Goal: Task Accomplishment & Management: Manage account settings

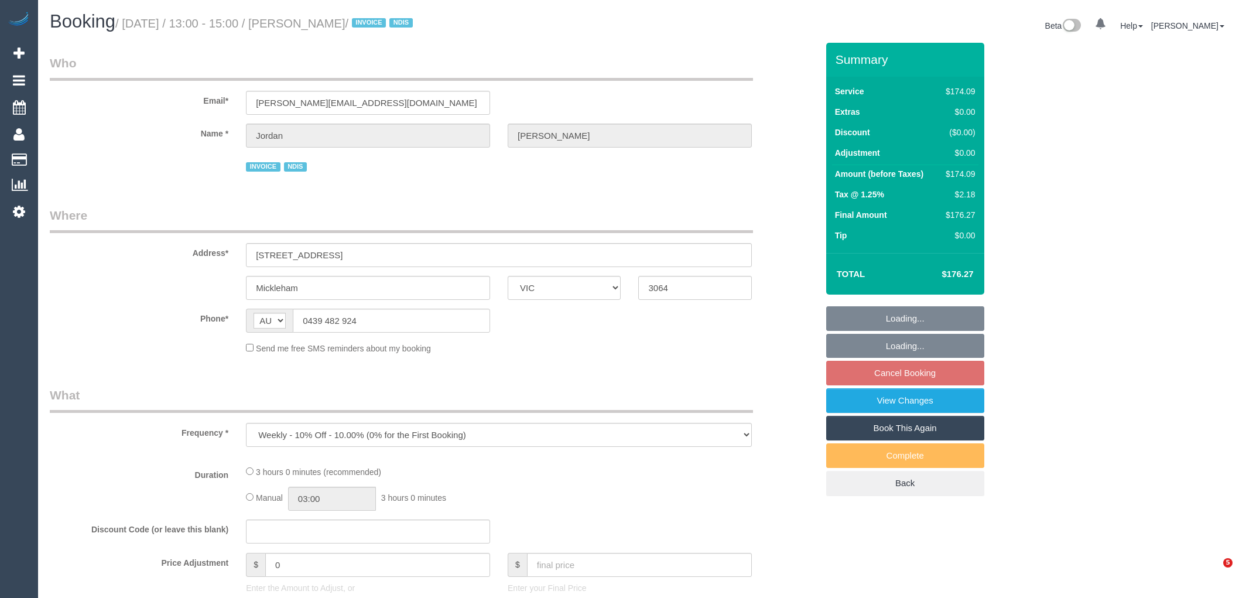
select select "VIC"
select select "180"
select select "number:27"
select select "number:14"
select select "number:19"
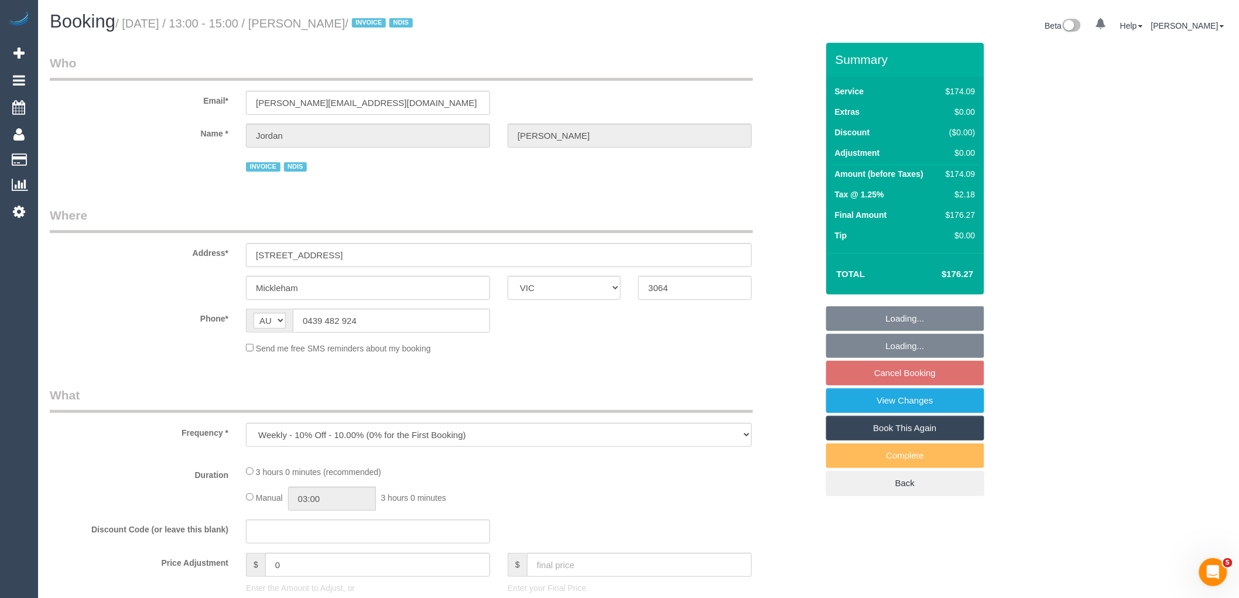
select select "number:36"
select select "number:33"
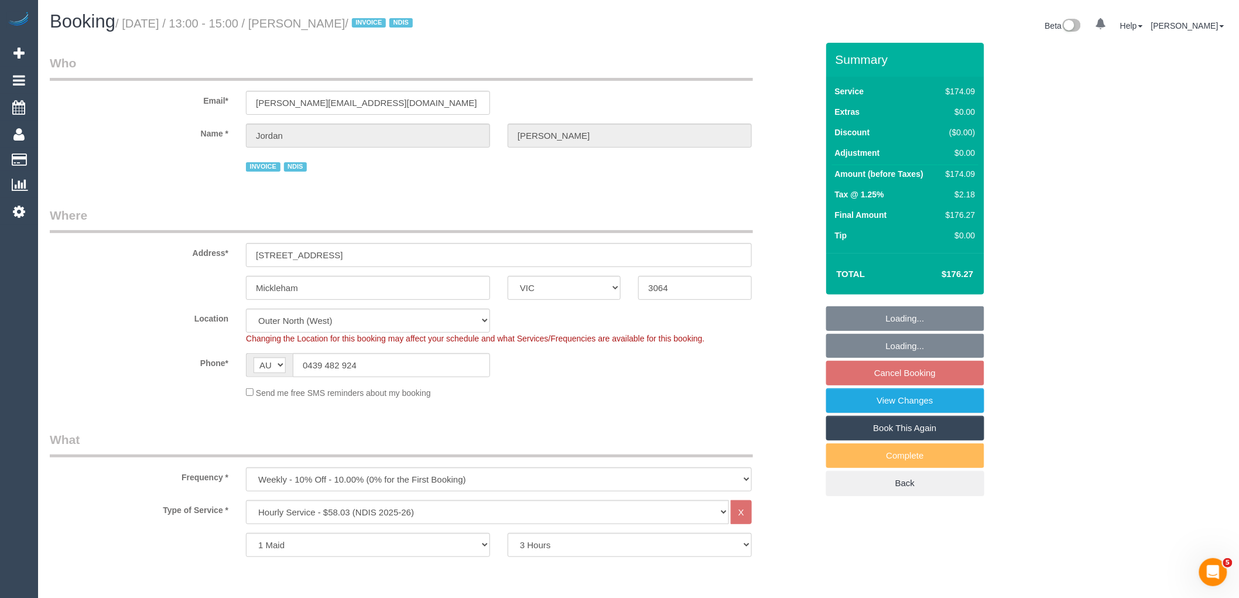
select select "object:737"
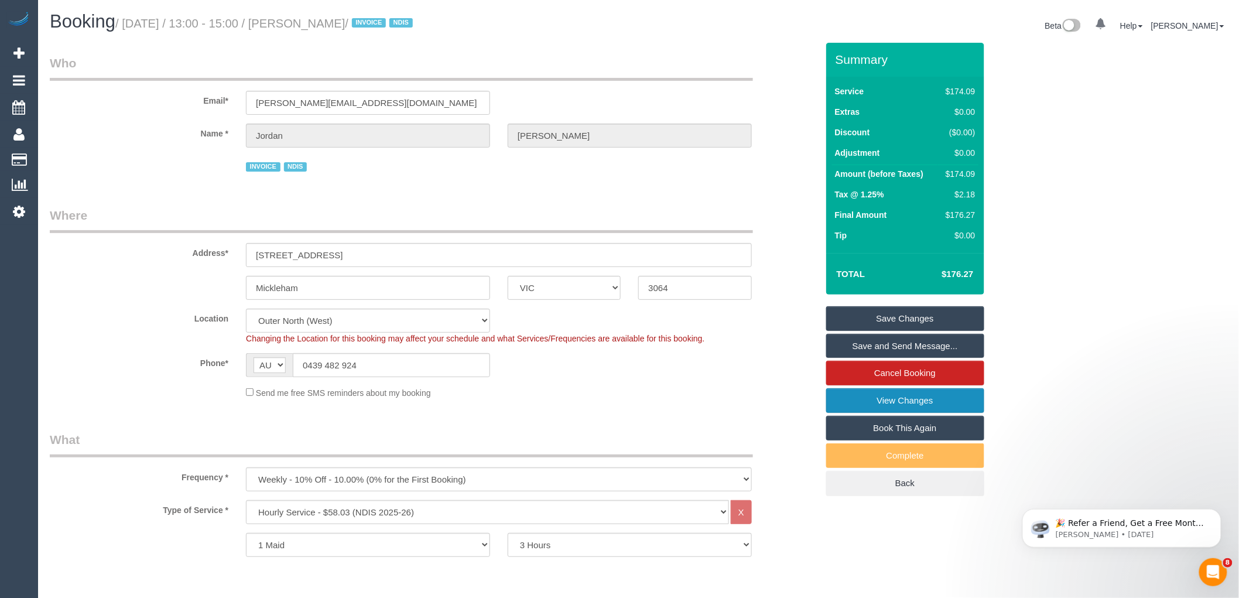
click at [909, 401] on link "View Changes" at bounding box center [905, 400] width 158 height 25
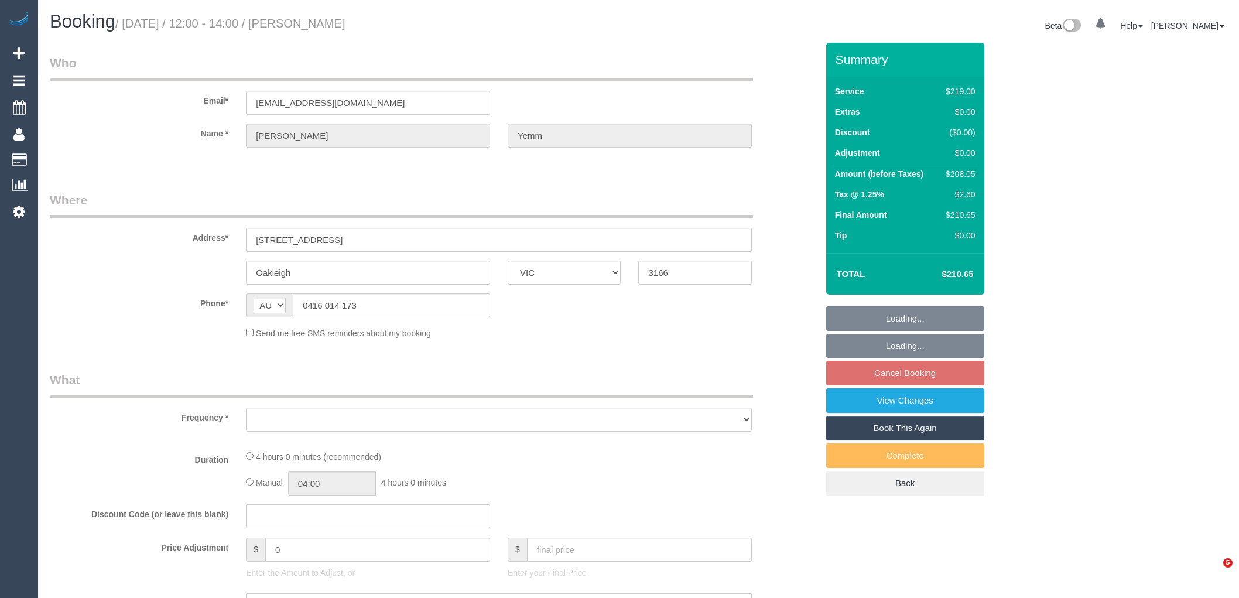
select select "VIC"
select select "object:532"
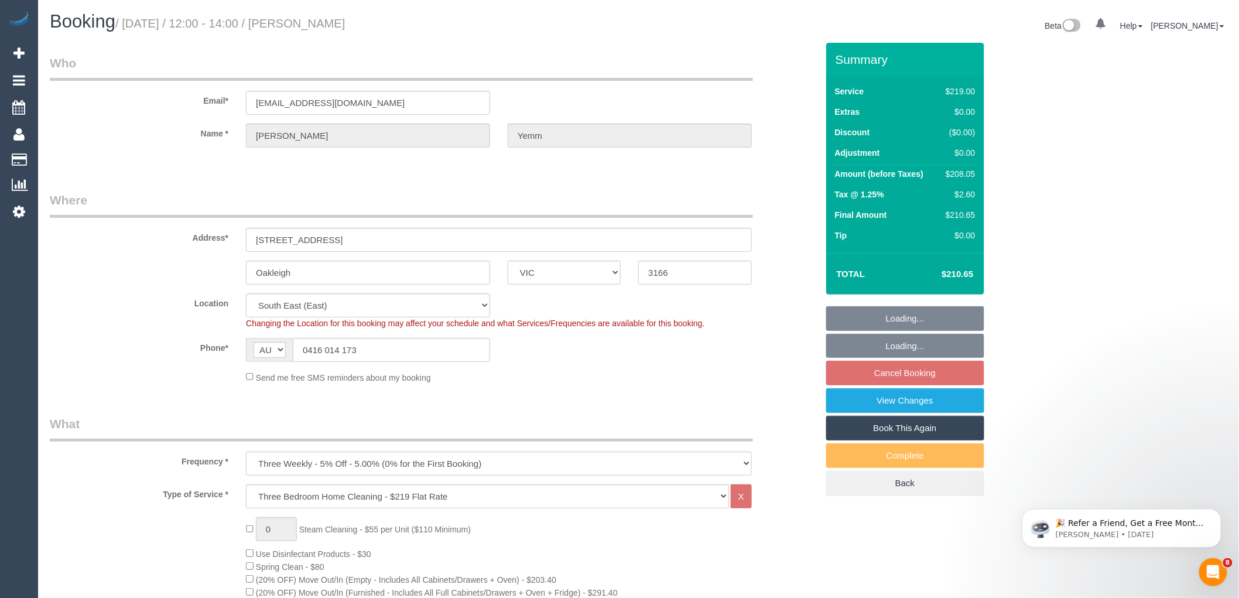
select select "number:30"
select select "number:14"
select select "number:19"
select select "number:25"
select select "number:12"
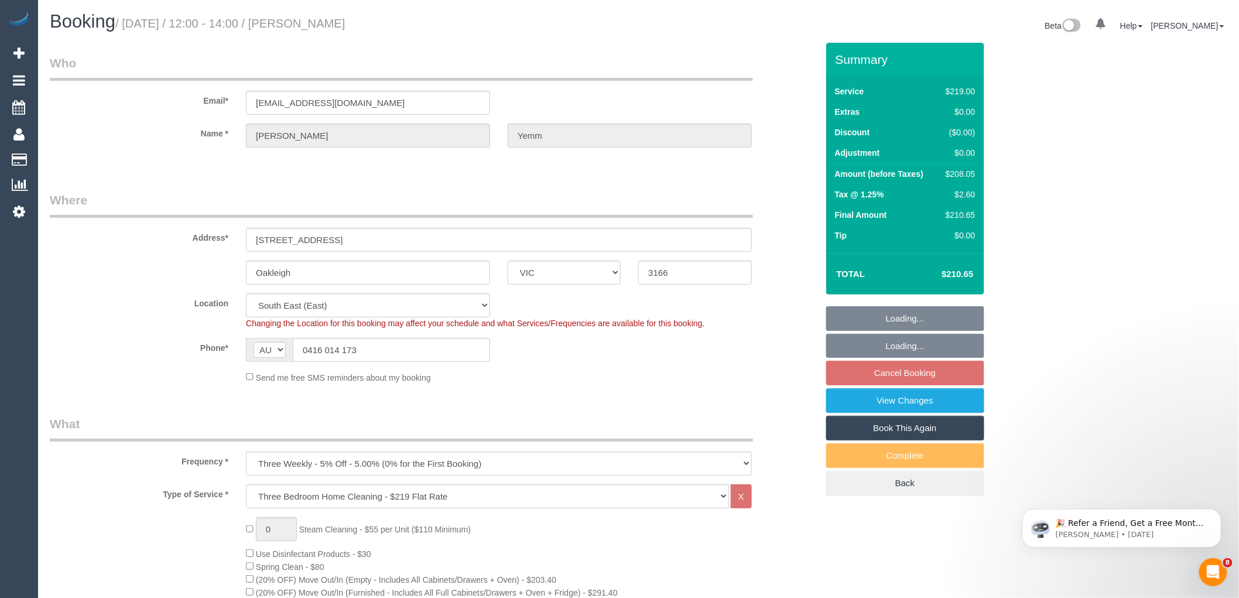
select select "string:stripe-pm_1RDKKN2GScqysDRV46LlKCXm"
select select "spot4"
select select "object:1373"
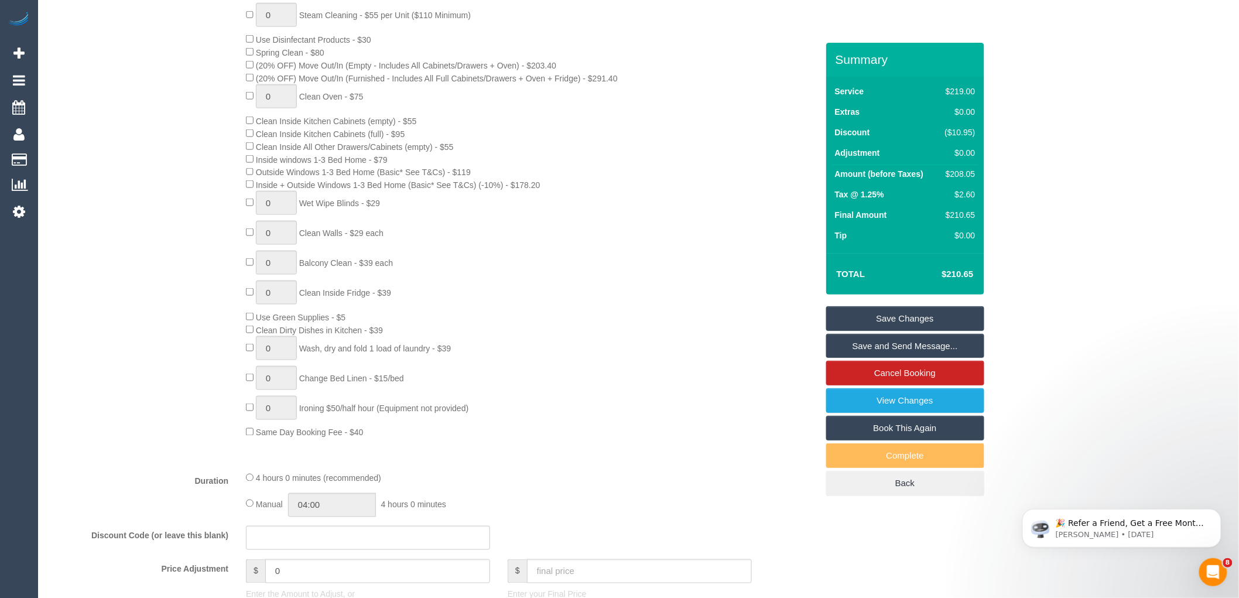
scroll to position [520, 0]
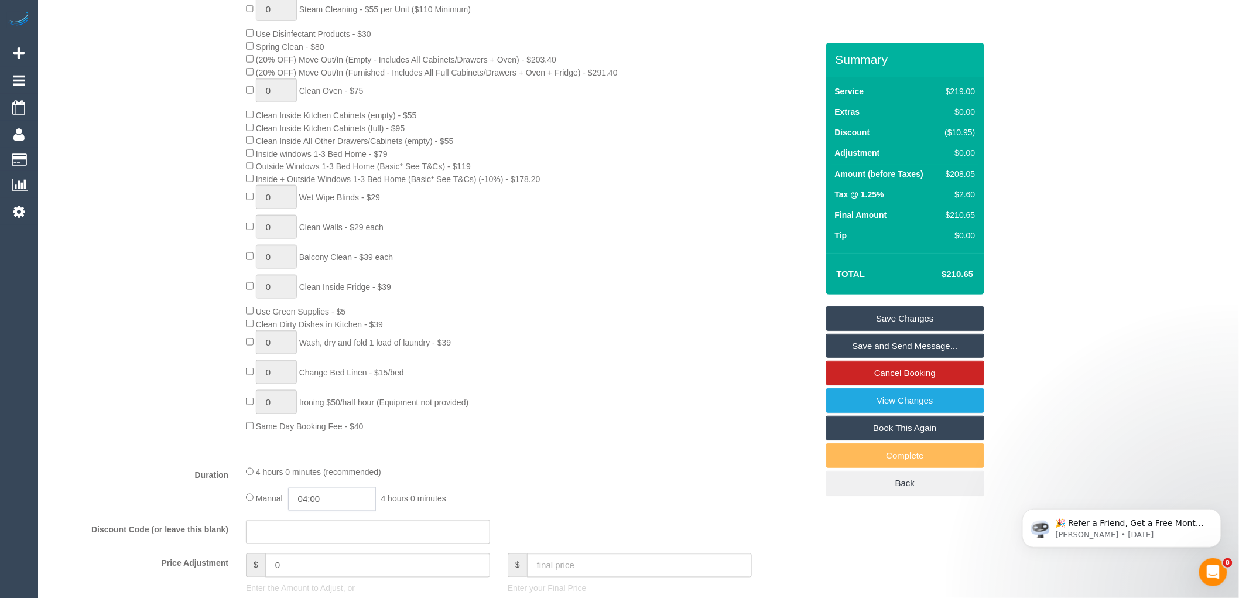
click at [326, 511] on input "04:00" at bounding box center [332, 499] width 88 height 24
type input "02:00"
click at [319, 439] on li "02:00" at bounding box center [319, 442] width 52 height 15
click at [910, 313] on link "Save Changes" at bounding box center [905, 318] width 158 height 25
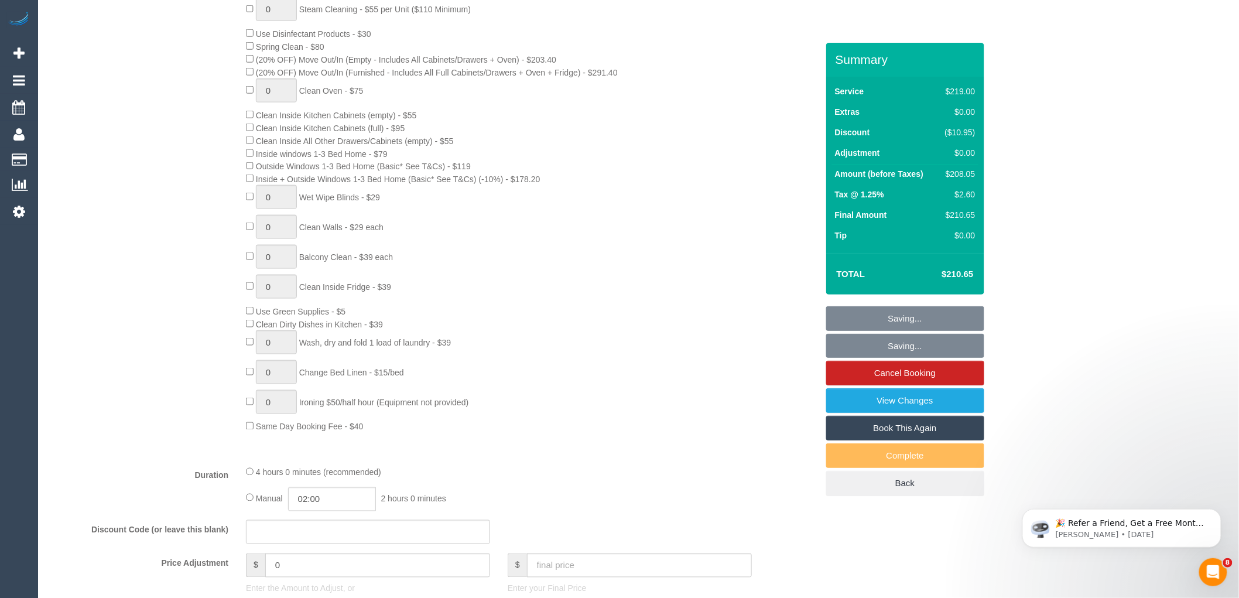
select select "spot29"
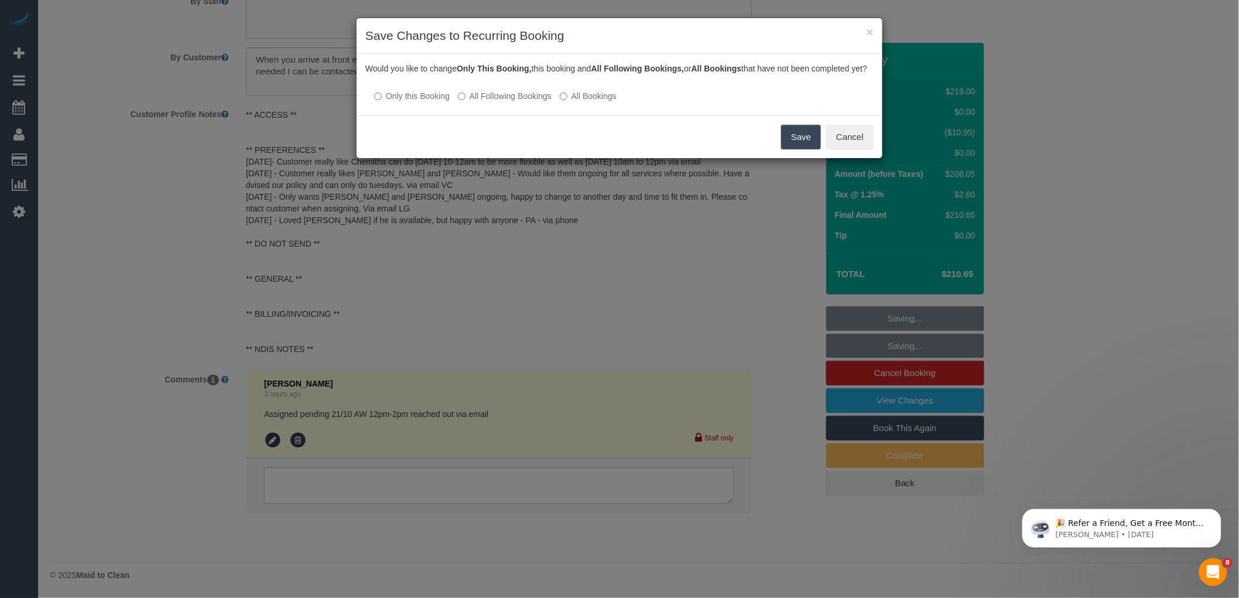
scroll to position [2012, 0]
drag, startPoint x: 2258, startPoint y: 720, endPoint x: 1241, endPoint y: 530, distance: 1034.1
click at [810, 149] on button "Save" at bounding box center [806, 137] width 40 height 25
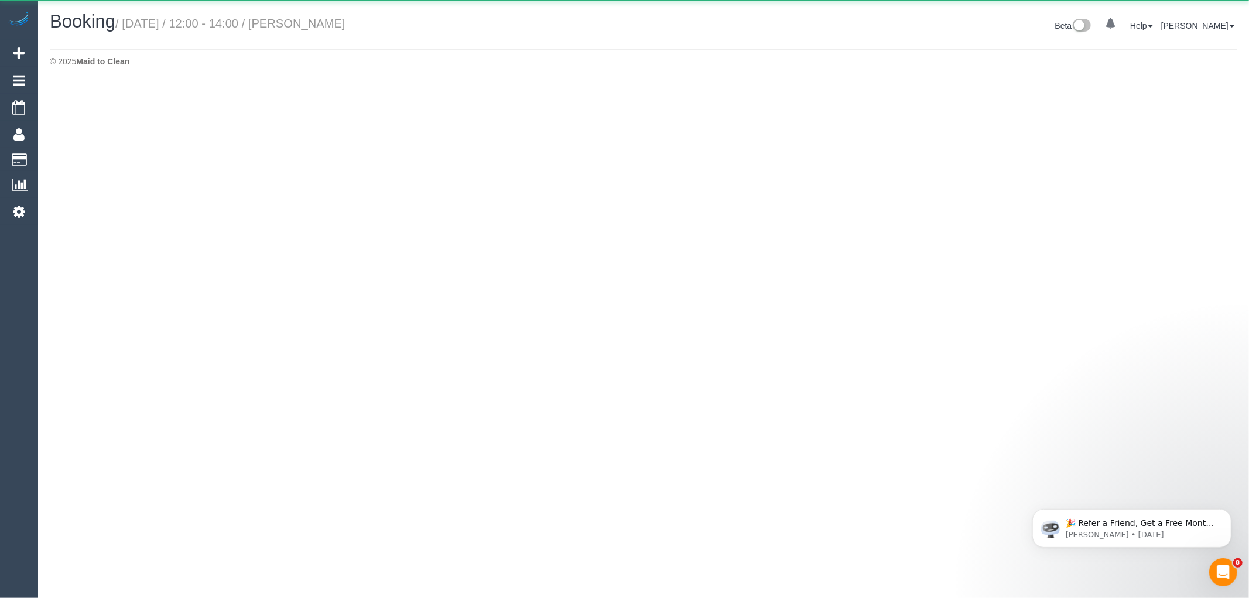
select select "VIC"
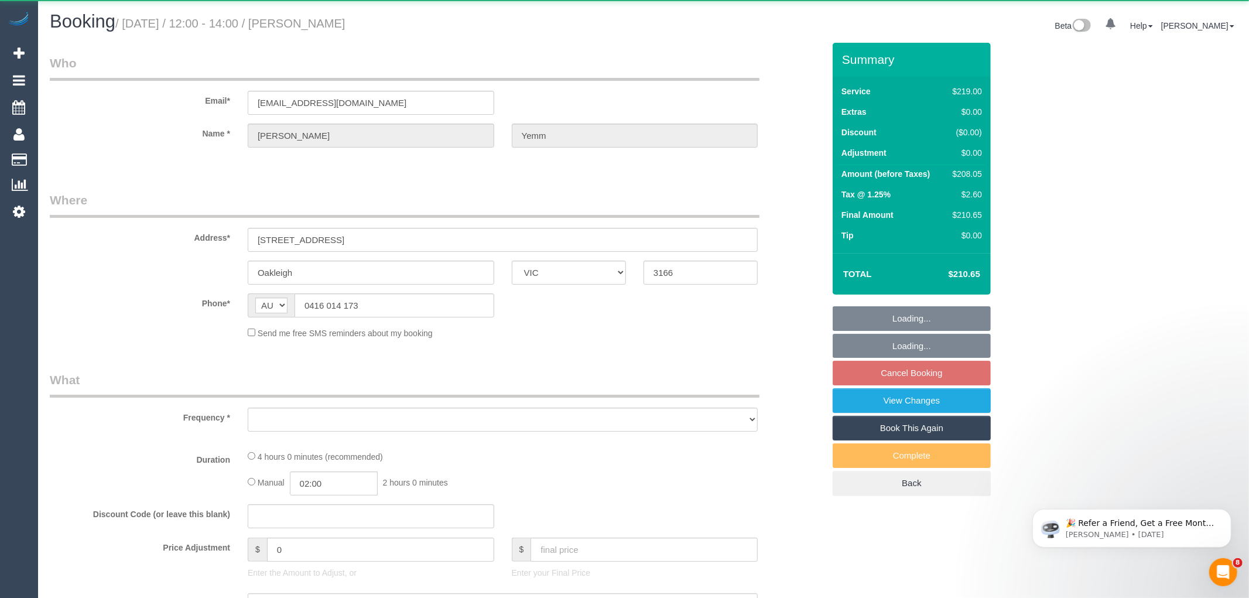
select select "object:3510"
select select "string:stripe-pm_1RDKKN2GScqysDRV46LlKCXm"
select select "number:30"
select select "number:14"
select select "number:19"
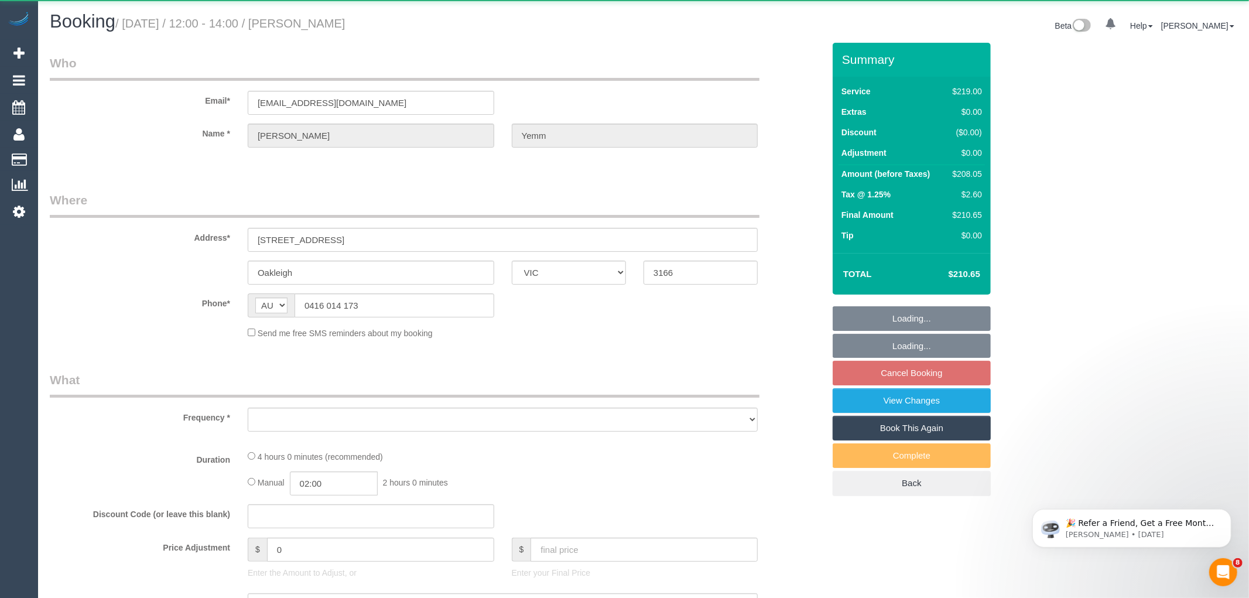
select select "number:25"
select select "number:12"
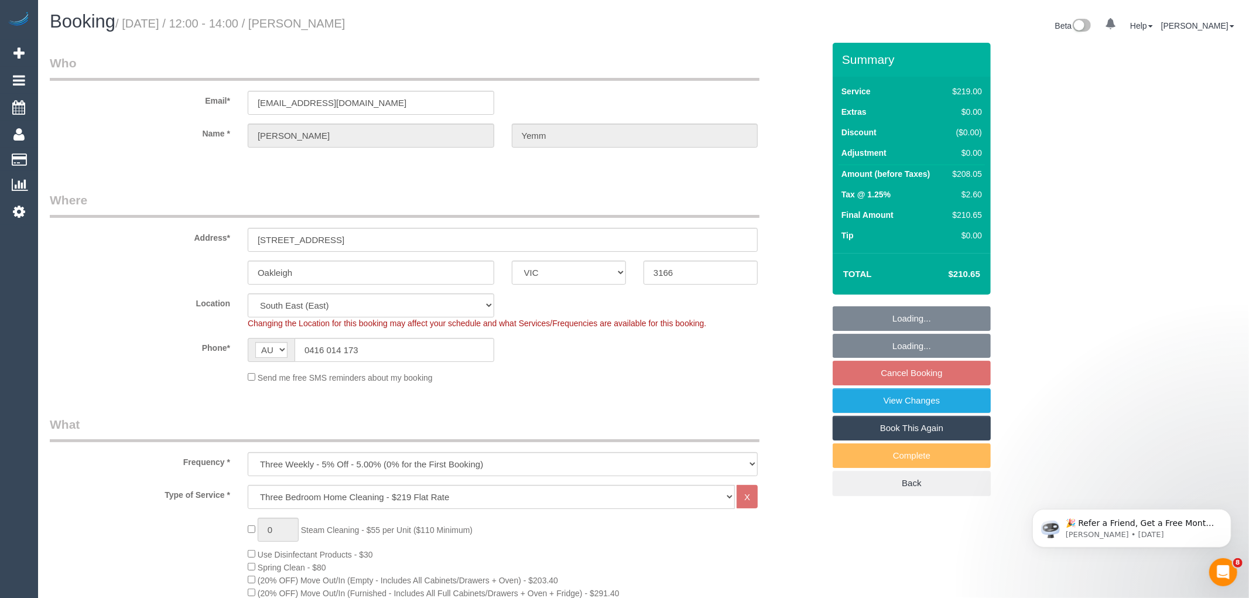
select select "spot54"
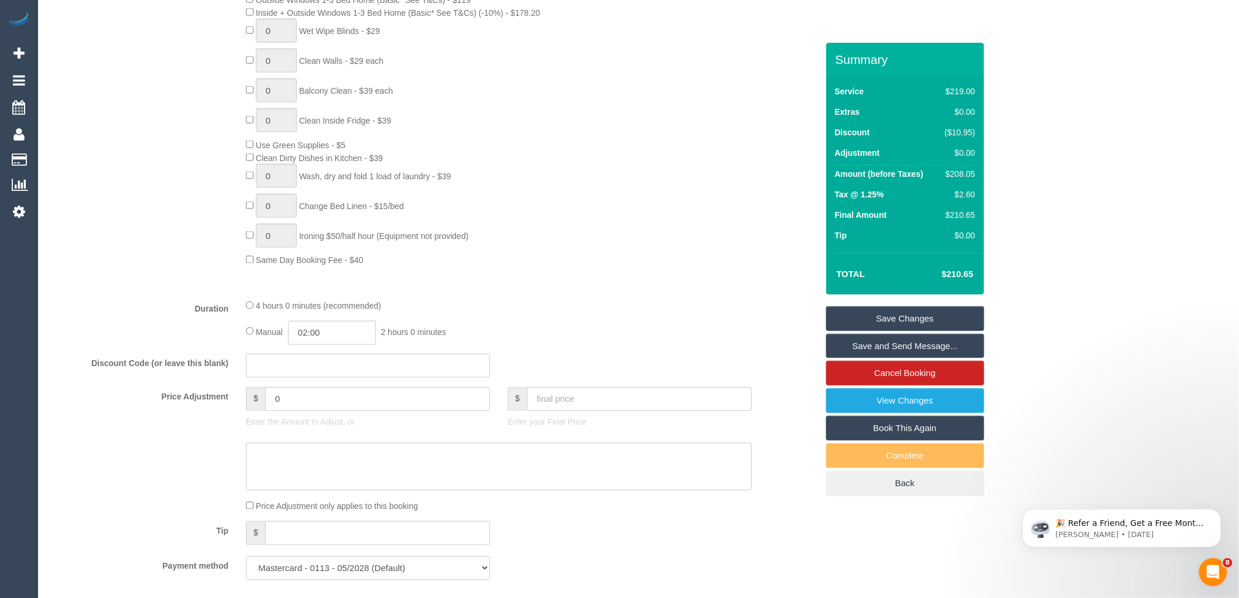
scroll to position [715, 0]
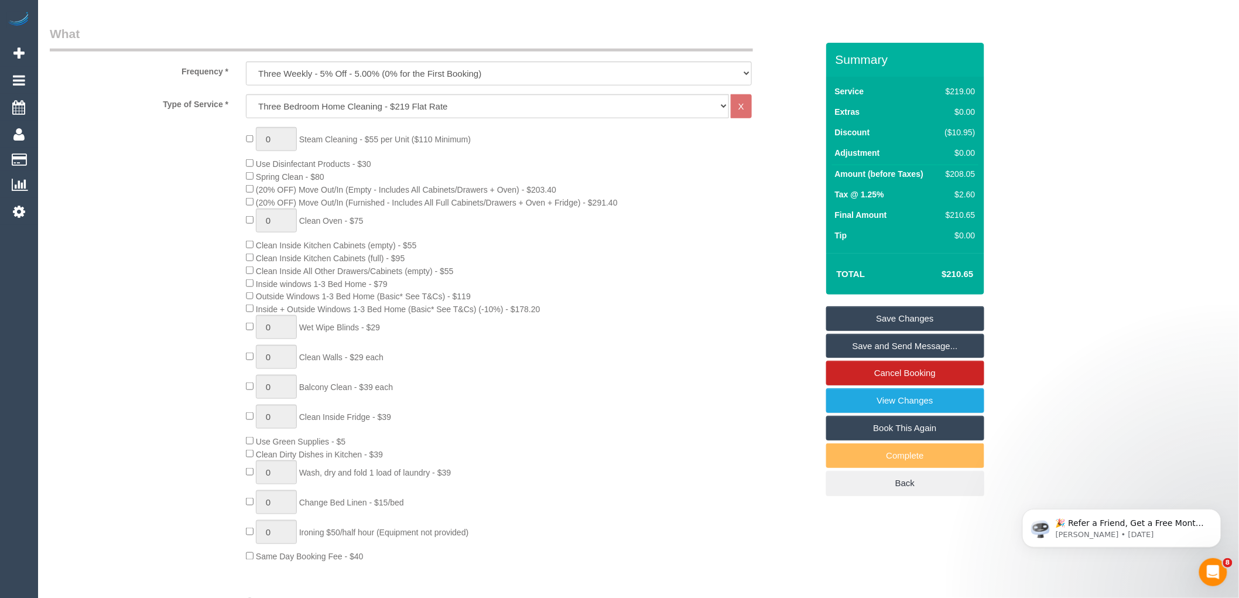
select select "spot79"
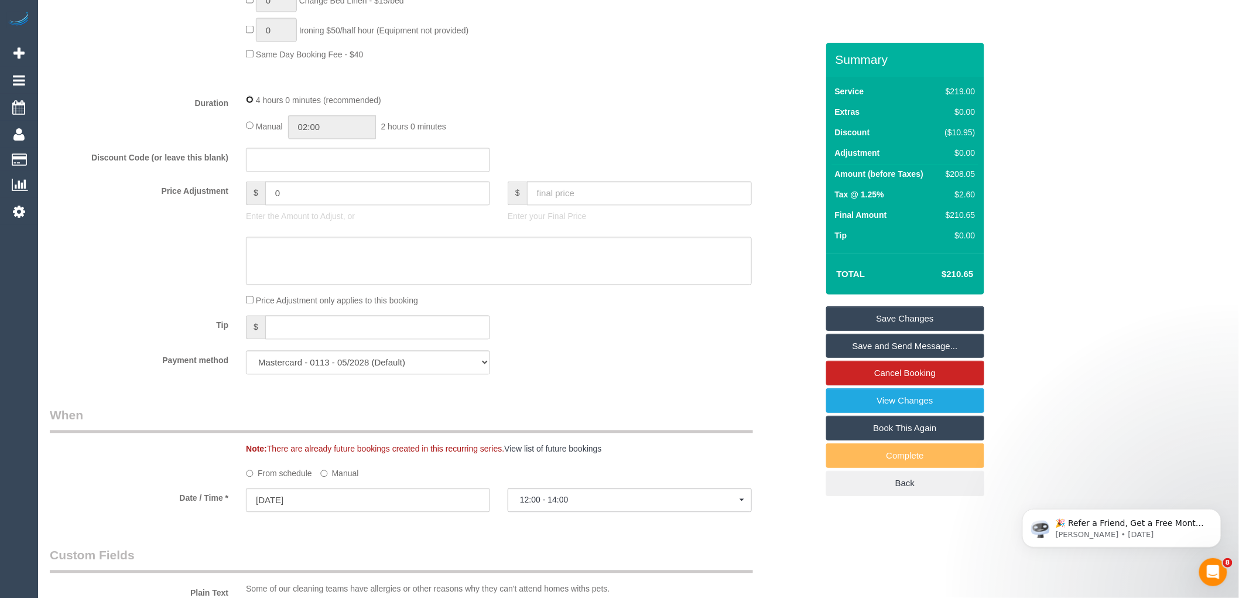
scroll to position [910, 0]
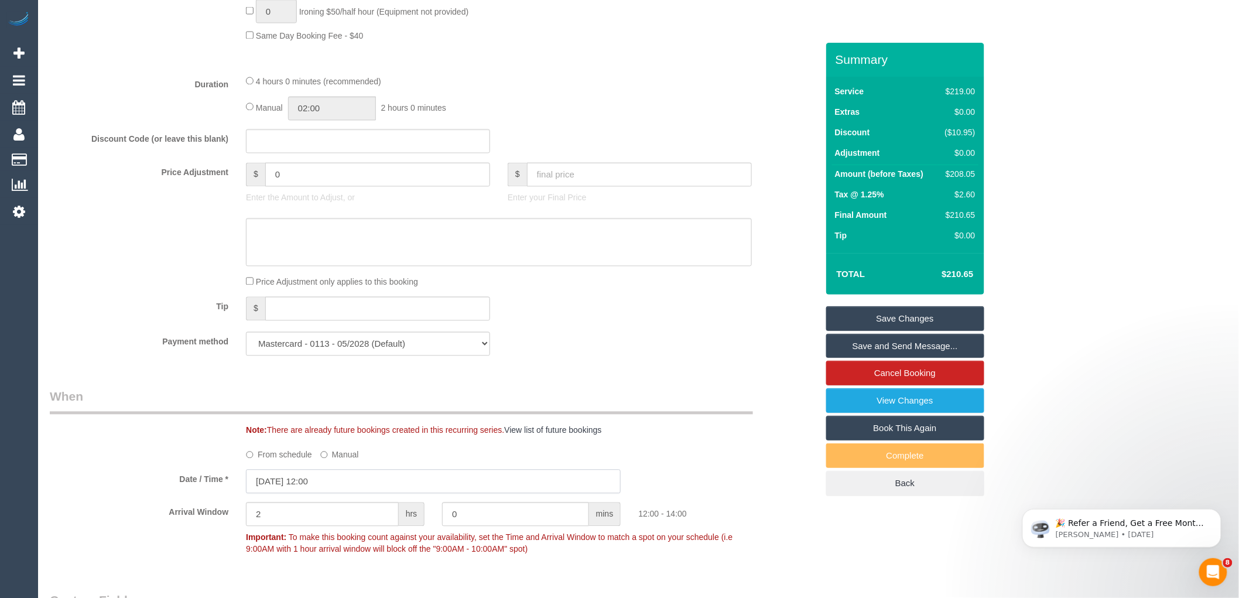
click at [317, 494] on input "21/10/2025 12:00" at bounding box center [433, 482] width 375 height 24
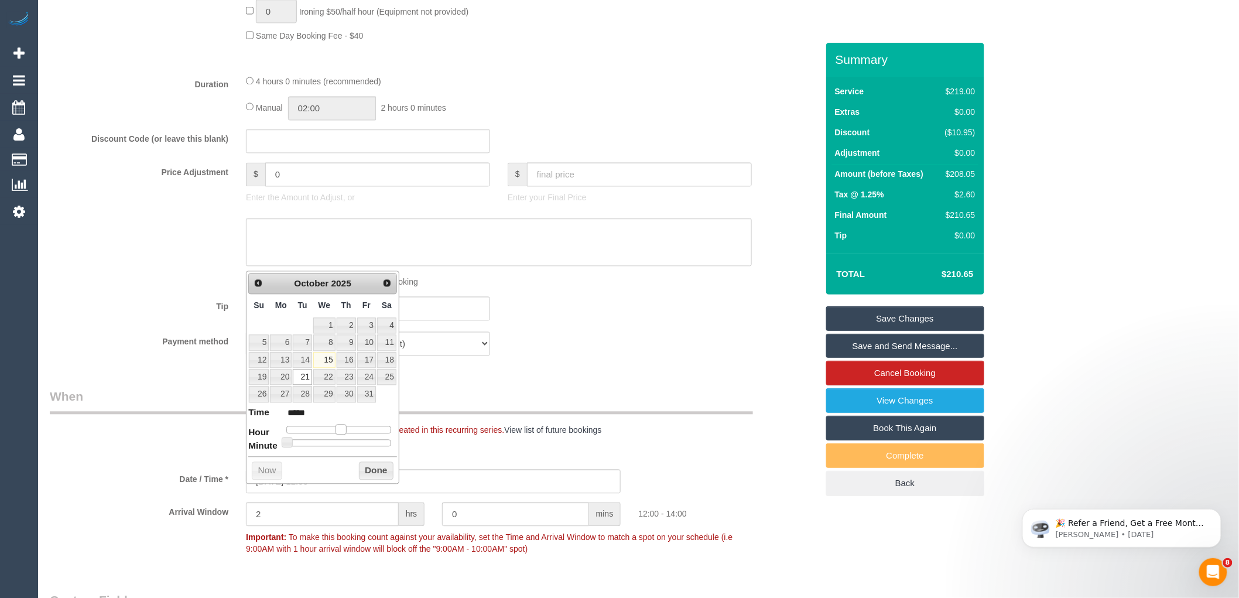
type input "21/10/2025 11:00"
type input "*****"
type input "21/10/2025 10:00"
type input "*****"
type input "21/10/2025 09:00"
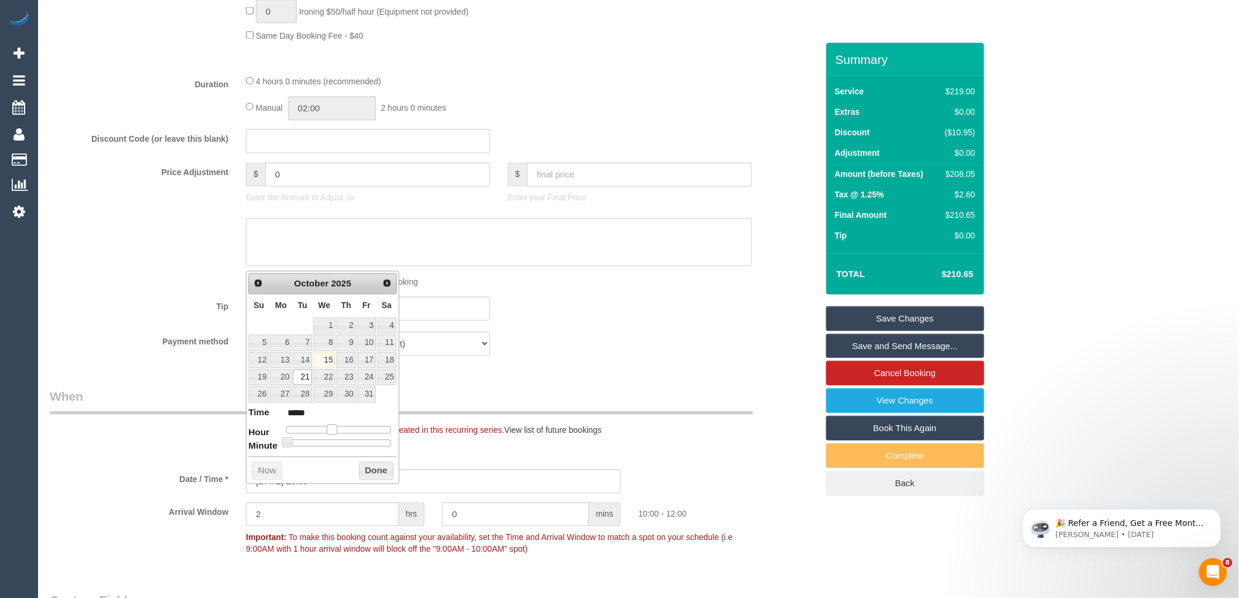
type input "*****"
type input "21/10/2025 10:00"
type input "*****"
drag, startPoint x: 338, startPoint y: 430, endPoint x: 328, endPoint y: 430, distance: 9.4
click at [328, 430] on span at bounding box center [332, 429] width 11 height 11
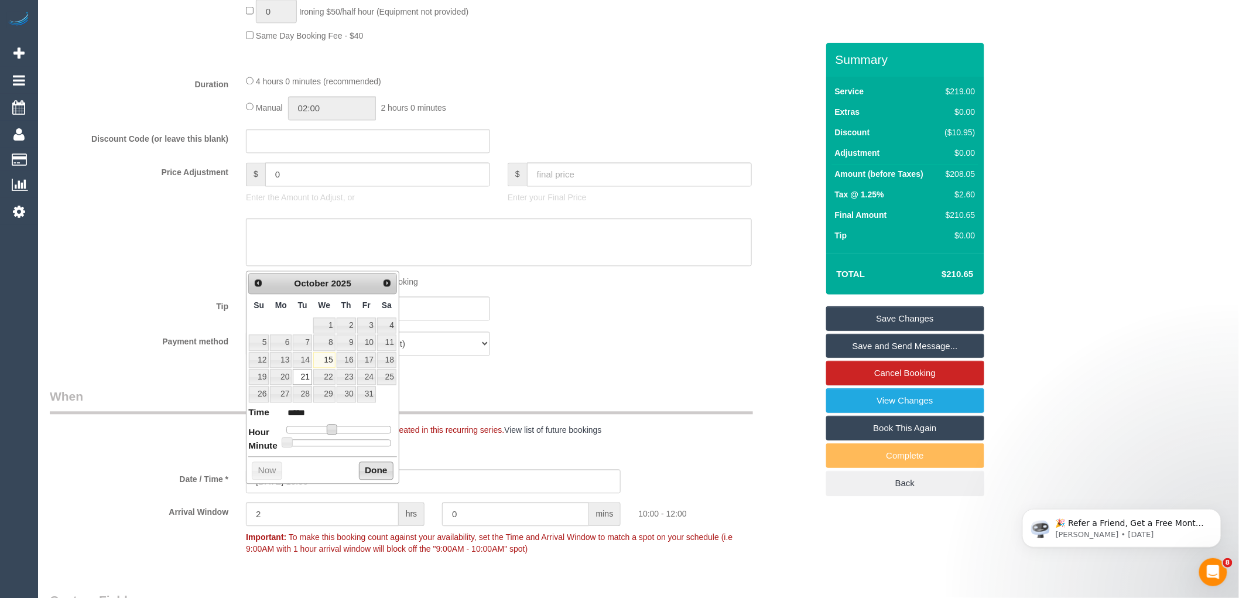
click at [374, 470] on button "Done" at bounding box center [376, 471] width 35 height 19
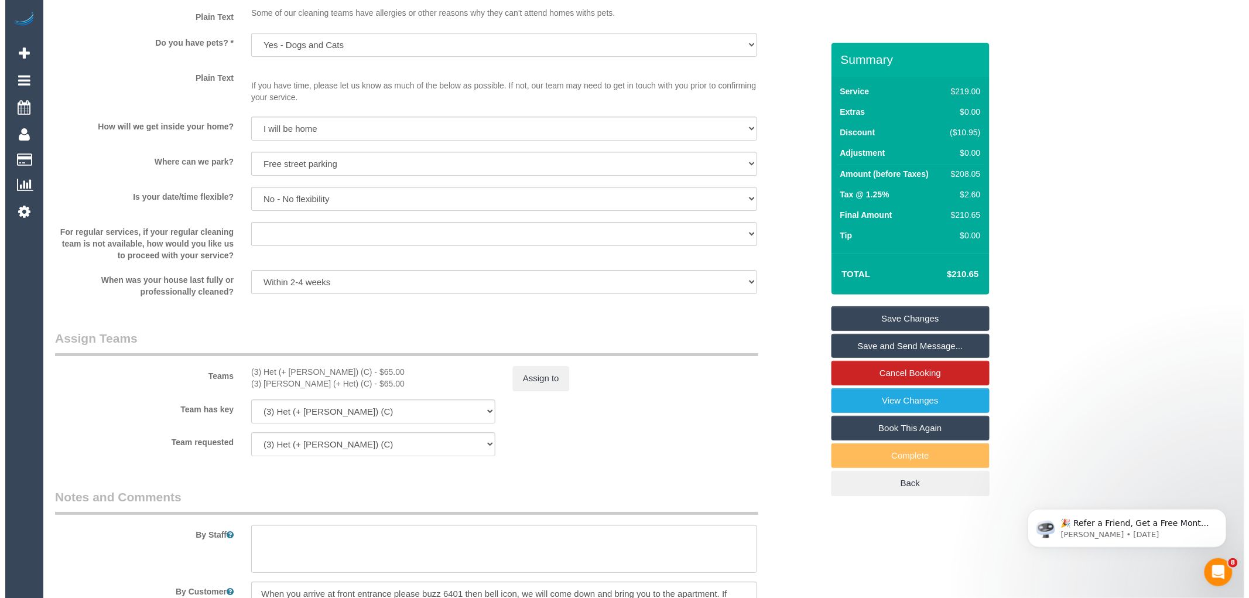
scroll to position [1561, 0]
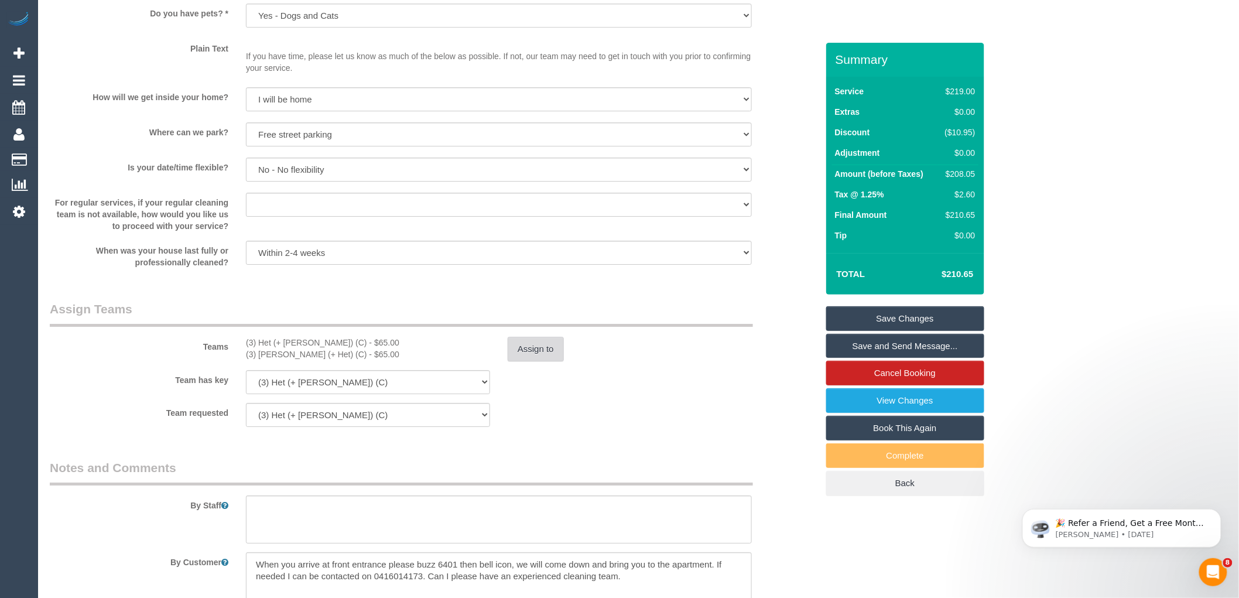
click at [546, 361] on button "Assign to" at bounding box center [536, 349] width 56 height 25
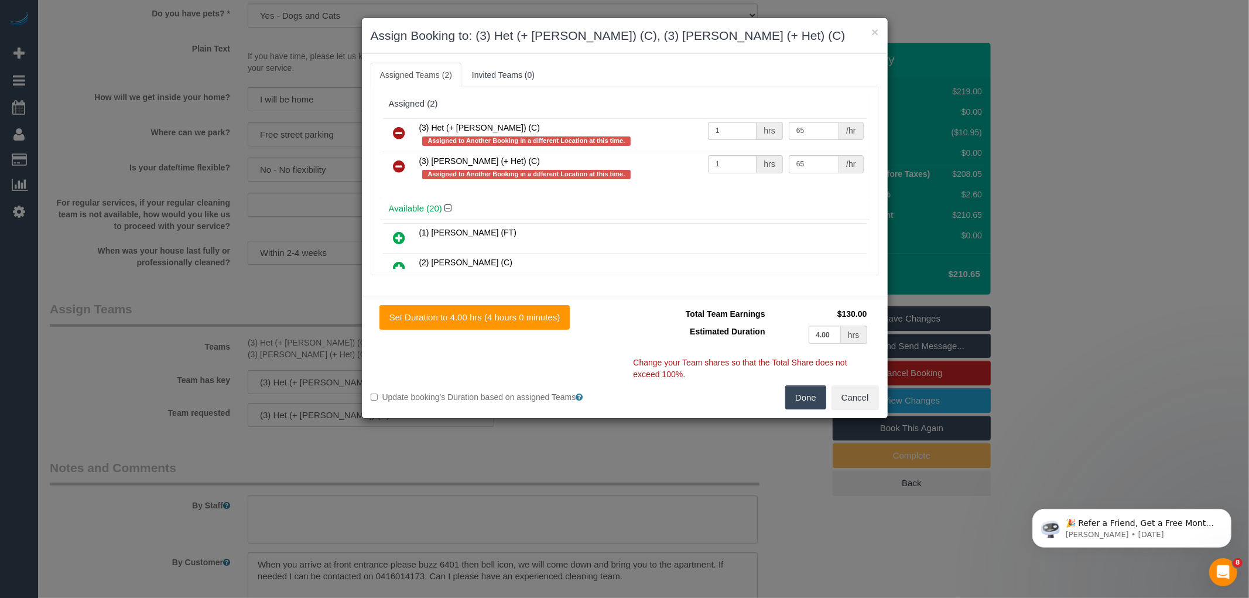
click at [398, 127] on icon at bounding box center [399, 133] width 12 height 14
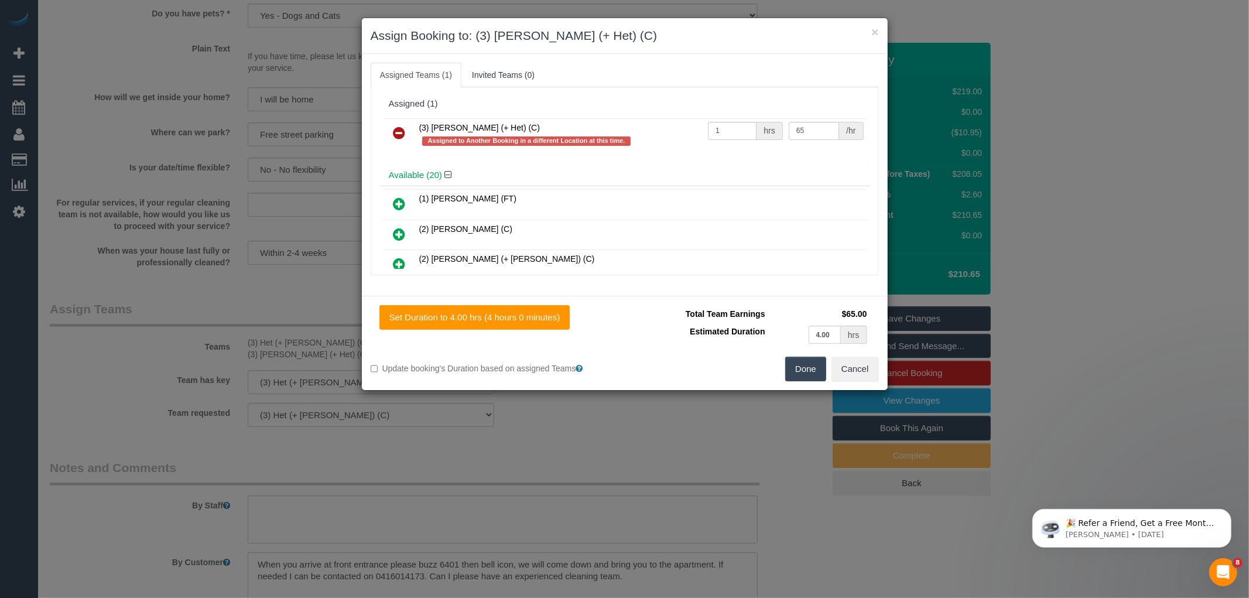
click at [402, 131] on icon at bounding box center [399, 133] width 12 height 14
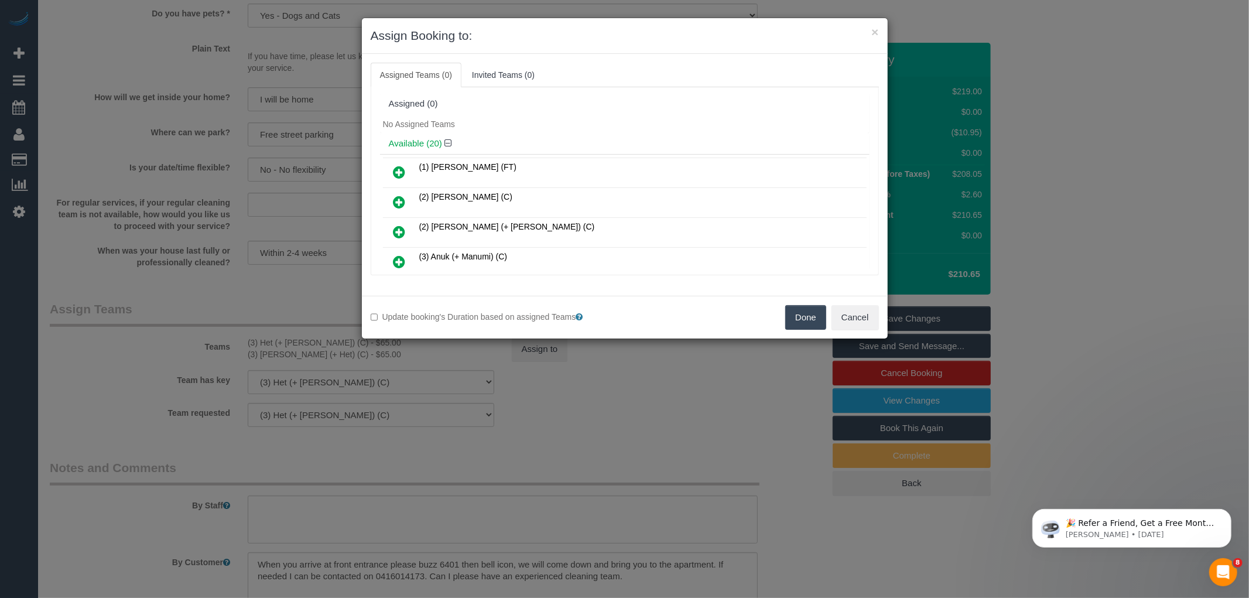
scroll to position [220, 0]
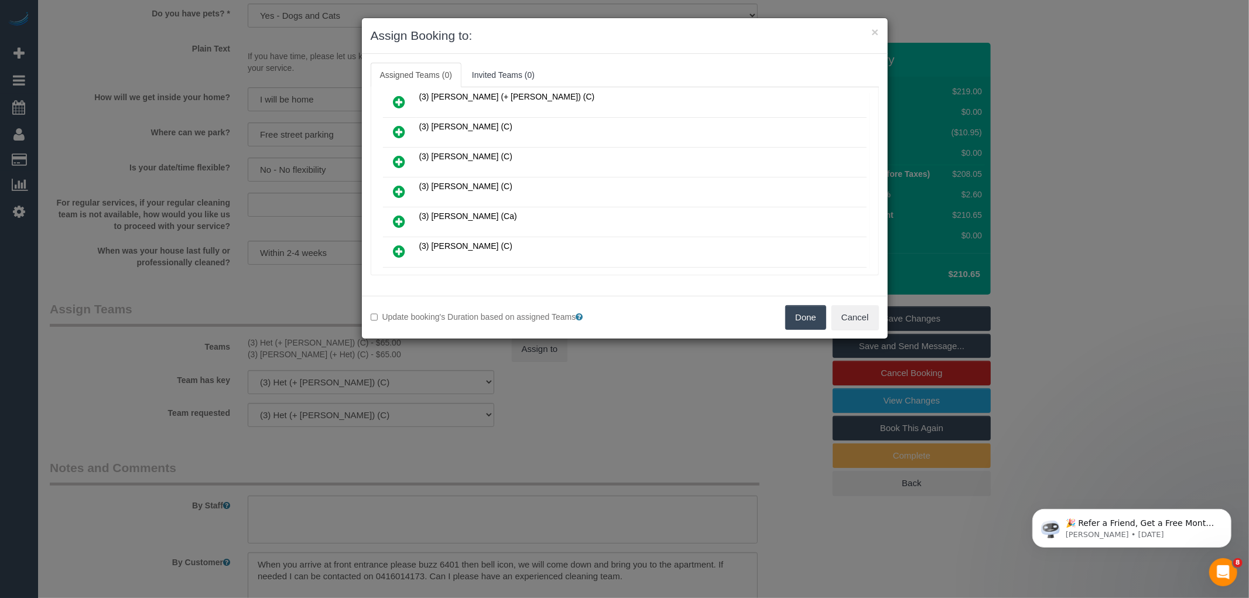
click at [396, 186] on icon at bounding box center [399, 191] width 12 height 14
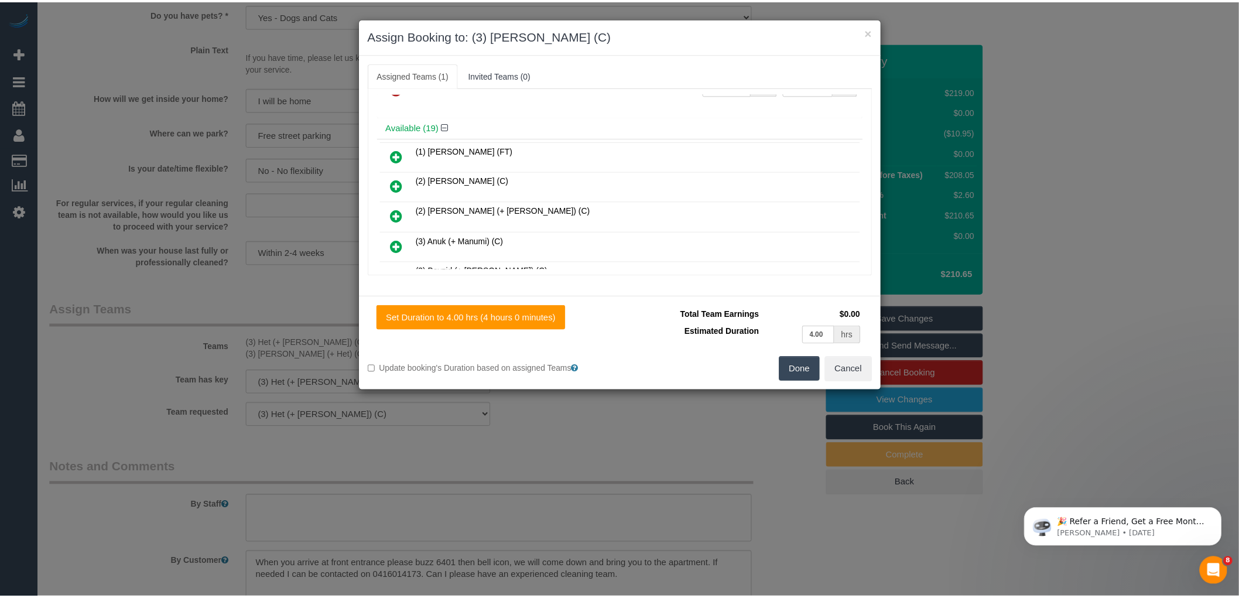
scroll to position [0, 0]
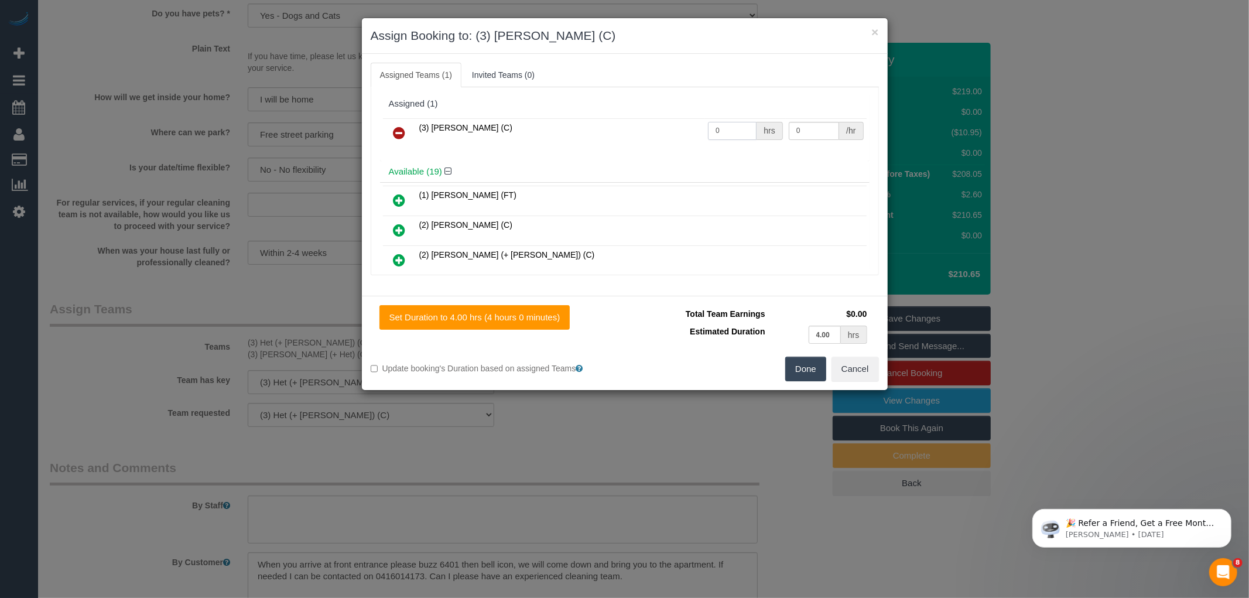
click at [720, 133] on input "0" at bounding box center [732, 131] width 49 height 18
click at [808, 367] on button "Done" at bounding box center [805, 369] width 41 height 25
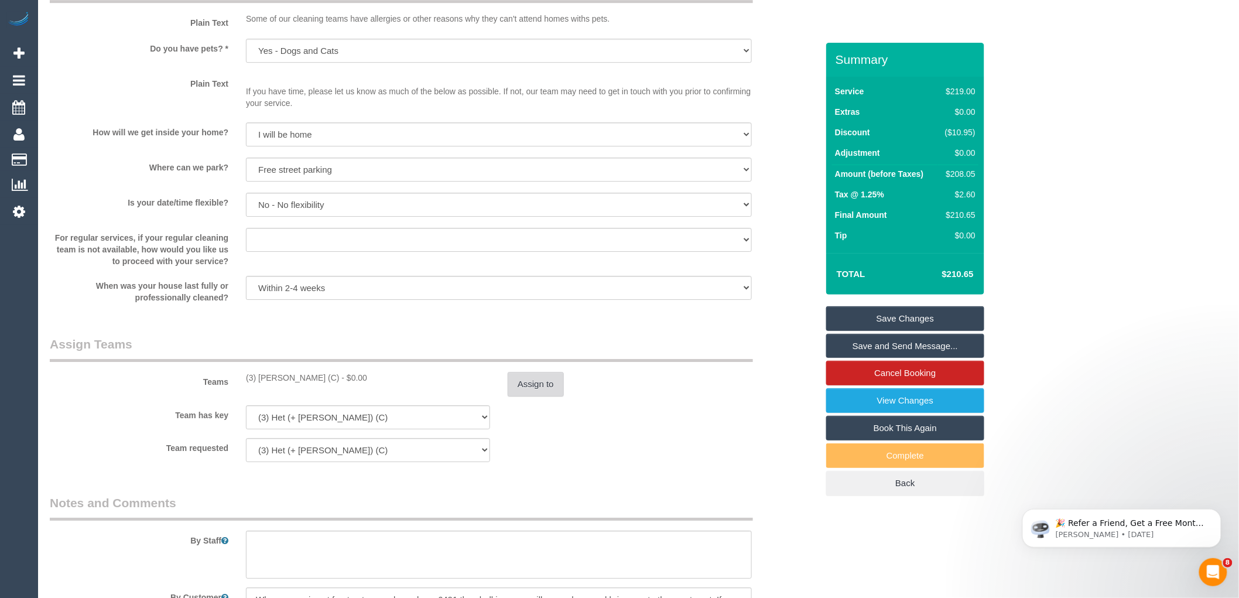
scroll to position [1496, 0]
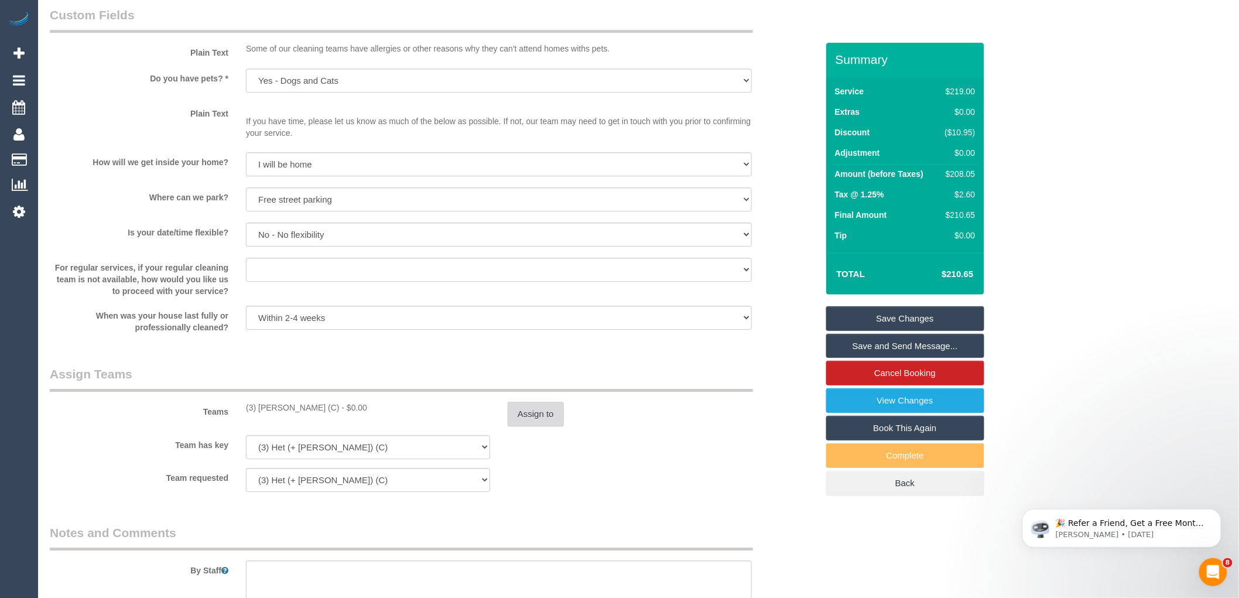
click at [537, 426] on button "Assign to" at bounding box center [536, 414] width 56 height 25
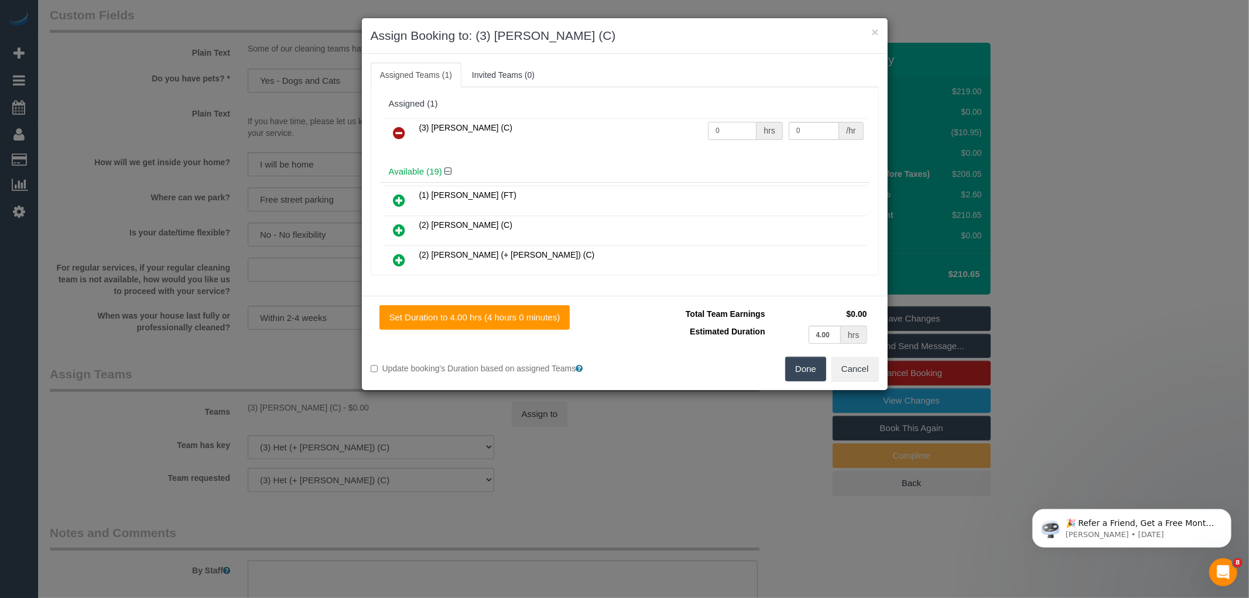
click at [737, 128] on input "0" at bounding box center [732, 131] width 49 height 18
type input "1"
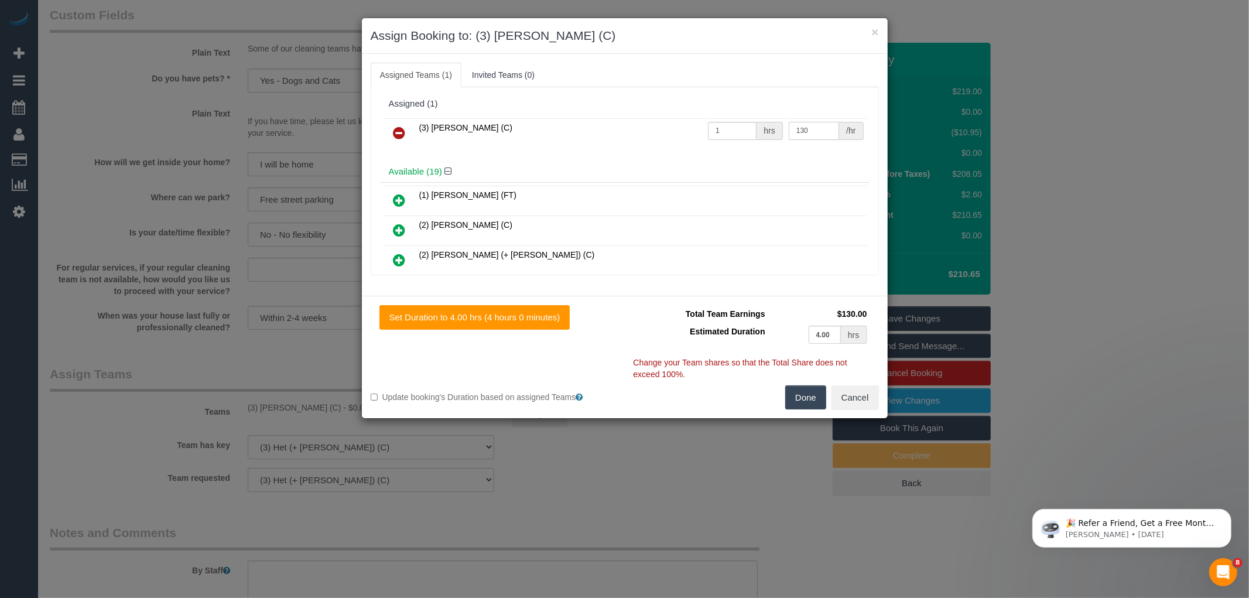
type input "130"
click at [804, 396] on button "Done" at bounding box center [805, 397] width 41 height 25
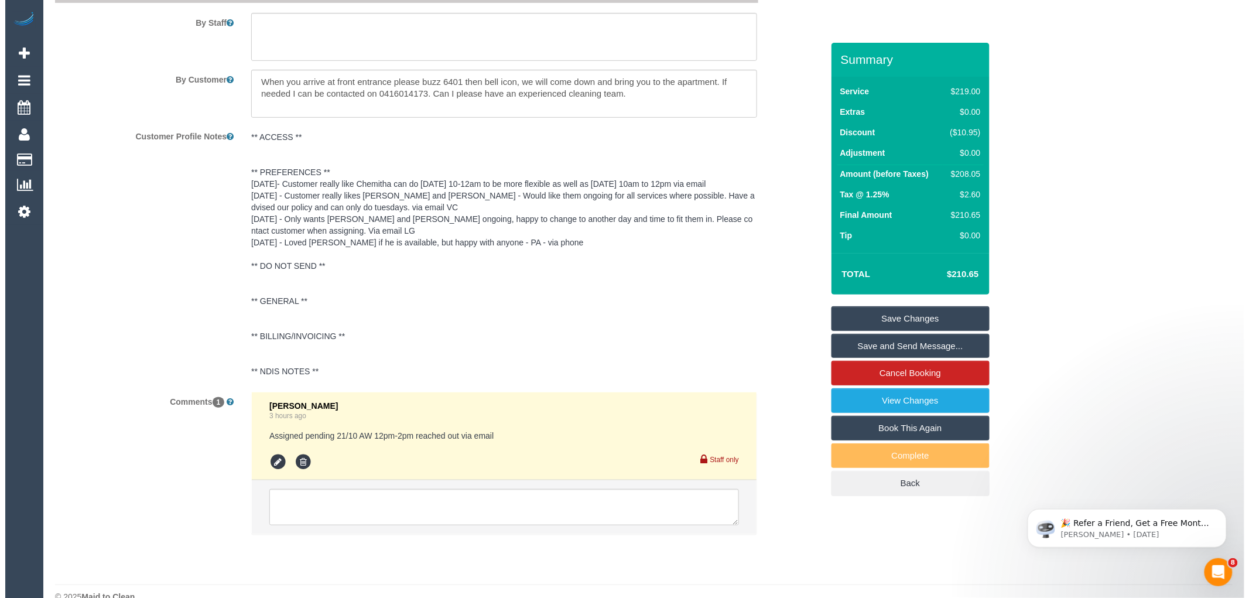
scroll to position [2080, 0]
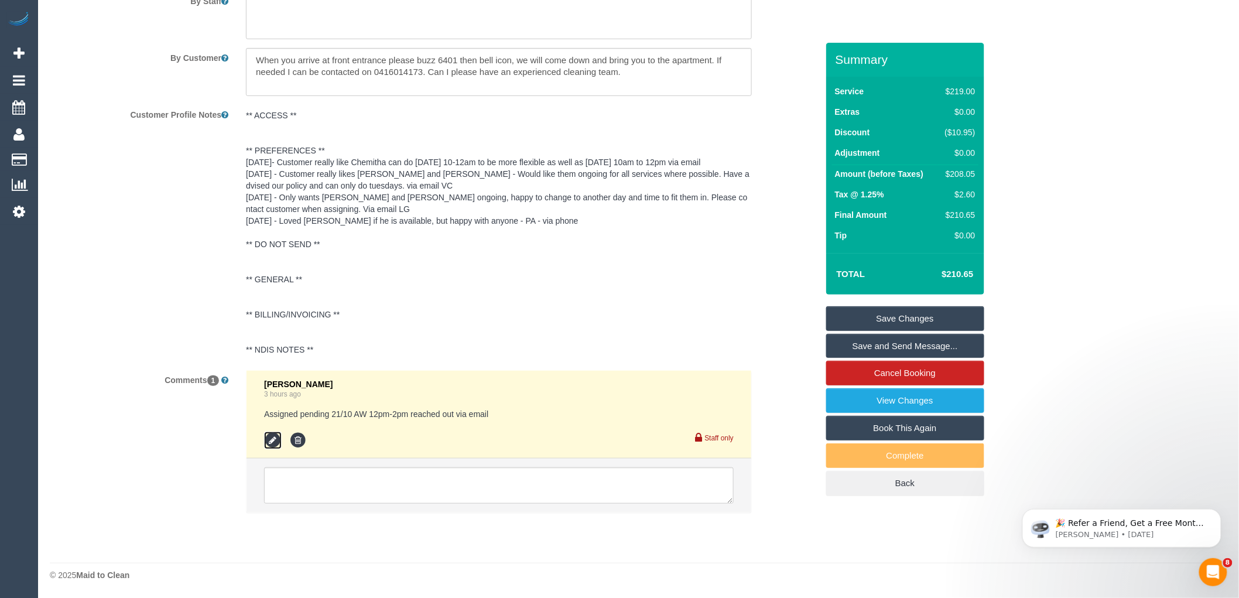
click at [271, 442] on icon at bounding box center [273, 441] width 18 height 18
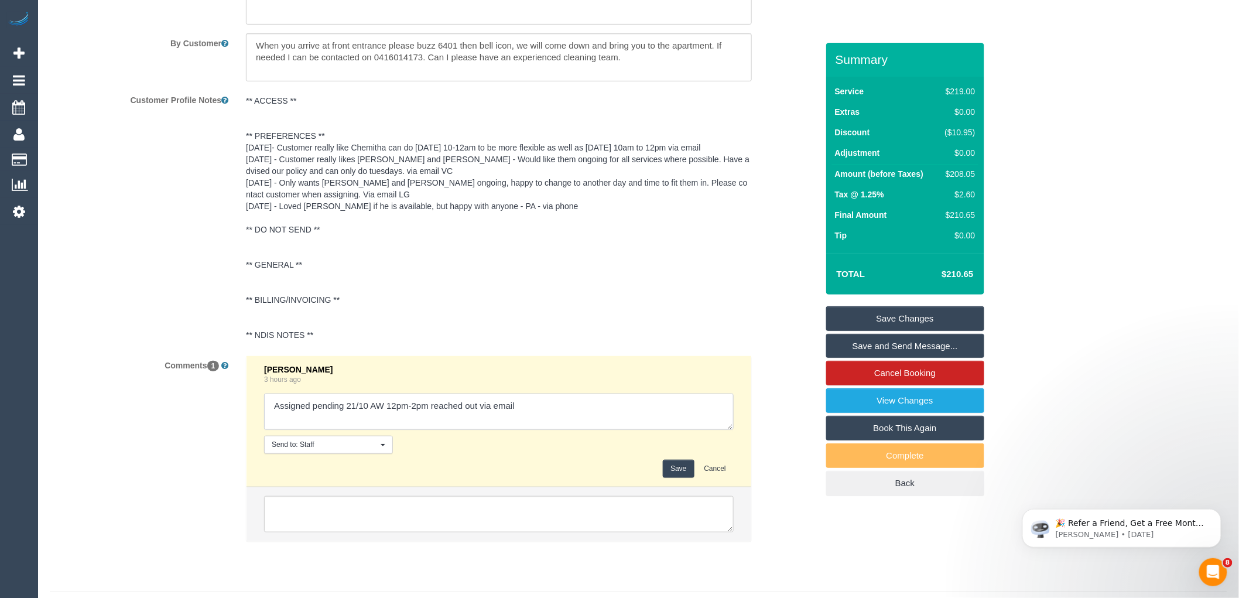
click at [537, 418] on textarea at bounding box center [499, 411] width 470 height 36
type textarea "Assigned pending 21/10 AW 12pm-2pm reached out via email - customer declined an…"
click at [672, 478] on button "Save" at bounding box center [678, 469] width 31 height 18
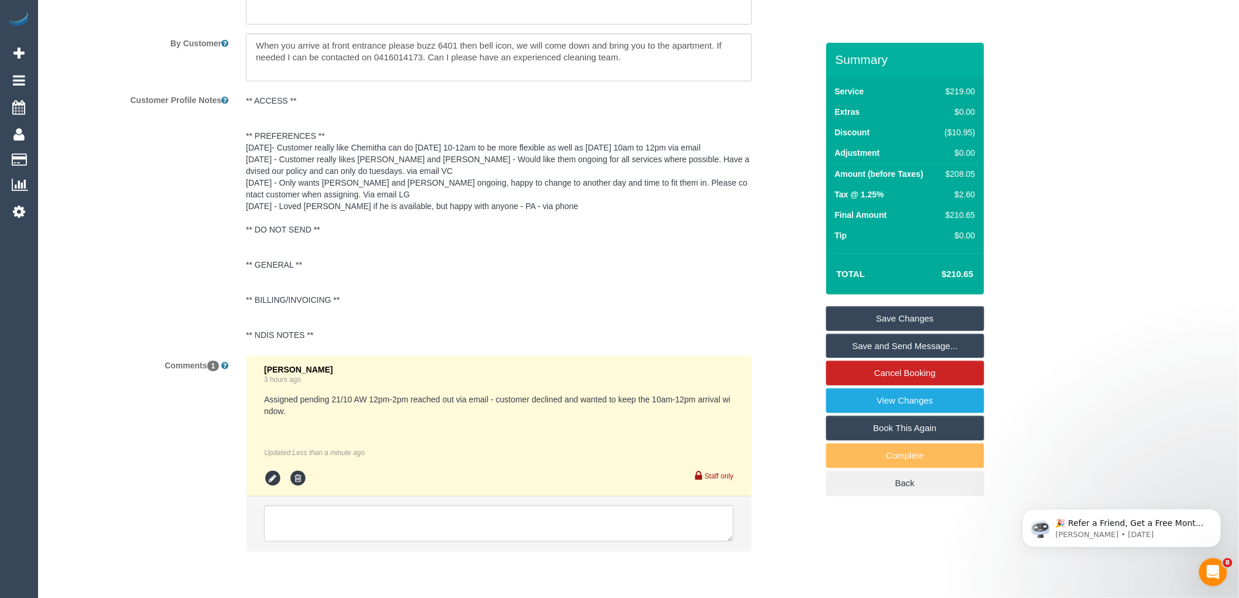
click at [887, 344] on link "Save and Send Message..." at bounding box center [905, 346] width 158 height 25
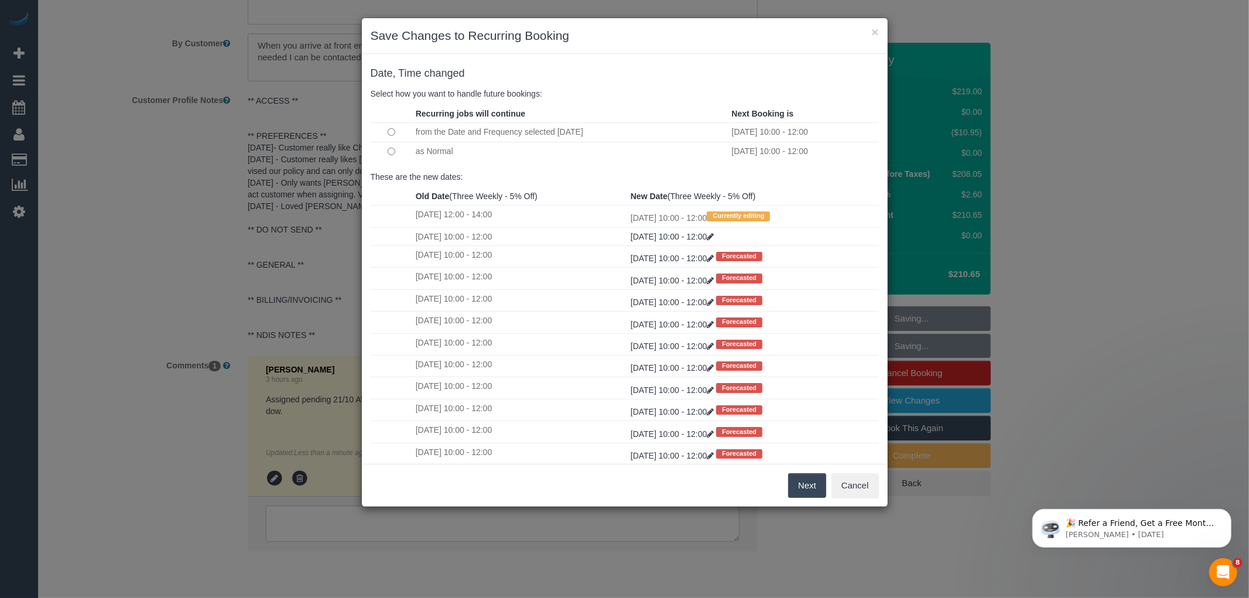
click at [805, 483] on button "Next" at bounding box center [807, 485] width 38 height 25
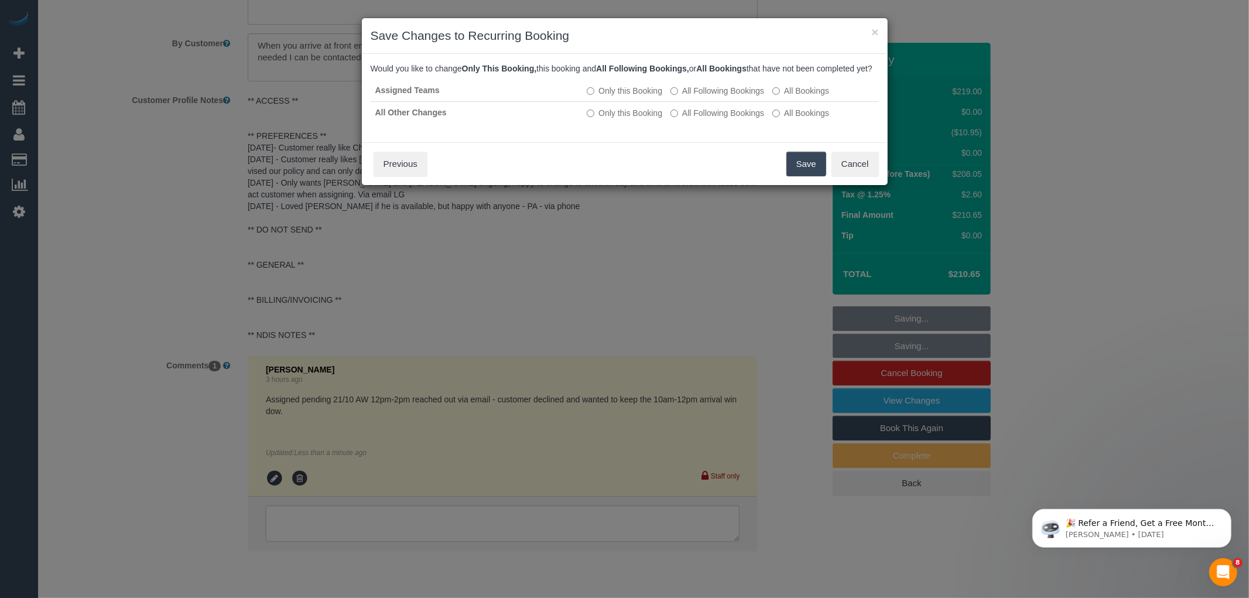
click at [809, 173] on button "Save" at bounding box center [806, 164] width 40 height 25
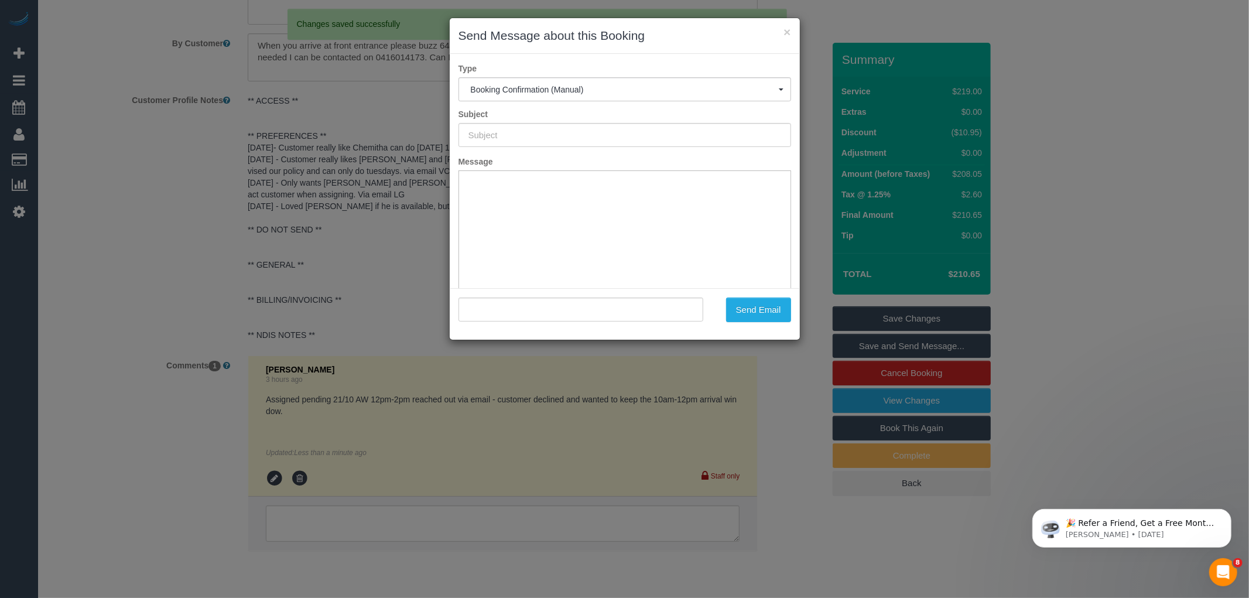
scroll to position [0, 0]
type input "Booking Confirmed"
type input ""Samantha Yemm" <samantha1170@hotmail.com>"
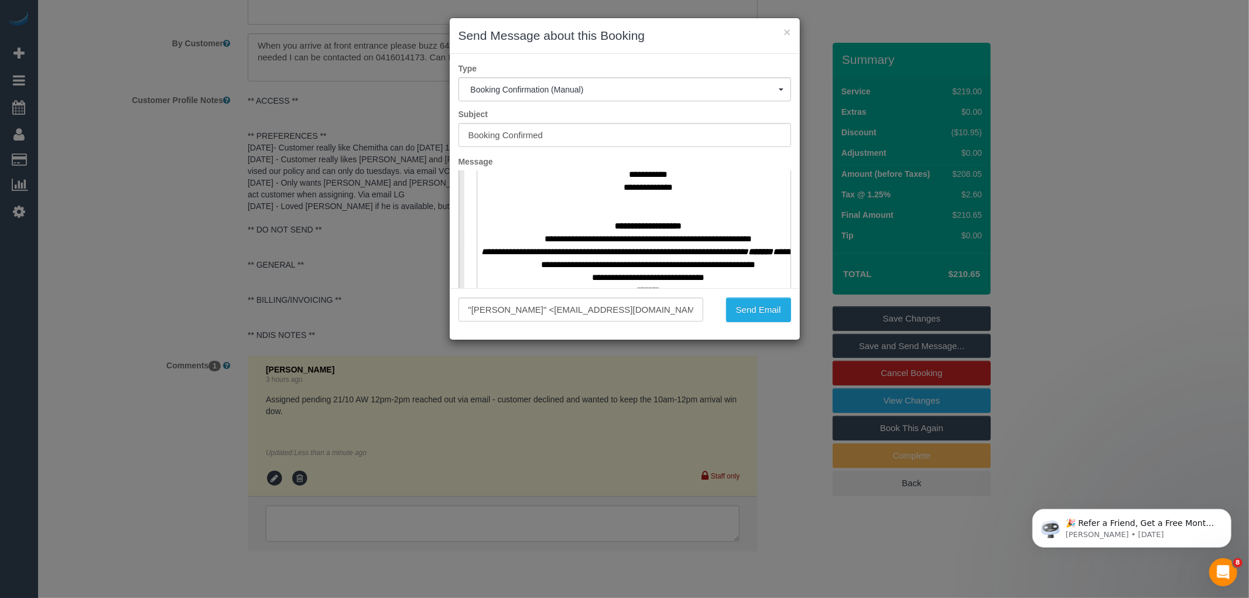
scroll to position [520, 0]
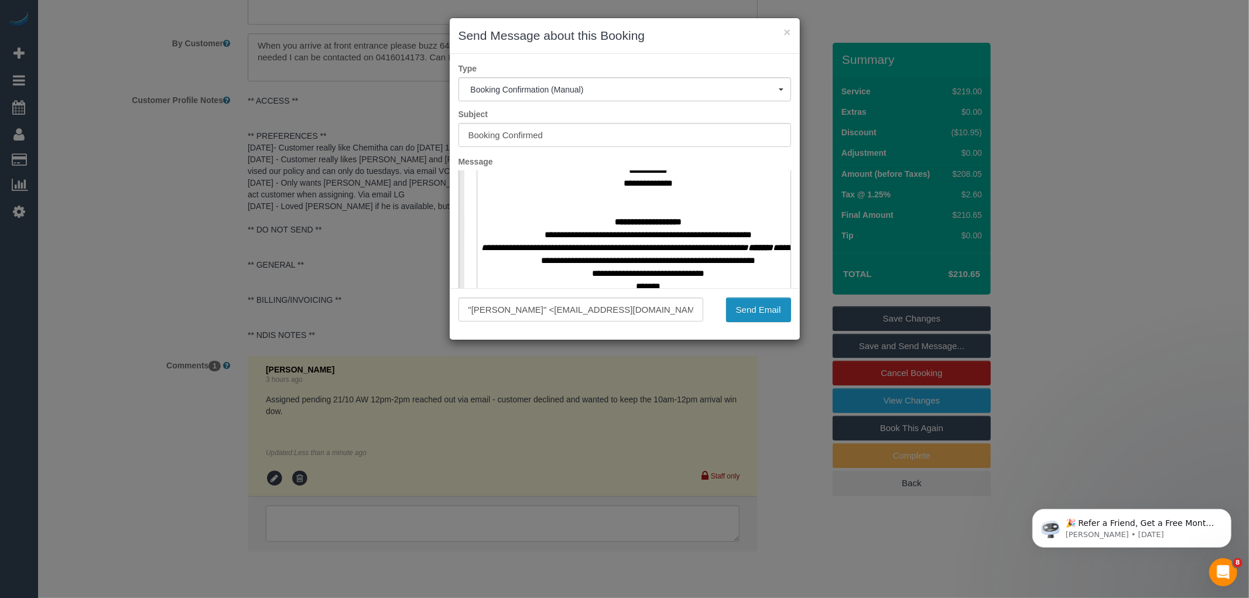
click at [741, 309] on button "Send Email" at bounding box center [758, 309] width 65 height 25
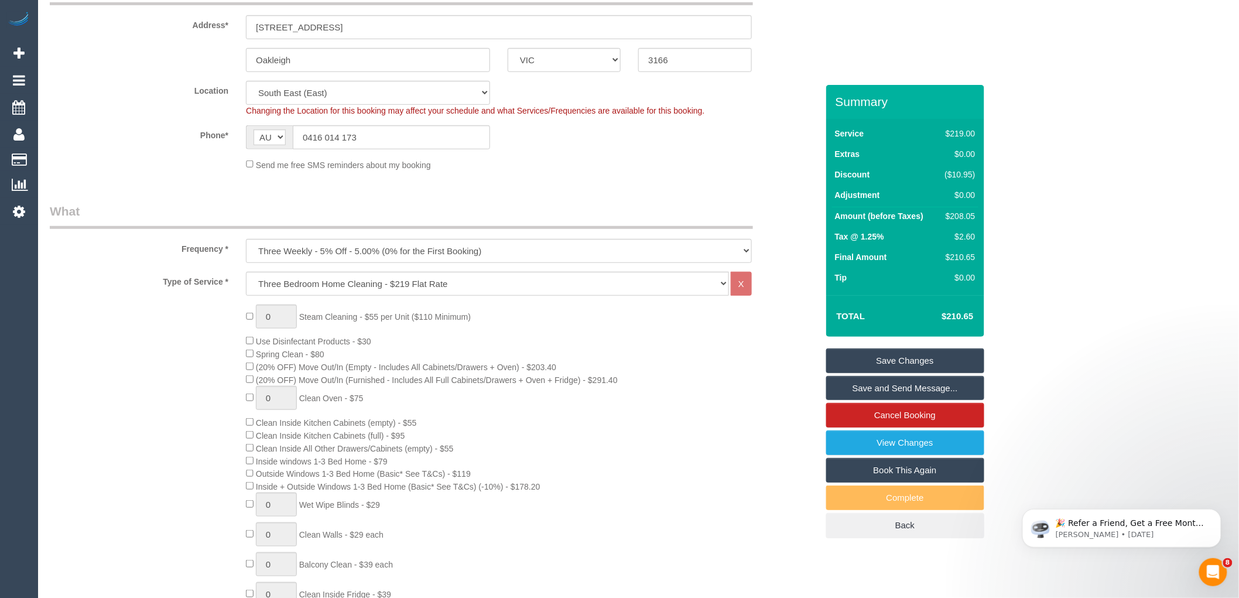
scroll to position [0, 0]
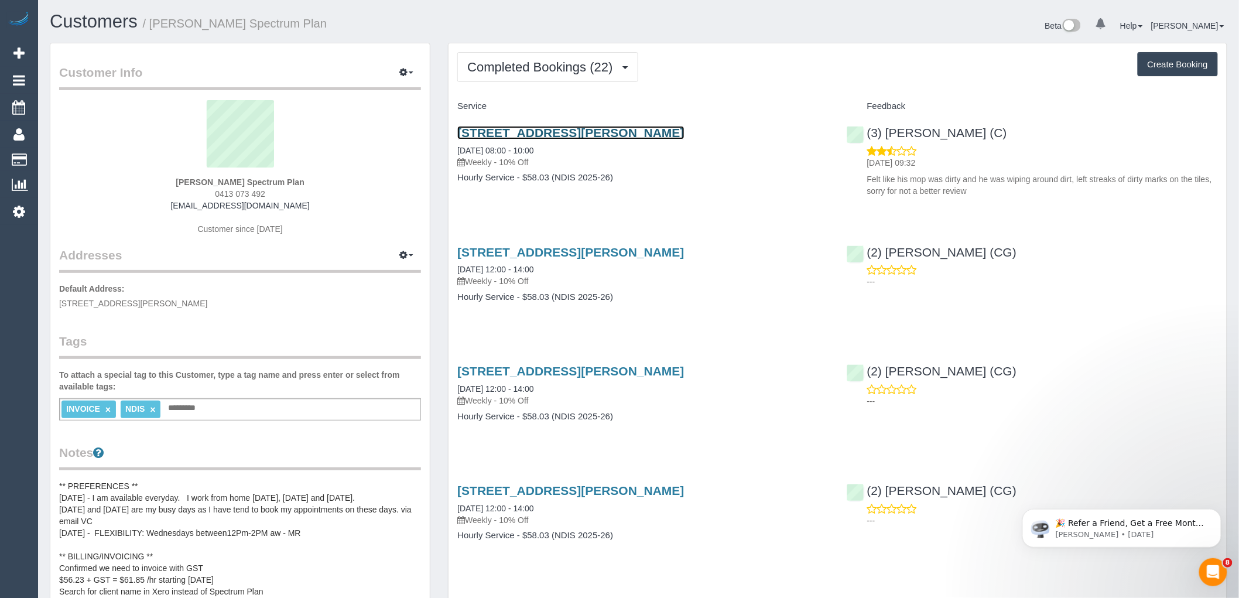
click at [535, 135] on link "Unit 2 / 114 Cyprus St, Lalor, VIC 3075" at bounding box center [570, 132] width 227 height 13
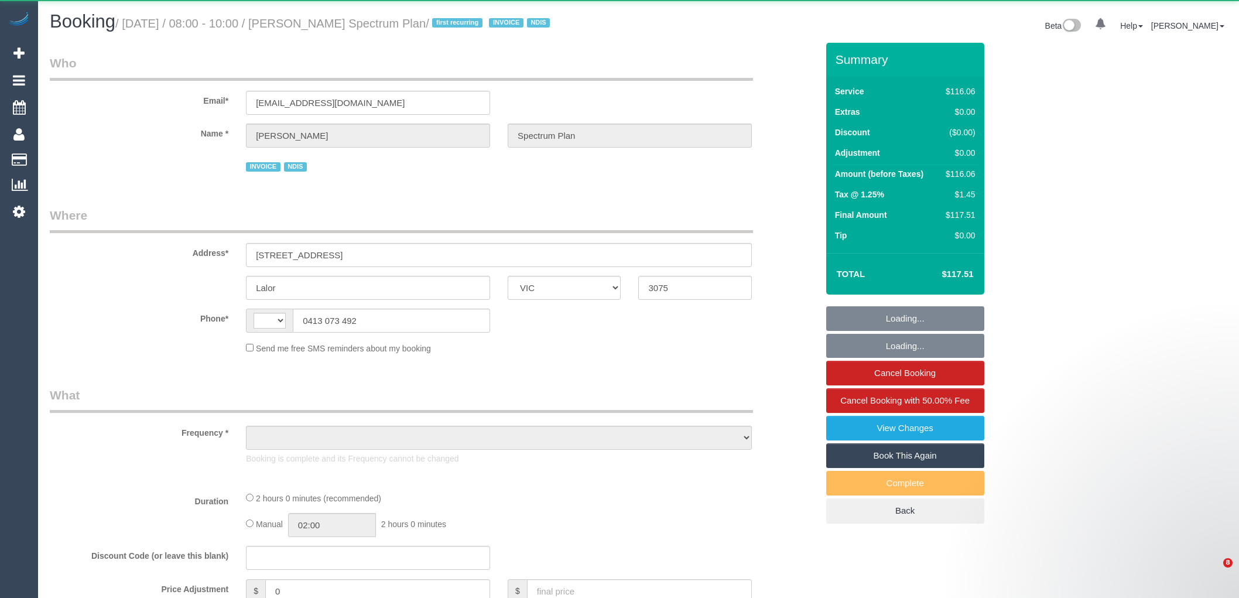
select select "VIC"
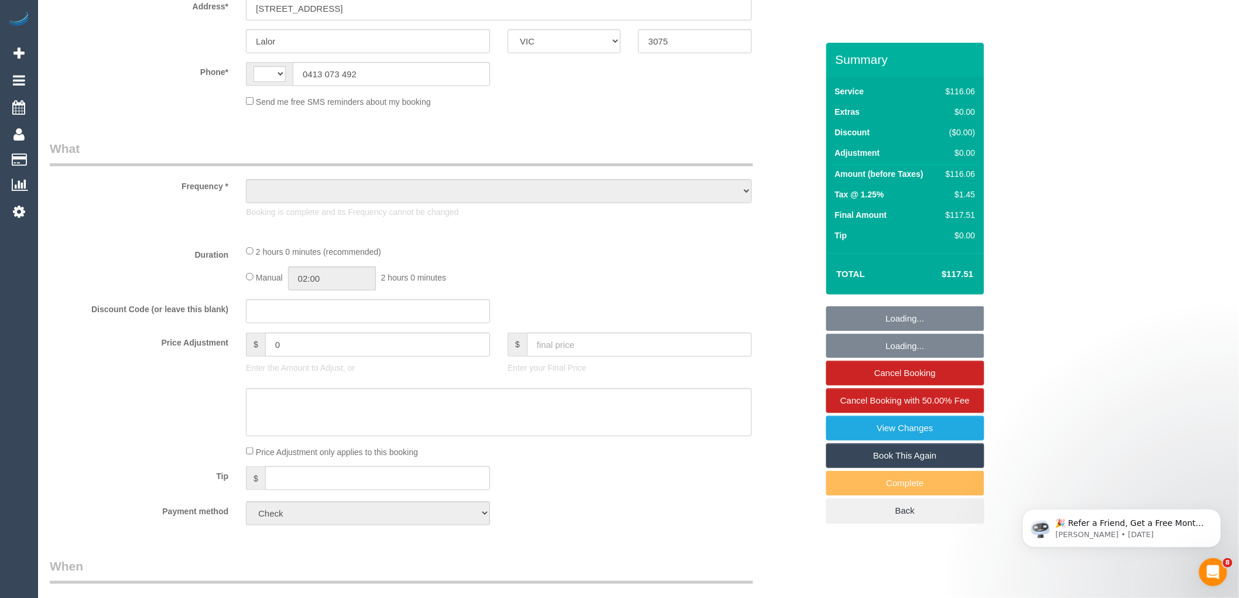
select select "string:AU"
select select "number:28"
select select "number:14"
select select "number:19"
select select "number:22"
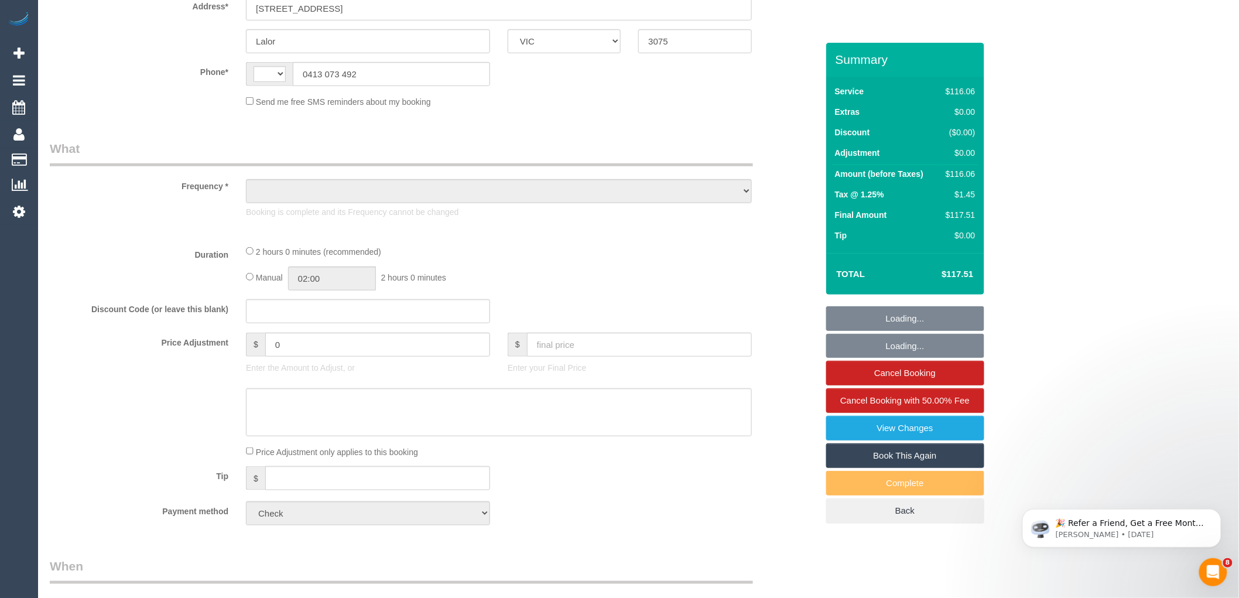
select select "number:34"
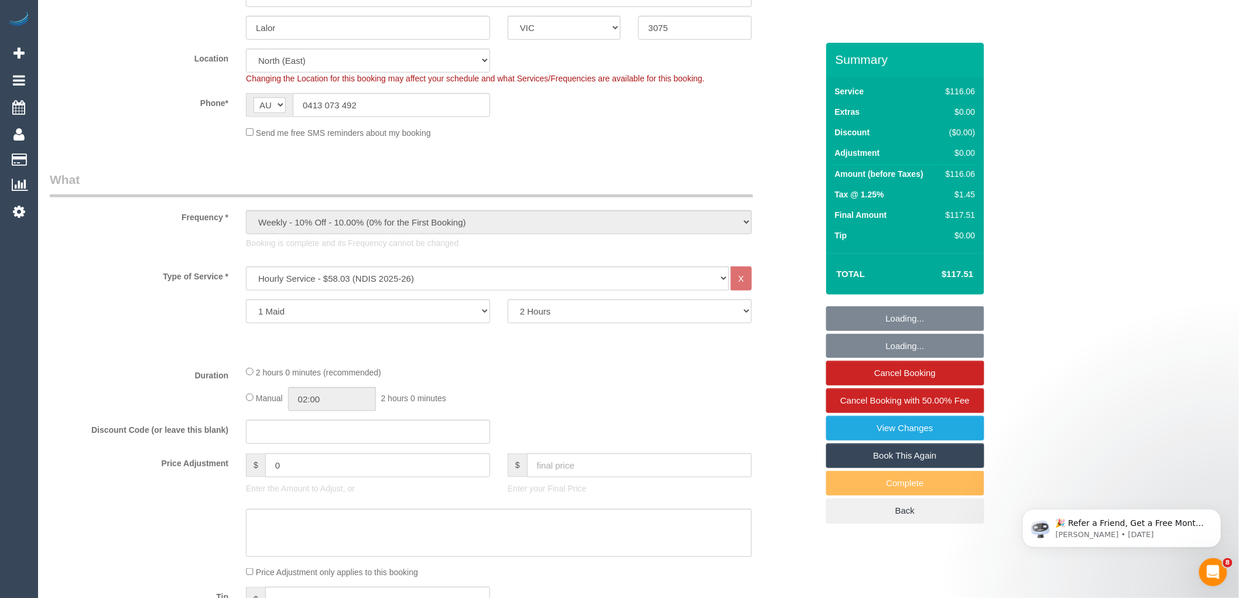
select select "object:1415"
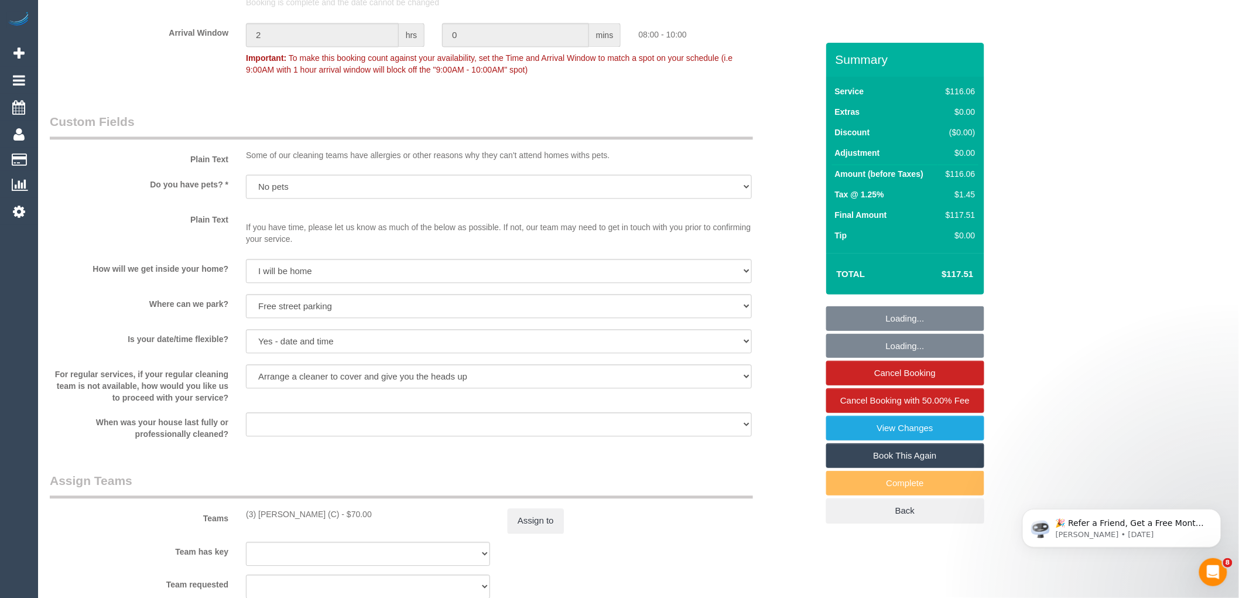
scroll to position [1105, 0]
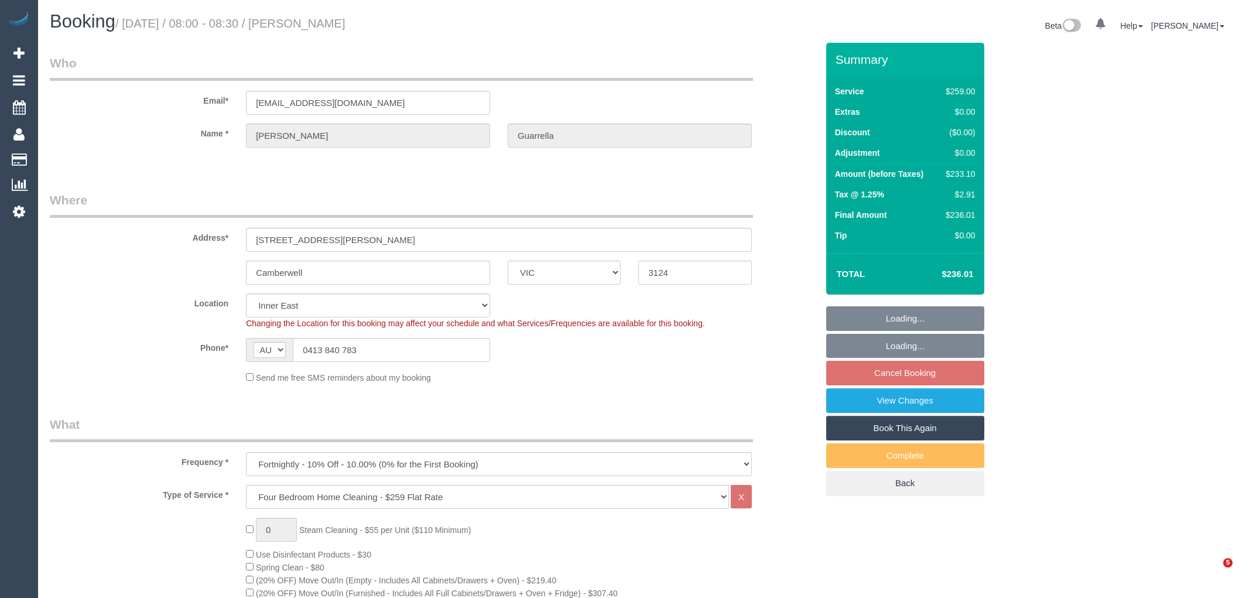
select select "VIC"
select select "object:652"
select select "number:28"
select select "number:14"
select select "number:19"
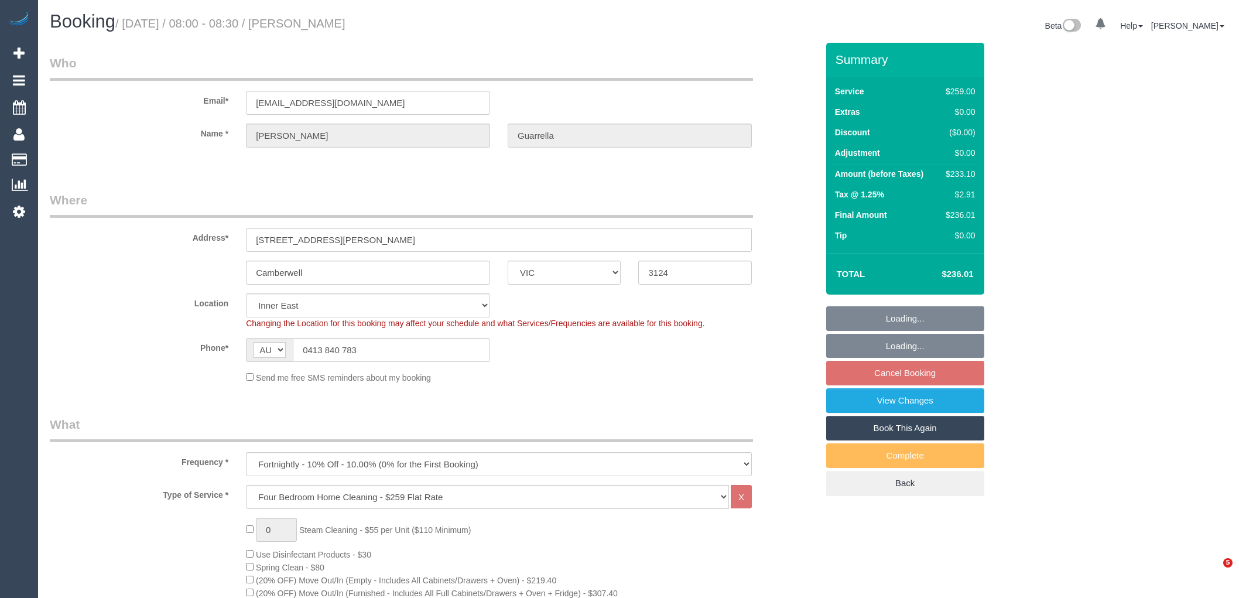
select select "number:23"
select select "number:34"
select select "number:12"
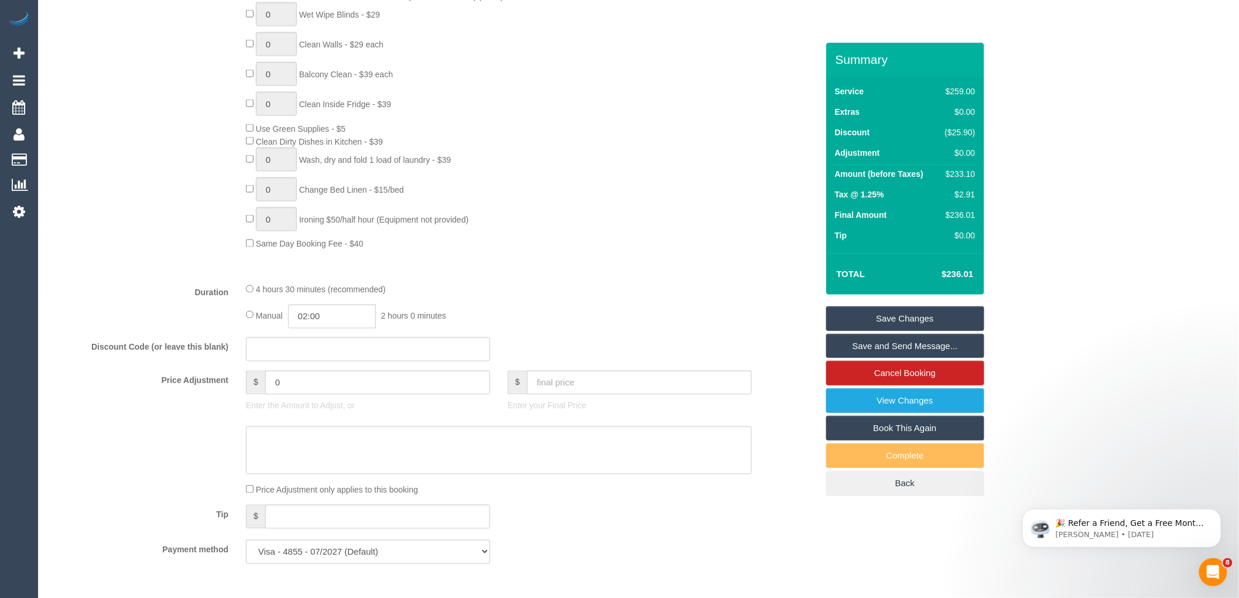
scroll to position [650, 0]
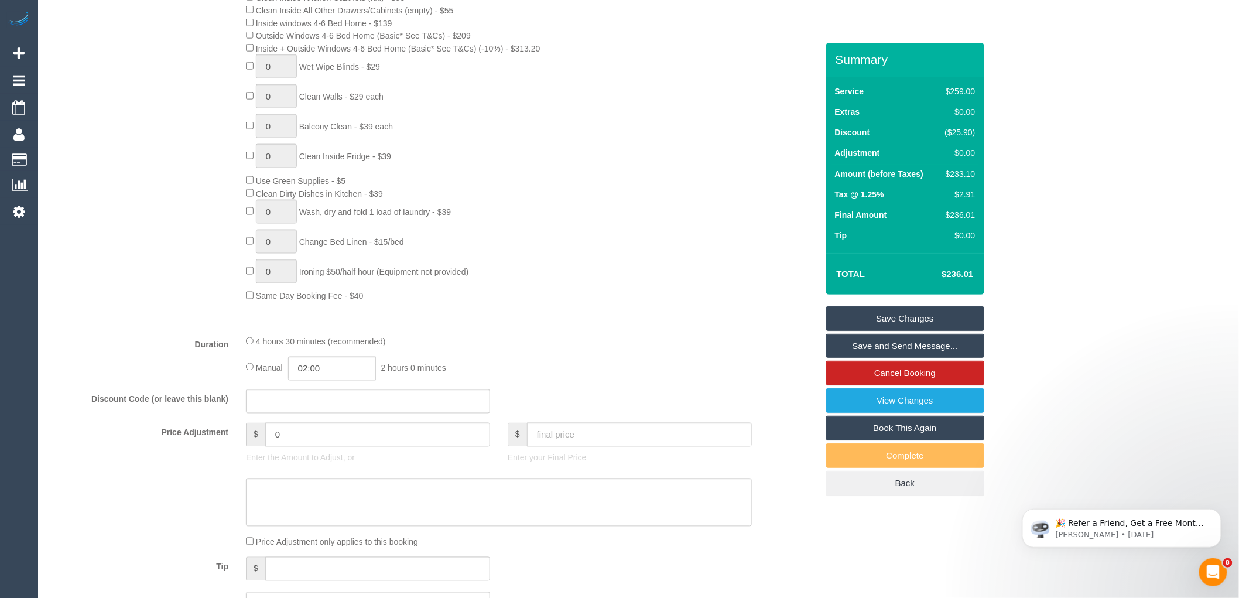
click at [245, 359] on div "4 hours 30 minutes (recommended) Manual 02:00 2 hours 0 minutes" at bounding box center [498, 358] width 523 height 46
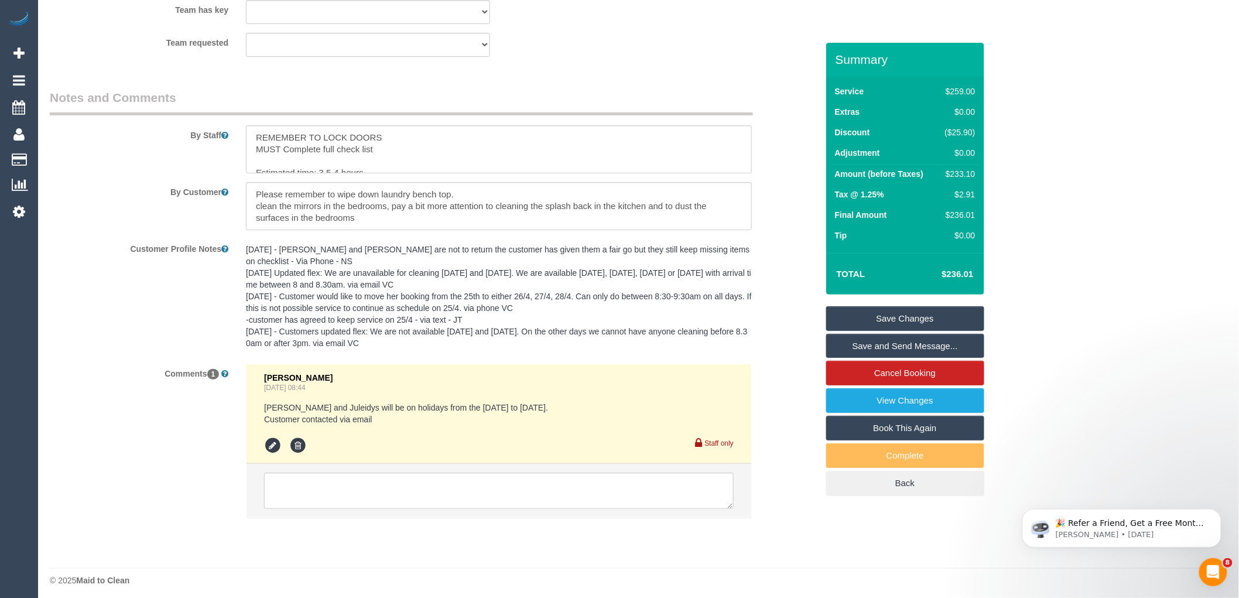
scroll to position [1951, 0]
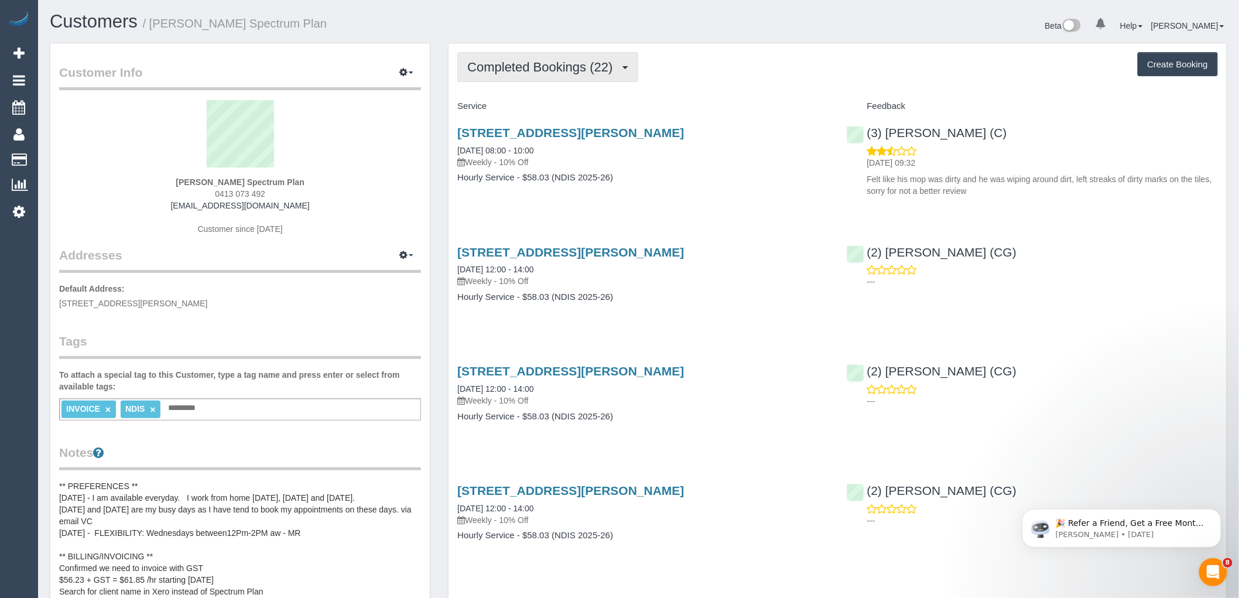
click at [515, 63] on span "Completed Bookings (22)" at bounding box center [542, 67] width 151 height 15
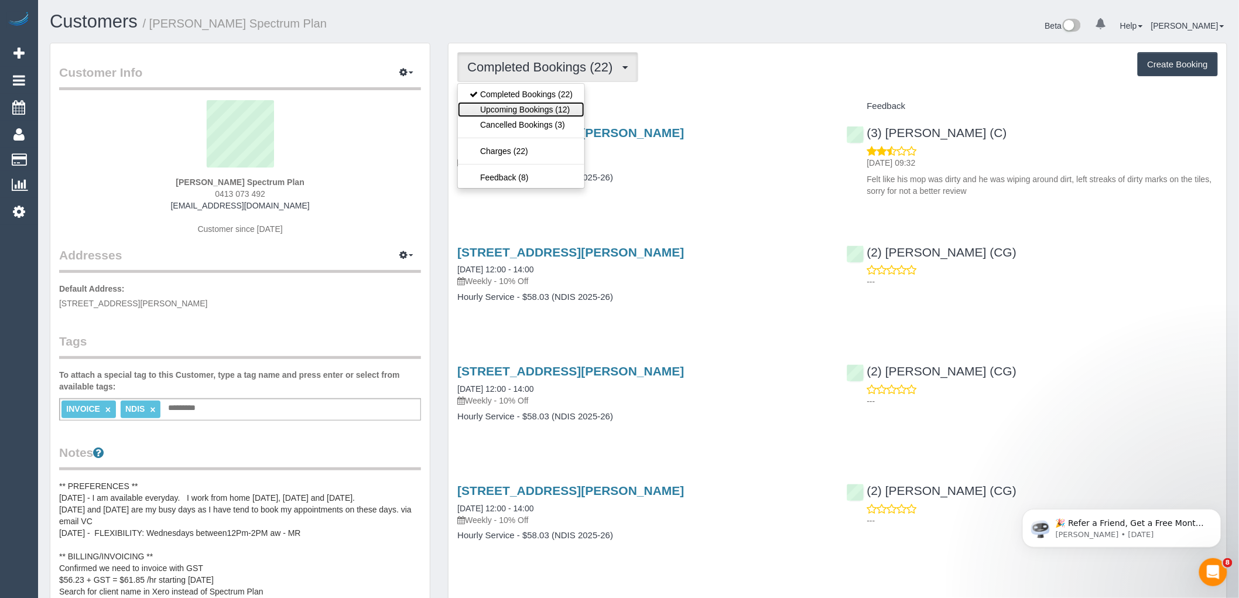
click at [521, 112] on link "Upcoming Bookings (12)" at bounding box center [521, 109] width 126 height 15
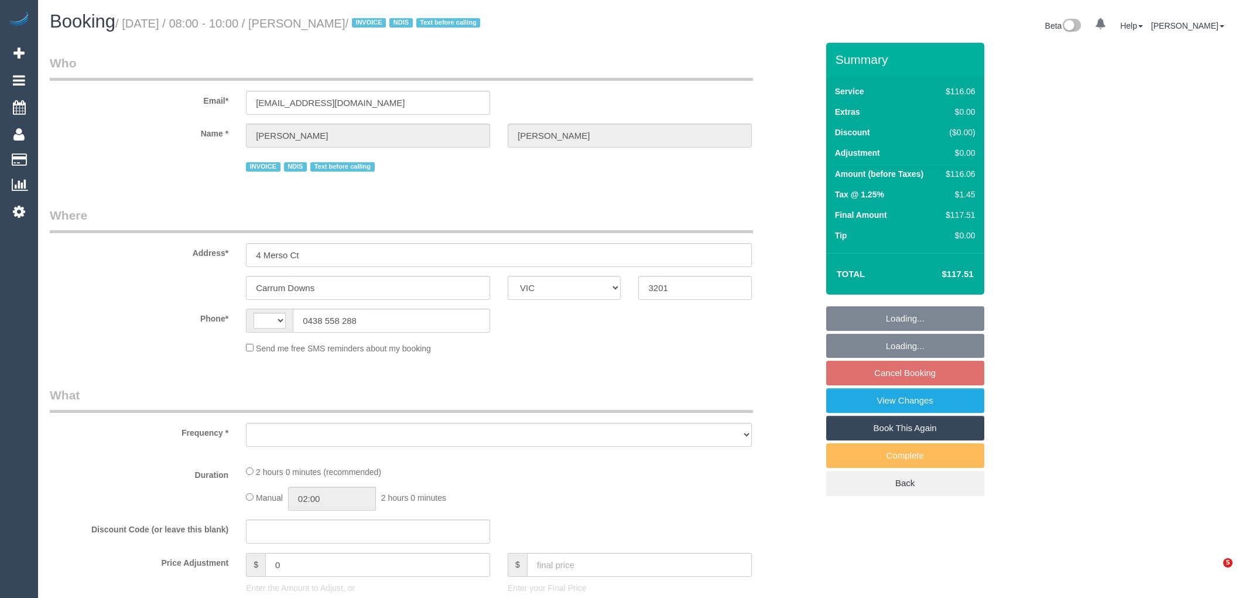
select select "VIC"
select select "object:378"
select select "number:27"
select select "number:14"
select select "number:18"
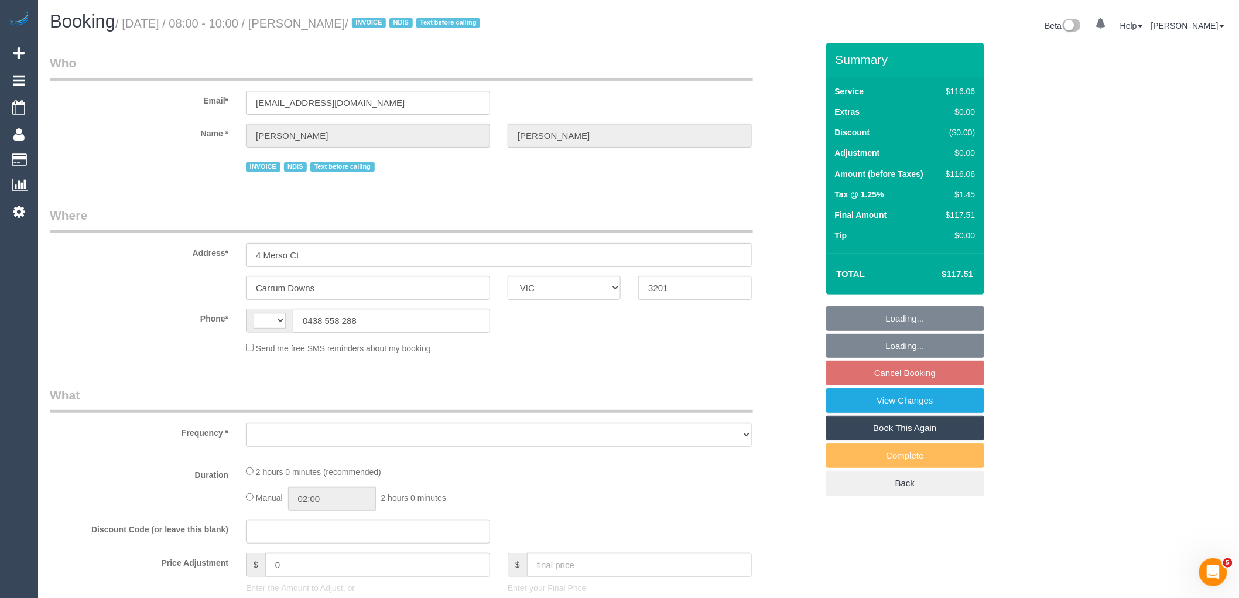
select select "number:36"
select select "number:34"
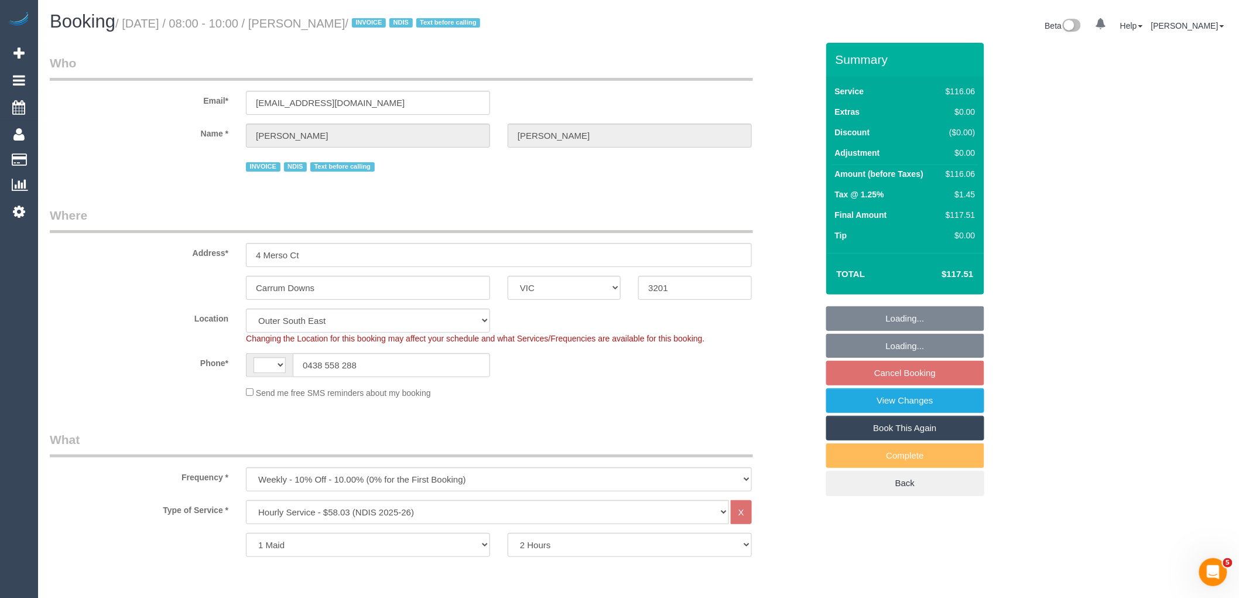
select select "object:837"
select select "string:AU"
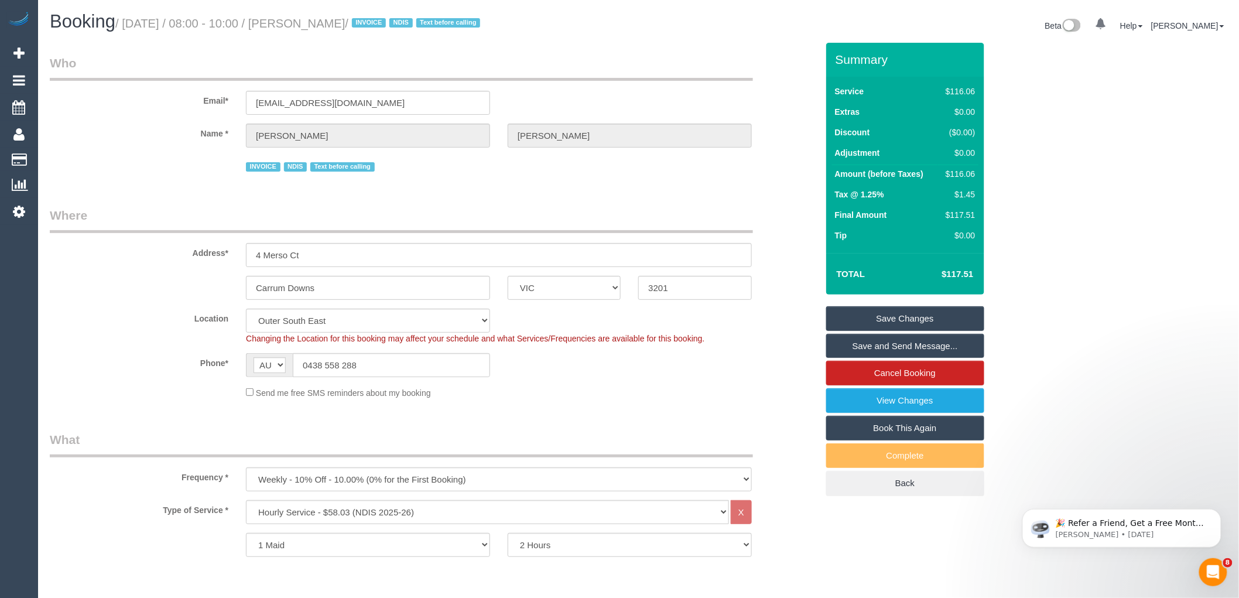
drag, startPoint x: 312, startPoint y: 21, endPoint x: 401, endPoint y: 13, distance: 89.3
click at [401, 13] on h1 "Booking / October 16, 2025 / 08:00 - 10:00 / Cassandra Clarke / INVOICE NDIS Te…" at bounding box center [340, 22] width 580 height 20
copy small "[PERSON_NAME]"
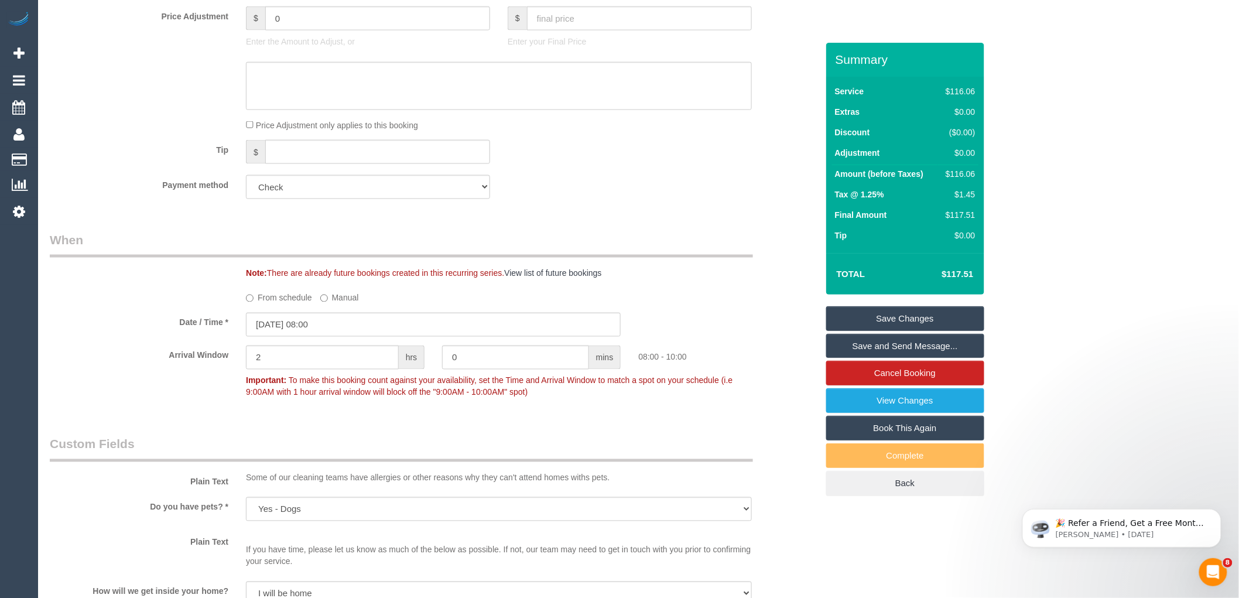
scroll to position [715, 0]
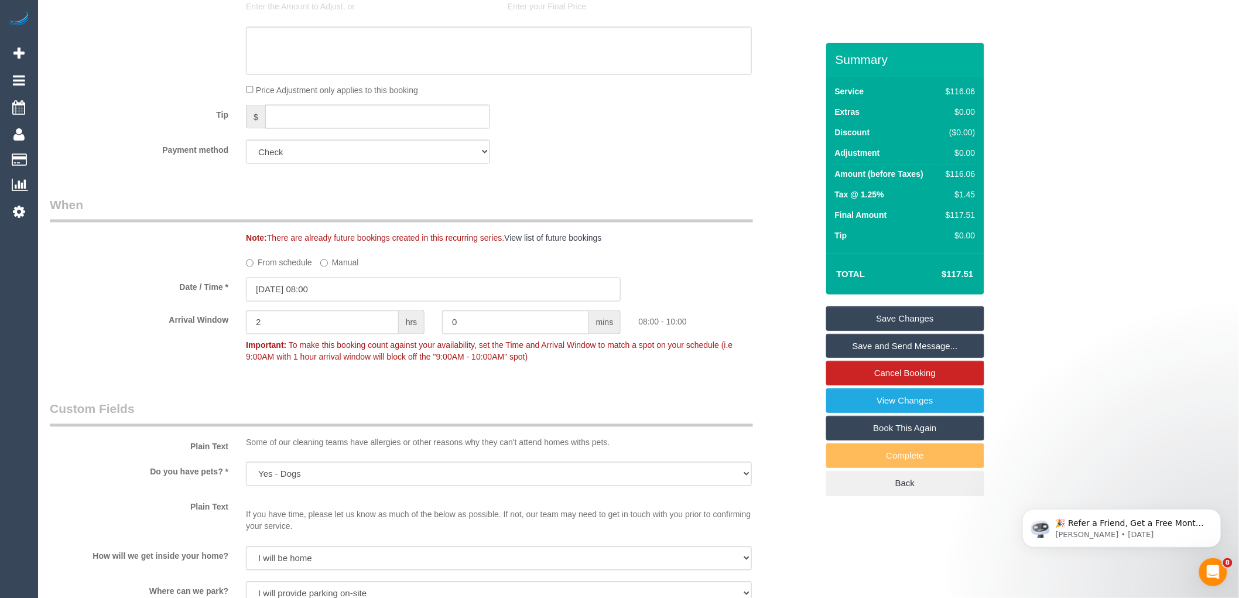
click at [304, 292] on input "16/10/2025 08:00" at bounding box center [433, 290] width 375 height 24
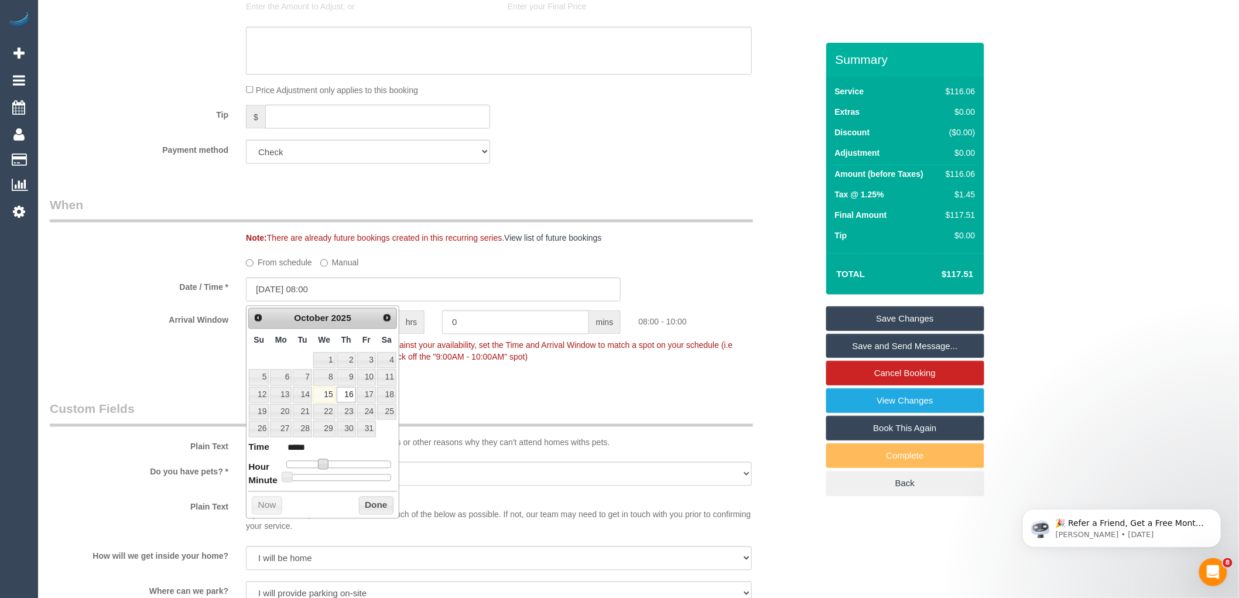
type input "16/10/2025 09:00"
type input "*****"
type input "16/10/2025 10:00"
type input "*****"
drag, startPoint x: 323, startPoint y: 463, endPoint x: 335, endPoint y: 463, distance: 11.7
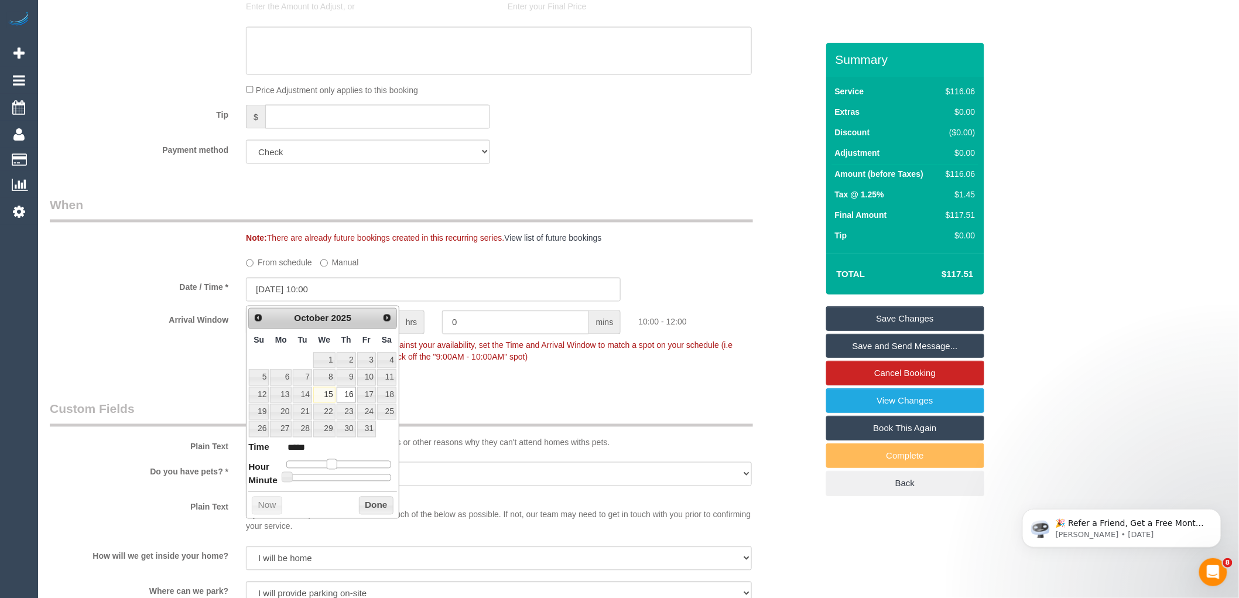
click at [335, 463] on span at bounding box center [332, 464] width 11 height 11
click at [367, 505] on button "Done" at bounding box center [376, 505] width 35 height 19
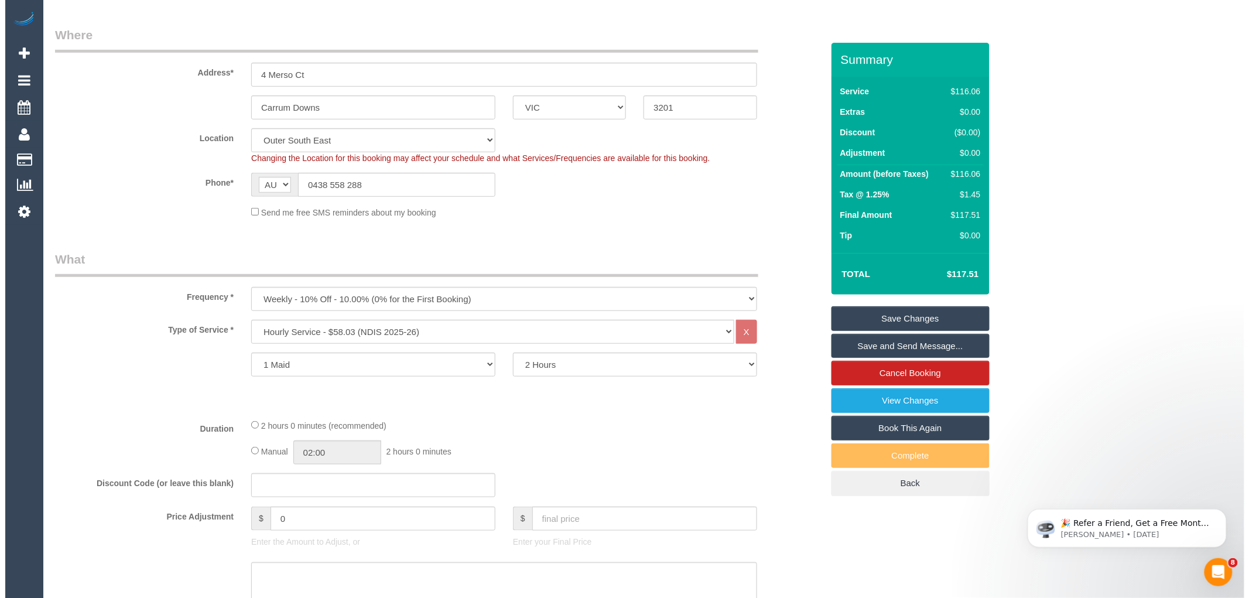
scroll to position [325, 0]
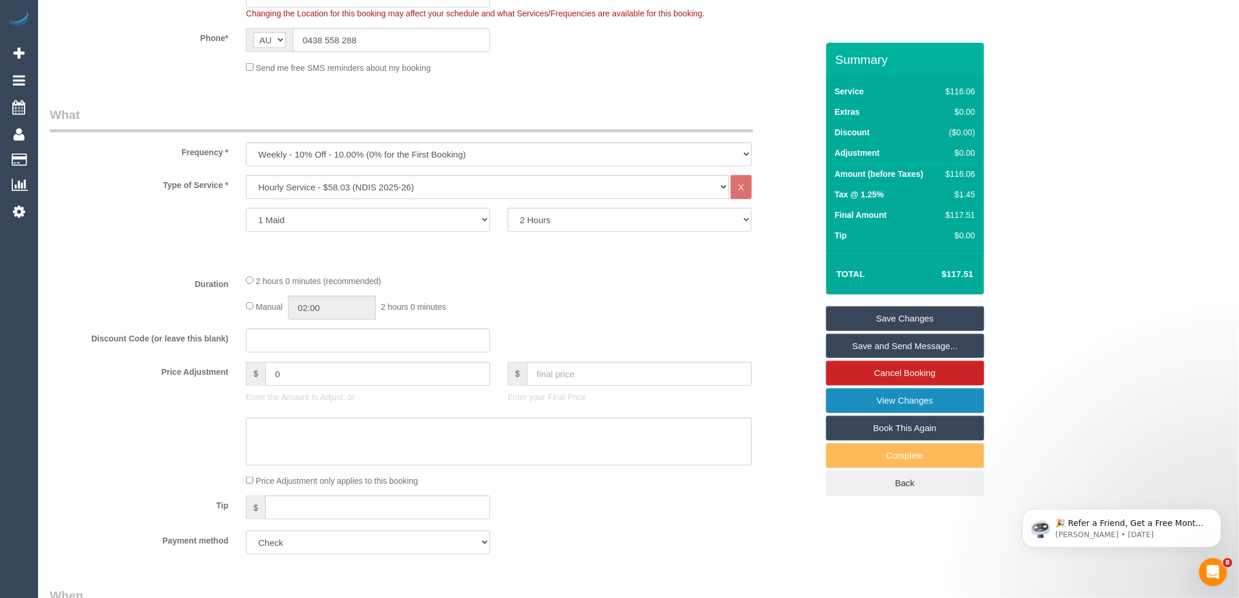
click at [892, 402] on link "View Changes" at bounding box center [905, 400] width 158 height 25
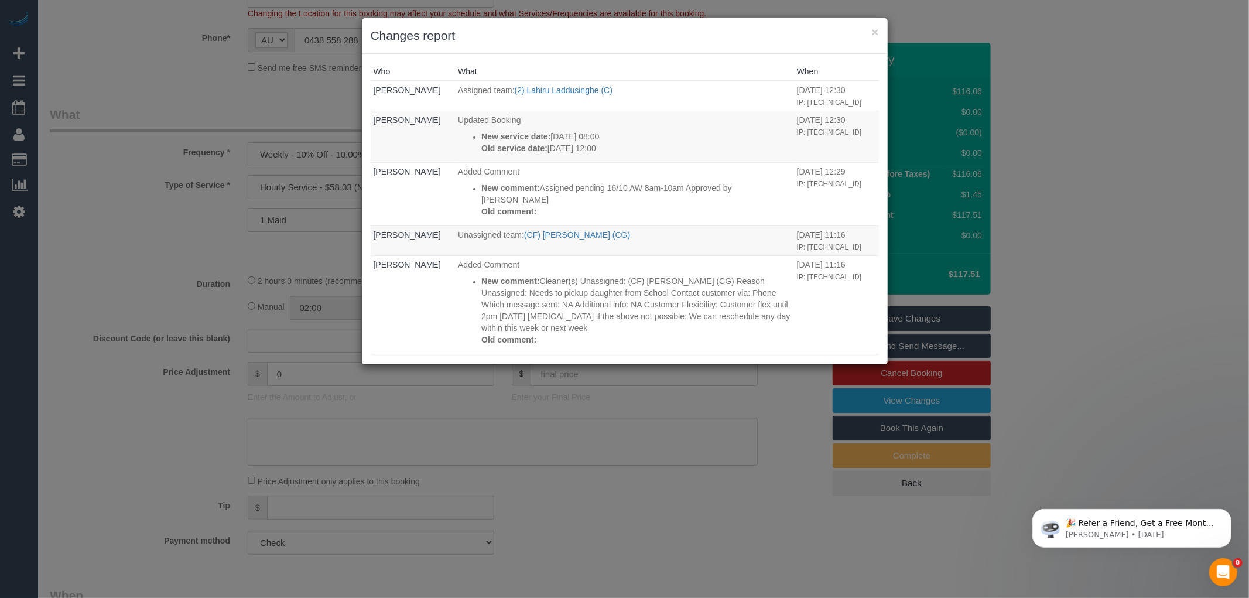
click at [869, 32] on h3 "Changes report" at bounding box center [625, 36] width 508 height 18
click at [874, 28] on button "×" at bounding box center [874, 32] width 7 height 12
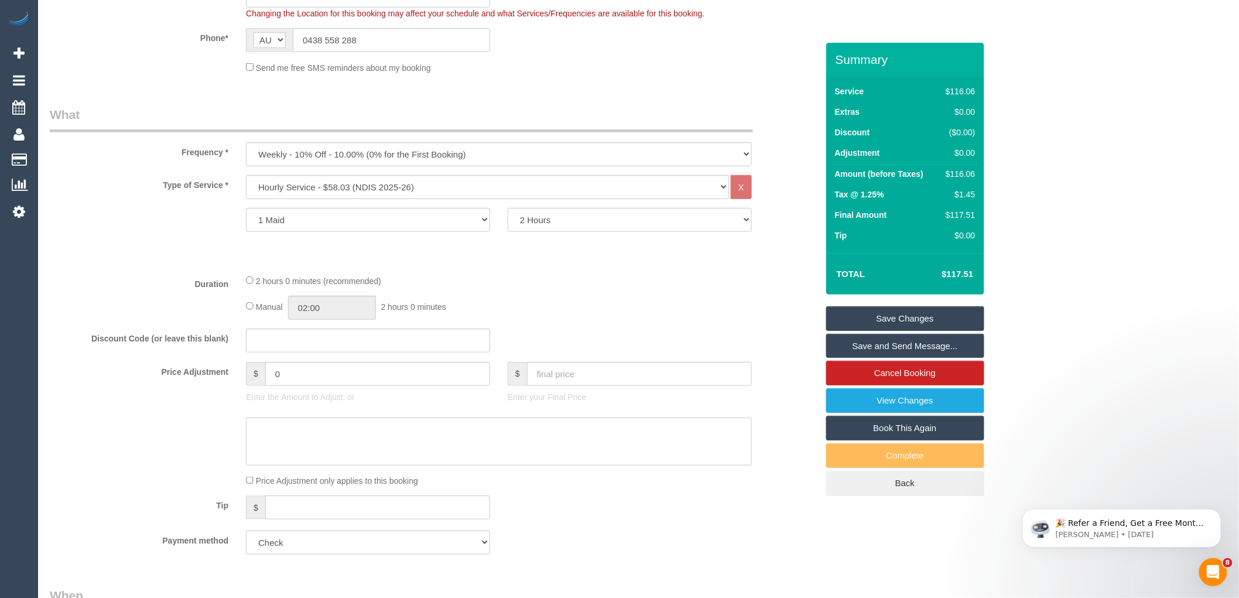
click at [896, 338] on link "Save and Send Message..." at bounding box center [905, 346] width 158 height 25
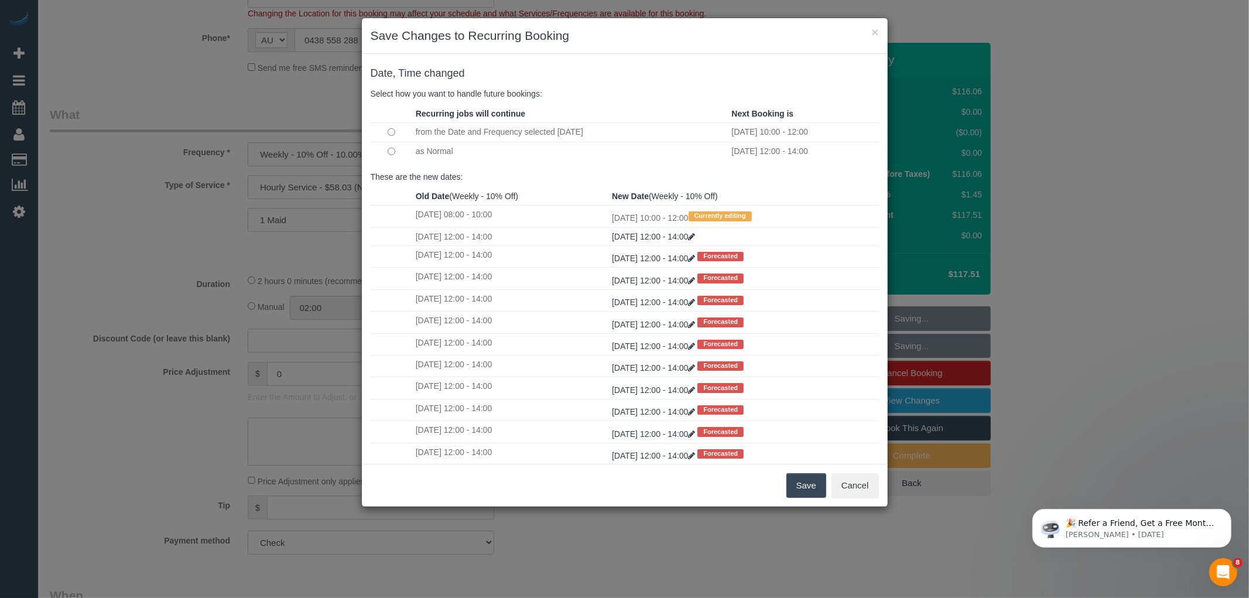
click at [801, 489] on button "Save" at bounding box center [806, 485] width 40 height 25
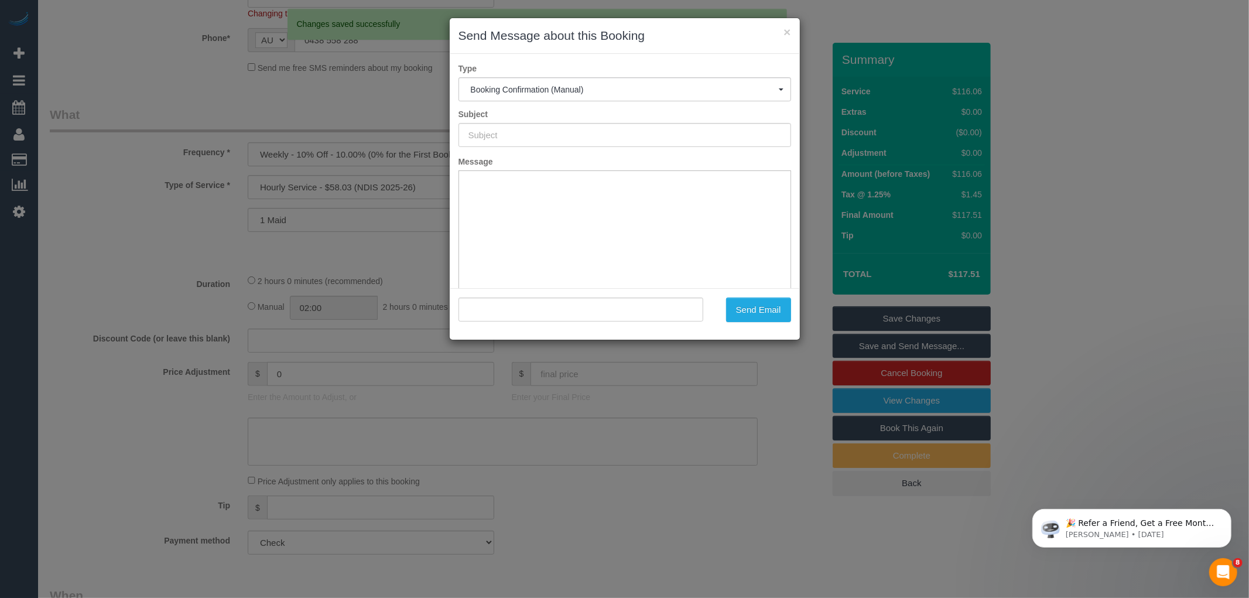
scroll to position [0, 0]
type input "Booking Confirmed"
type input ""Cassandra Clarke" <clarkecass@outlook.com>"
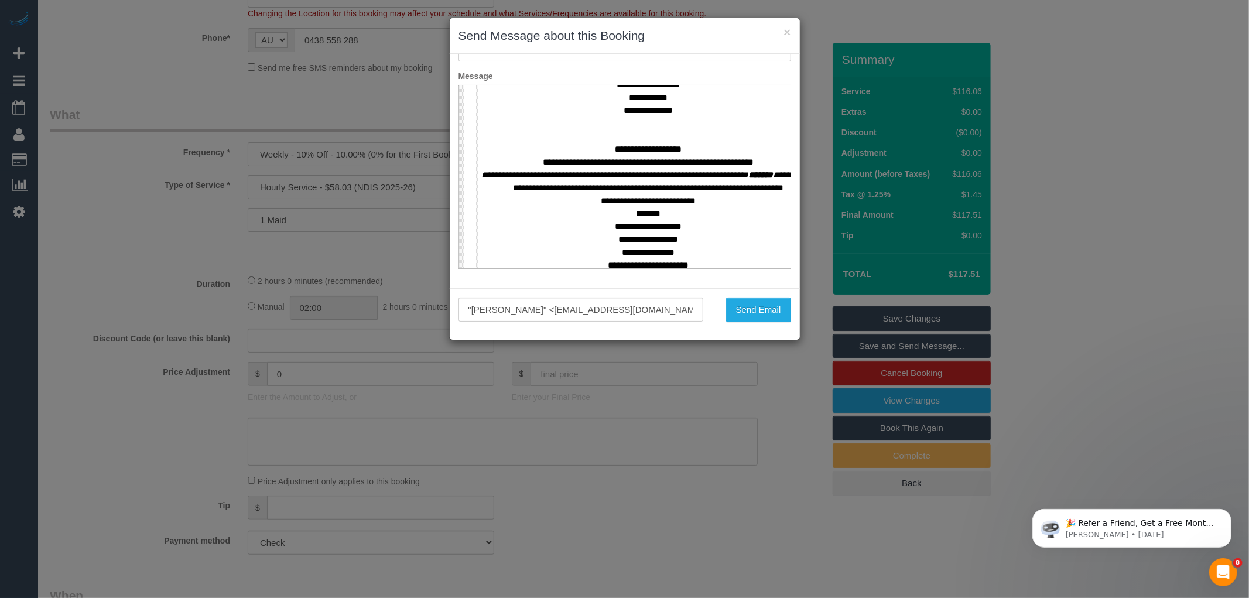
scroll to position [520, 0]
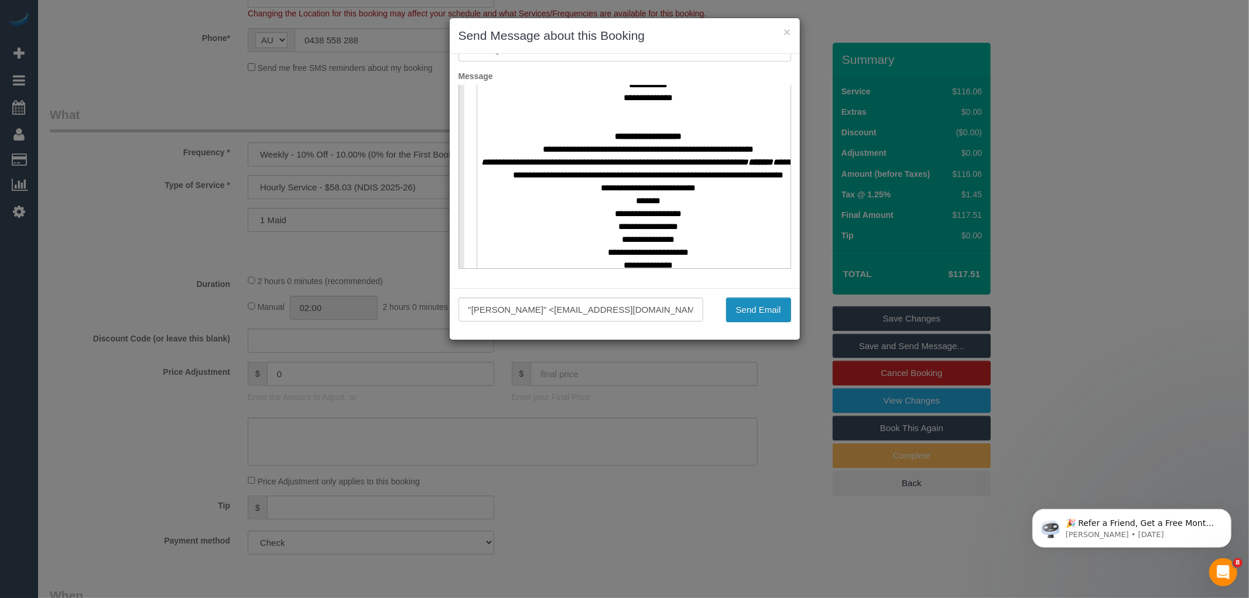
click at [750, 309] on button "Send Email" at bounding box center [758, 309] width 65 height 25
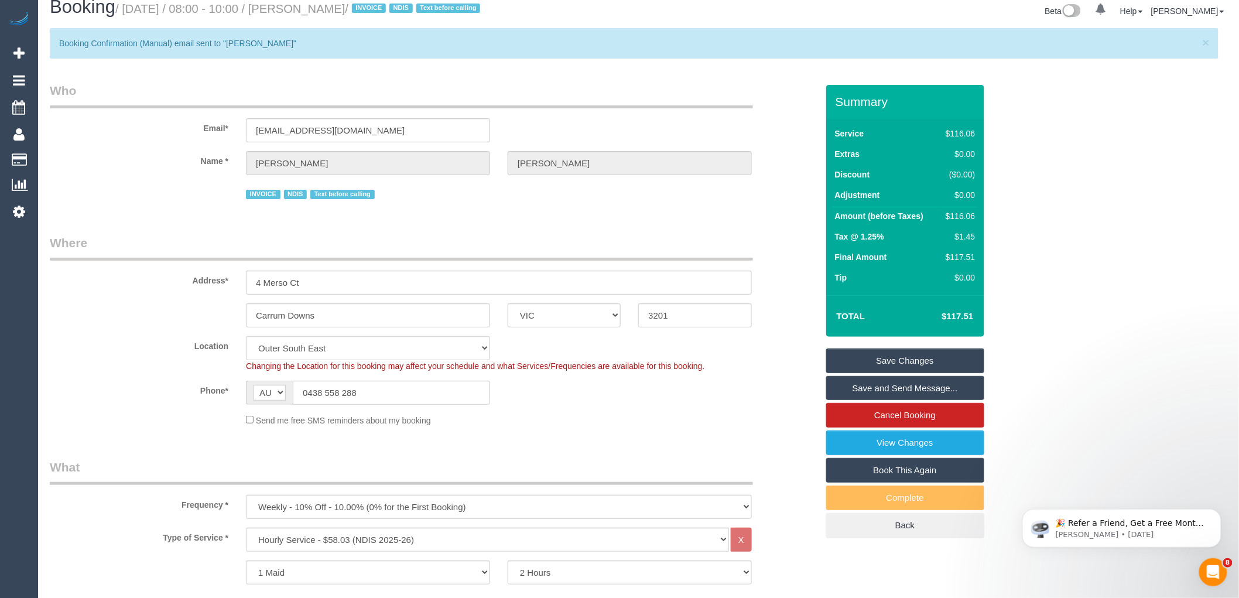
scroll to position [0, 0]
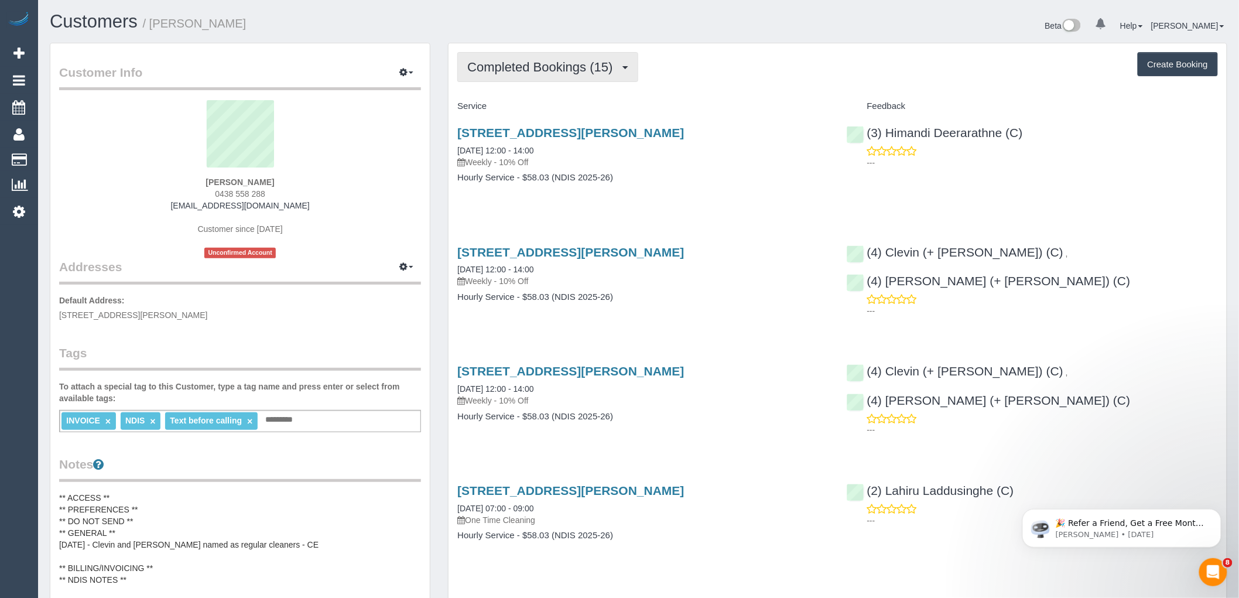
click at [515, 76] on button "Completed Bookings (15)" at bounding box center [547, 67] width 180 height 30
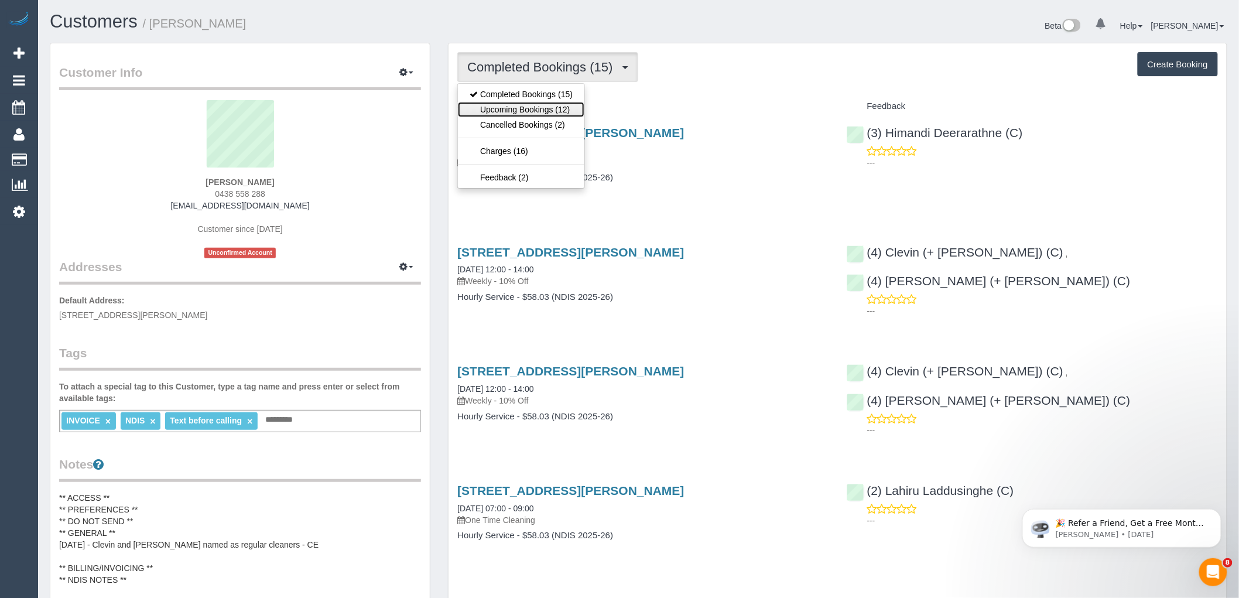
click at [498, 107] on link "Upcoming Bookings (12)" at bounding box center [521, 109] width 126 height 15
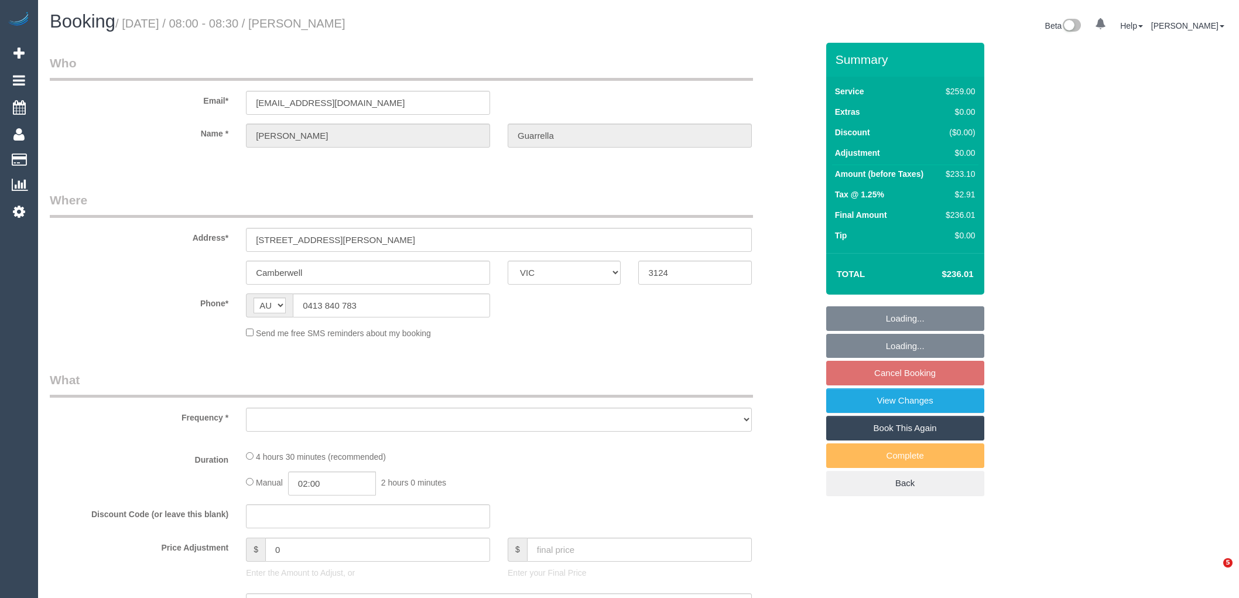
select select "VIC"
select select "object:545"
select select "string:stripe-pm_1SF6WA2GScqysDRVbZouTRDM"
select select "number:28"
select select "number:14"
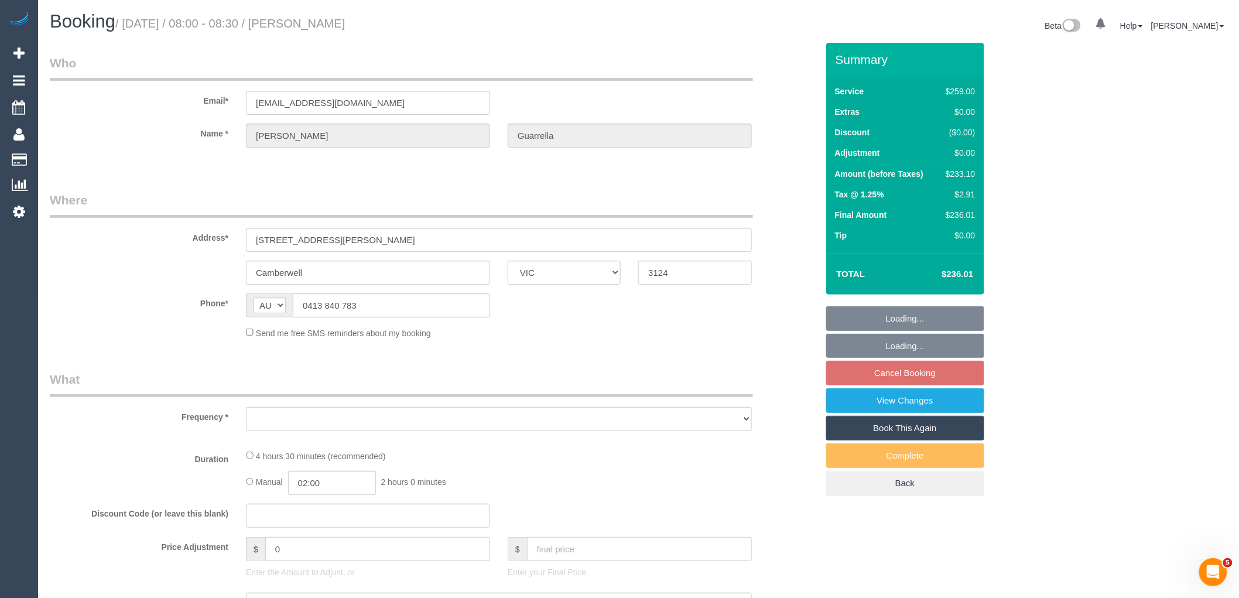
select select "number:19"
select select "number:23"
select select "number:34"
select select "number:12"
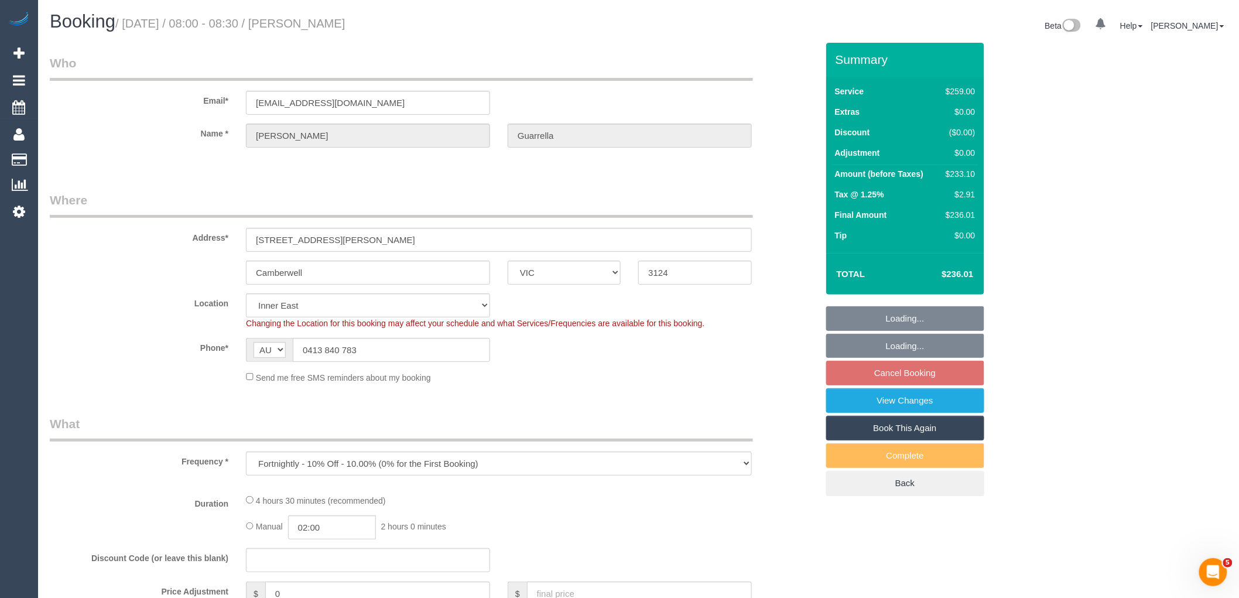
select select "object:696"
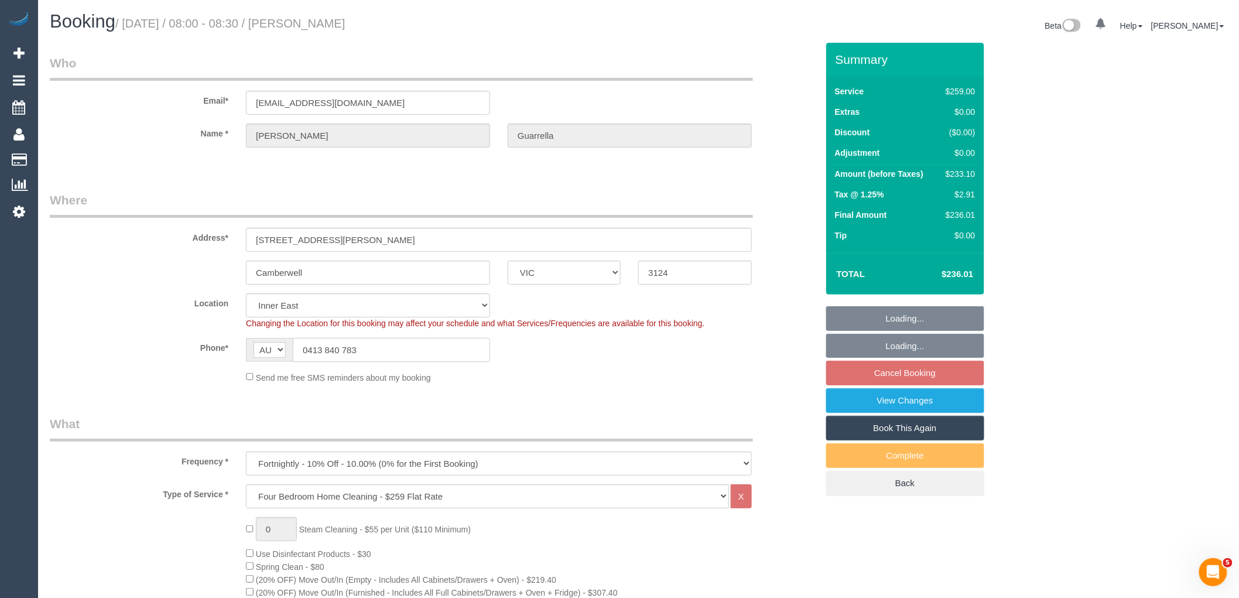
drag, startPoint x: 367, startPoint y: 349, endPoint x: 358, endPoint y: 351, distance: 9.1
click at [358, 351] on input "0413 840 783" at bounding box center [391, 350] width 197 height 24
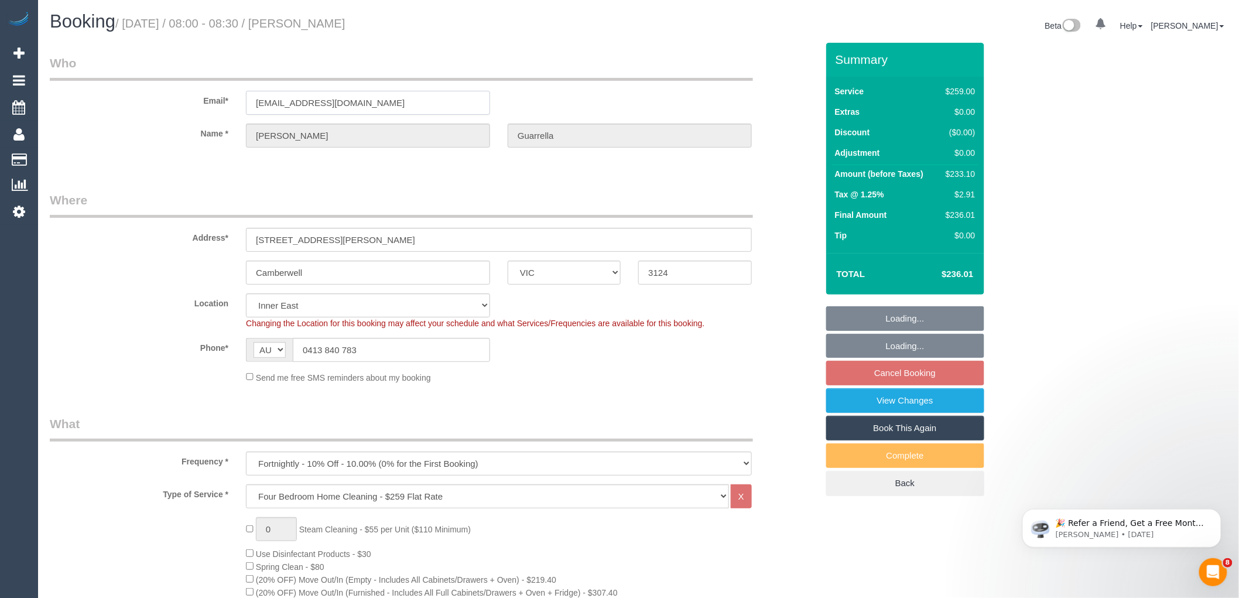
click at [232, 85] on div "Email* [EMAIL_ADDRESS][DOMAIN_NAME]" at bounding box center [433, 84] width 785 height 60
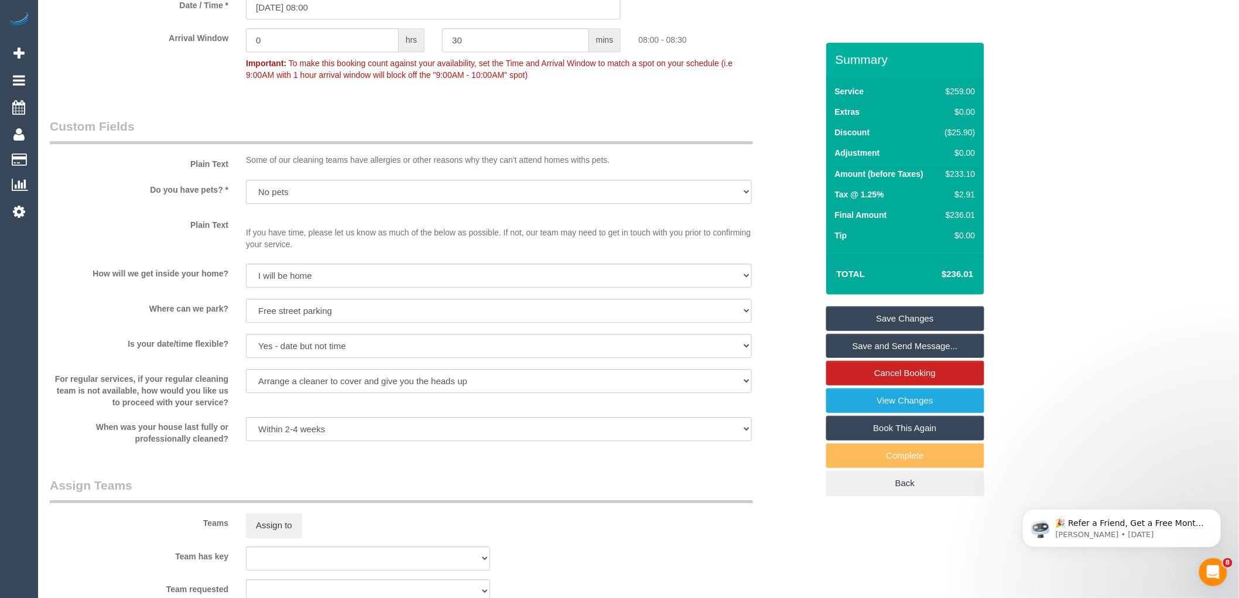
scroll to position [1951, 0]
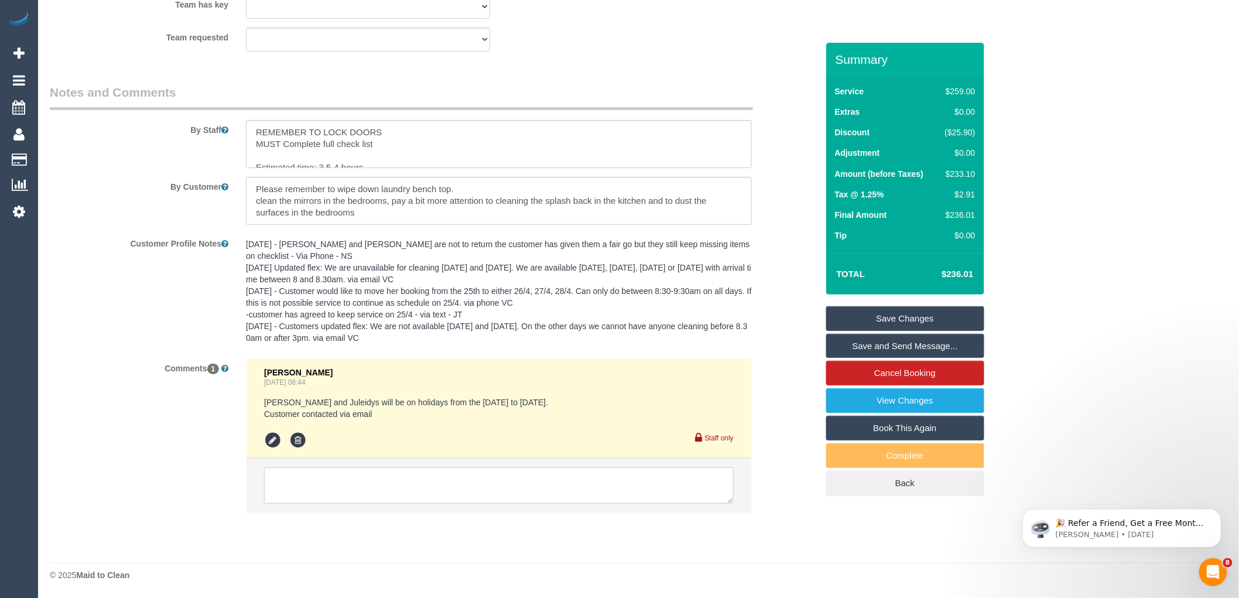
click at [414, 477] on textarea at bounding box center [499, 485] width 470 height 36
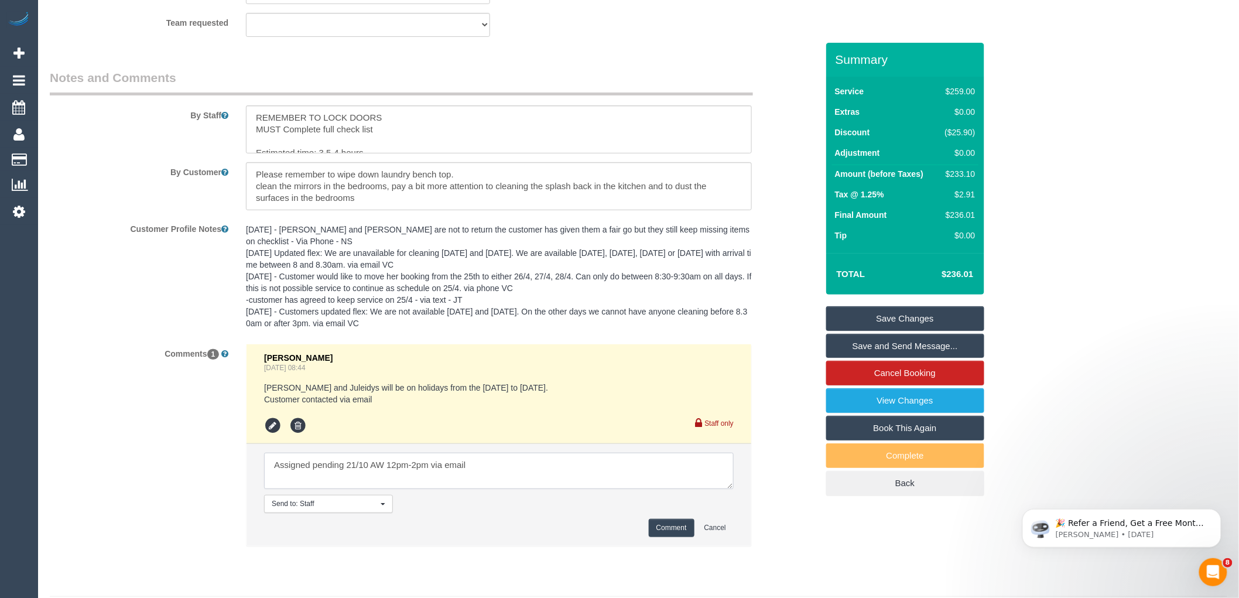
type textarea "Assigned pending 21/10 AW 12pm-2pm via email"
click at [660, 537] on button "Comment" at bounding box center [672, 528] width 46 height 18
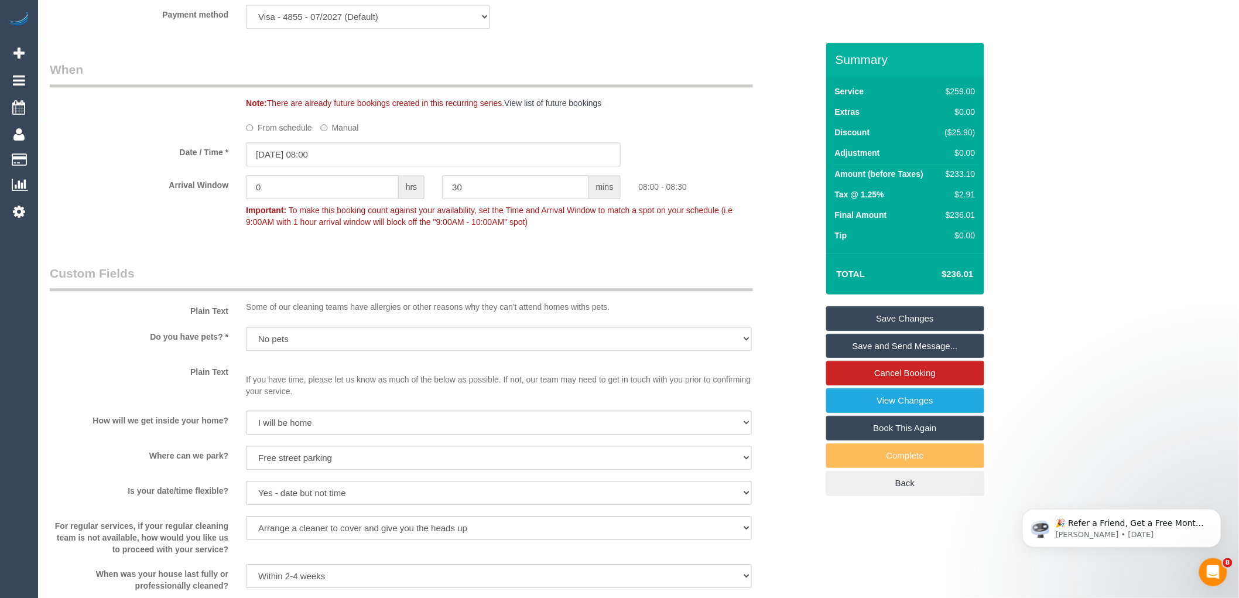
scroll to position [1170, 0]
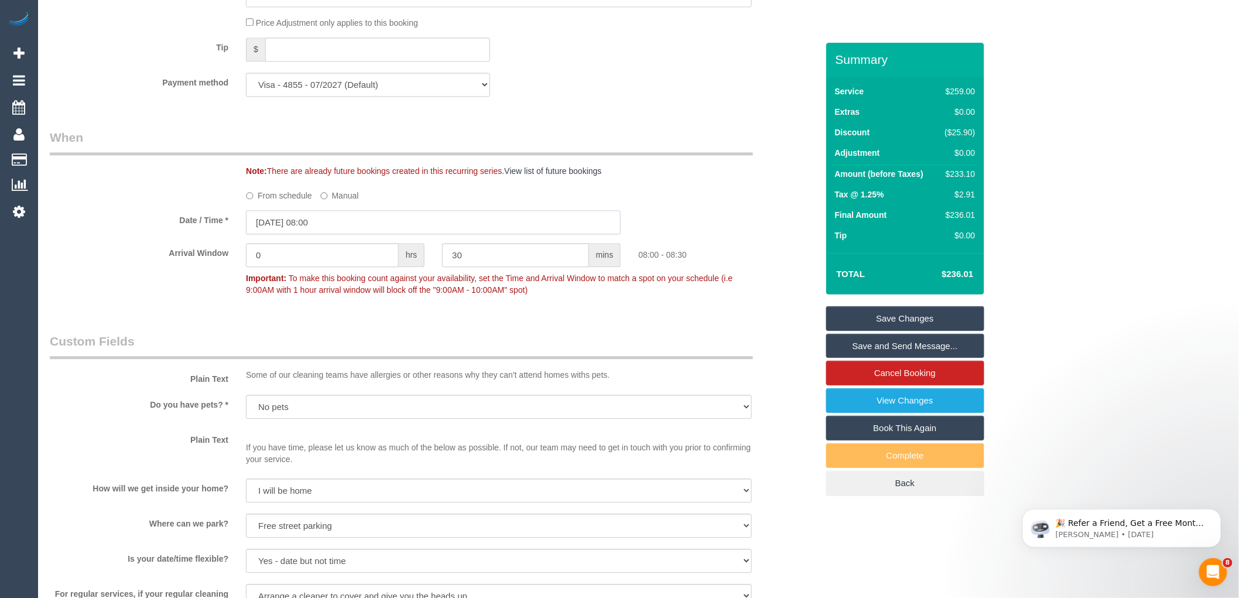
click at [282, 234] on input "21/10/2025 08:00" at bounding box center [433, 222] width 375 height 24
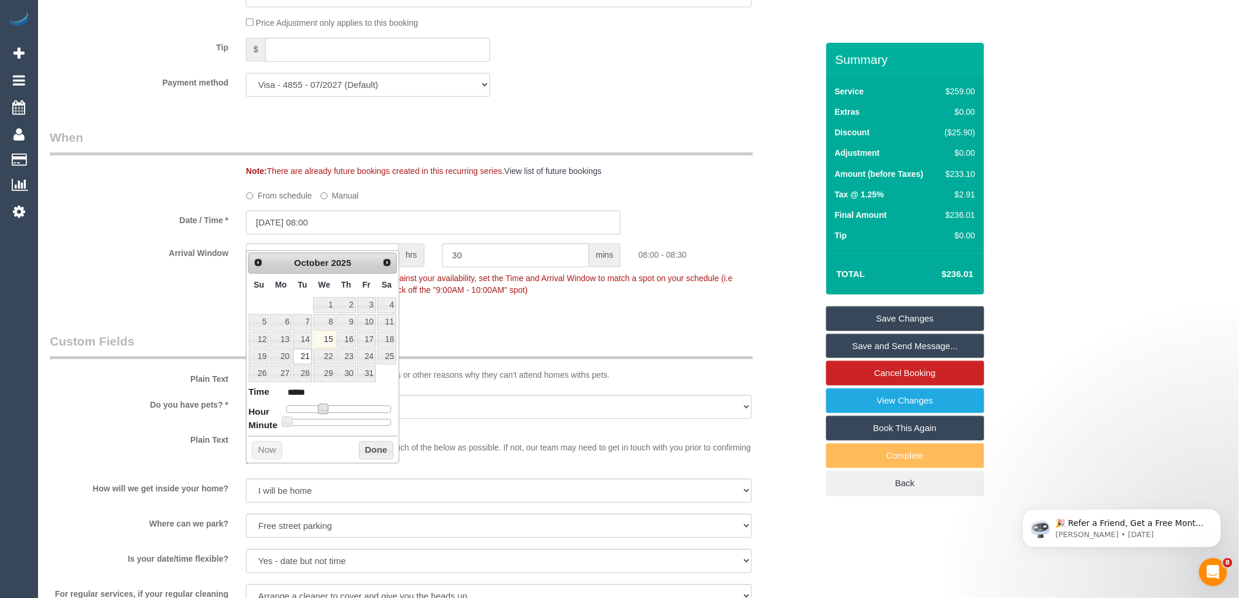
type input "21/10/2025 09:00"
type input "*****"
type input "21/10/2025 10:00"
type input "*****"
type input "21/10/2025 11:00"
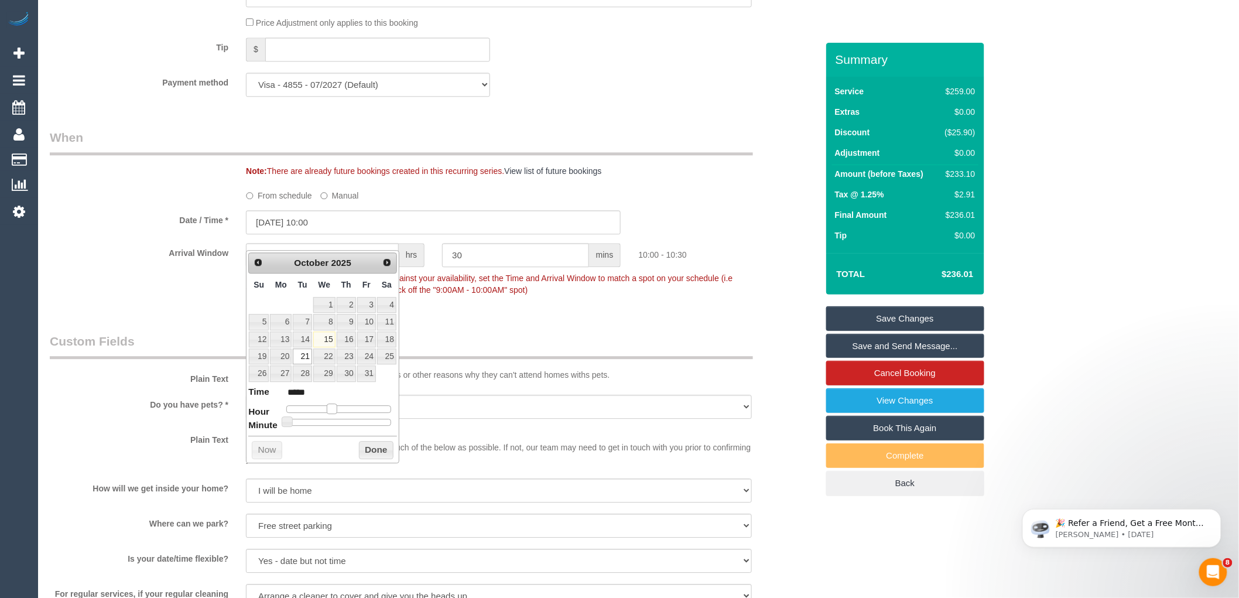
type input "*****"
type input "21/10/2025 12:00"
type input "*****"
drag, startPoint x: 319, startPoint y: 409, endPoint x: 335, endPoint y: 409, distance: 16.4
click at [335, 409] on span at bounding box center [340, 408] width 11 height 11
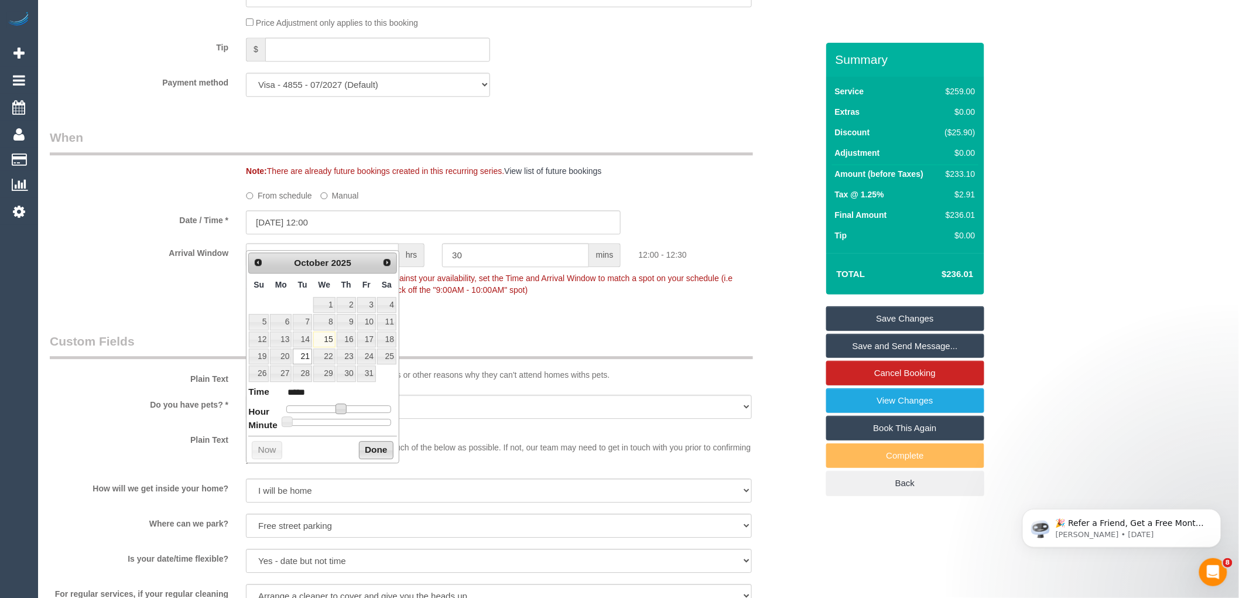
click at [367, 453] on button "Done" at bounding box center [376, 450] width 35 height 19
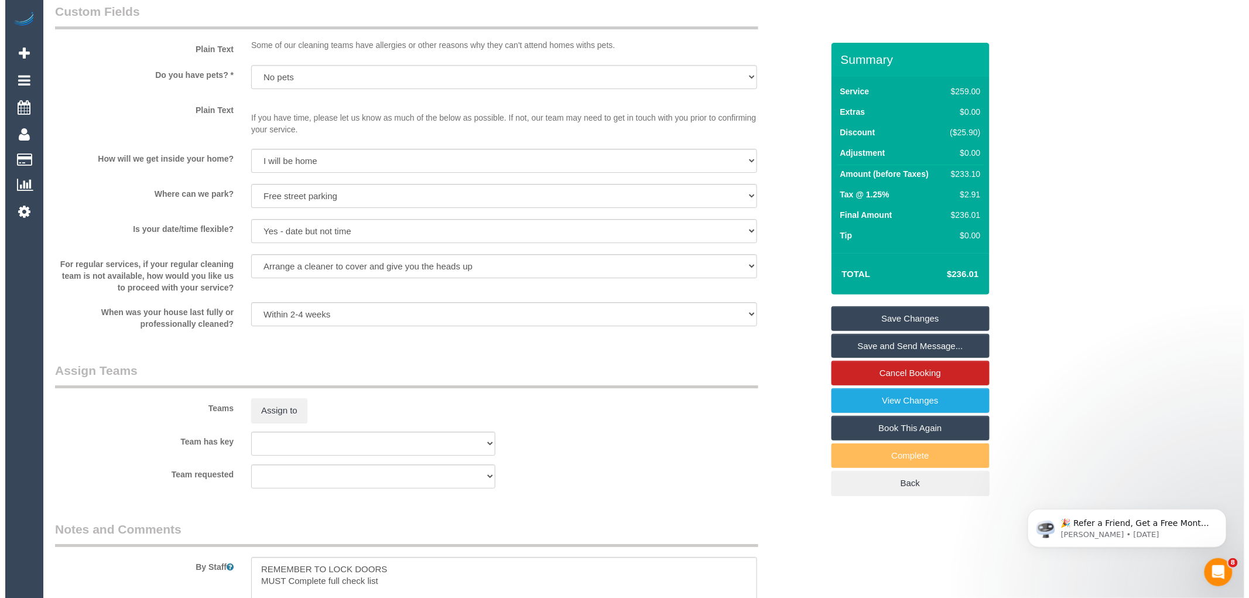
scroll to position [1560, 0]
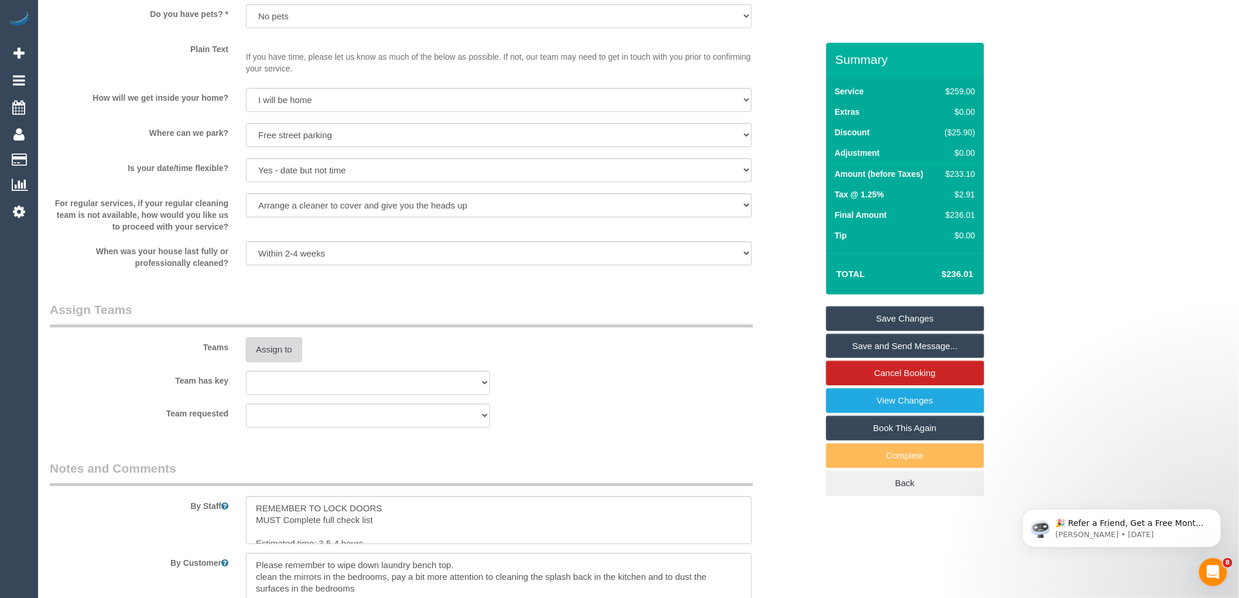
click at [286, 362] on button "Assign to" at bounding box center [274, 349] width 56 height 25
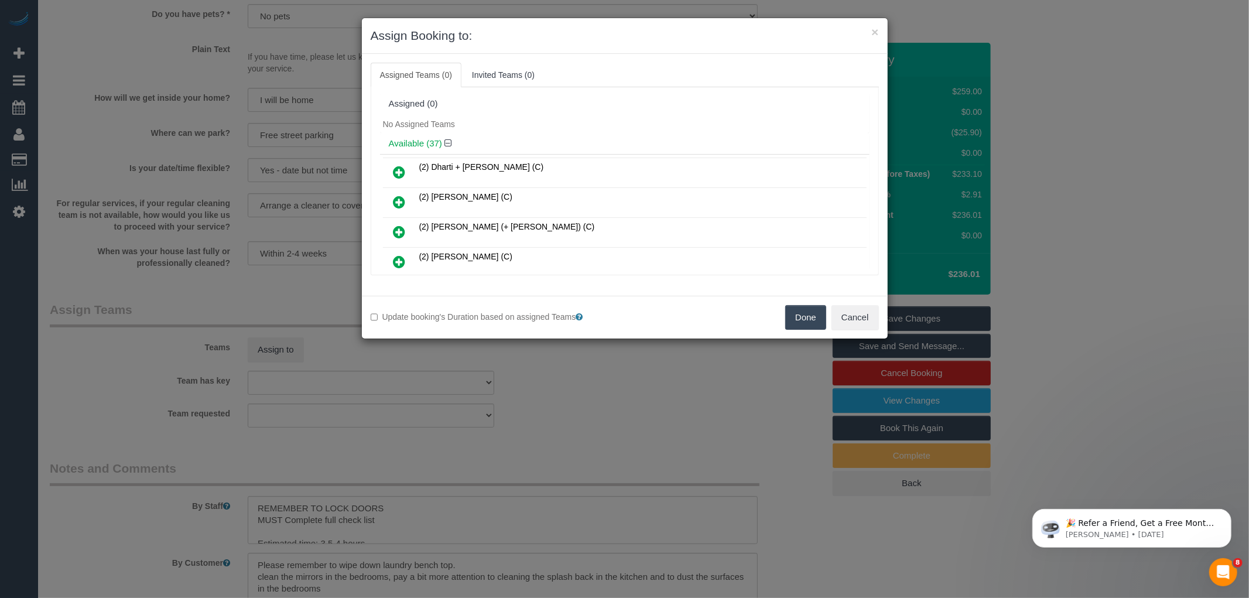
scroll to position [485, 0]
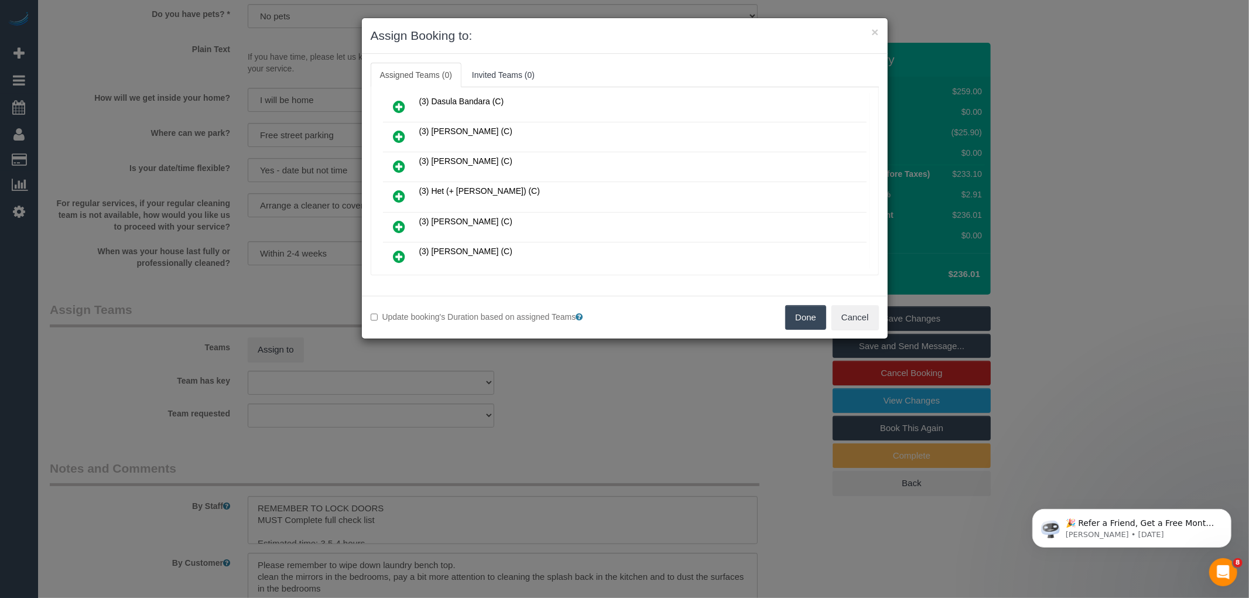
click at [395, 189] on icon at bounding box center [399, 196] width 12 height 14
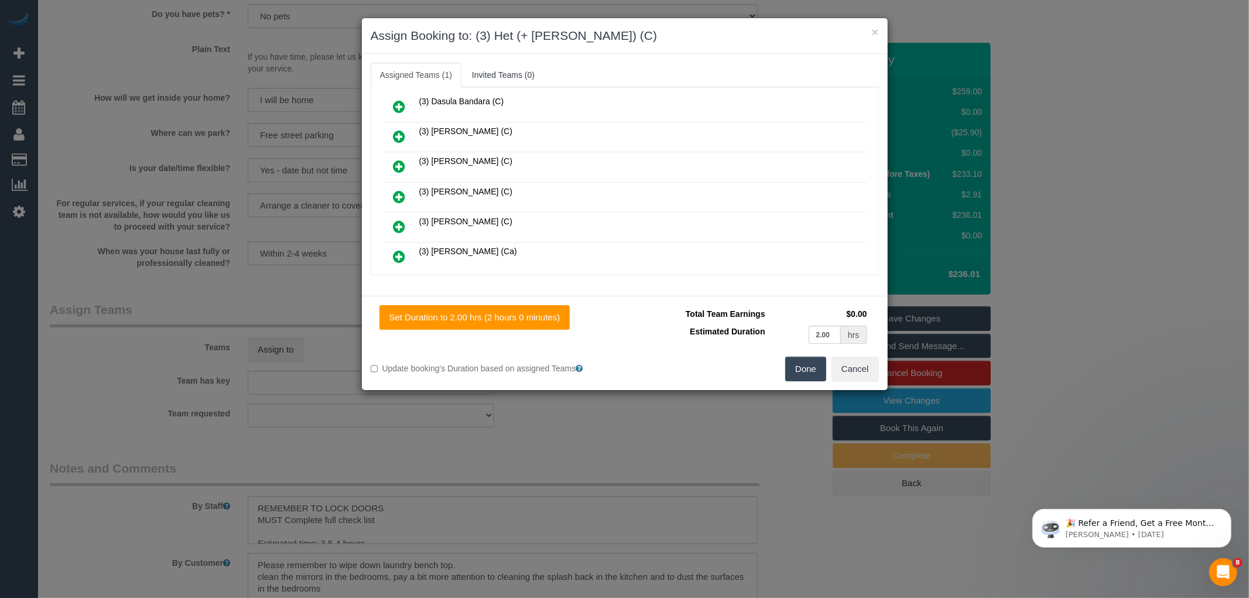
scroll to position [807, 0]
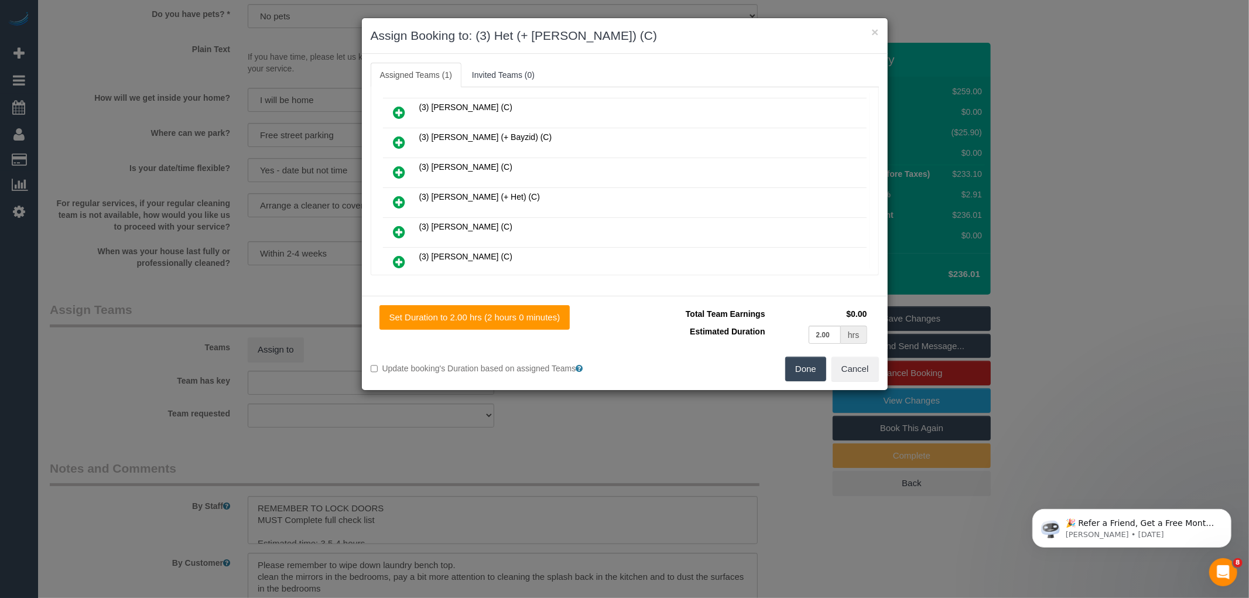
click at [394, 195] on icon at bounding box center [399, 202] width 12 height 14
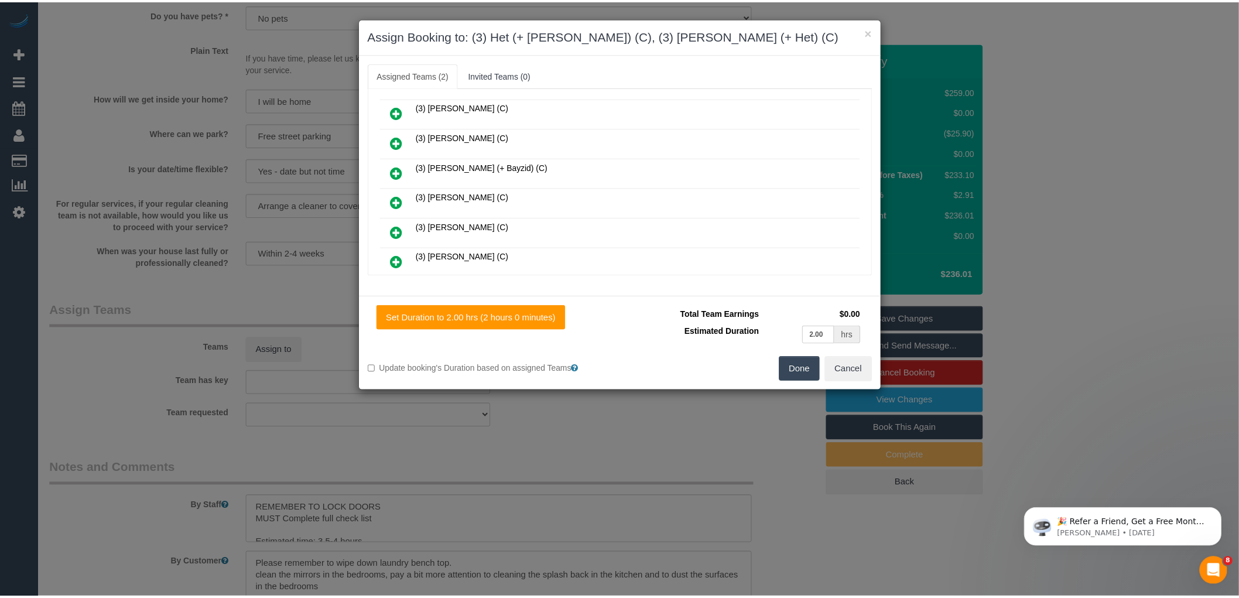
scroll to position [836, 0]
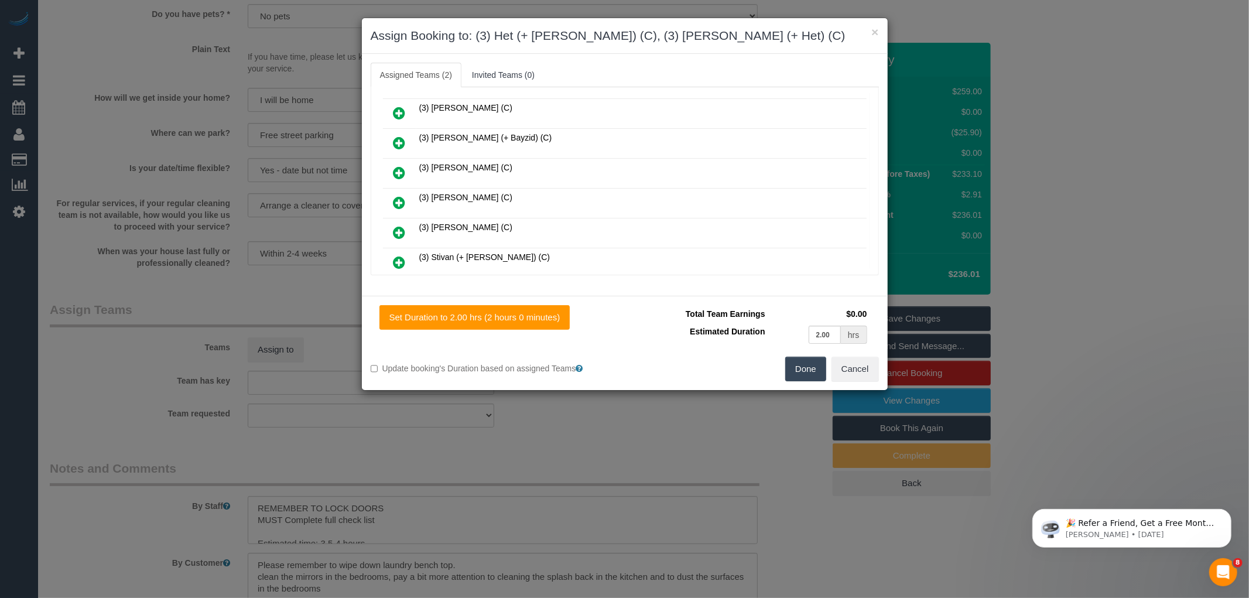
click at [804, 368] on button "Done" at bounding box center [805, 369] width 41 height 25
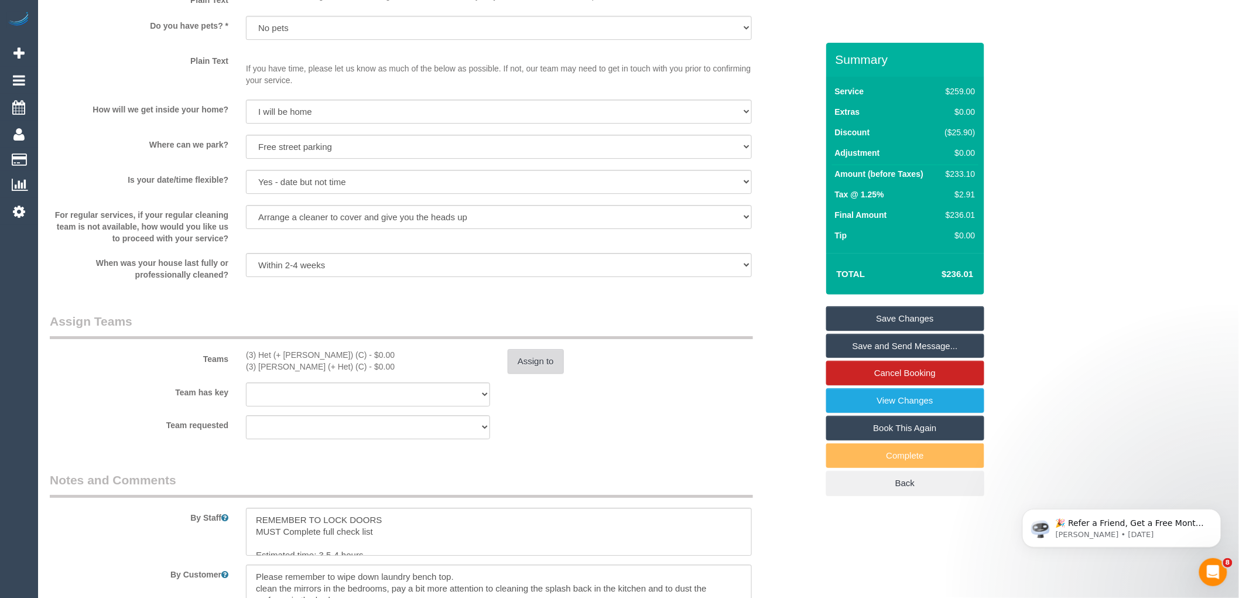
scroll to position [1560, 0]
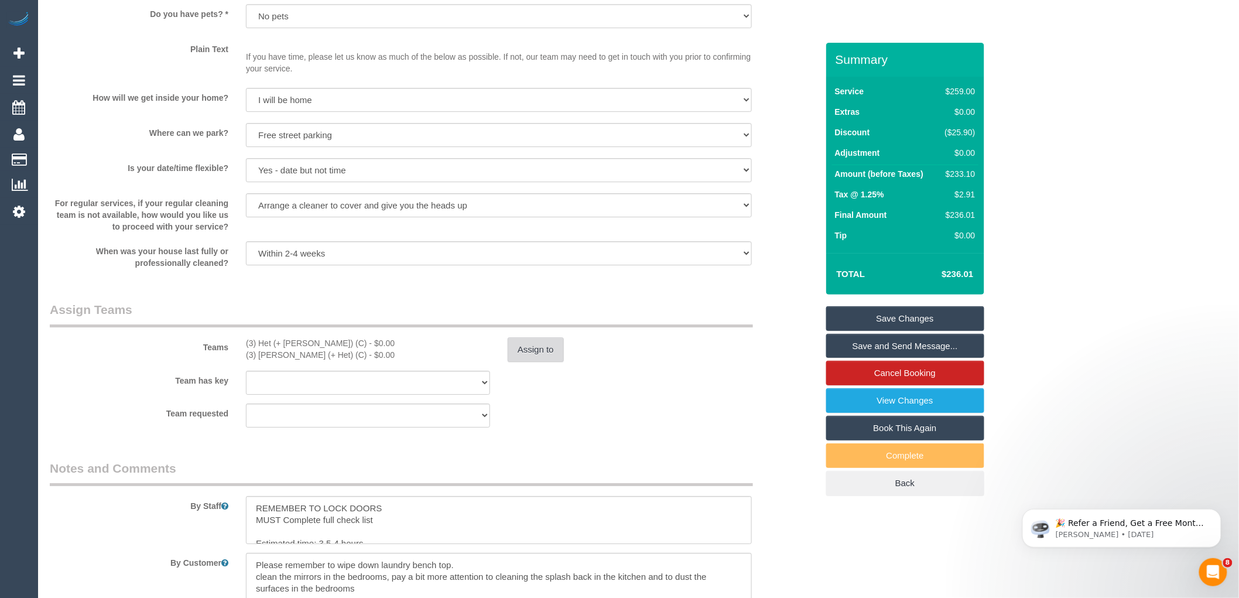
click at [532, 362] on button "Assign to" at bounding box center [536, 349] width 56 height 25
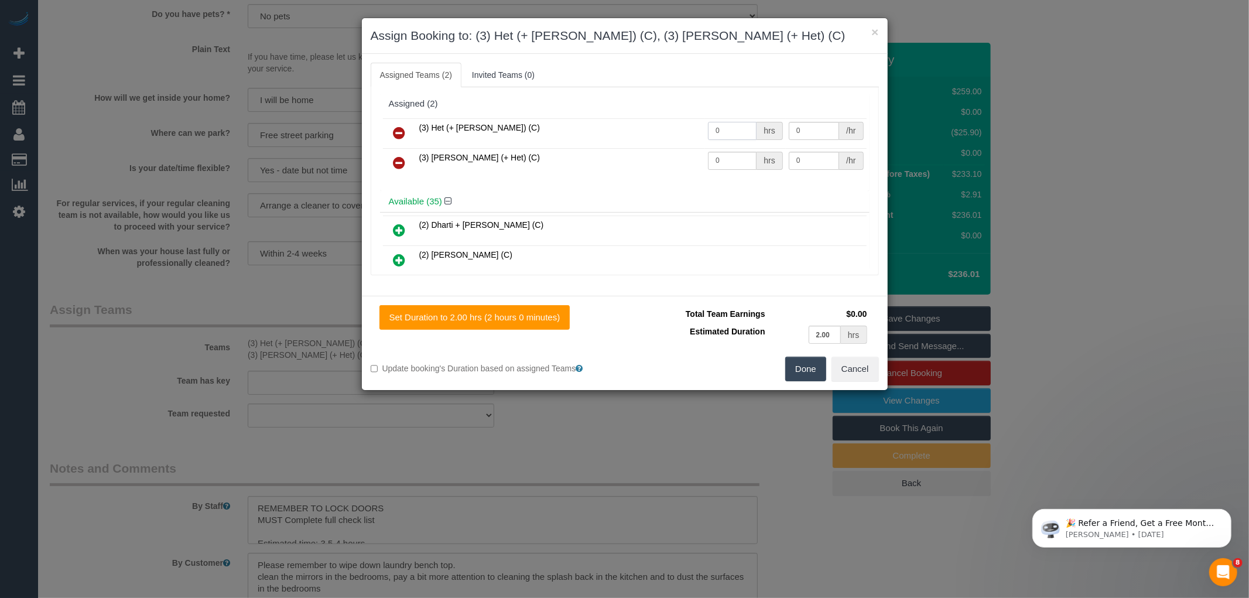
click at [730, 135] on input "0" at bounding box center [732, 131] width 49 height 18
type input "1"
type input "75"
click at [715, 166] on input "0" at bounding box center [732, 161] width 49 height 18
type input "1"
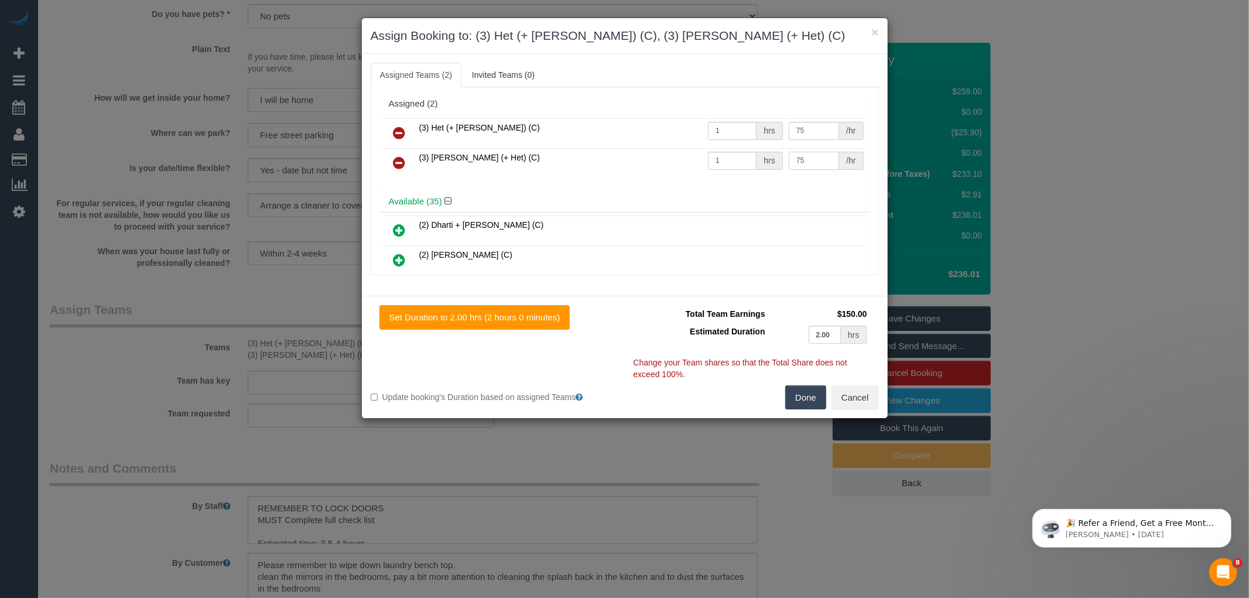
type input "75"
click at [814, 397] on button "Done" at bounding box center [805, 397] width 41 height 25
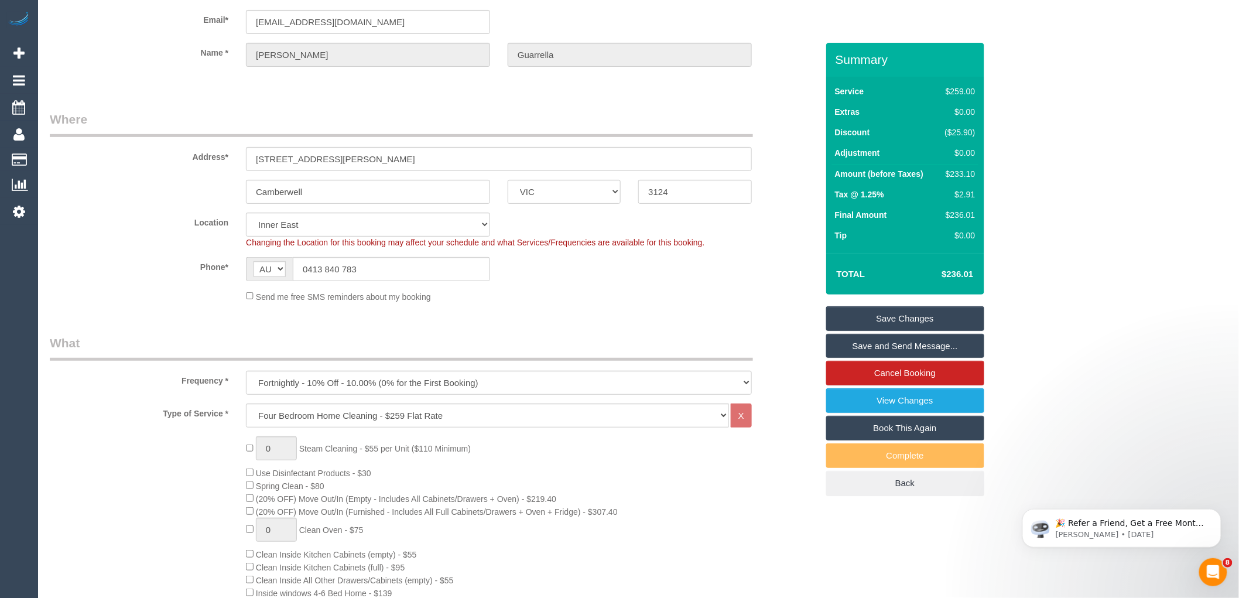
scroll to position [0, 0]
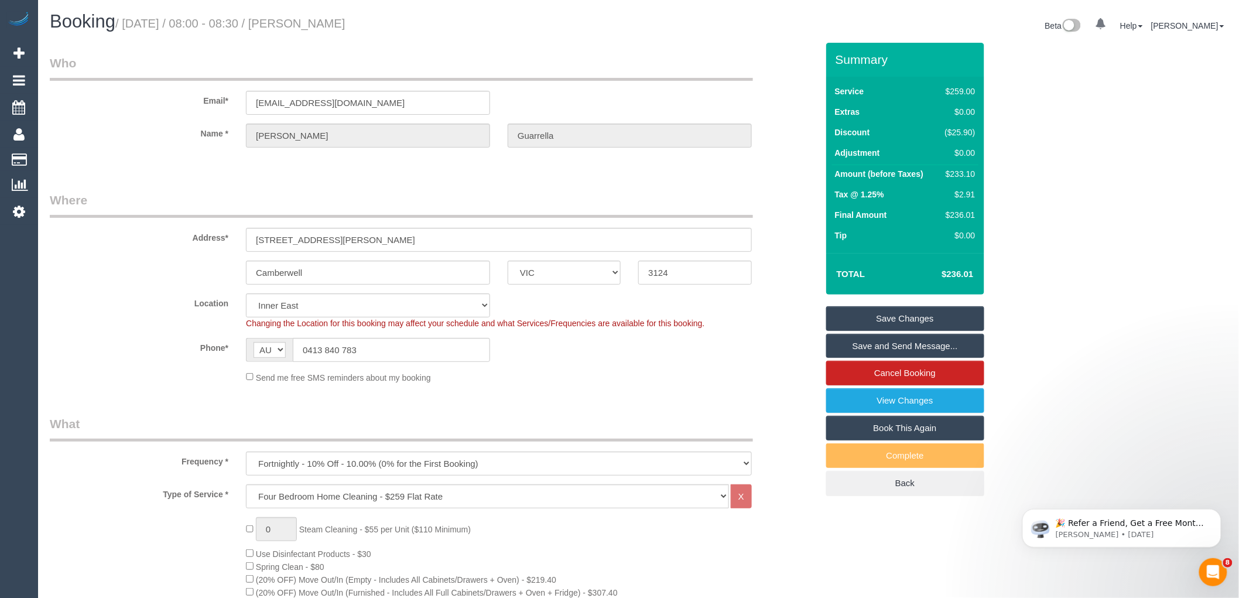
drag, startPoint x: 306, startPoint y: 25, endPoint x: 407, endPoint y: 31, distance: 100.9
click at [407, 31] on h1 "Booking / October 21, 2025 / 08:00 - 08:30 / Louise Guarrella" at bounding box center [340, 22] width 580 height 20
copy small "Louise Guarrella"
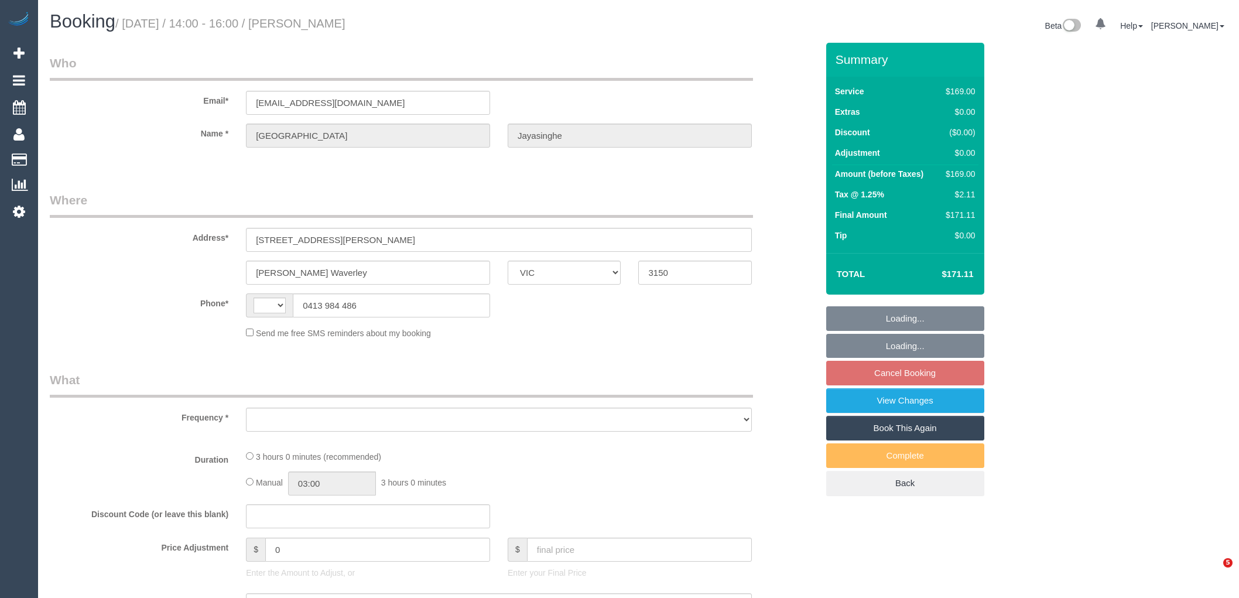
select select "VIC"
select select "string:stripe-pm_1RsDgN2GScqysDRVpnppQjHr"
select select "number:28"
select select "number:14"
select select "number:19"
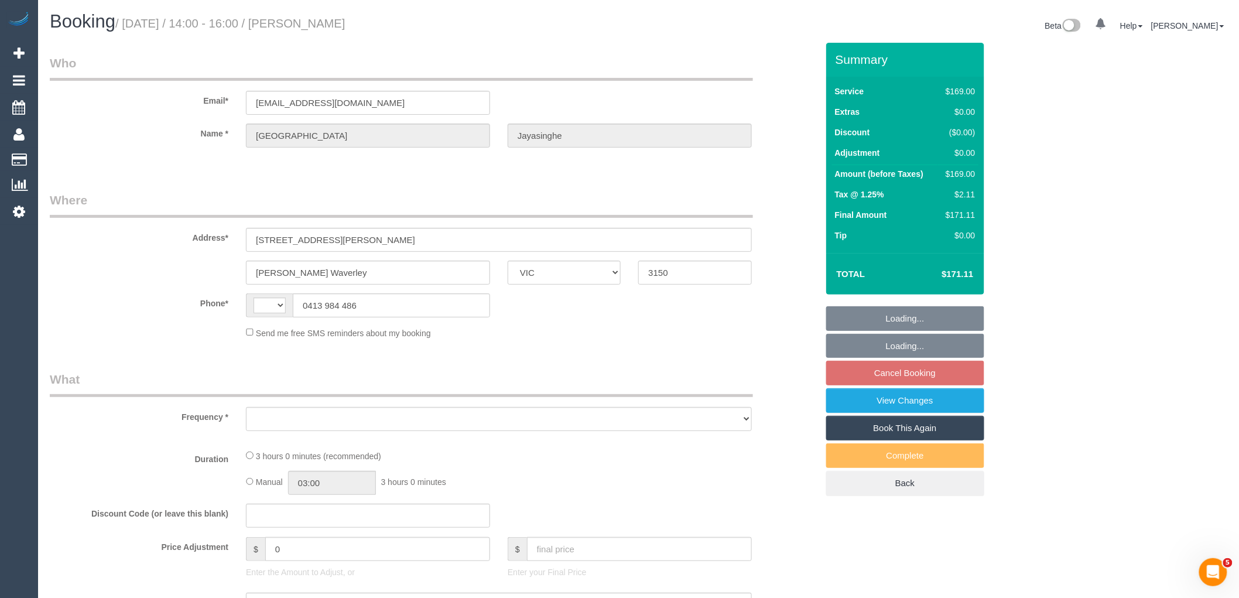
select select "number:25"
select select "number:13"
select select "string:AU"
select select "object:689"
select select "spot5"
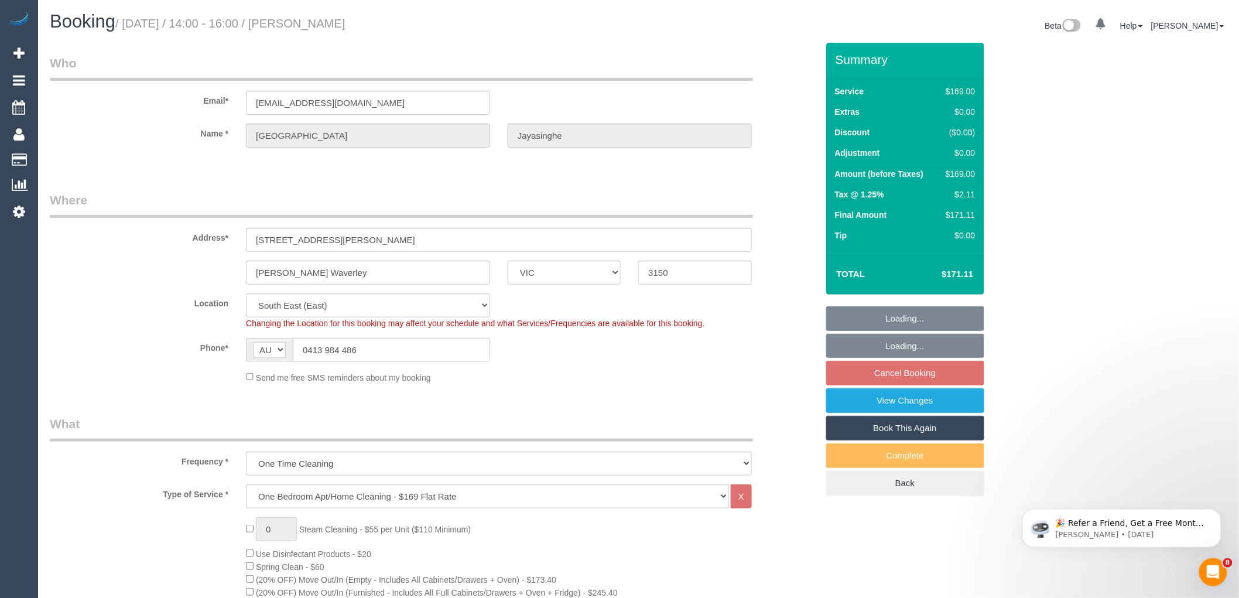
select select "object:1359"
select select "spot30"
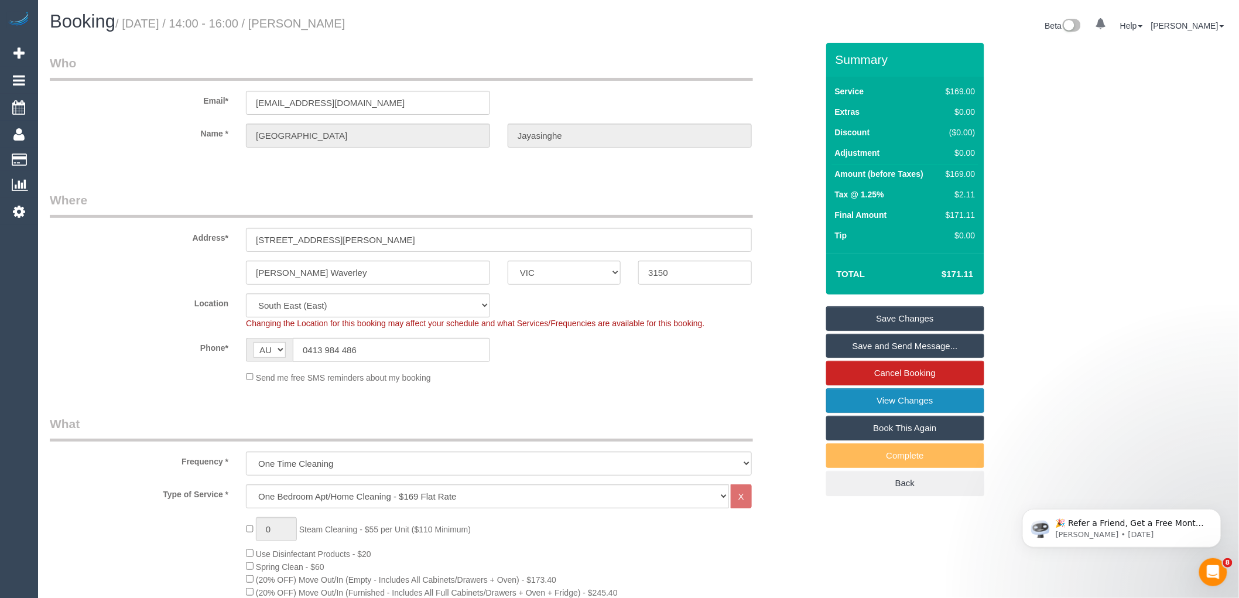
click at [927, 396] on link "View Changes" at bounding box center [905, 400] width 158 height 25
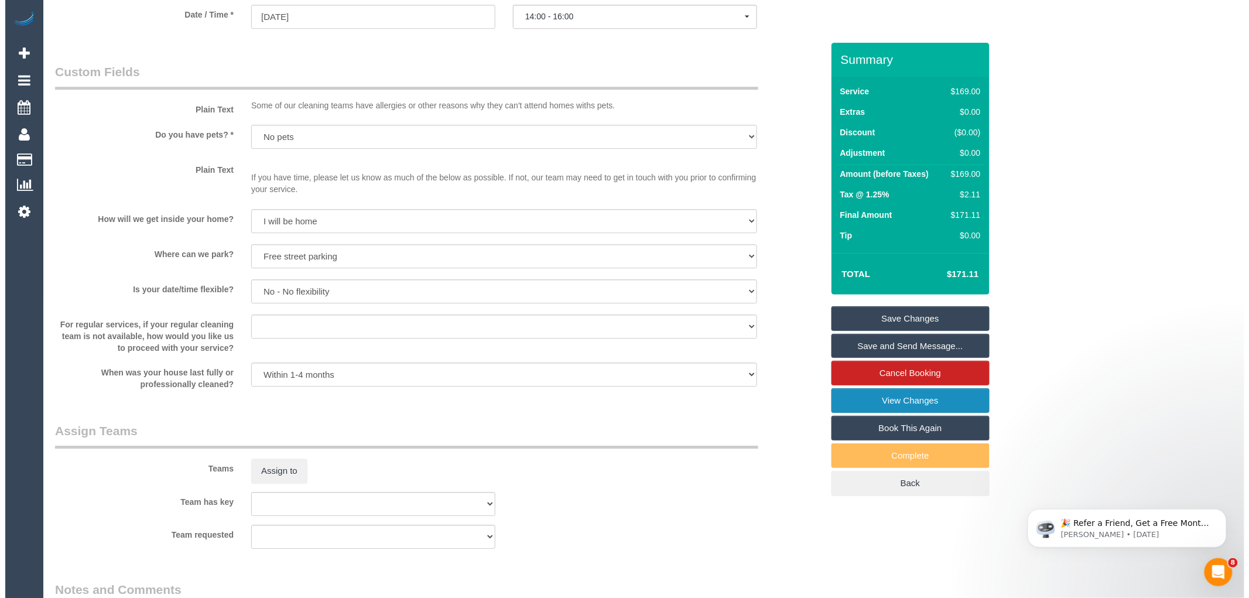
scroll to position [1431, 0]
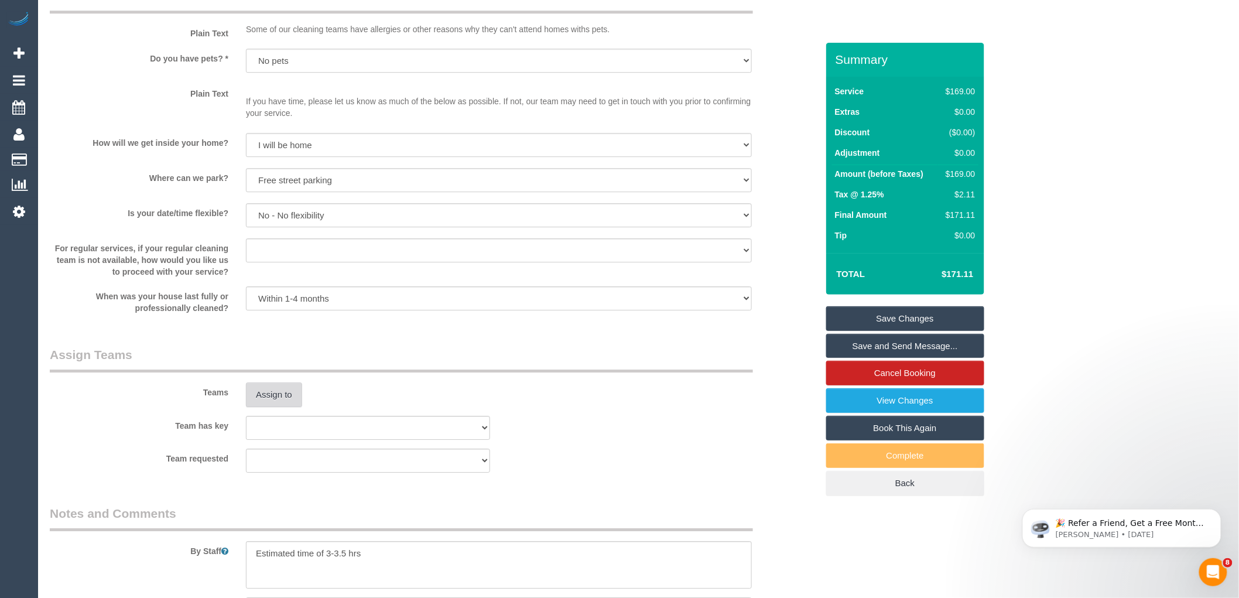
click at [282, 407] on button "Assign to" at bounding box center [274, 394] width 56 height 25
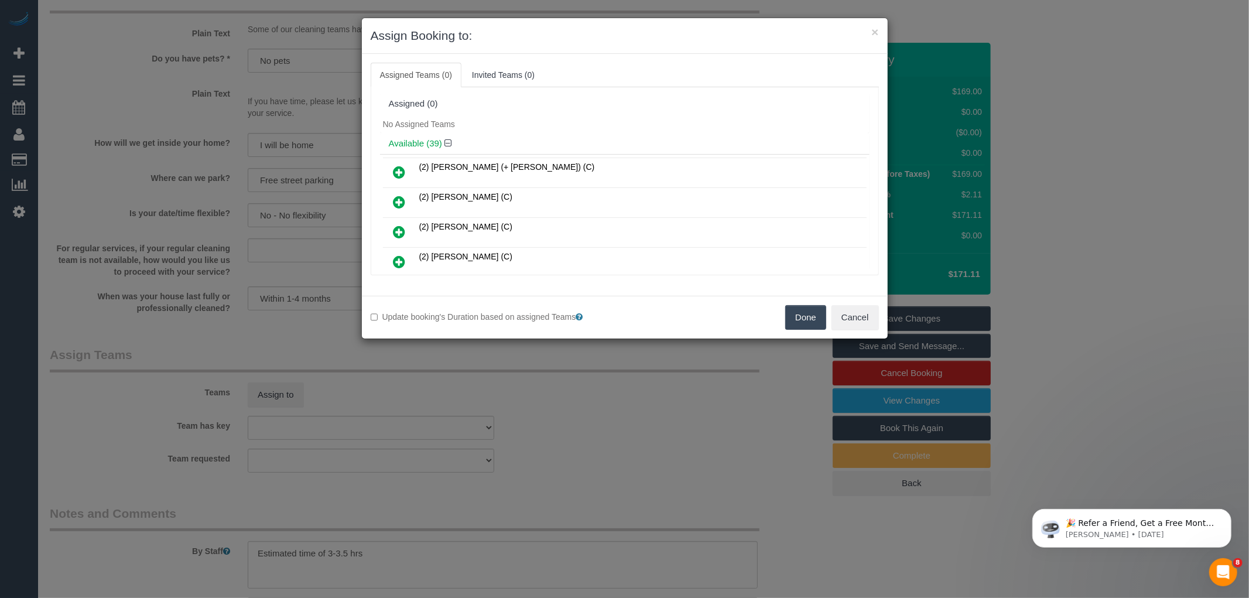
scroll to position [426, 0]
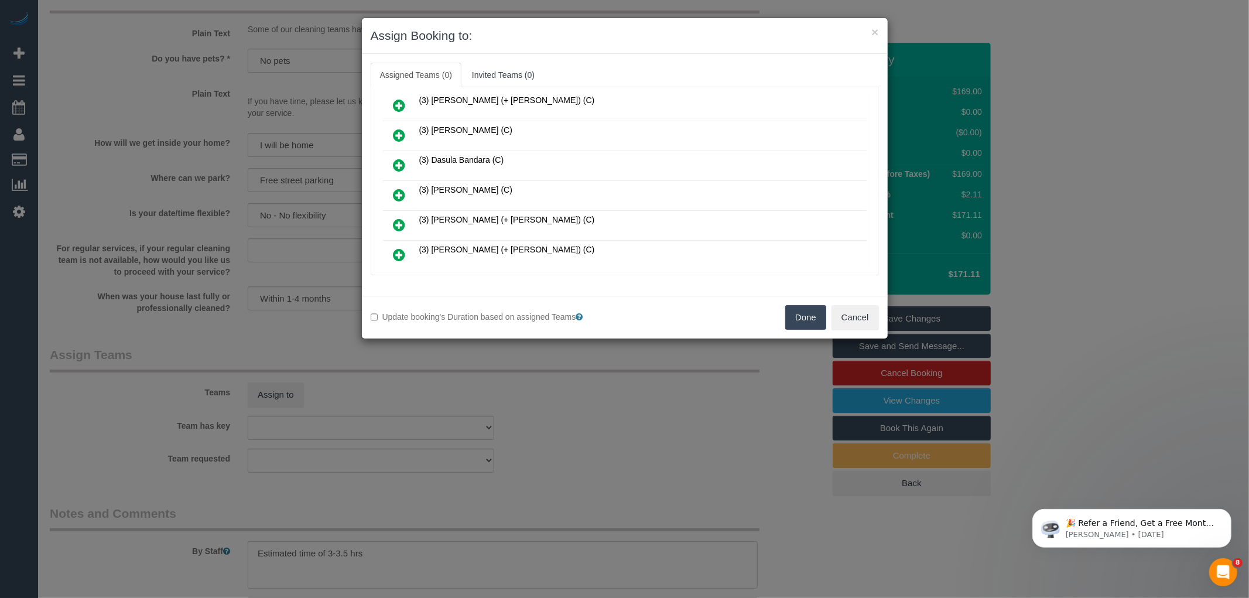
click at [399, 188] on icon at bounding box center [399, 195] width 12 height 14
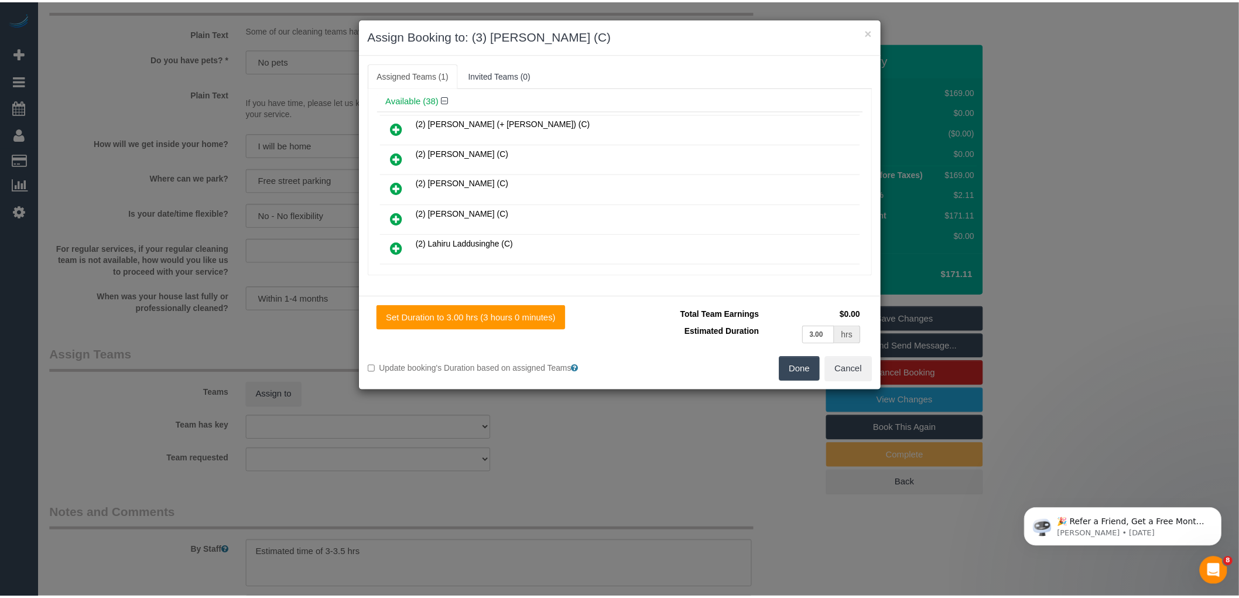
scroll to position [0, 0]
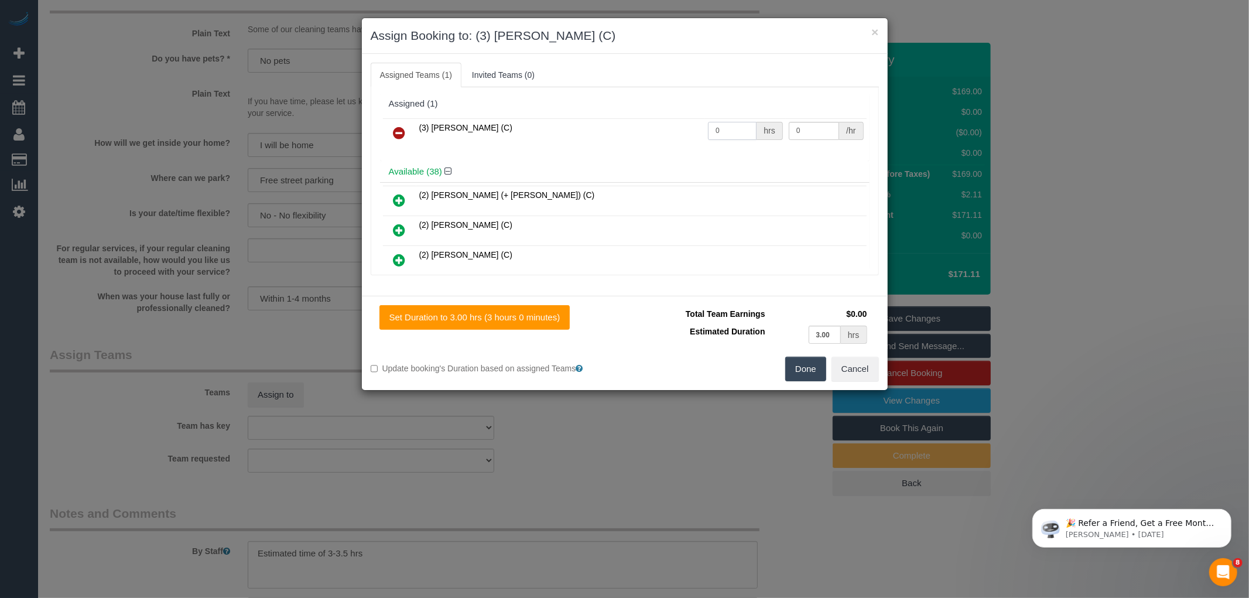
click at [716, 126] on input "0" at bounding box center [732, 131] width 49 height 18
type input "3"
type input "35"
click at [806, 368] on button "Done" at bounding box center [805, 369] width 41 height 25
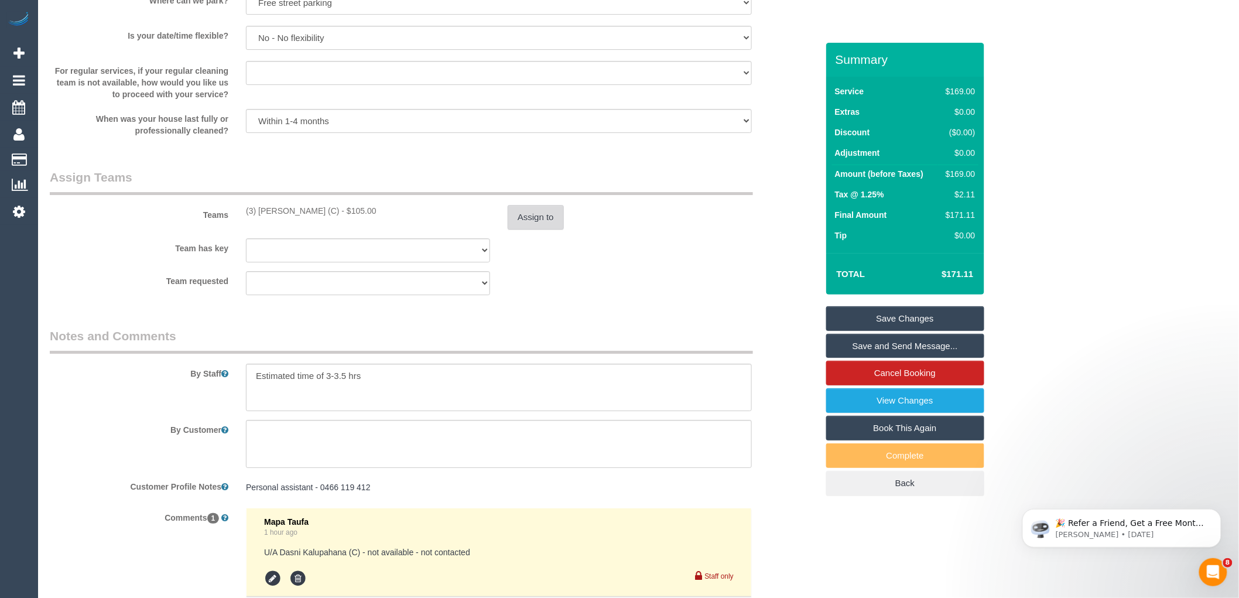
scroll to position [1626, 0]
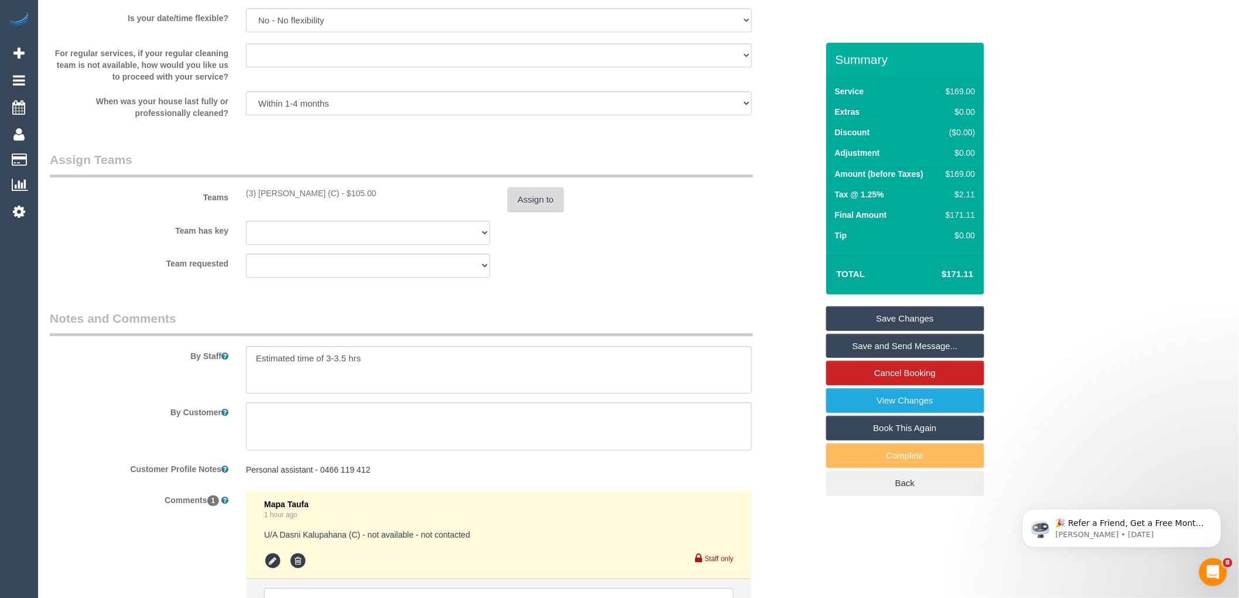
click at [542, 212] on button "Assign to" at bounding box center [536, 199] width 56 height 25
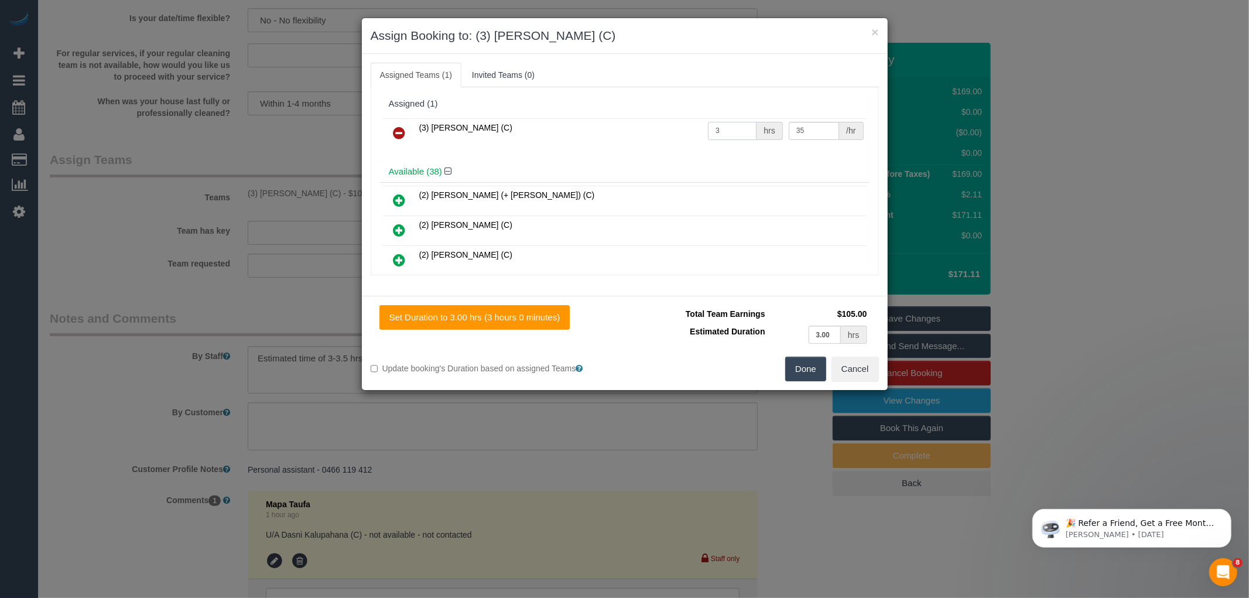
drag, startPoint x: 726, startPoint y: 131, endPoint x: 701, endPoint y: 127, distance: 25.4
click at [708, 127] on input "3" at bounding box center [732, 131] width 49 height 18
type input "1"
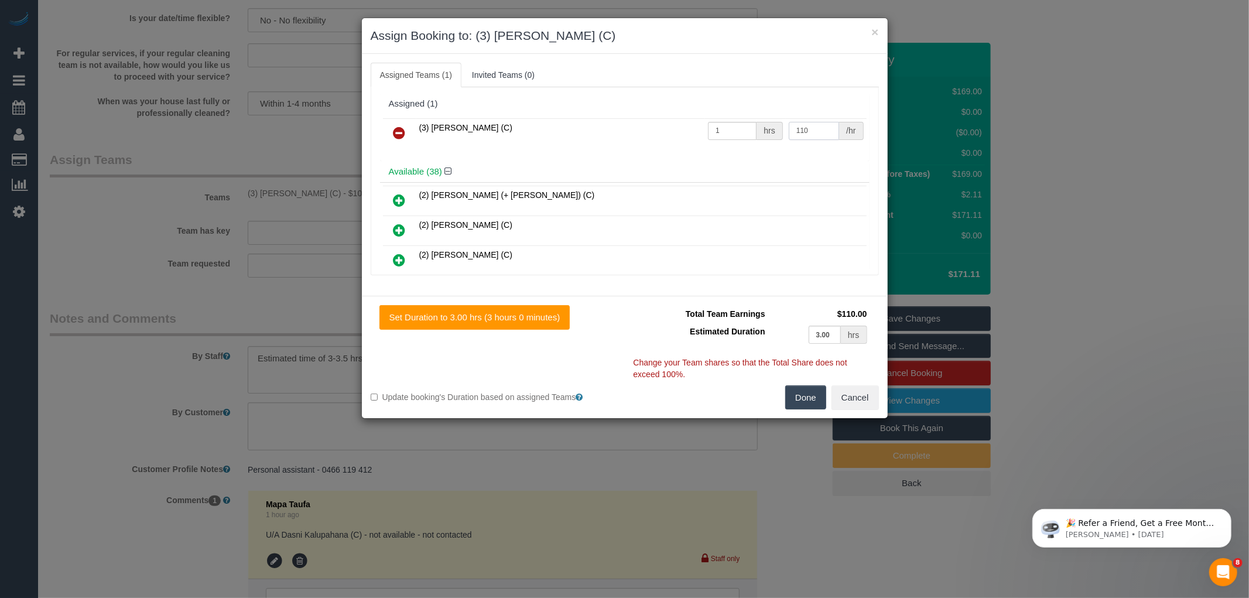
type input "110"
click at [799, 402] on button "Done" at bounding box center [805, 397] width 41 height 25
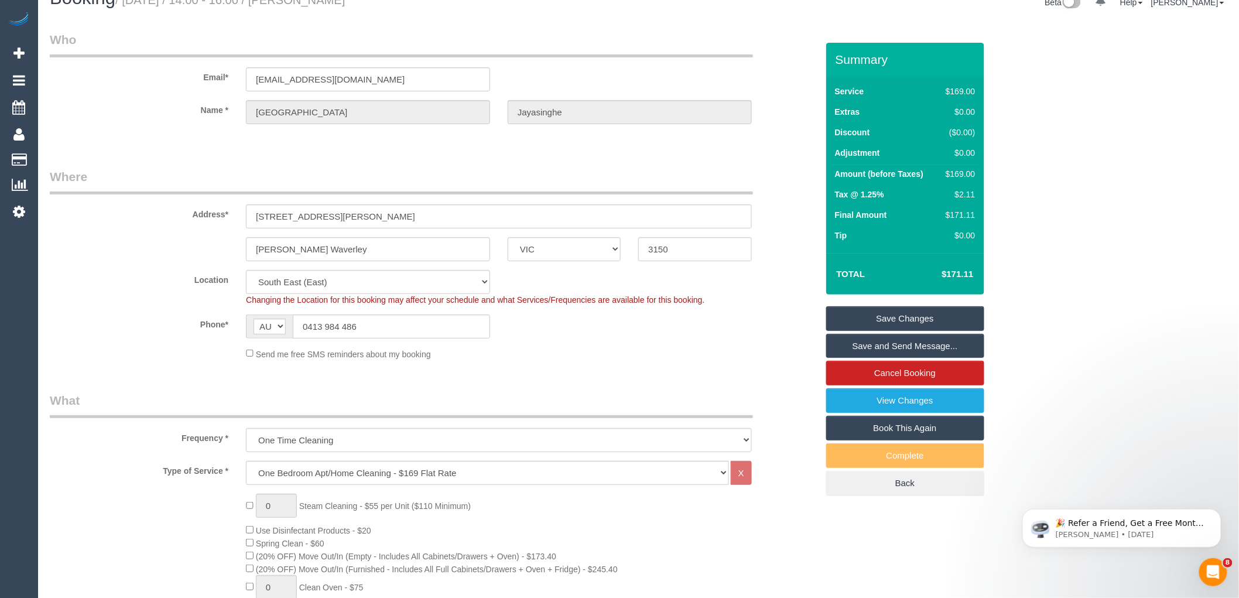
scroll to position [0, 0]
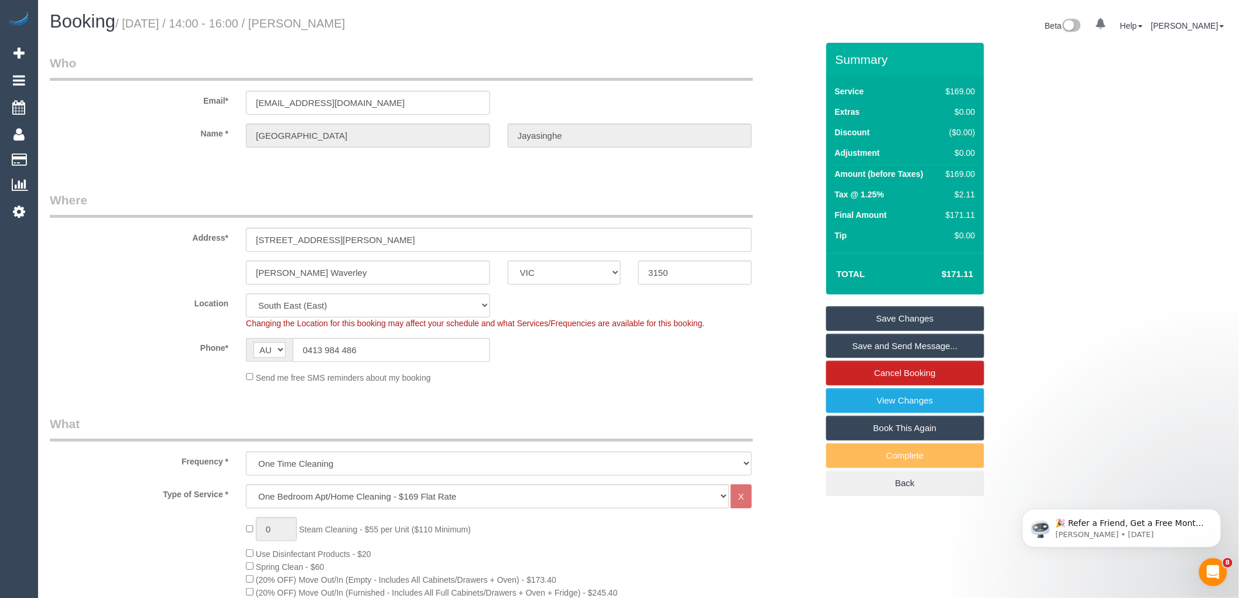
drag, startPoint x: 309, startPoint y: 20, endPoint x: 430, endPoint y: 33, distance: 122.4
click at [430, 33] on div "Booking / October 21, 2025 / 14:00 - 16:00 / Ramodh Jayasinghe" at bounding box center [340, 24] width 598 height 25
copy small "Ramodh Jayasinghe"
click at [925, 318] on link "Save Changes" at bounding box center [905, 318] width 158 height 25
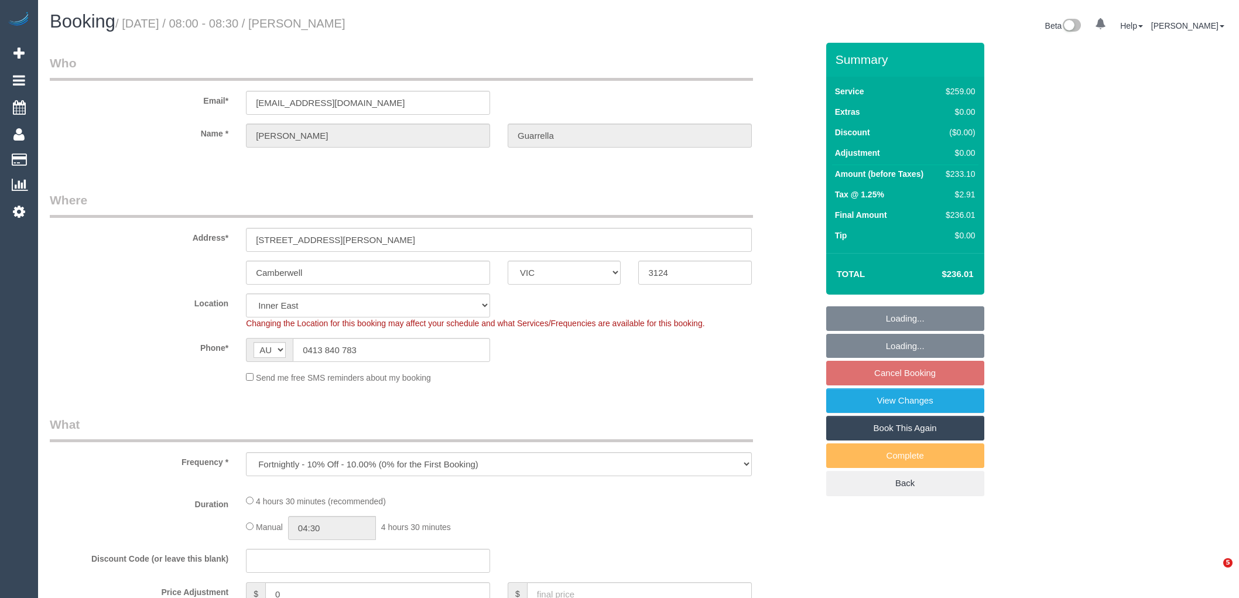
select select "VIC"
select select "number:28"
select select "number:14"
select select "number:19"
select select "number:23"
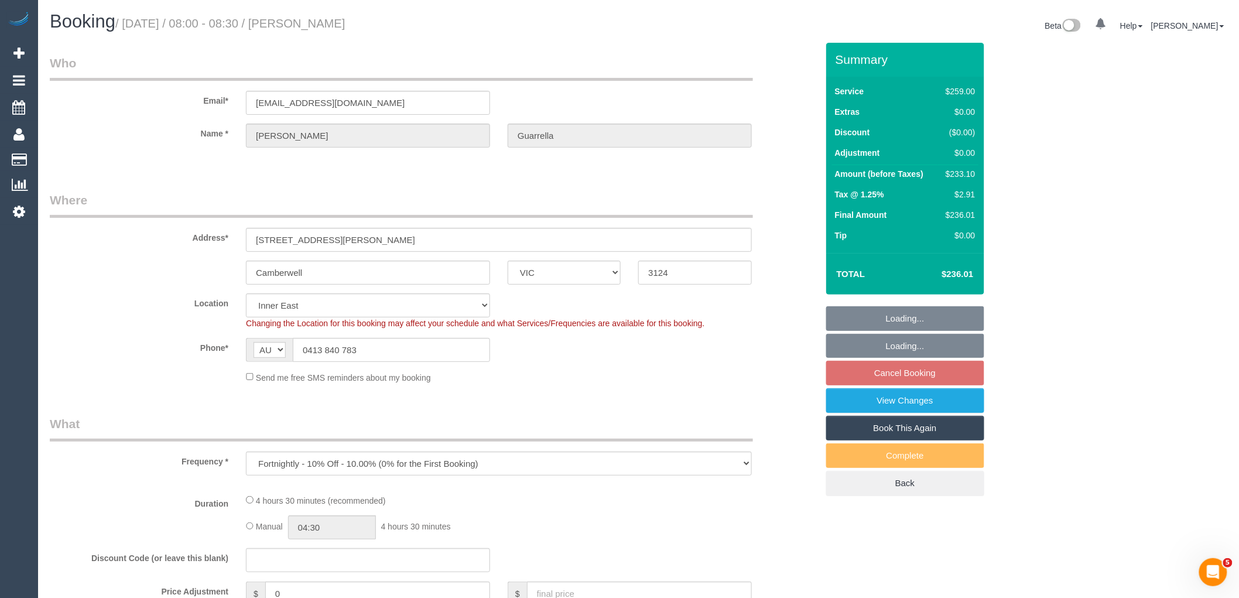
select select "number:34"
select select "number:12"
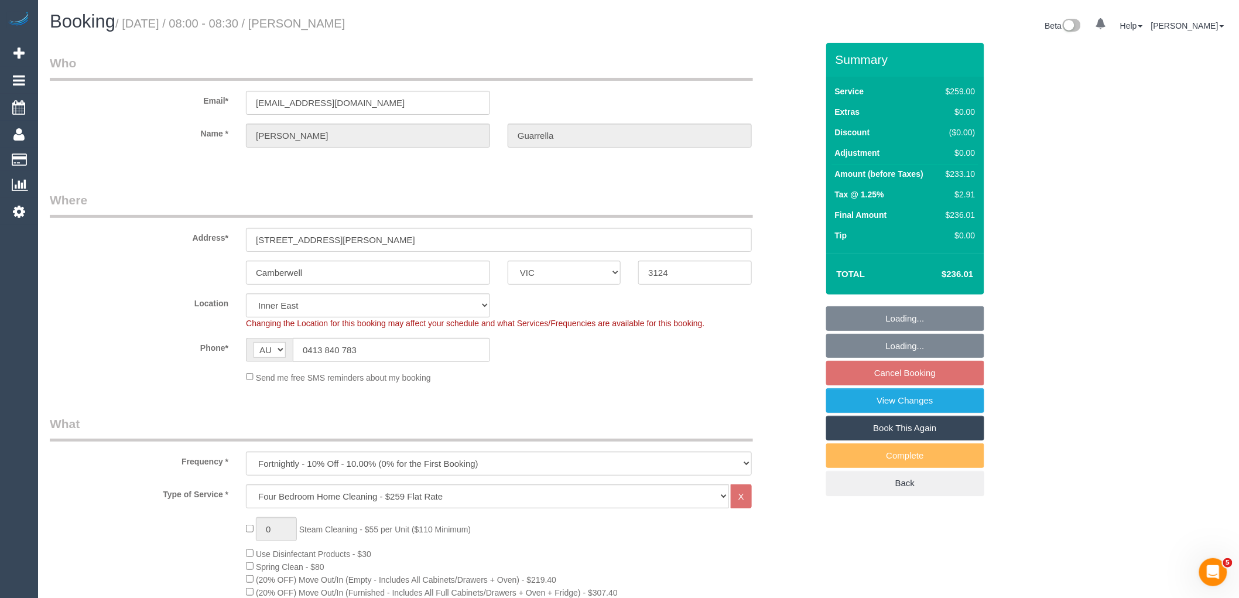
select select "object:777"
select select "string:stripe-pm_1SF6WA2GScqysDRVbZouTRDM"
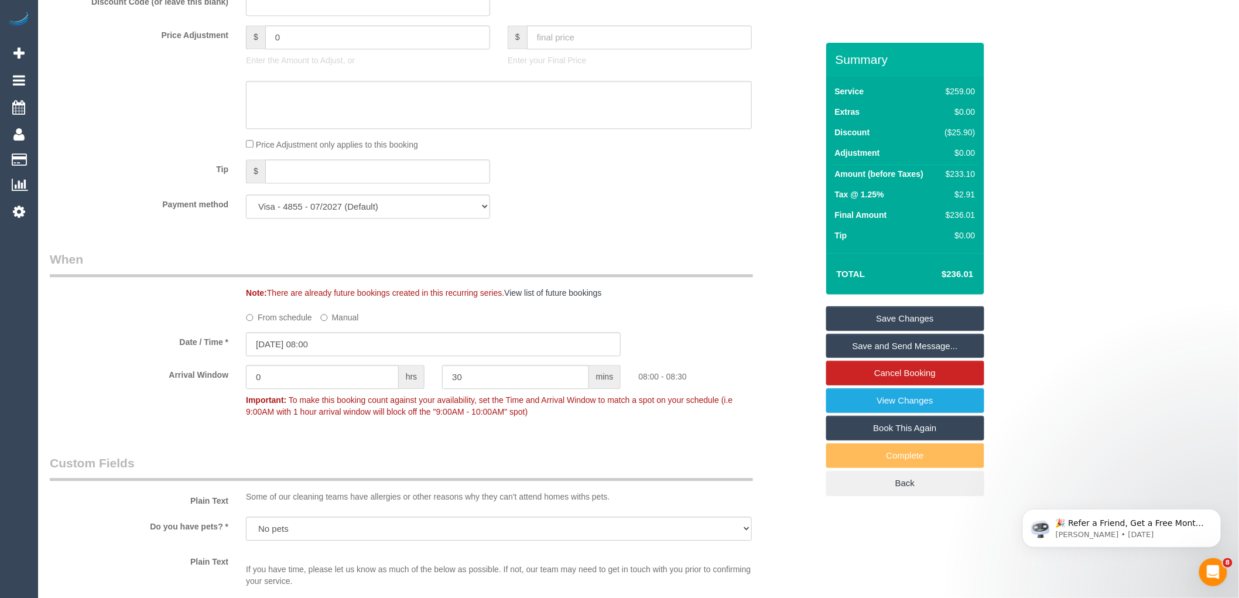
scroll to position [1040, 0]
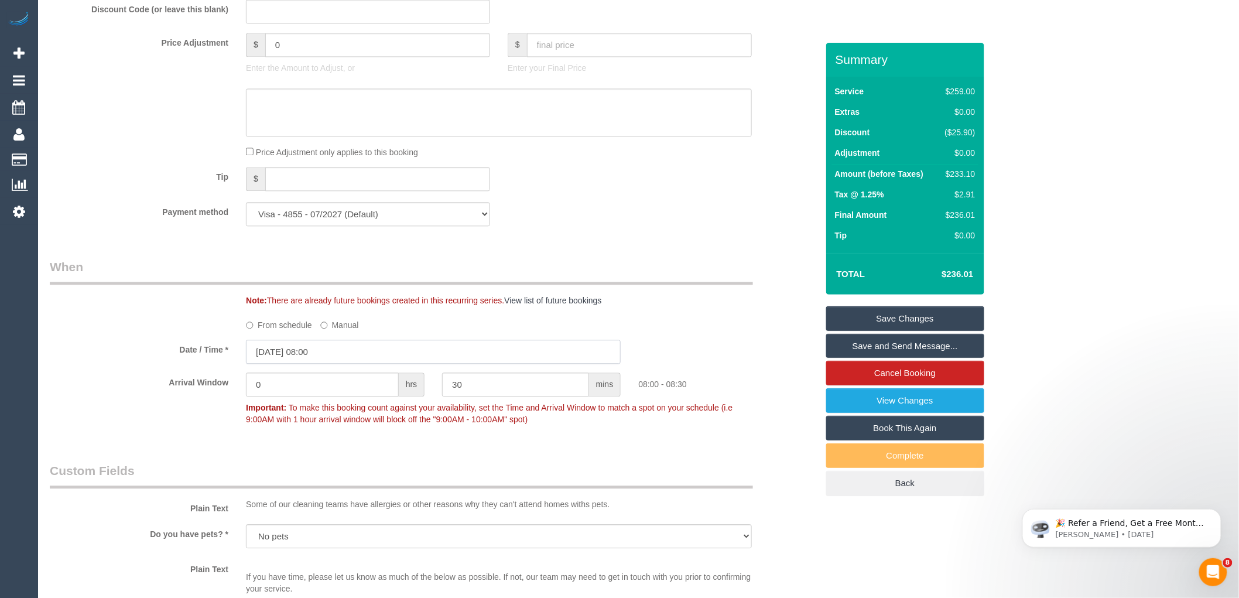
click at [288, 364] on input "21/10/2025 08:00" at bounding box center [433, 352] width 375 height 24
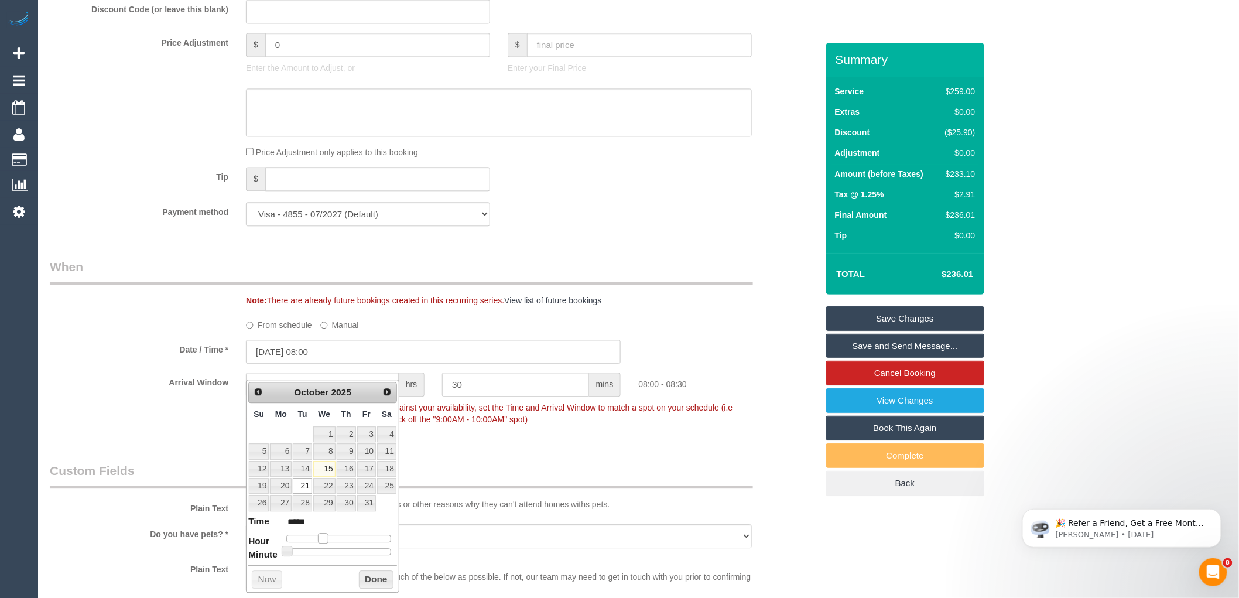
type input "21/10/2025 09:00"
type input "*****"
type input "21/10/2025 10:00"
type input "*****"
type input "21/10/2025 11:00"
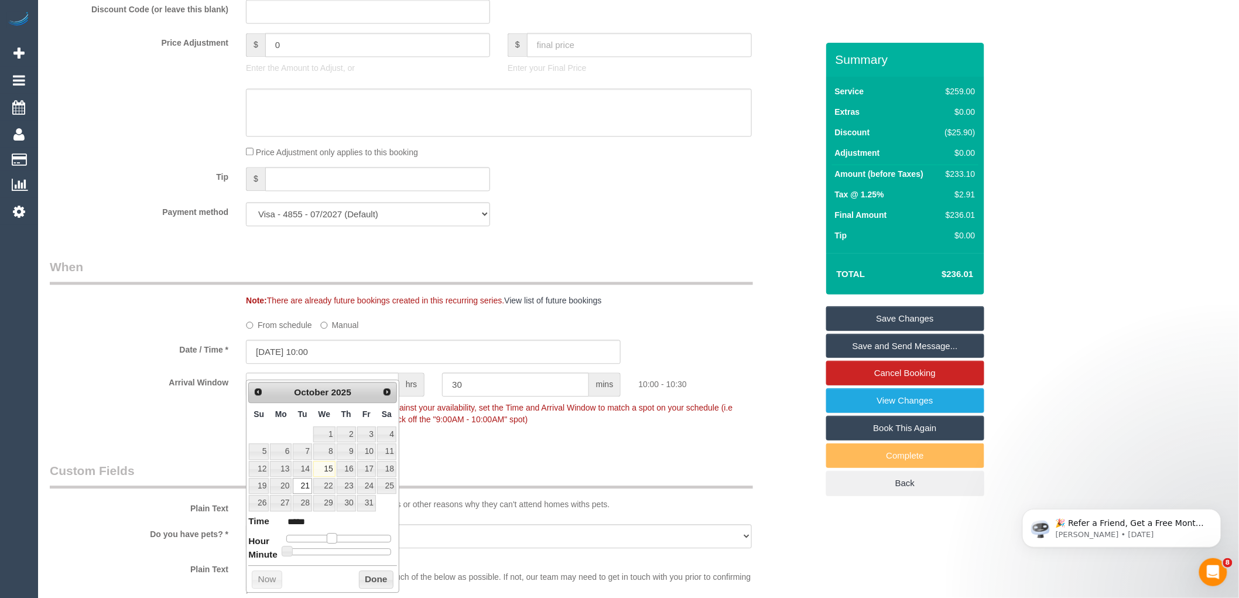
type input "*****"
type input "[DATE] 12:00"
type input "*****"
type input "21/10/2025 13:00"
type input "*****"
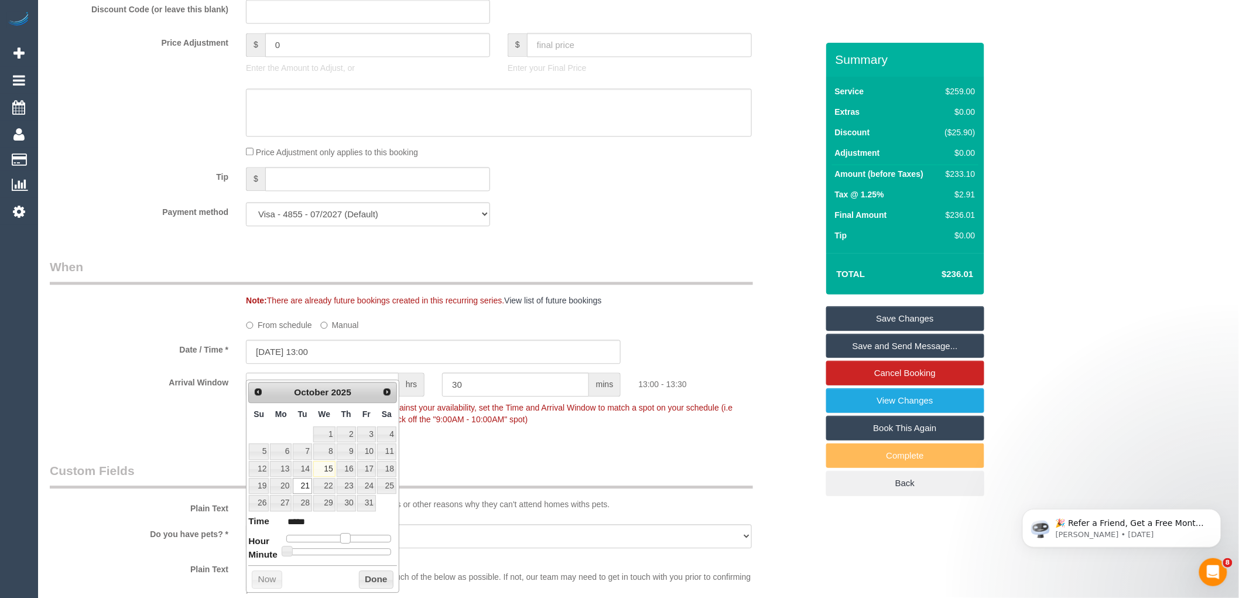
type input "21/10/2025 12:00"
type input "*****"
drag, startPoint x: 321, startPoint y: 539, endPoint x: 341, endPoint y: 539, distance: 20.5
click at [341, 539] on span at bounding box center [340, 538] width 11 height 11
click at [371, 581] on button "Done" at bounding box center [376, 579] width 35 height 19
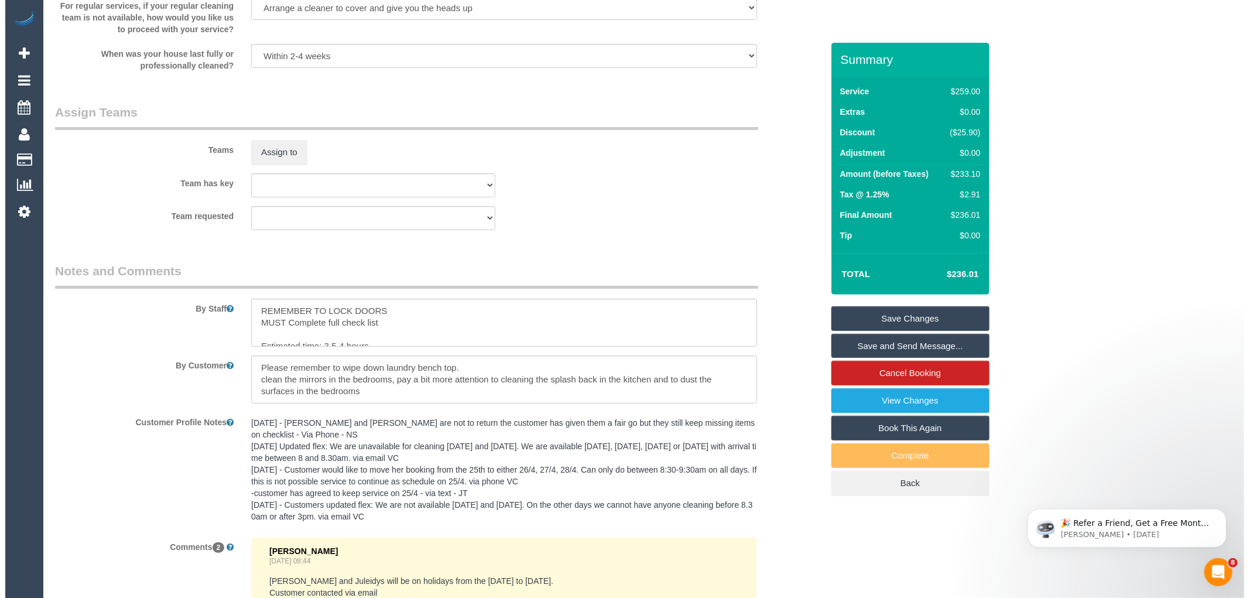
scroll to position [1756, 0]
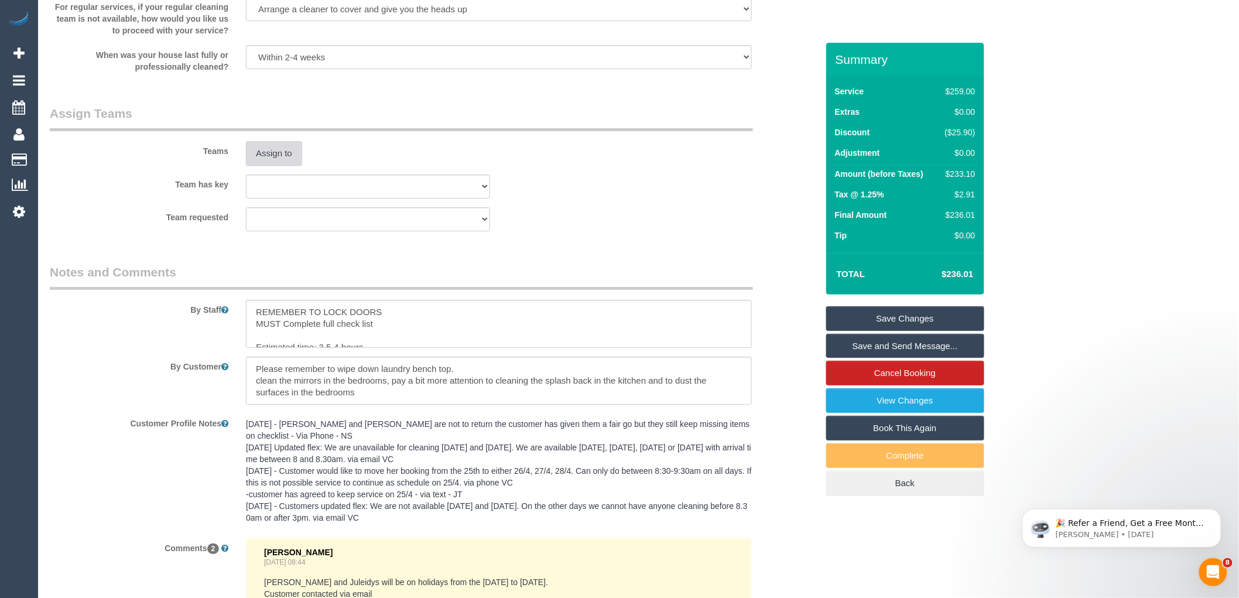
click at [267, 165] on button "Assign to" at bounding box center [274, 153] width 56 height 25
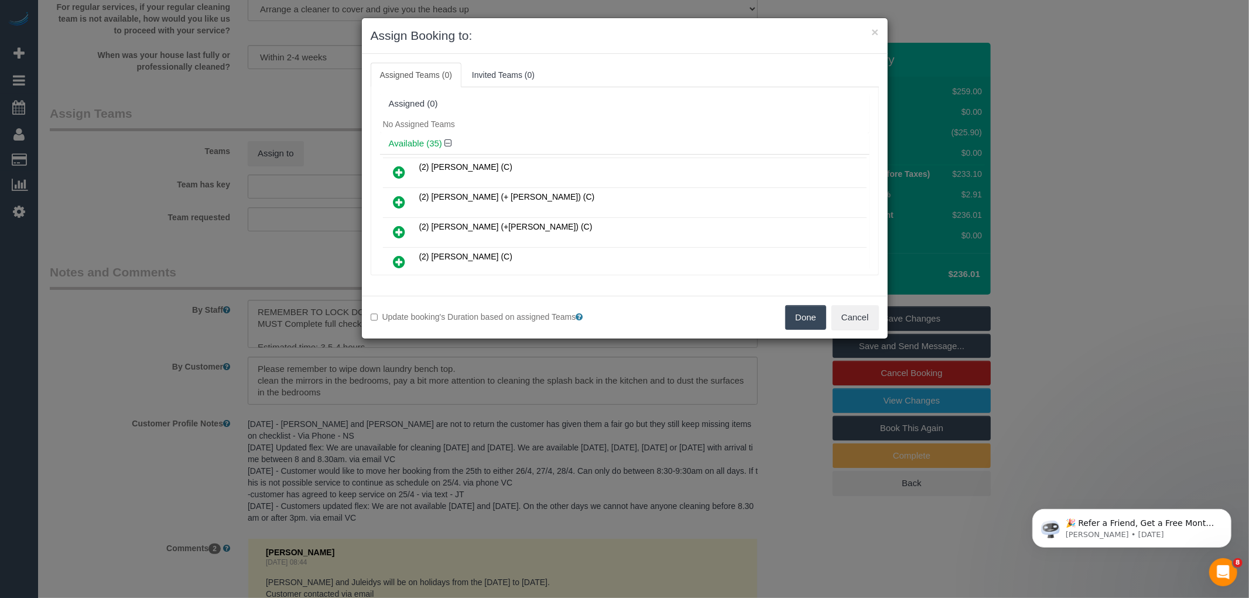
scroll to position [603, 0]
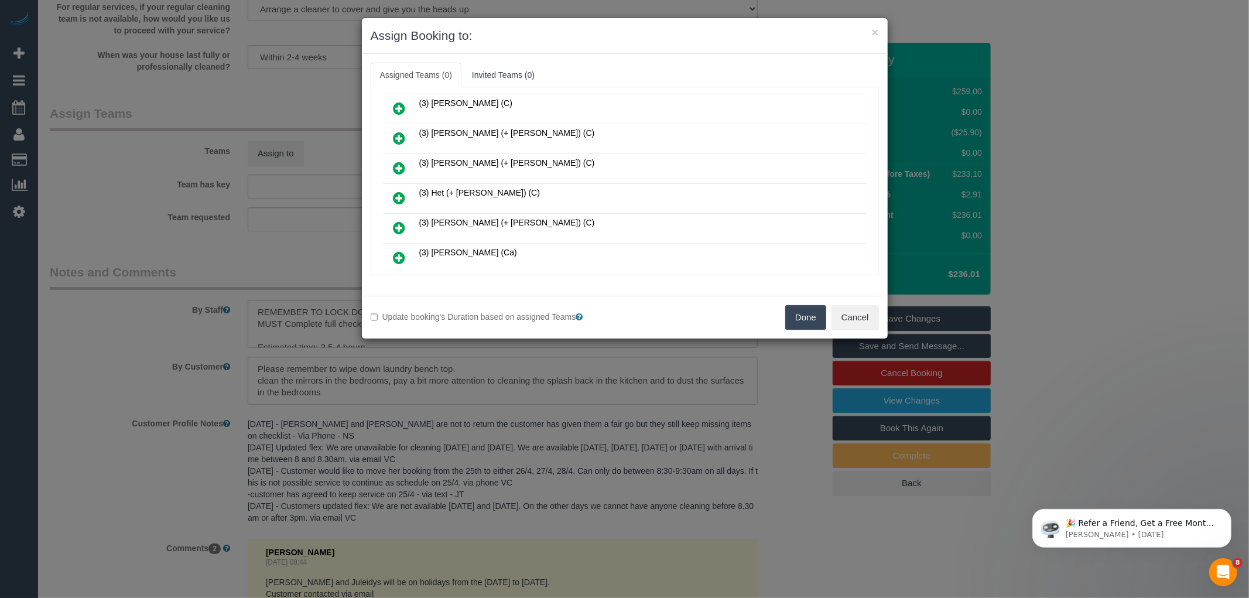
click at [394, 191] on icon at bounding box center [399, 198] width 12 height 14
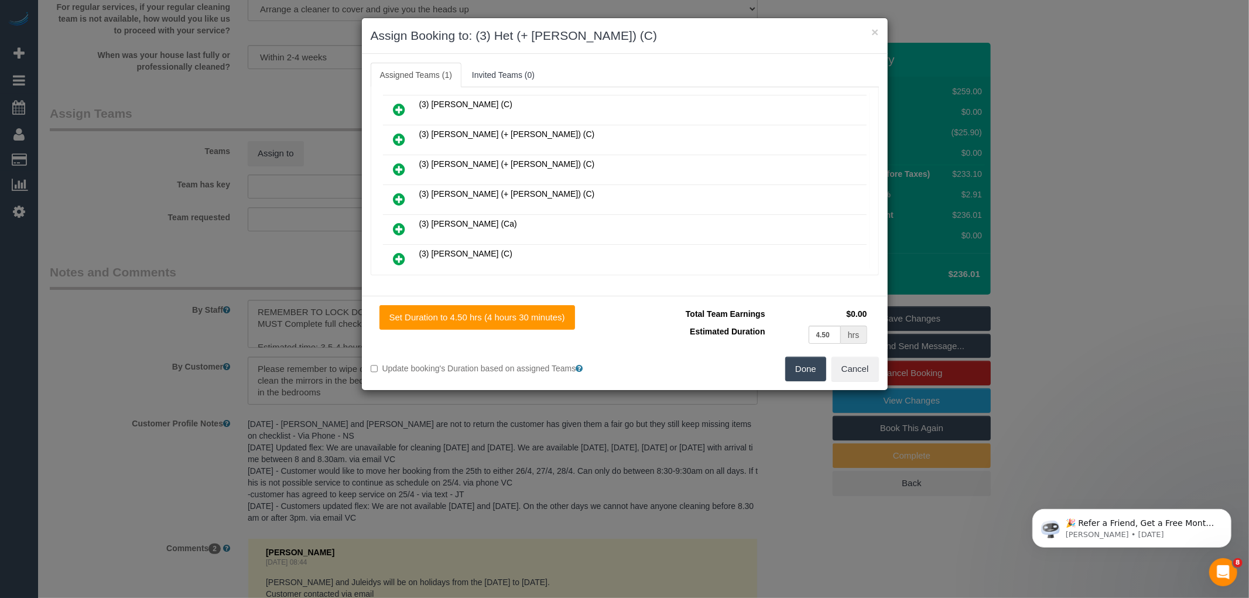
scroll to position [865, 0]
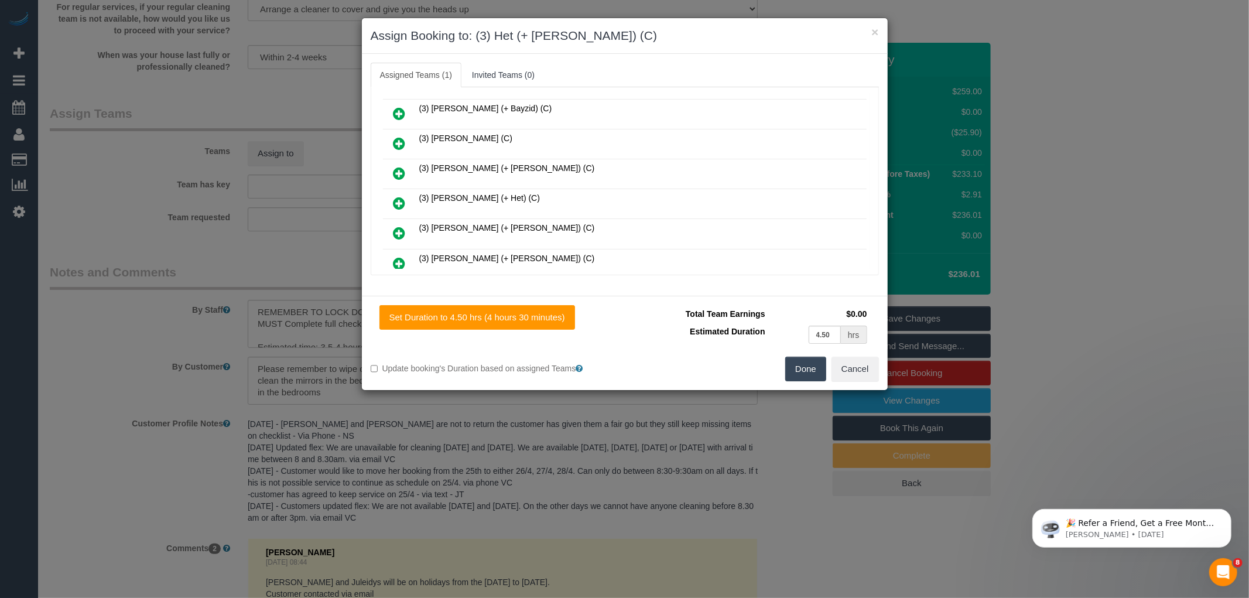
click at [402, 196] on icon at bounding box center [399, 203] width 12 height 14
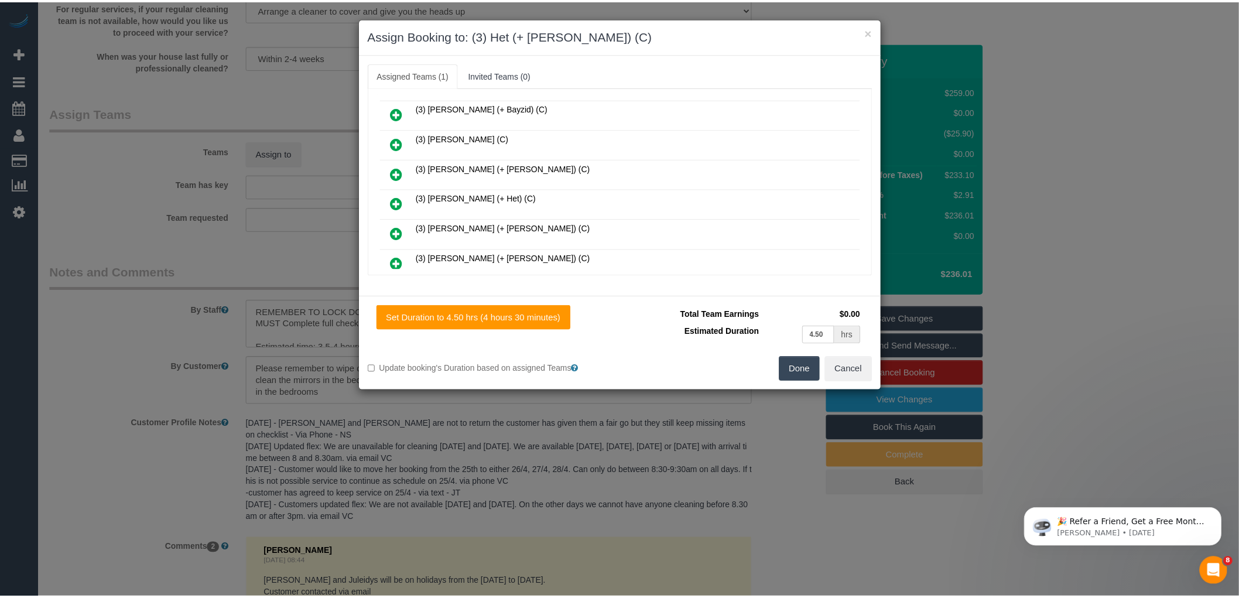
scroll to position [895, 0]
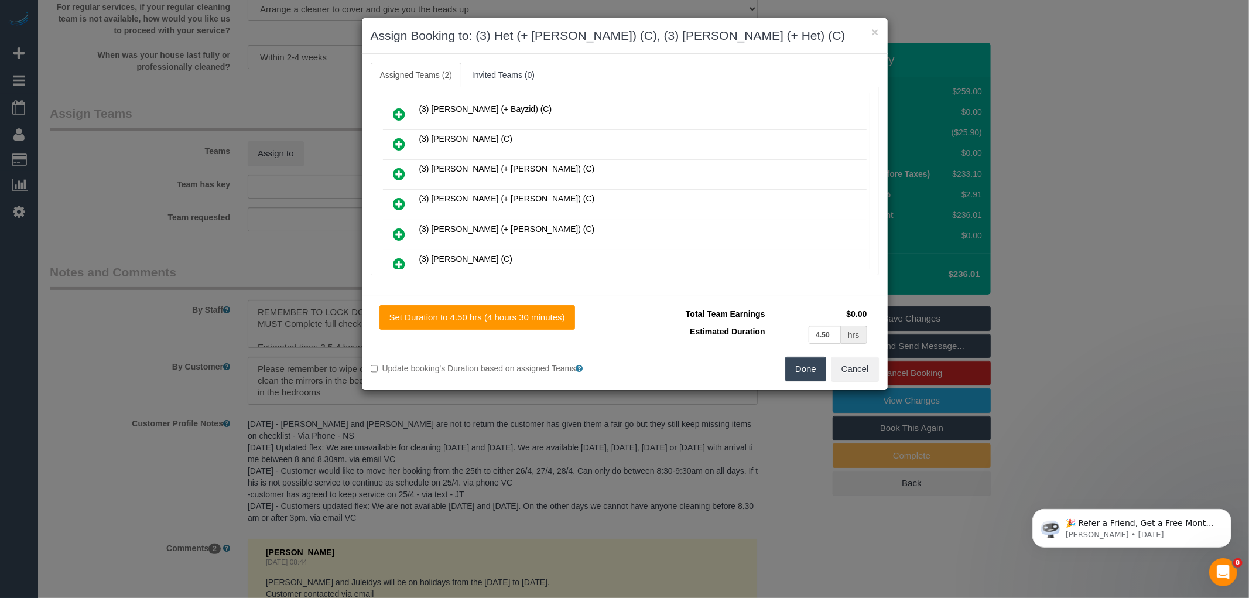
click at [792, 364] on button "Done" at bounding box center [805, 369] width 41 height 25
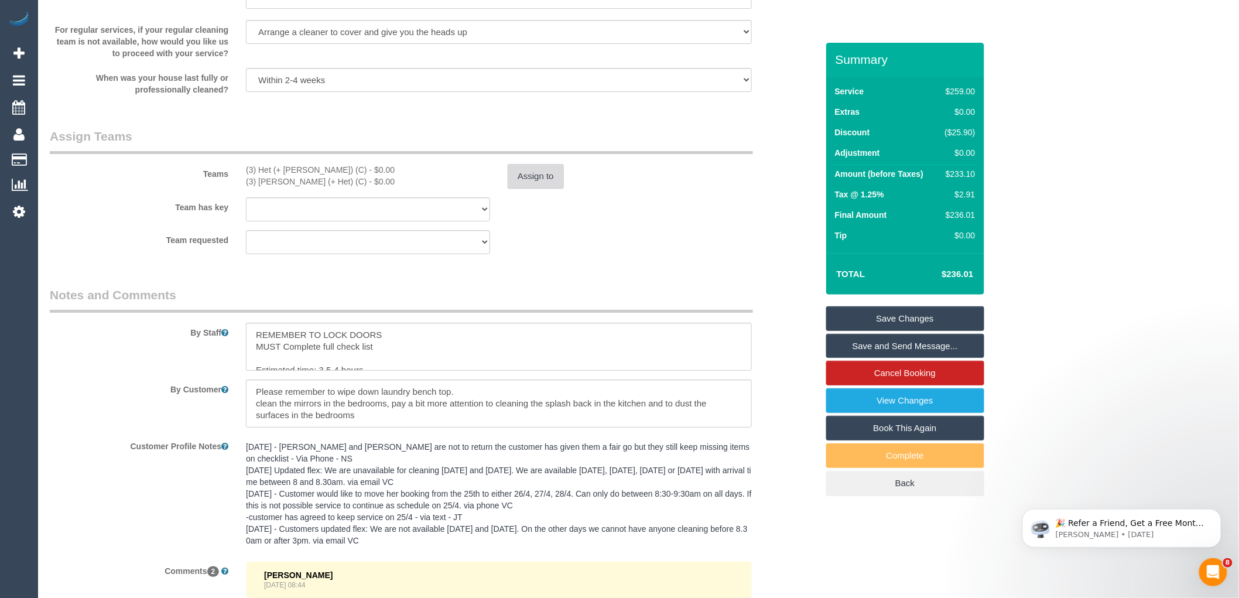
scroll to position [1756, 0]
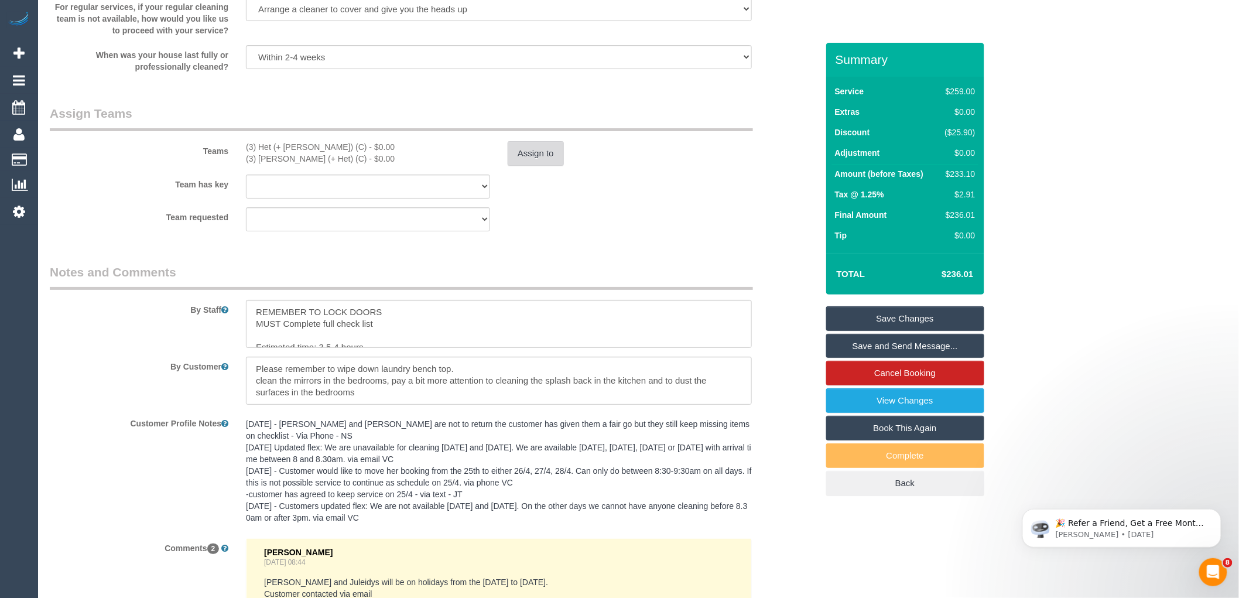
click at [519, 166] on button "Assign to" at bounding box center [536, 153] width 56 height 25
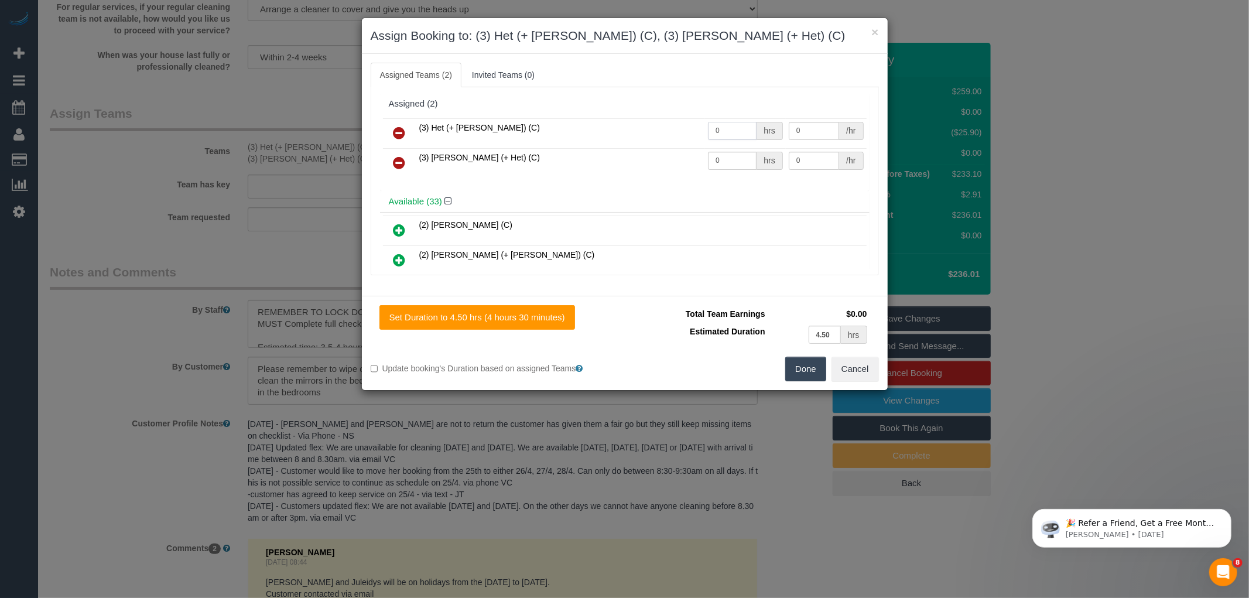
click at [730, 141] on td "0 hrs" at bounding box center [745, 133] width 81 height 30
type input "1"
type input "75"
click at [739, 158] on input "0" at bounding box center [732, 161] width 49 height 18
type input "1"
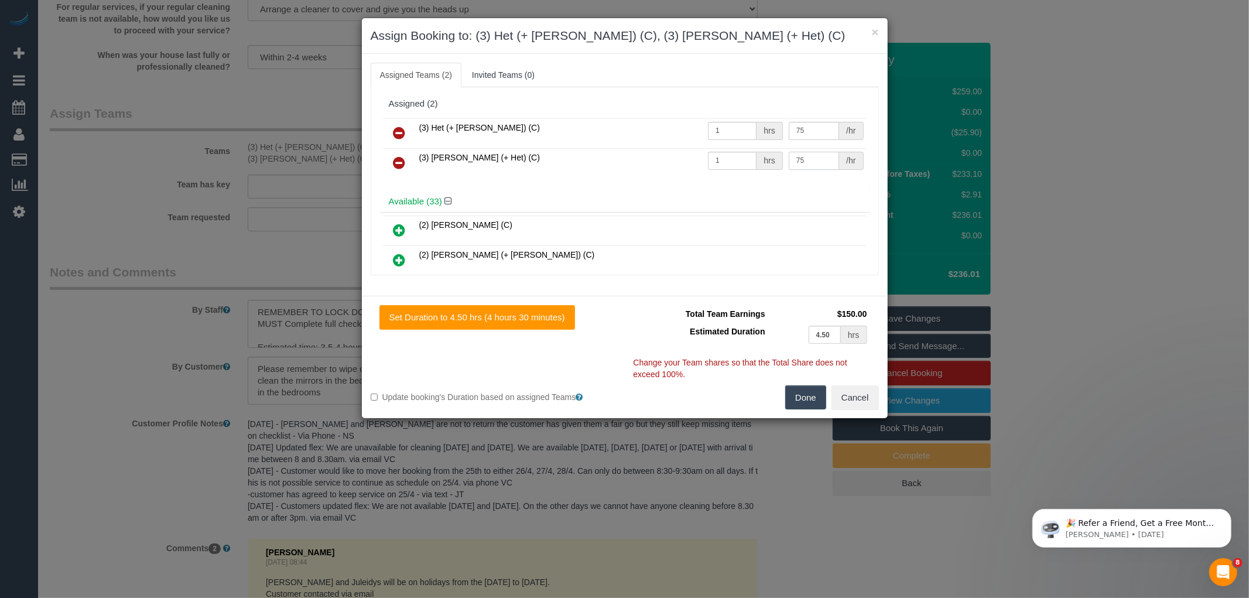
type input "75"
click at [810, 398] on button "Done" at bounding box center [805, 397] width 41 height 25
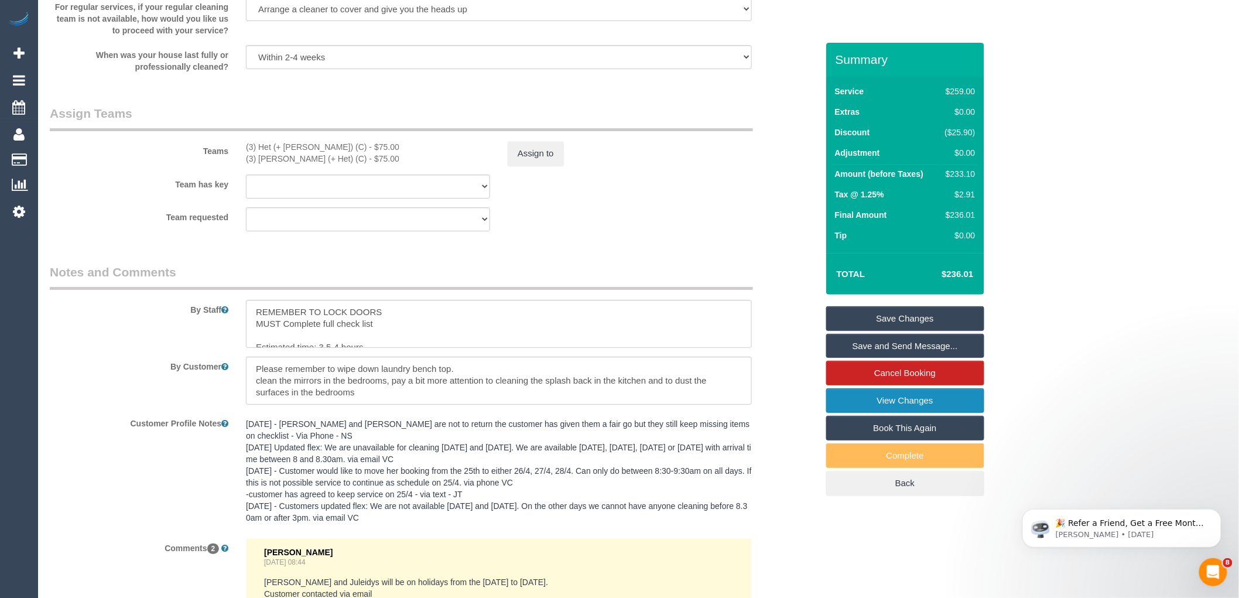
click at [889, 396] on link "View Changes" at bounding box center [905, 400] width 158 height 25
click at [892, 313] on link "Save Changes" at bounding box center [905, 318] width 158 height 25
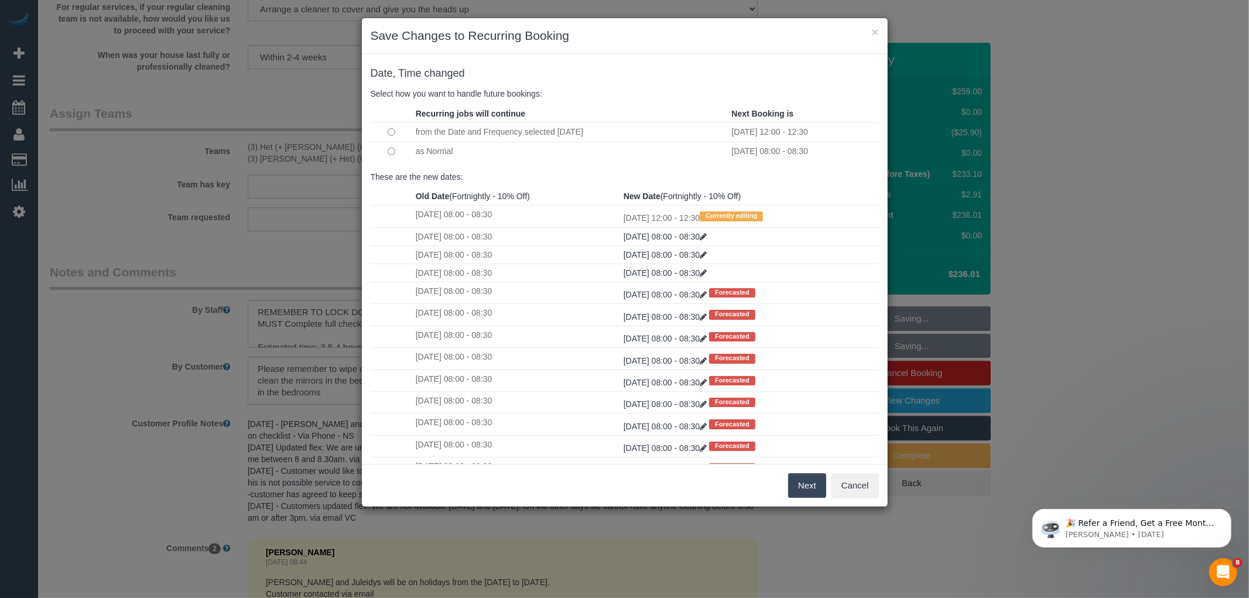
click at [802, 478] on button "Next" at bounding box center [807, 485] width 38 height 25
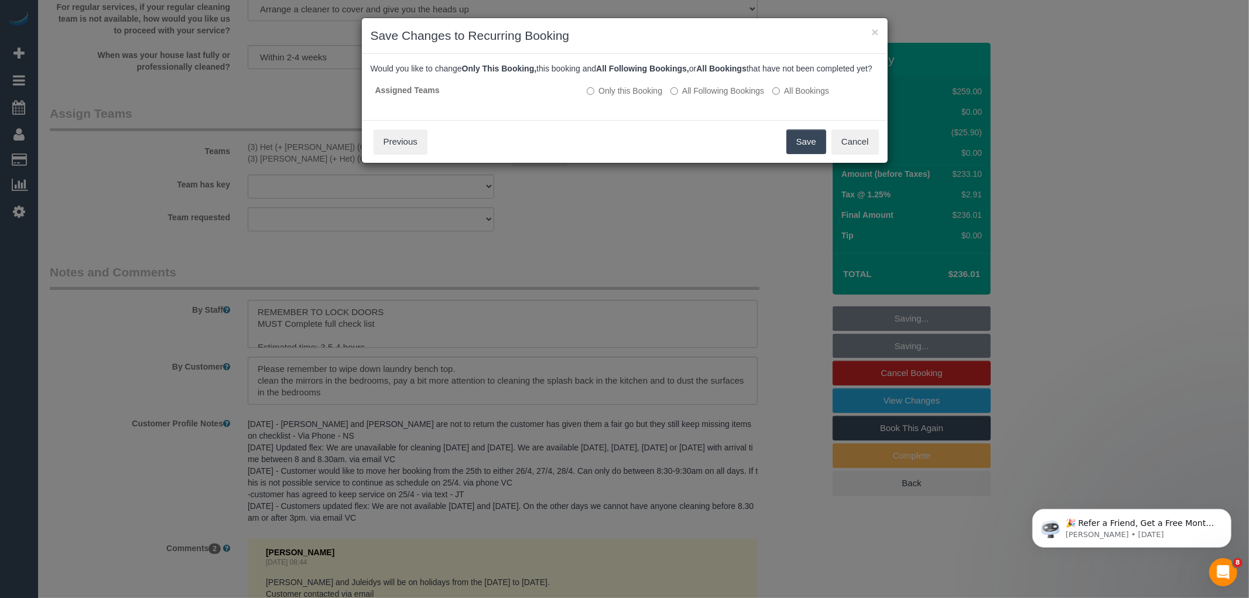
click at [797, 150] on button "Save" at bounding box center [806, 141] width 40 height 25
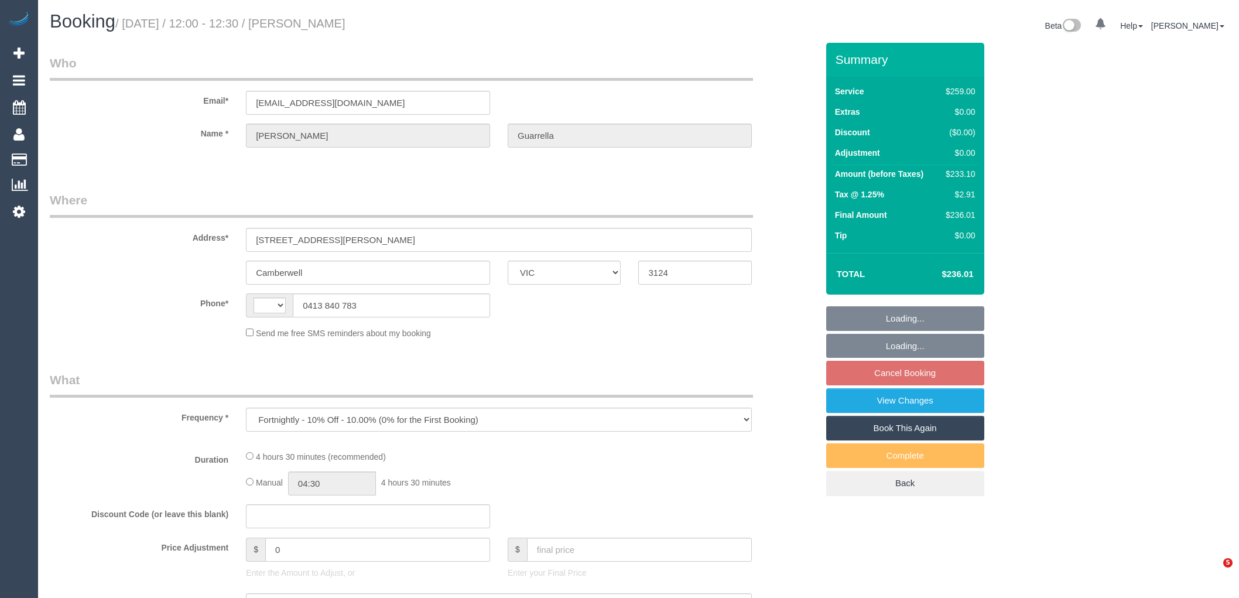
select select "VIC"
select select "string:stripe-pm_1SF6WA2GScqysDRVbZouTRDM"
select select "number:28"
select select "number:14"
select select "number:19"
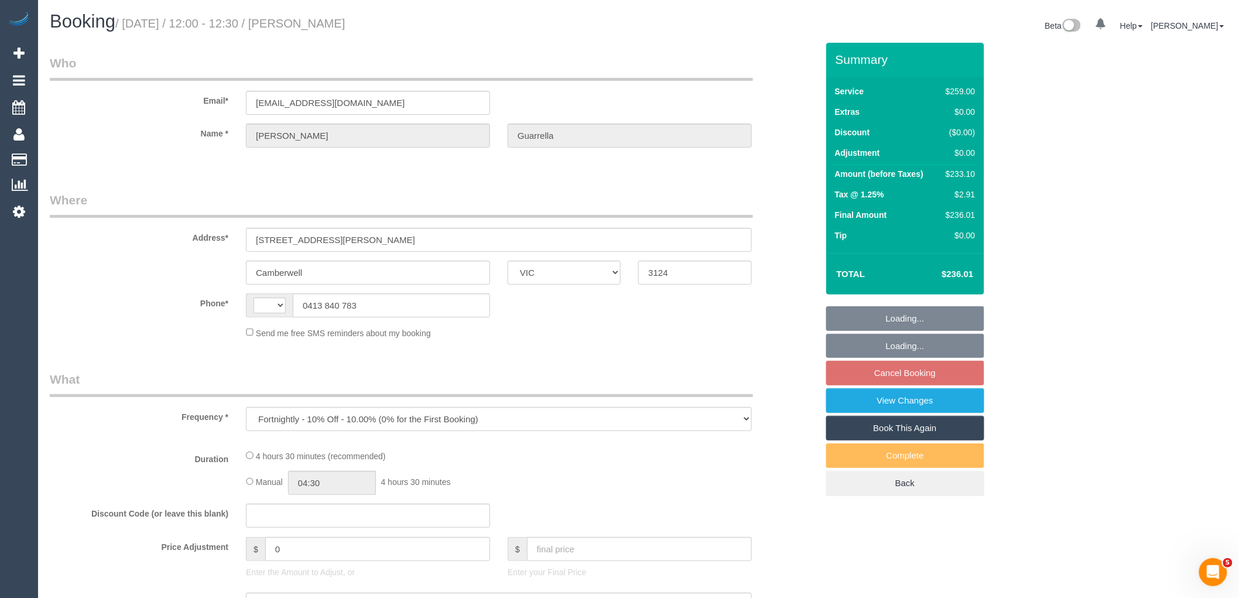
select select "number:23"
select select "number:34"
select select "number:12"
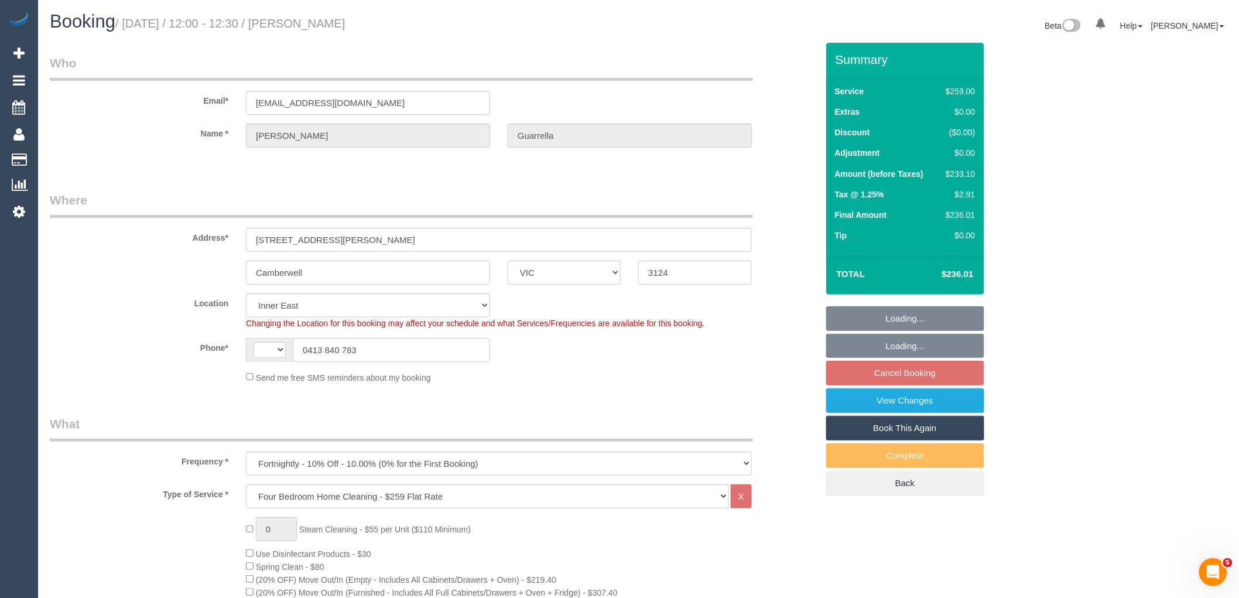
select select "object:826"
select select "string:AU"
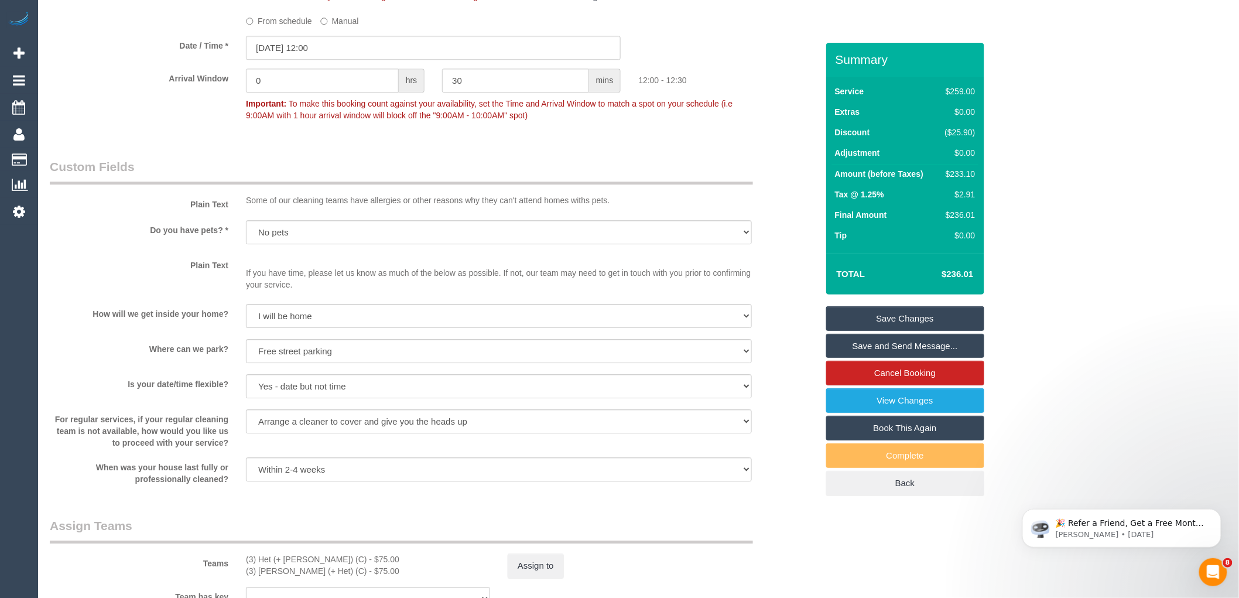
scroll to position [1366, 0]
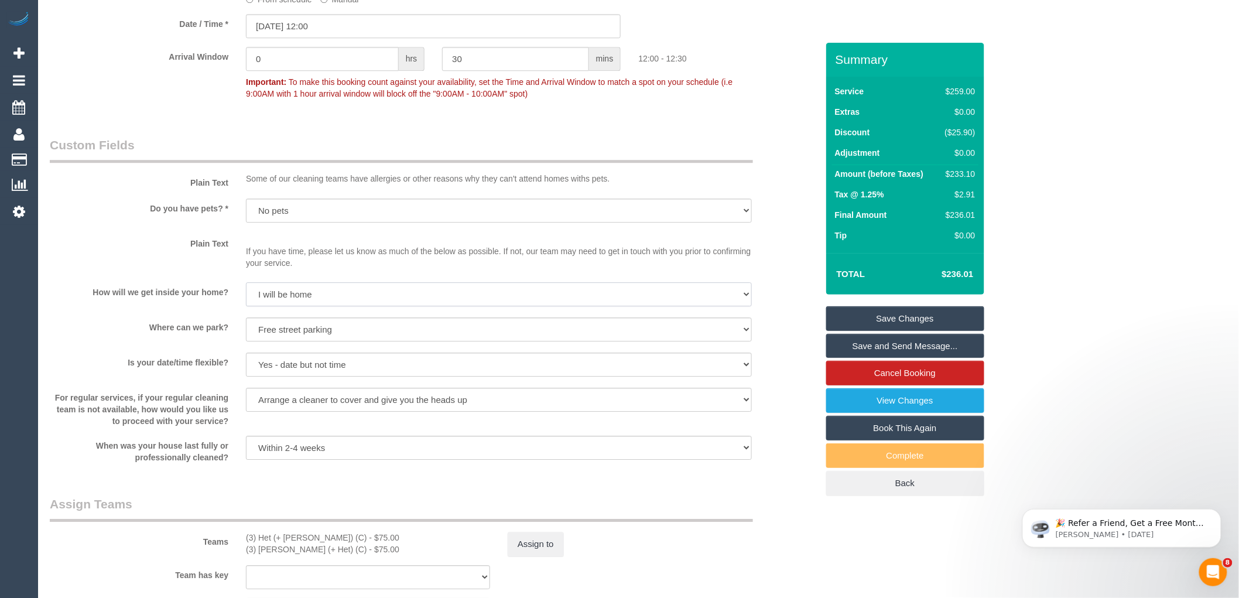
click at [420, 306] on select "I will be home Key will be left (please provide details below) Lock box/Access …" at bounding box center [499, 294] width 506 height 24
click at [107, 249] on label "Plain Text" at bounding box center [139, 242] width 196 height 16
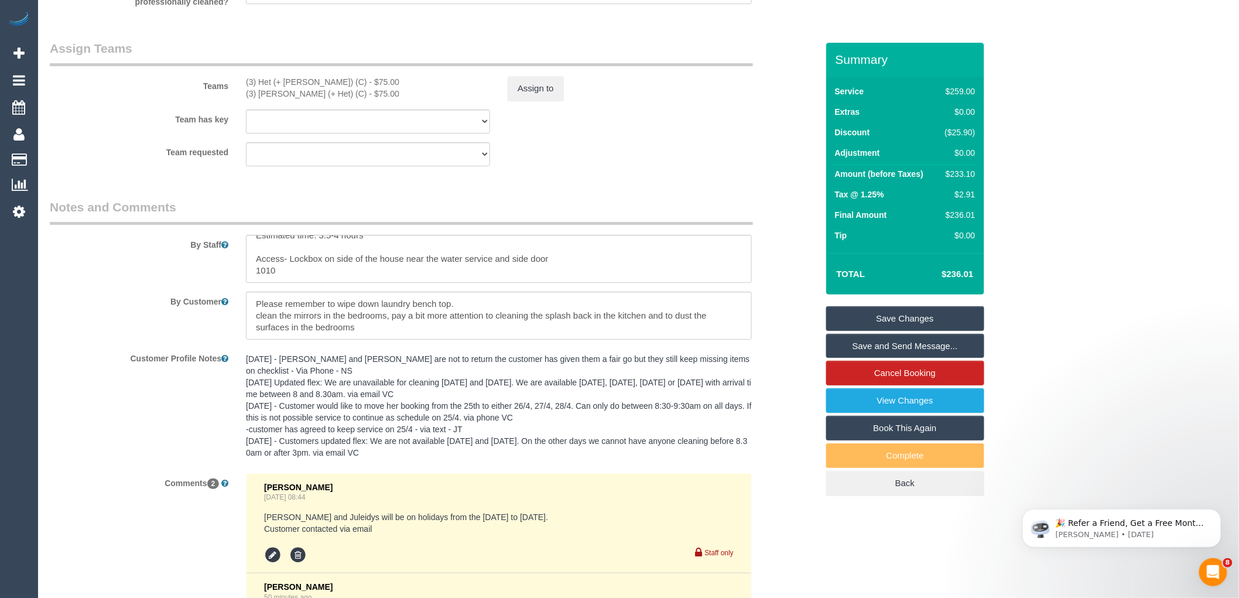
scroll to position [1951, 0]
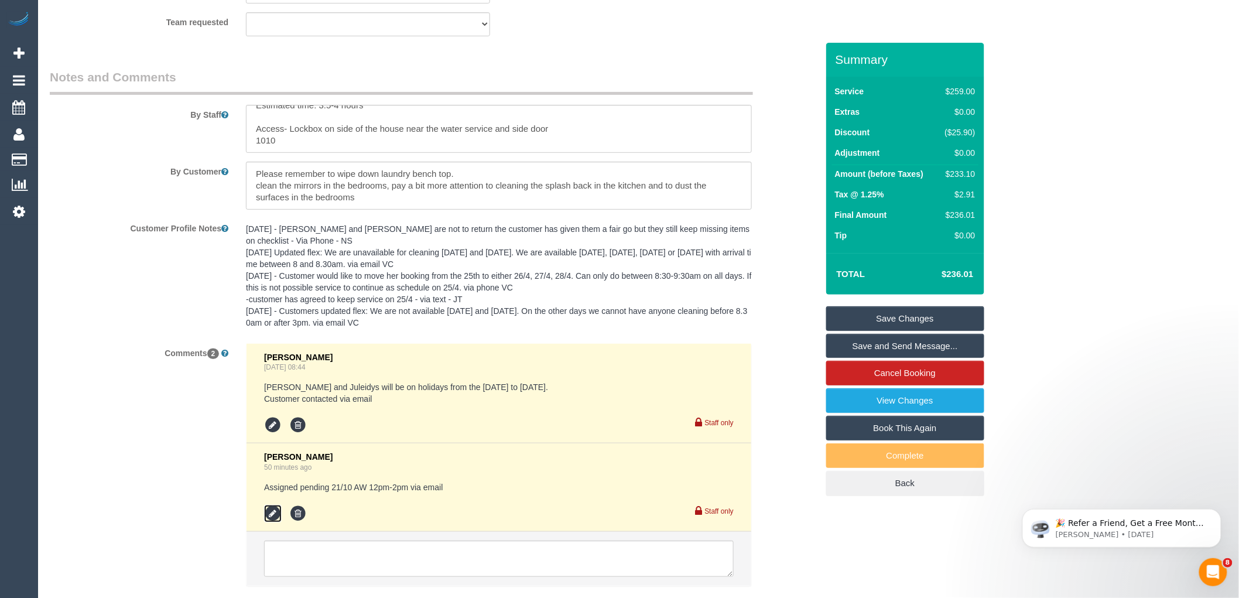
click at [273, 522] on icon at bounding box center [273, 514] width 18 height 18
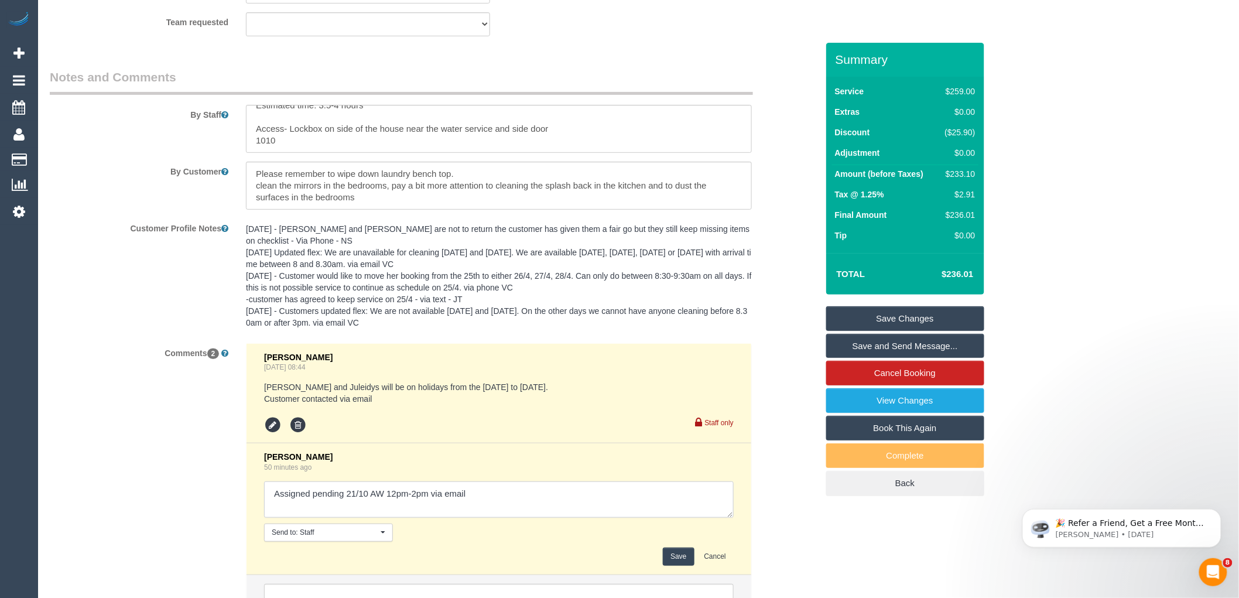
click at [506, 504] on textarea at bounding box center [499, 499] width 470 height 36
type textarea "Assigned pending 21/10 AW 12pm-2pm via email - cust agreed via email"
click at [680, 566] on button "Save" at bounding box center [678, 556] width 31 height 18
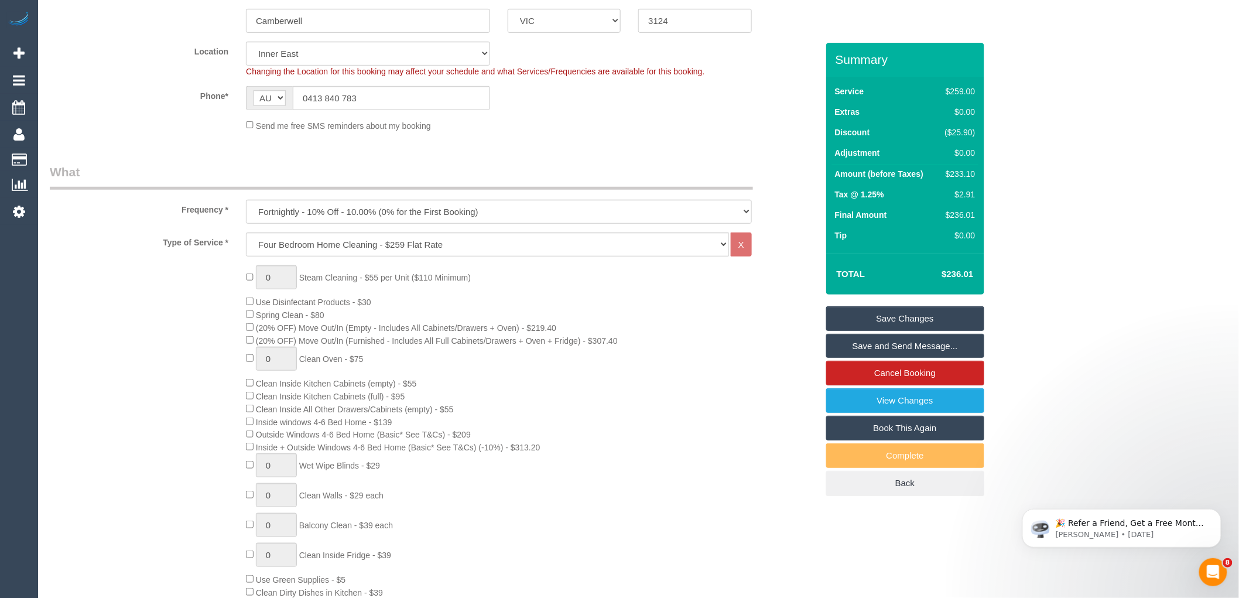
scroll to position [260, 0]
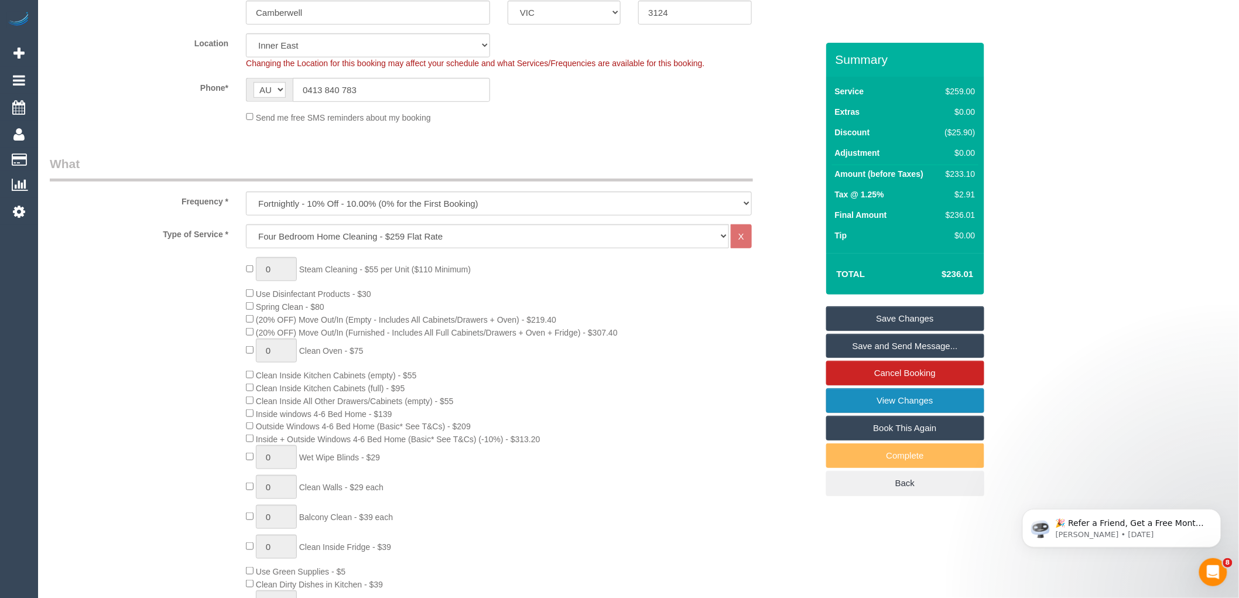
click at [906, 399] on link "View Changes" at bounding box center [905, 400] width 158 height 25
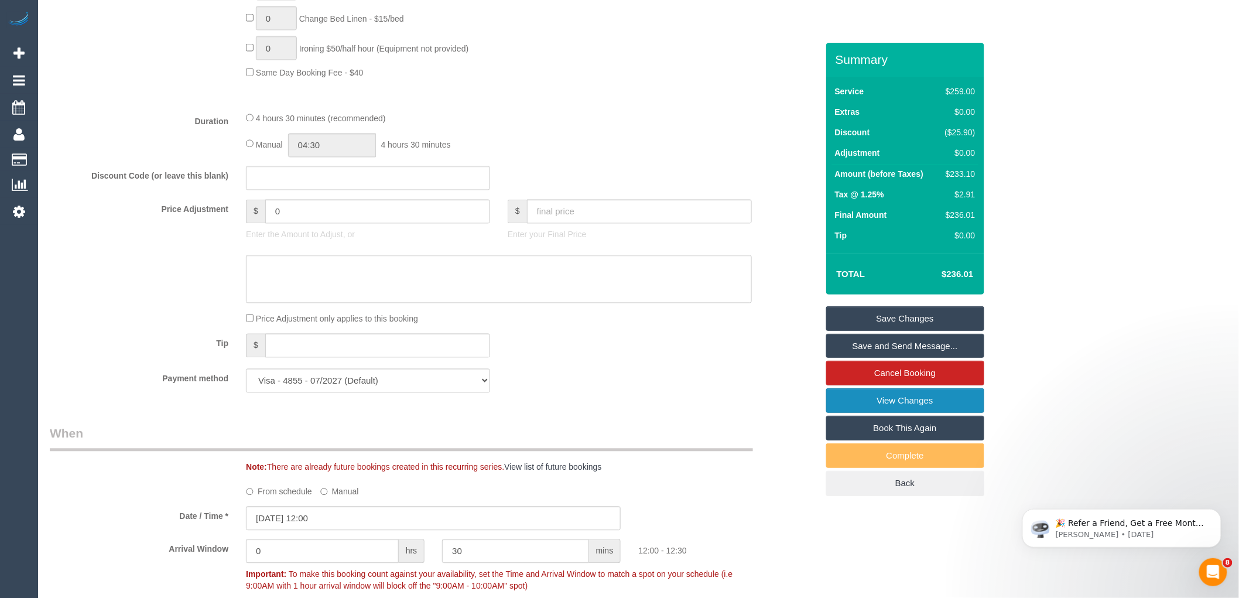
scroll to position [910, 0]
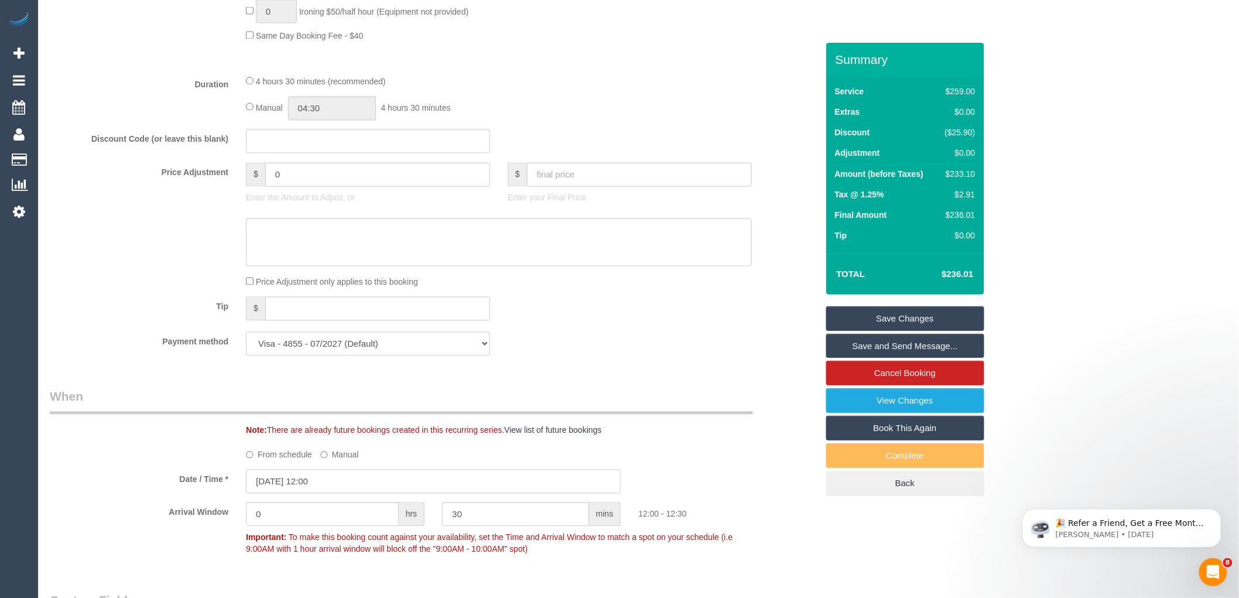
click at [308, 491] on input "[DATE] 12:00" at bounding box center [433, 482] width 375 height 24
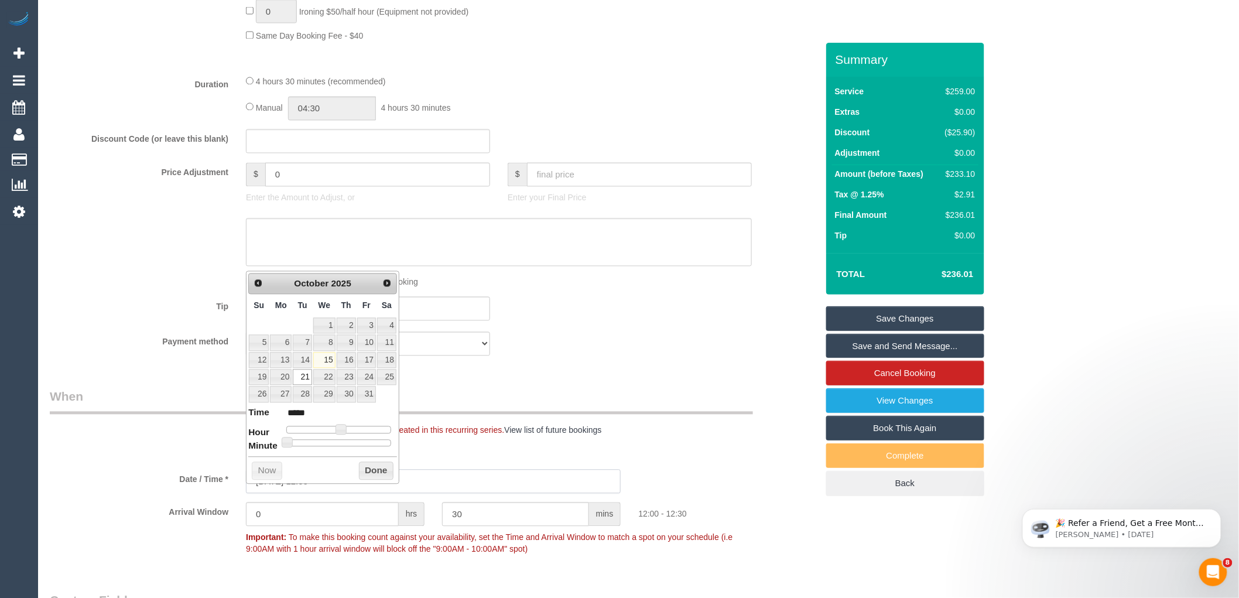
click at [308, 489] on input "[DATE] 12:00" at bounding box center [433, 482] width 375 height 24
click at [468, 526] on input "30" at bounding box center [515, 514] width 147 height 24
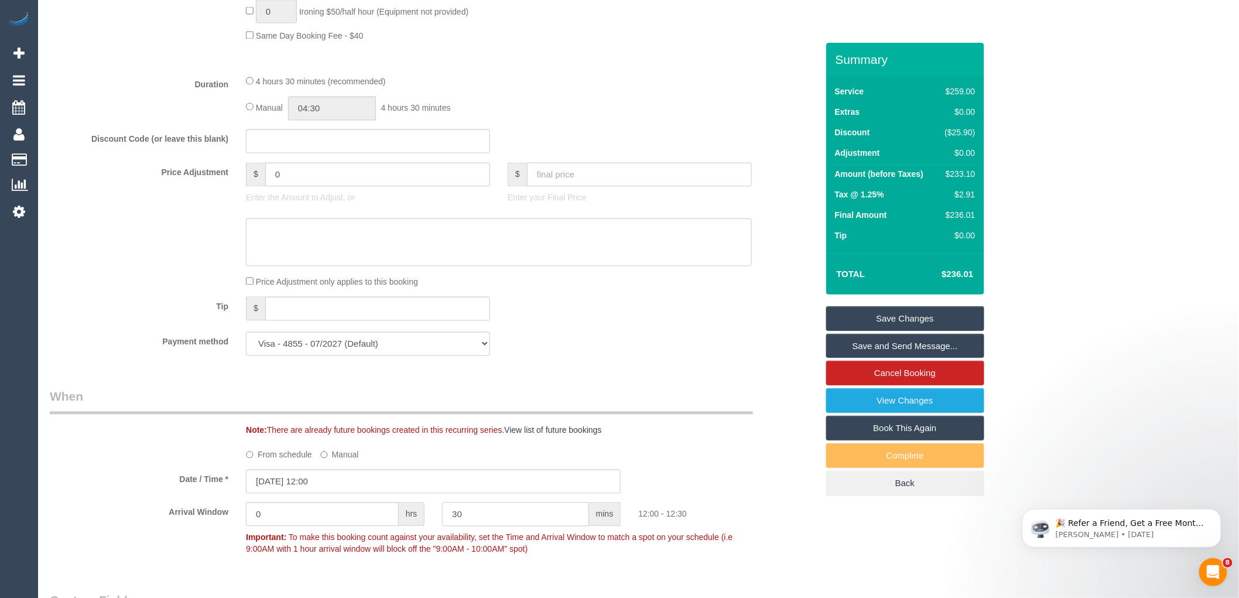
drag, startPoint x: 468, startPoint y: 528, endPoint x: 443, endPoint y: 520, distance: 26.9
click at [443, 520] on input "30" at bounding box center [515, 514] width 147 height 24
type input "0"
click at [306, 526] on input "0" at bounding box center [322, 514] width 153 height 24
type input "2"
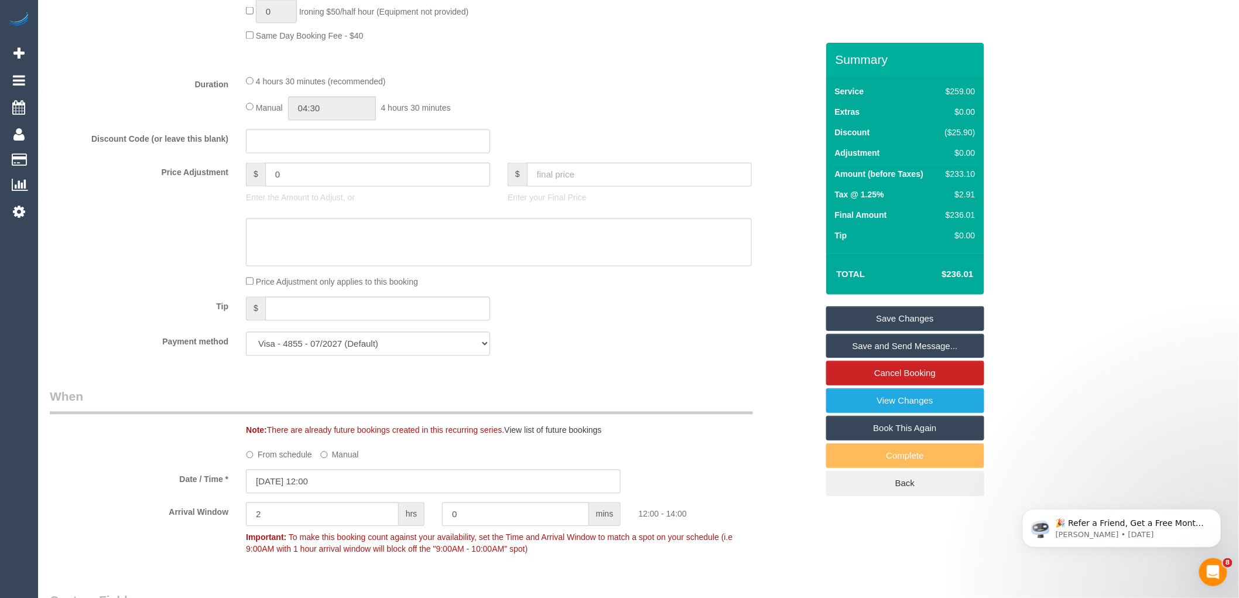
click at [792, 520] on div "12:00 - 14:00" at bounding box center [727, 511] width 196 height 18
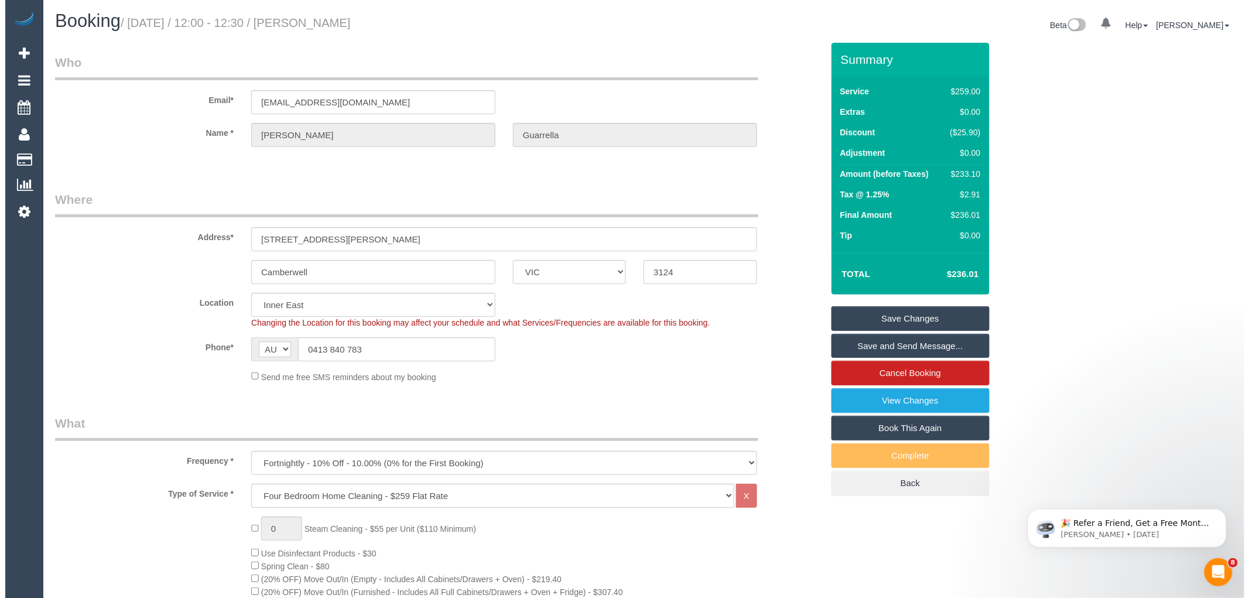
scroll to position [0, 0]
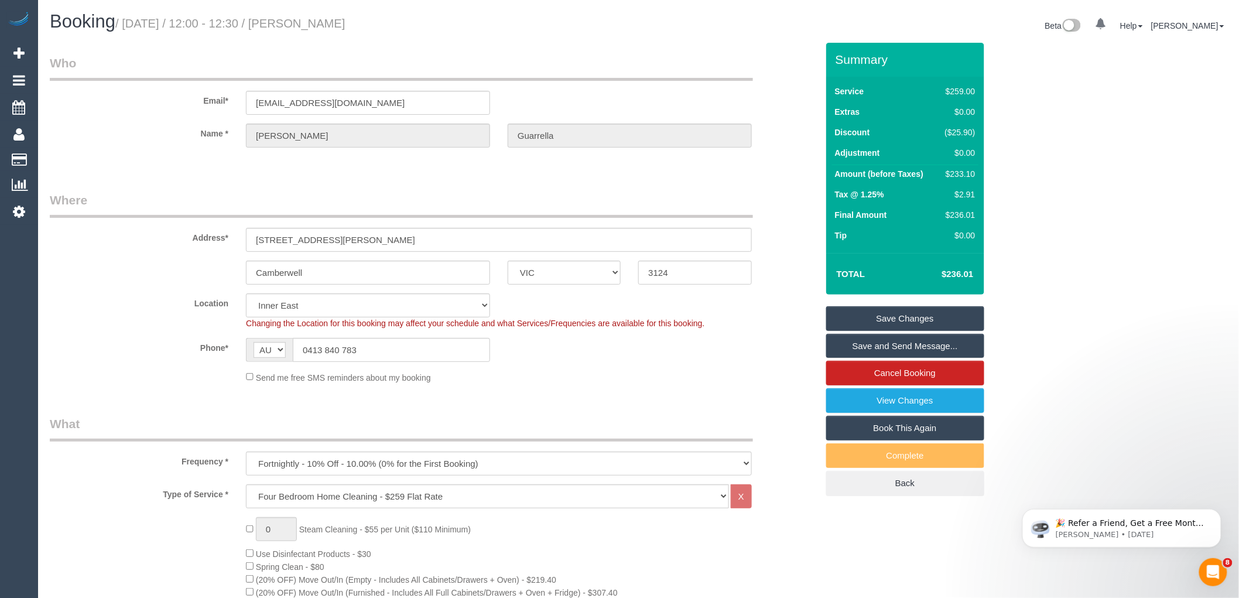
click at [908, 342] on link "Save and Send Message..." at bounding box center [905, 346] width 158 height 25
click at [896, 399] on link "View Changes" at bounding box center [905, 400] width 158 height 25
click at [874, 342] on link "Save and Send Message..." at bounding box center [905, 346] width 158 height 25
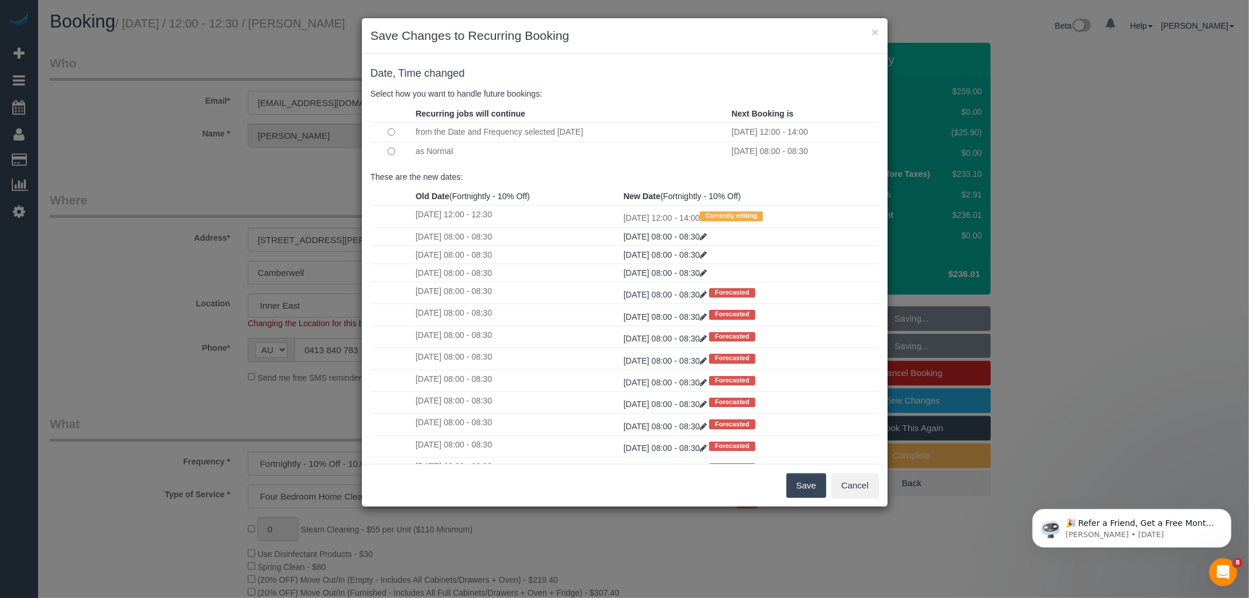
click at [804, 482] on button "Save" at bounding box center [806, 485] width 40 height 25
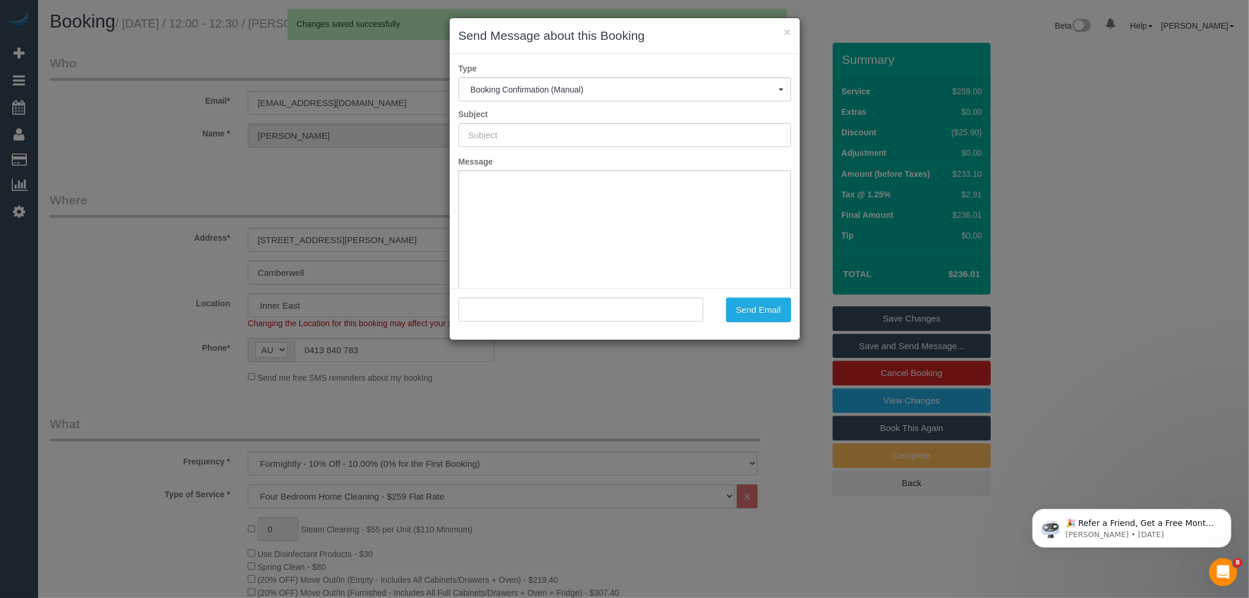
type input "Booking Confirmed"
type input ""Louise Guarrella" <lguarrella@hotmail.com>"
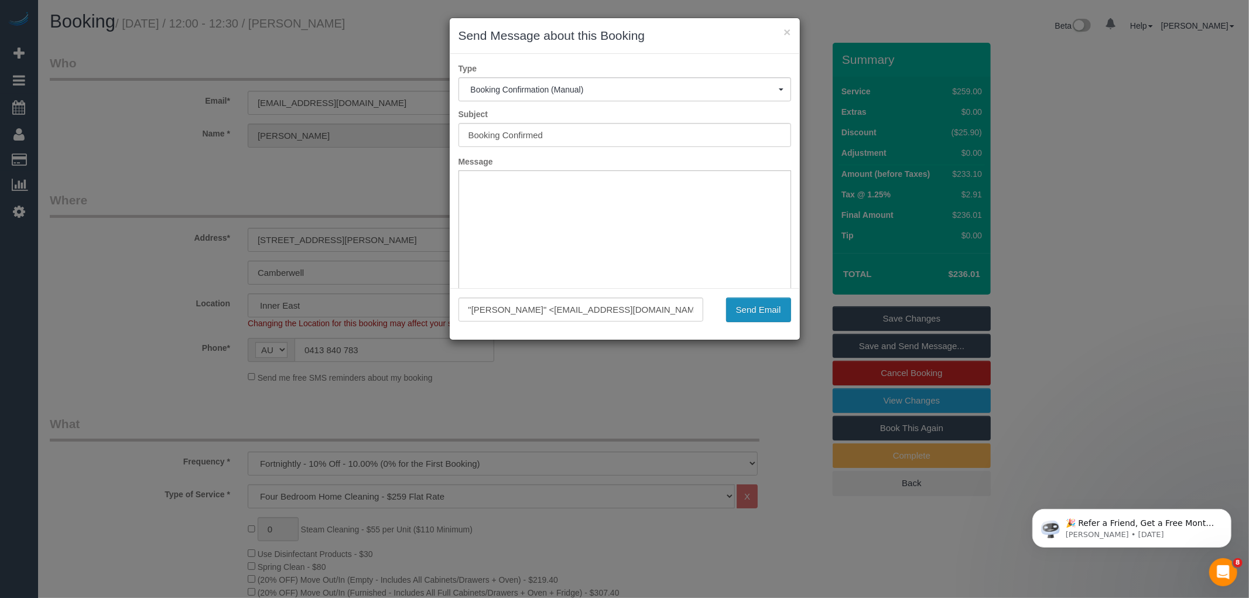
click at [757, 304] on button "Send Email" at bounding box center [758, 309] width 65 height 25
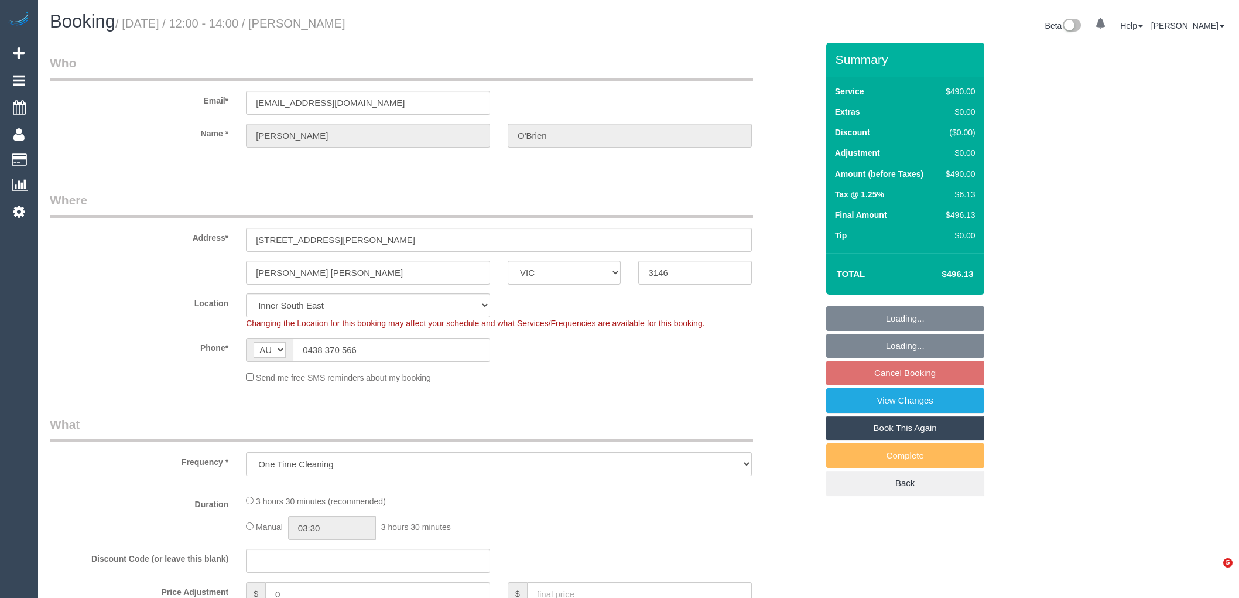
select select "VIC"
select select "string:stripe-pm_1SH0BG2GScqysDRVcYYeKblp"
select select "number:27"
select select "number:14"
select select "number:19"
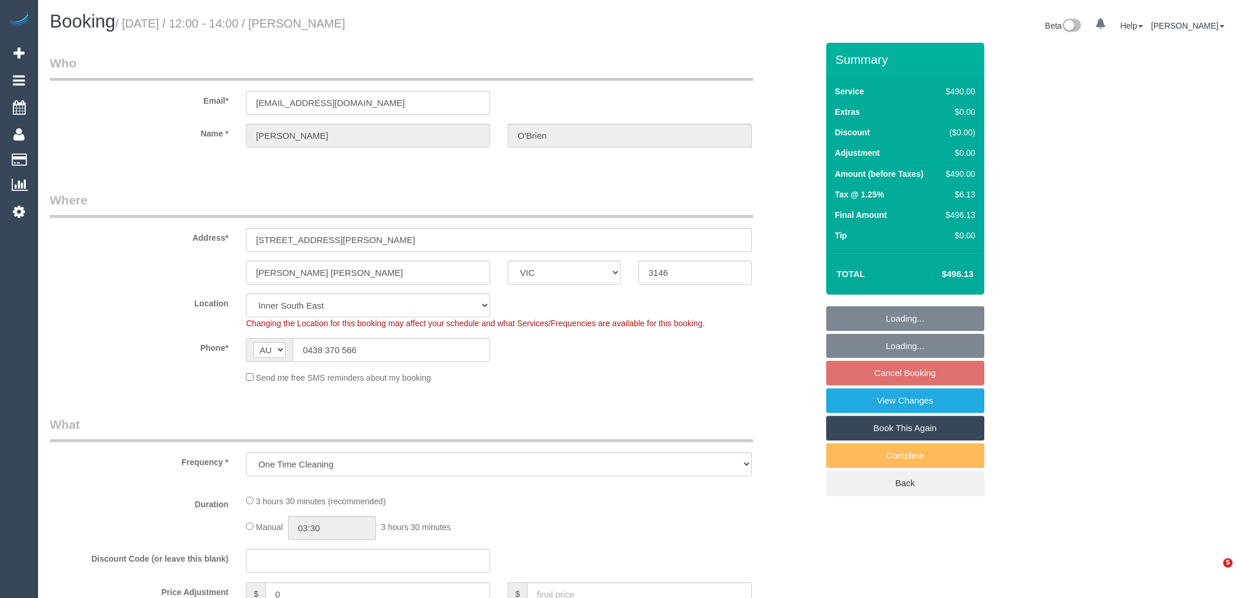
select select "number:25"
select select "number:12"
select select "spot4"
select select "2"
select select "210"
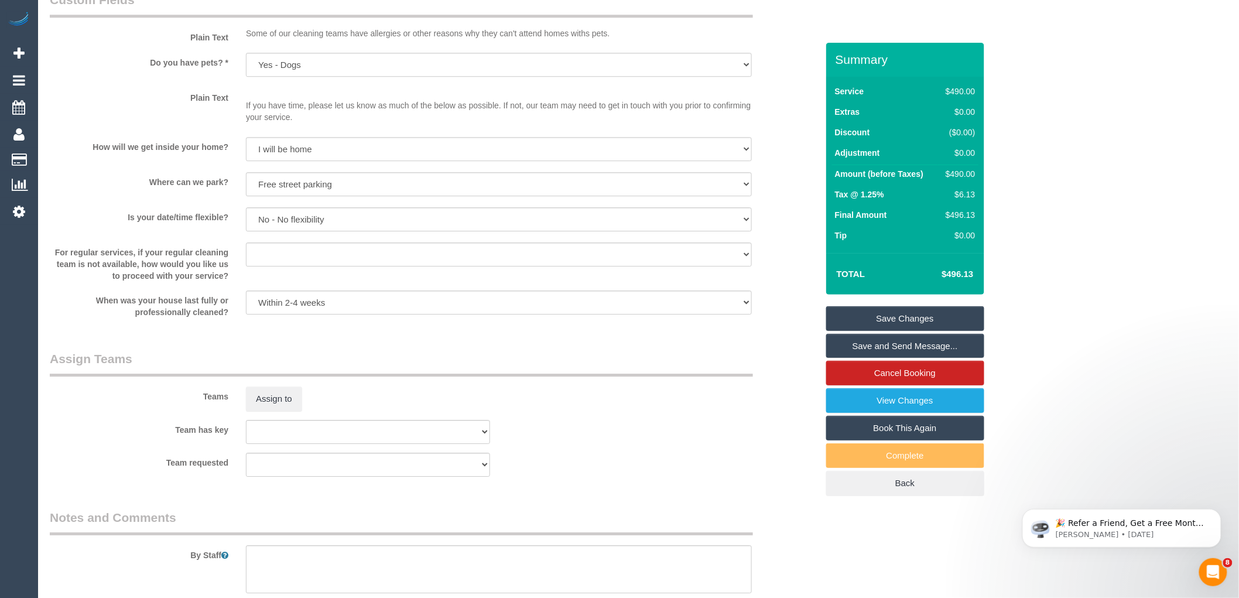
scroll to position [1496, 0]
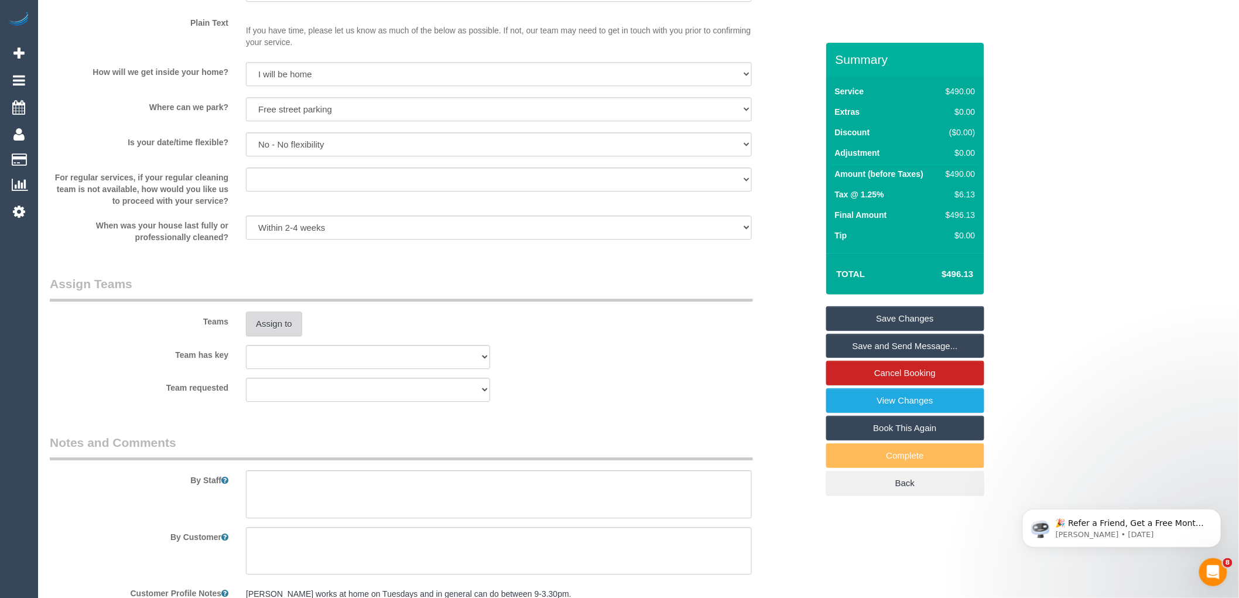
click at [279, 336] on button "Assign to" at bounding box center [274, 323] width 56 height 25
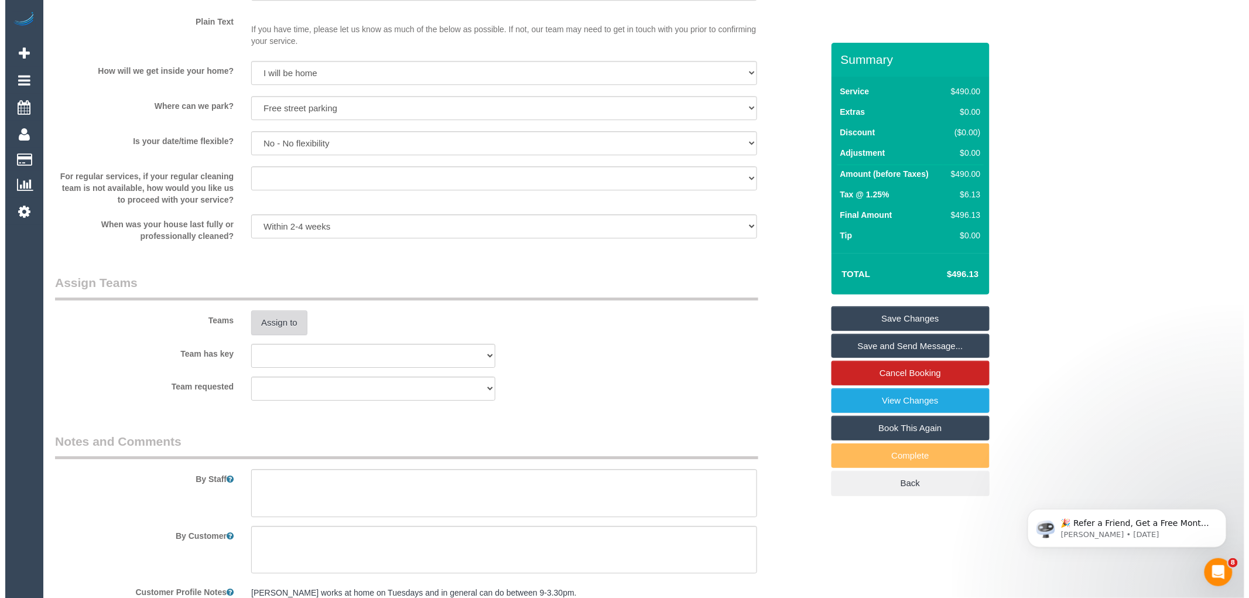
scroll to position [1505, 0]
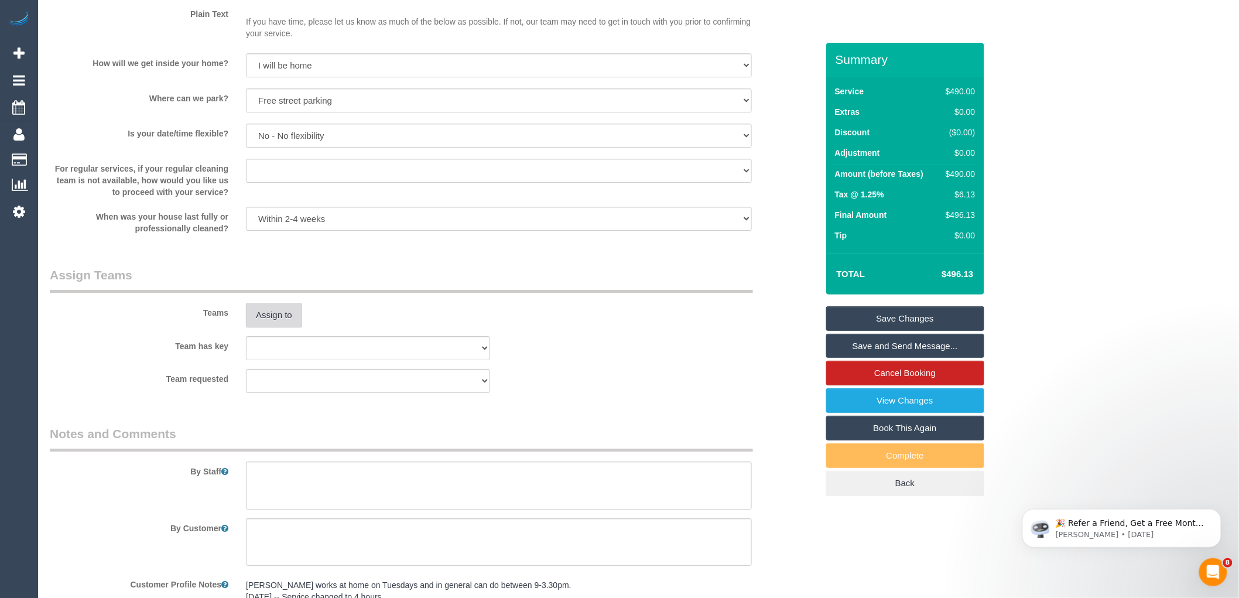
click at [296, 327] on button "Assign to" at bounding box center [274, 315] width 56 height 25
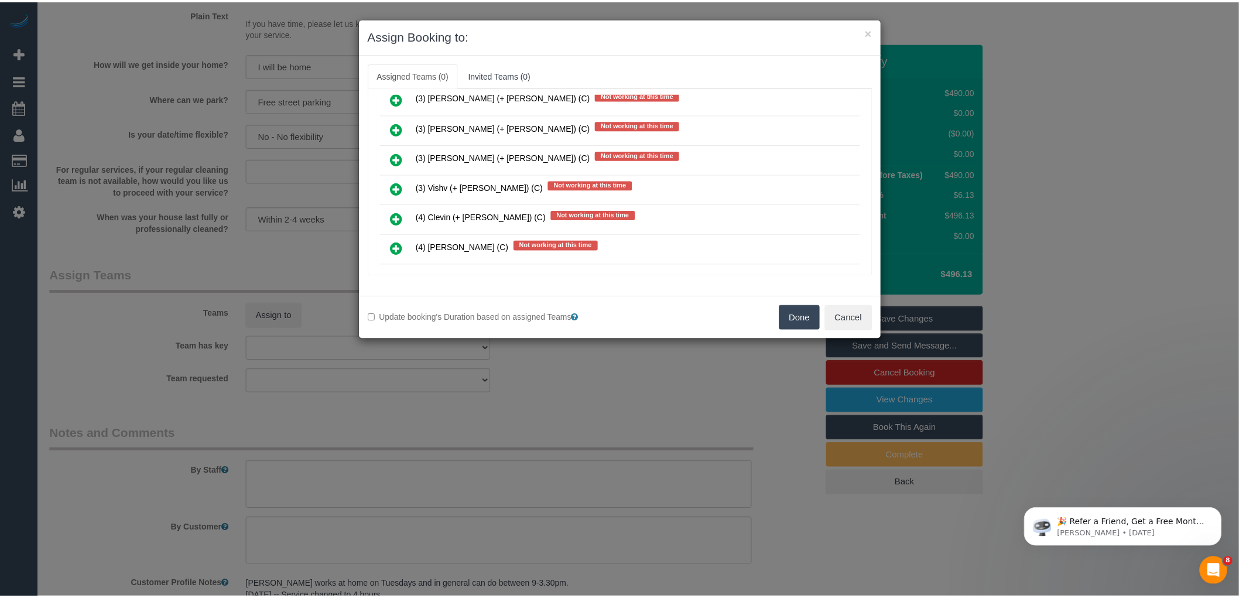
scroll to position [2146, 0]
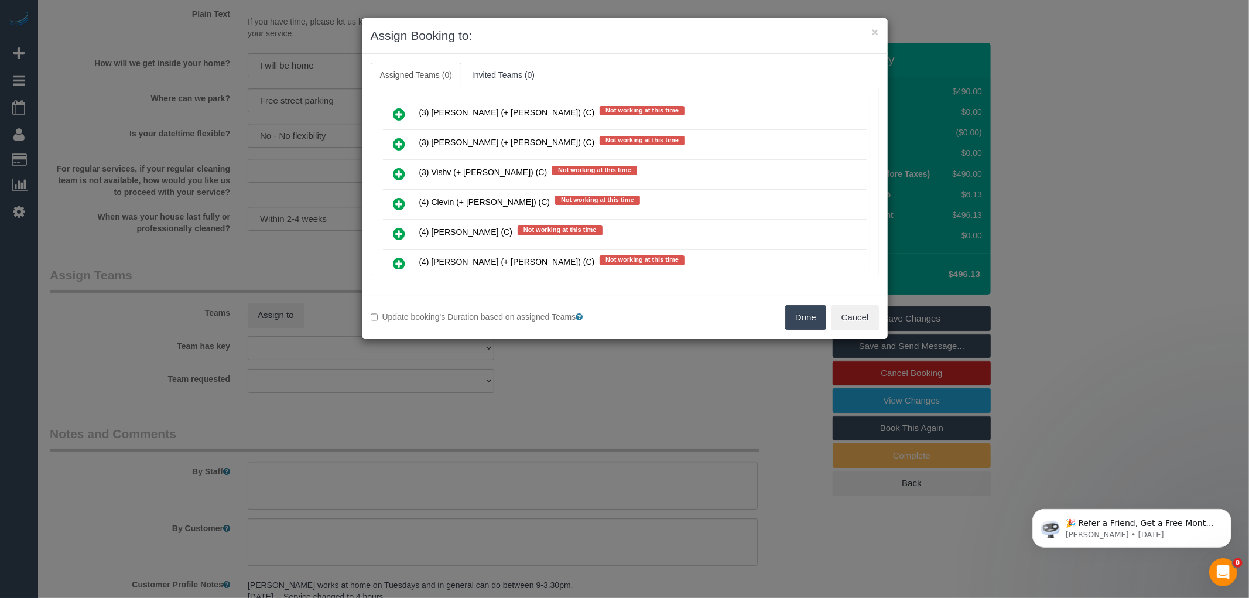
click at [864, 25] on div "× Assign Booking to:" at bounding box center [625, 36] width 526 height 36
click at [870, 31] on h3 "Assign Booking to:" at bounding box center [625, 36] width 508 height 18
click at [872, 32] on button "×" at bounding box center [874, 32] width 7 height 12
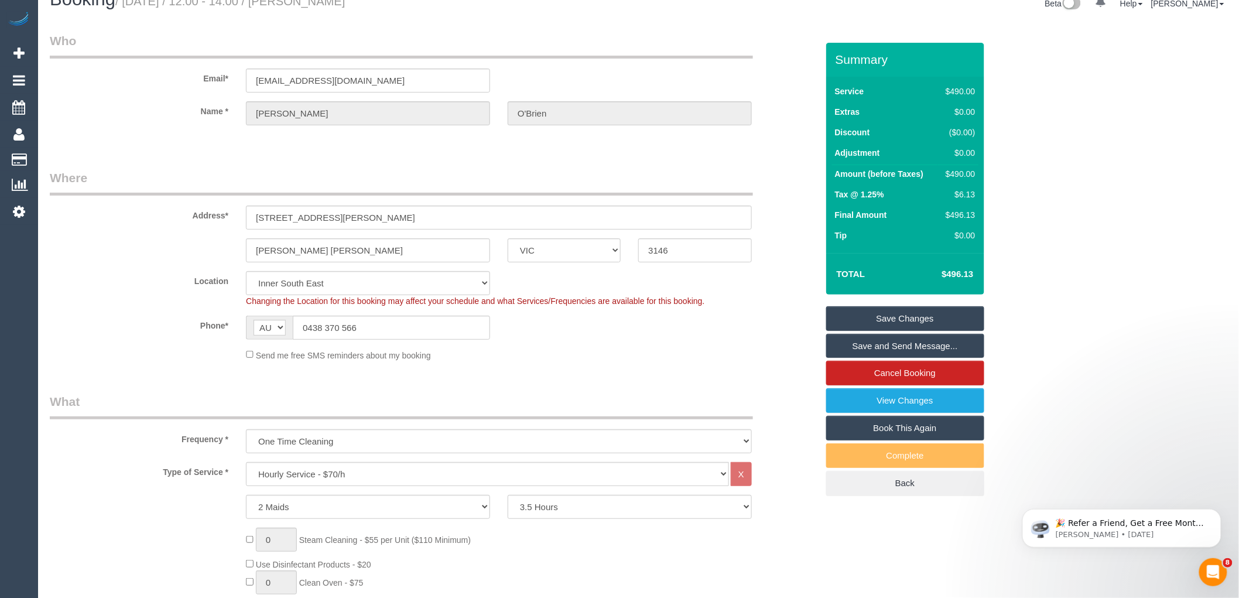
scroll to position [0, 0]
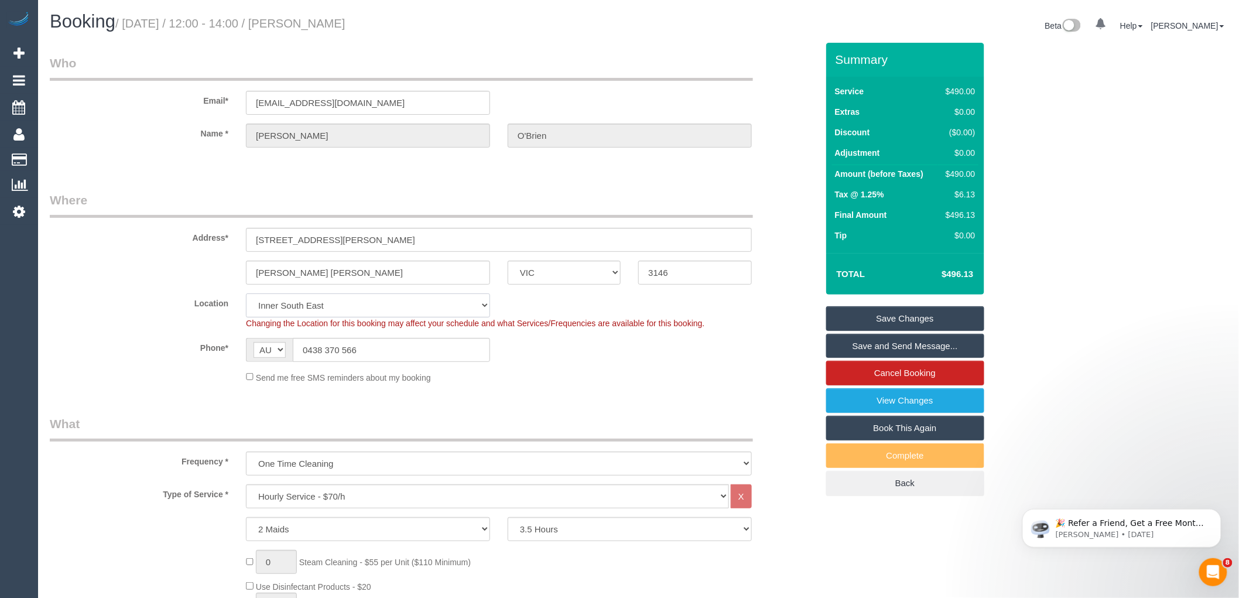
click at [278, 303] on select "Office [GEOGRAPHIC_DATA] (North) East (South) [GEOGRAPHIC_DATA] (East) [GEOGRAP…" at bounding box center [368, 305] width 244 height 24
select select "50"
click at [246, 293] on select "Office [GEOGRAPHIC_DATA] (North) East (South) [GEOGRAPHIC_DATA] (East) [GEOGRAP…" at bounding box center [368, 305] width 244 height 24
select select "object:6375"
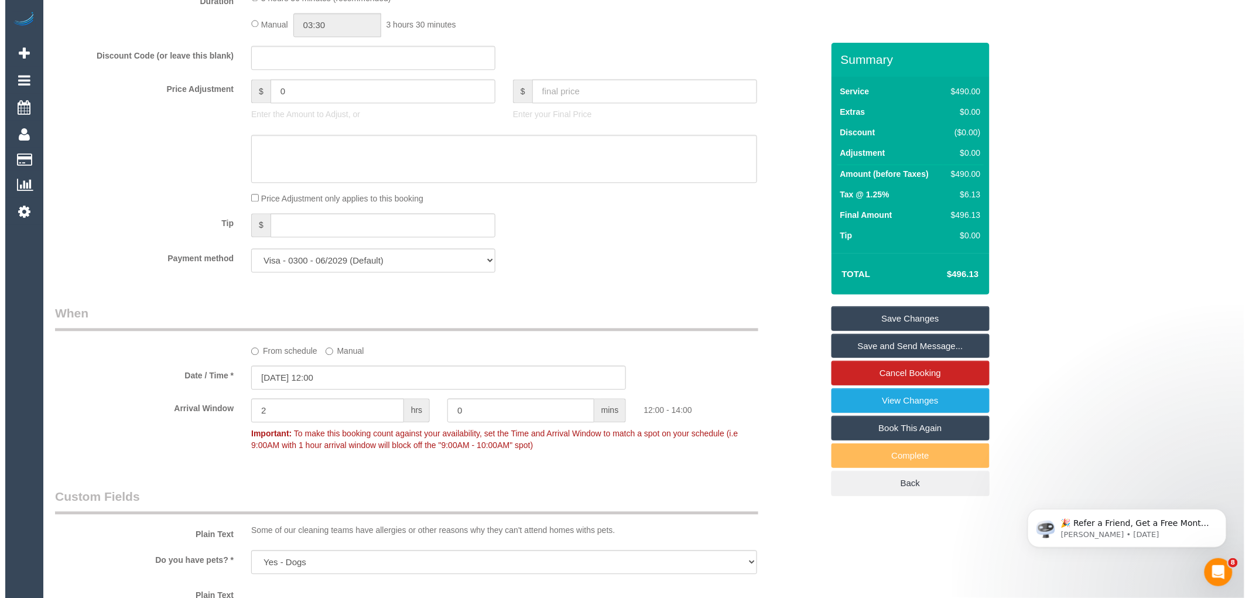
scroll to position [1646, 0]
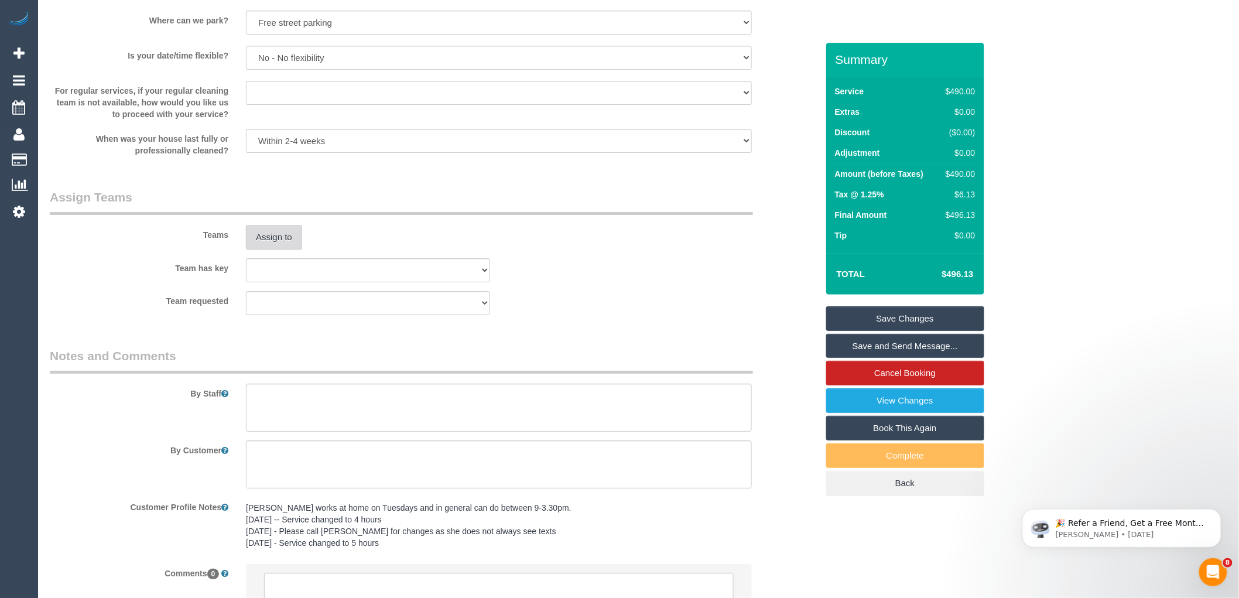
click at [261, 241] on button "Assign to" at bounding box center [274, 237] width 56 height 25
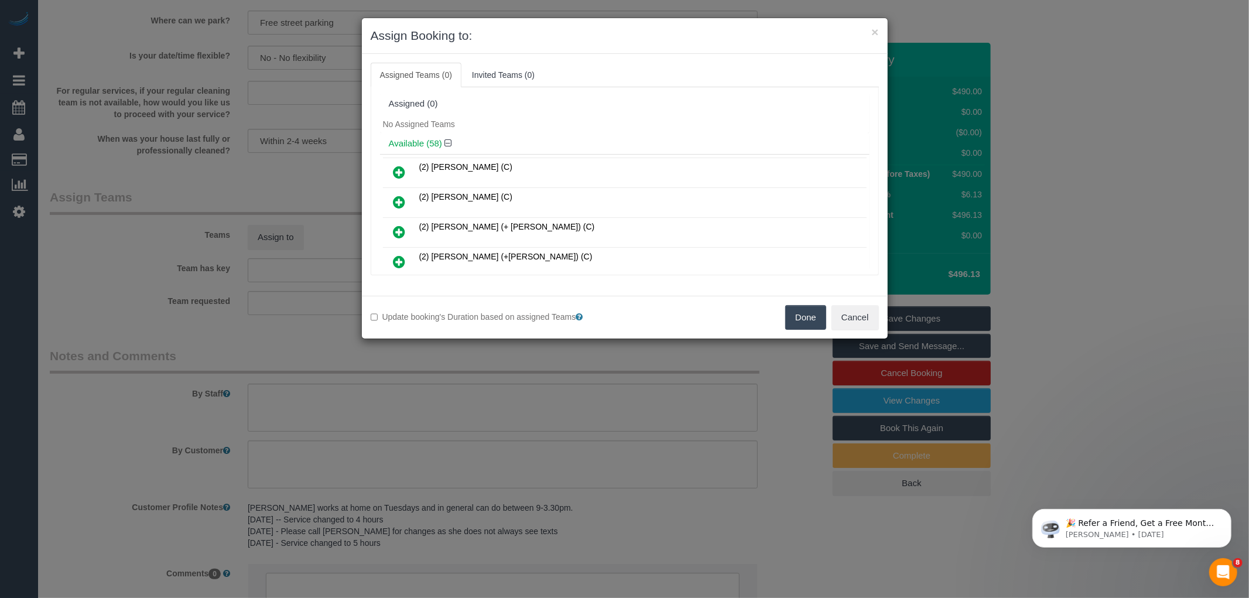
scroll to position [426, 0]
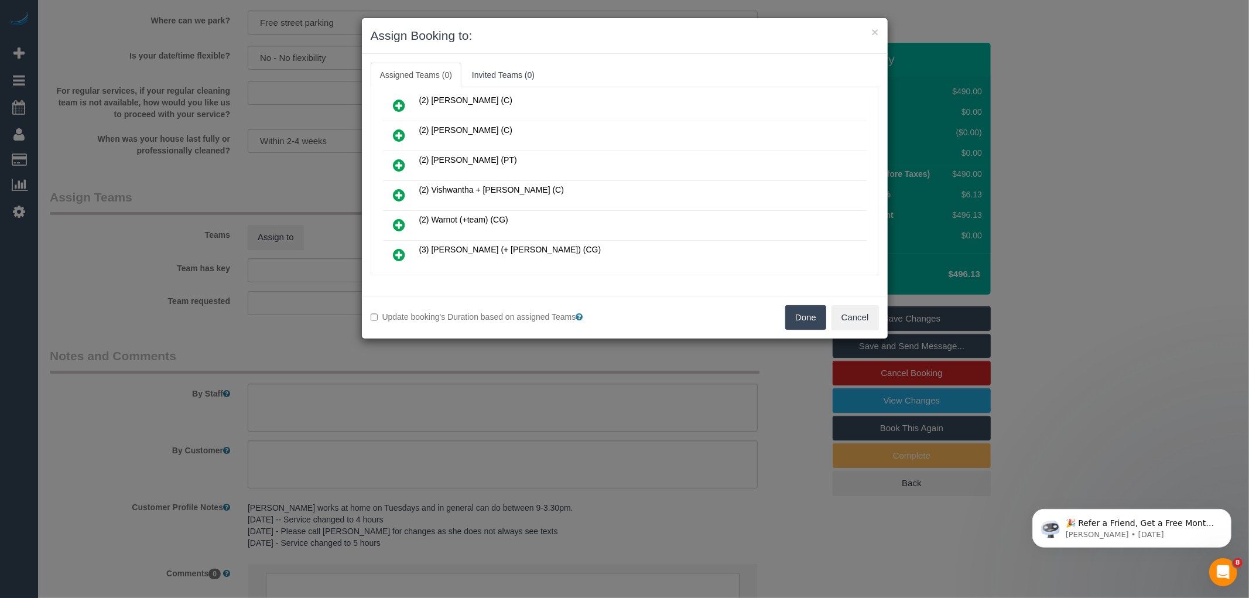
click at [399, 188] on icon at bounding box center [399, 195] width 12 height 14
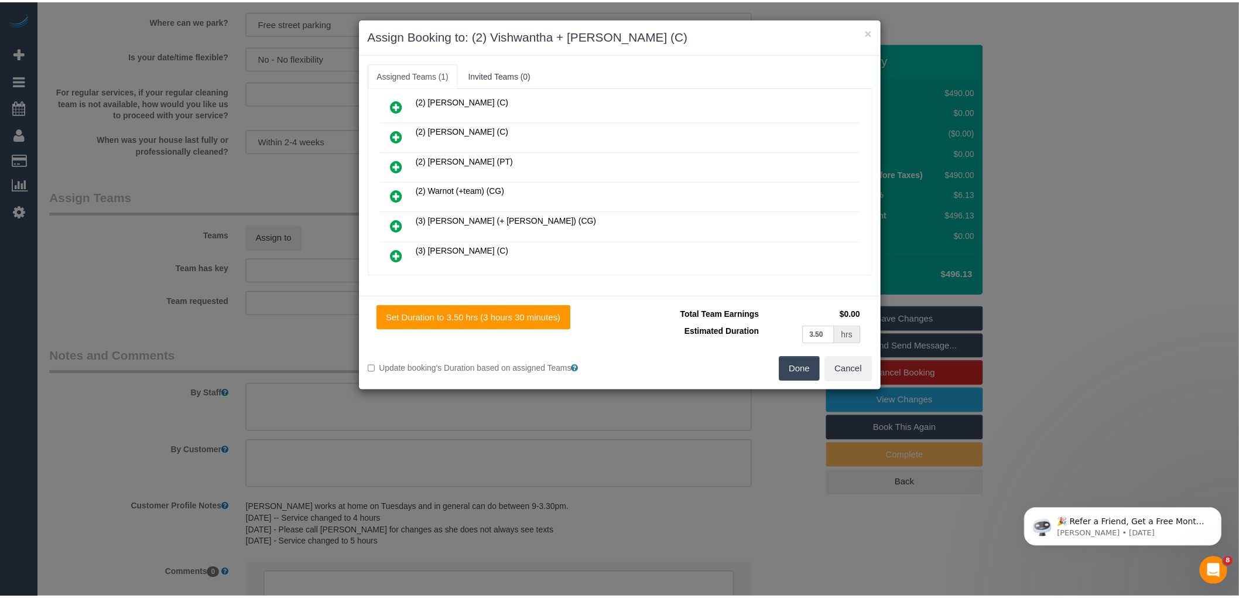
scroll to position [0, 0]
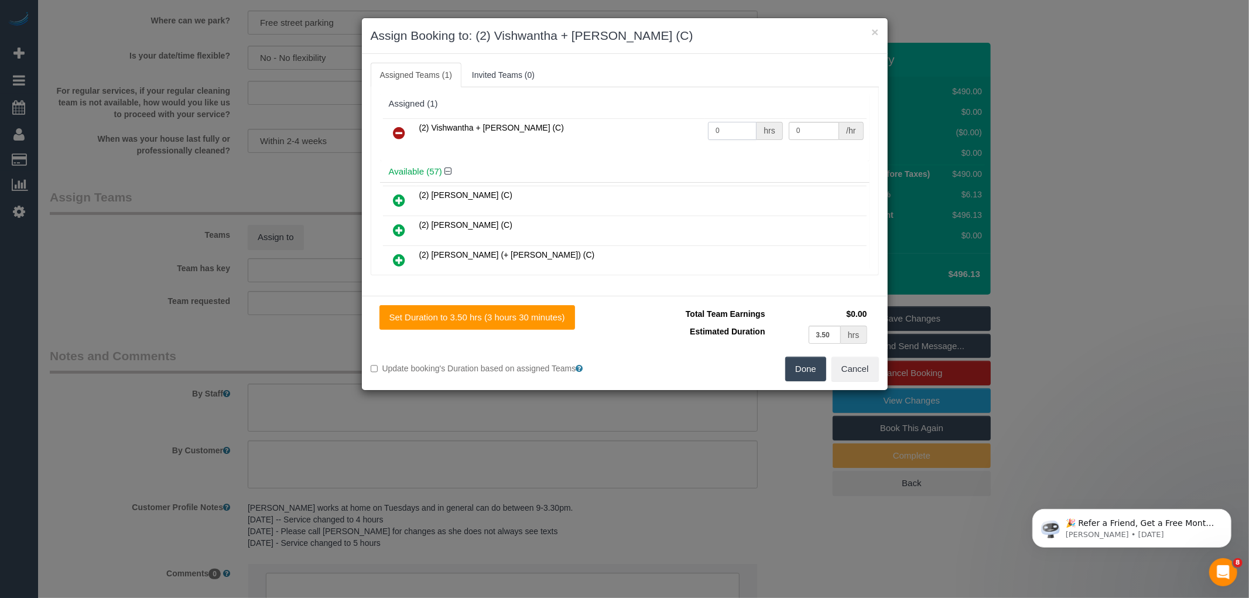
click at [733, 127] on input "0" at bounding box center [732, 131] width 49 height 18
type input "3.5"
type input "37.5"
drag, startPoint x: 726, startPoint y: 125, endPoint x: 689, endPoint y: 118, distance: 37.4
click at [689, 118] on tr "(2) Vishwantha + Madhushika (C) 3.5 hrs 37.5 /hr" at bounding box center [625, 133] width 484 height 30
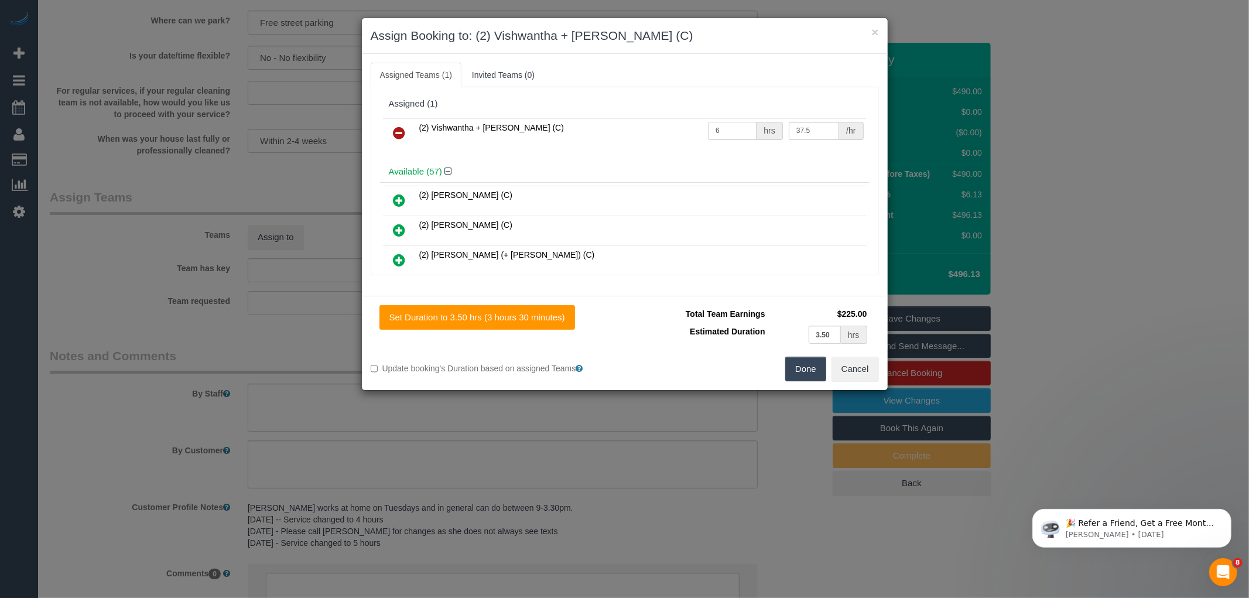
type input "6"
click at [798, 372] on button "Done" at bounding box center [805, 369] width 41 height 25
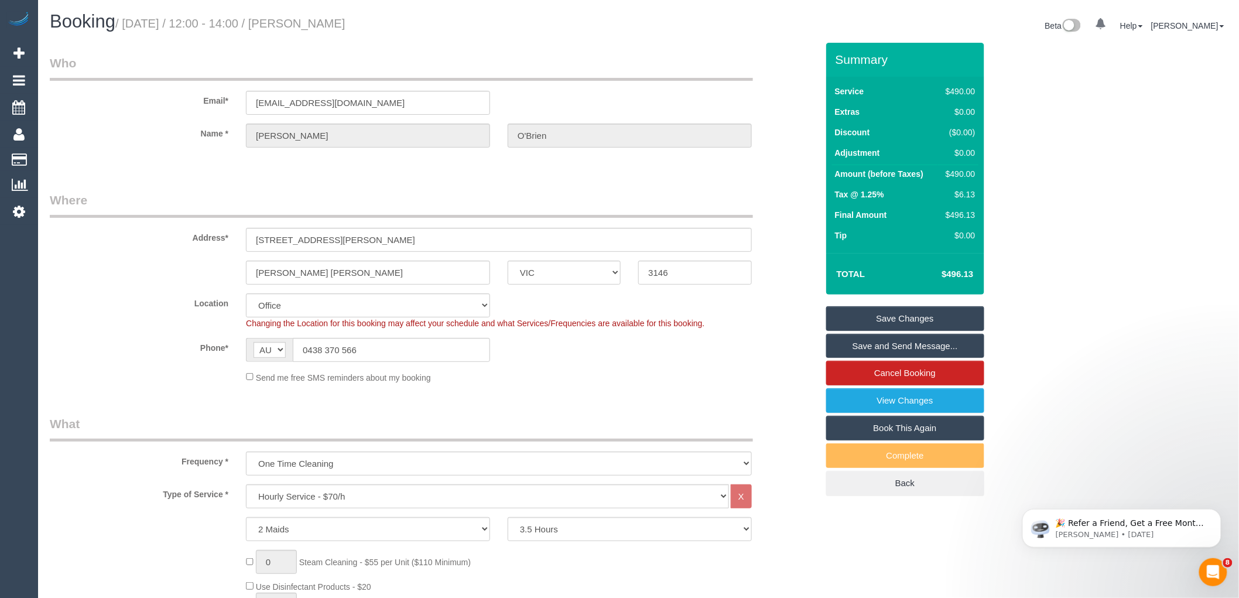
drag, startPoint x: 307, startPoint y: 20, endPoint x: 396, endPoint y: 26, distance: 89.2
click at [396, 26] on h1 "Booking / October 21, 2025 / 12:00 - 14:00 / Louise O'Brien" at bounding box center [340, 22] width 580 height 20
copy small "Louise O'Brien"
click at [899, 346] on link "Save and Send Message..." at bounding box center [905, 346] width 158 height 25
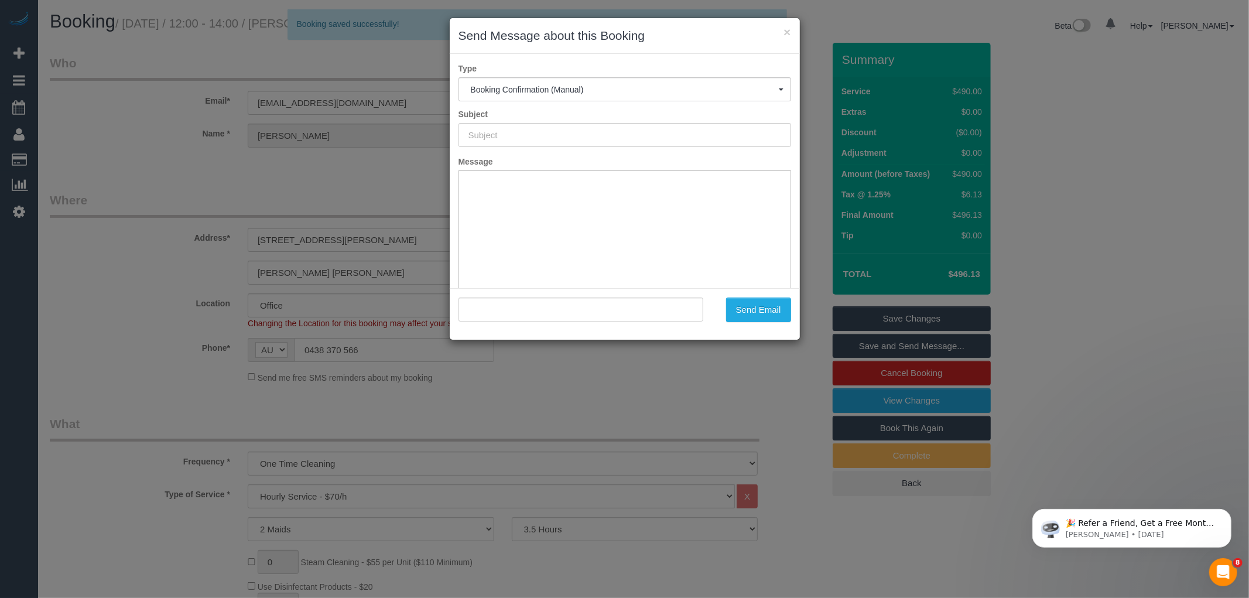
type input "Booking Confirmed"
type input ""Louise O'Brien" <lobr7064@bigpond.net.au>"
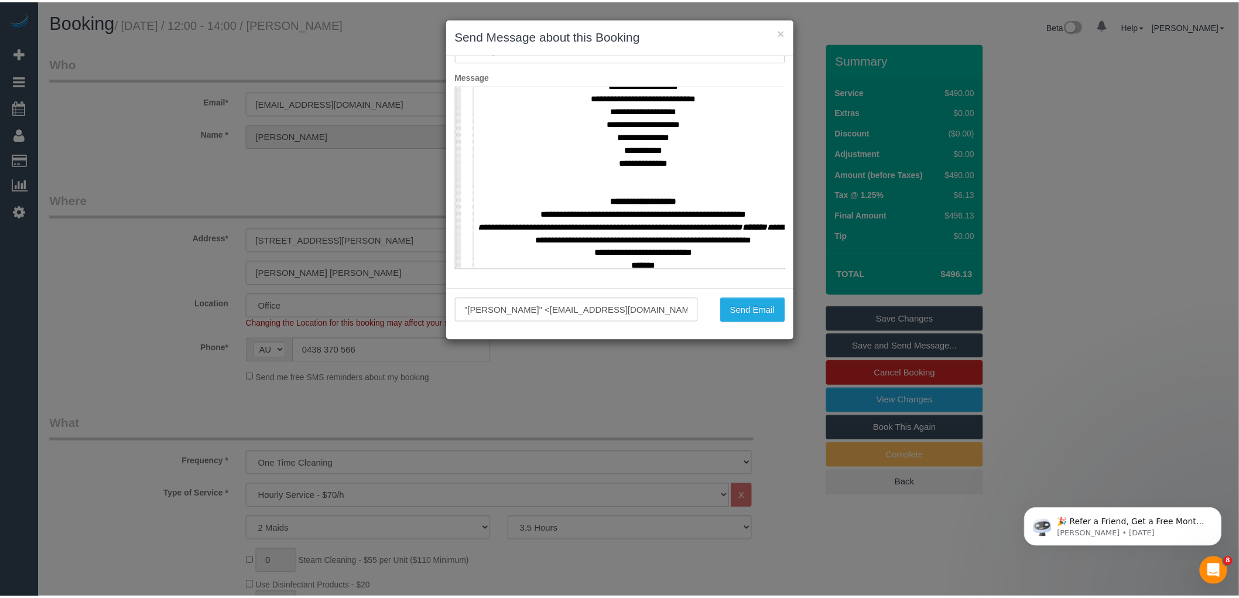
scroll to position [455, 0]
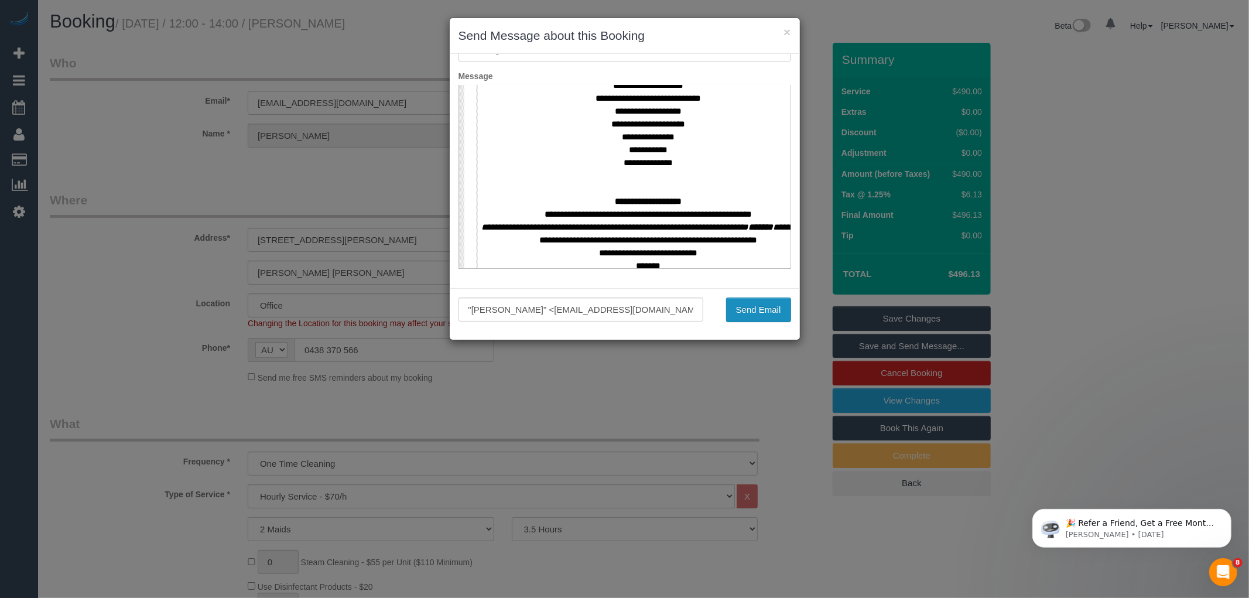
click at [762, 309] on button "Send Email" at bounding box center [758, 309] width 65 height 25
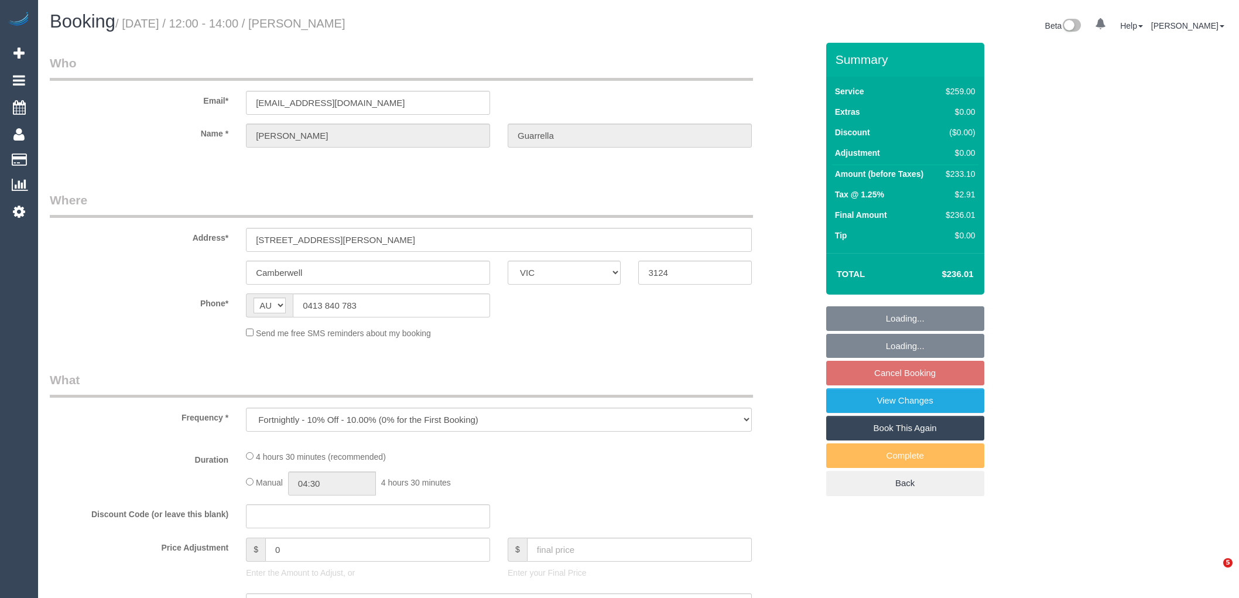
select select "VIC"
select select "string:stripe-pm_1SF6WA2GScqysDRVbZouTRDM"
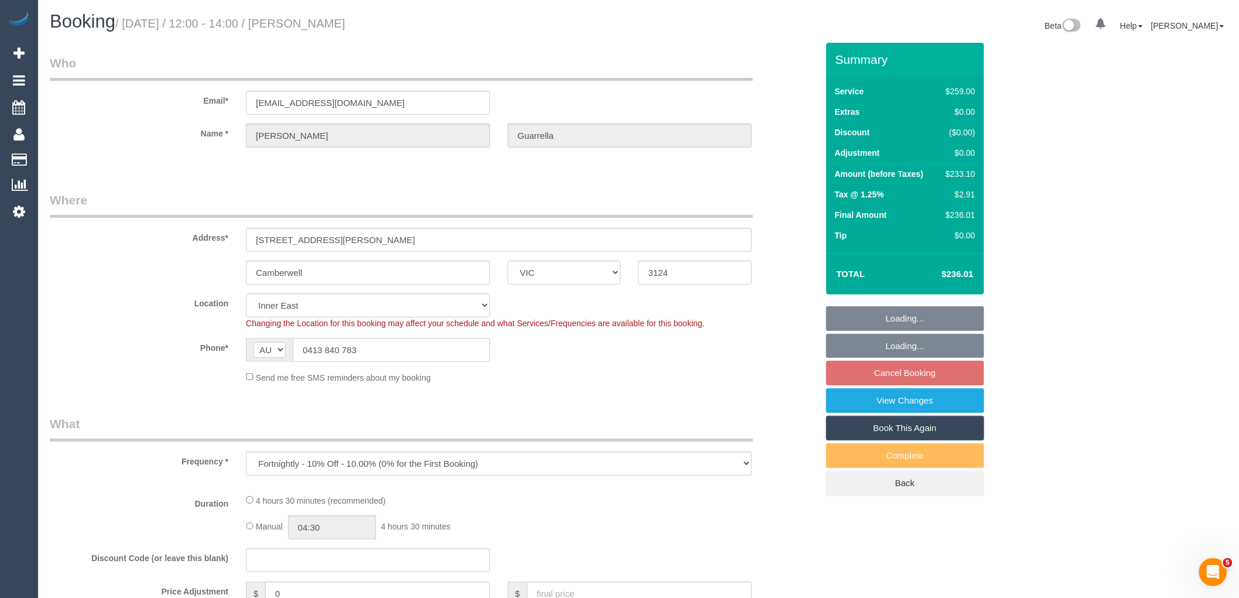
select select "object:727"
select select "spot4"
select select "number:28"
select select "number:14"
select select "number:19"
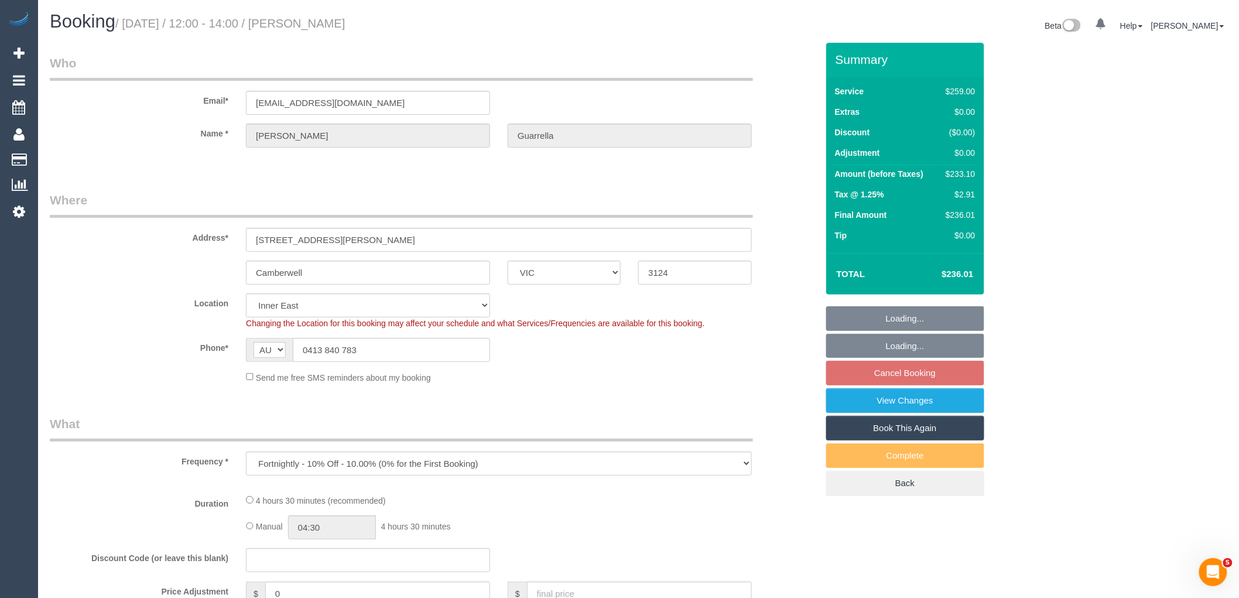
select select "number:23"
select select "number:34"
select select "number:12"
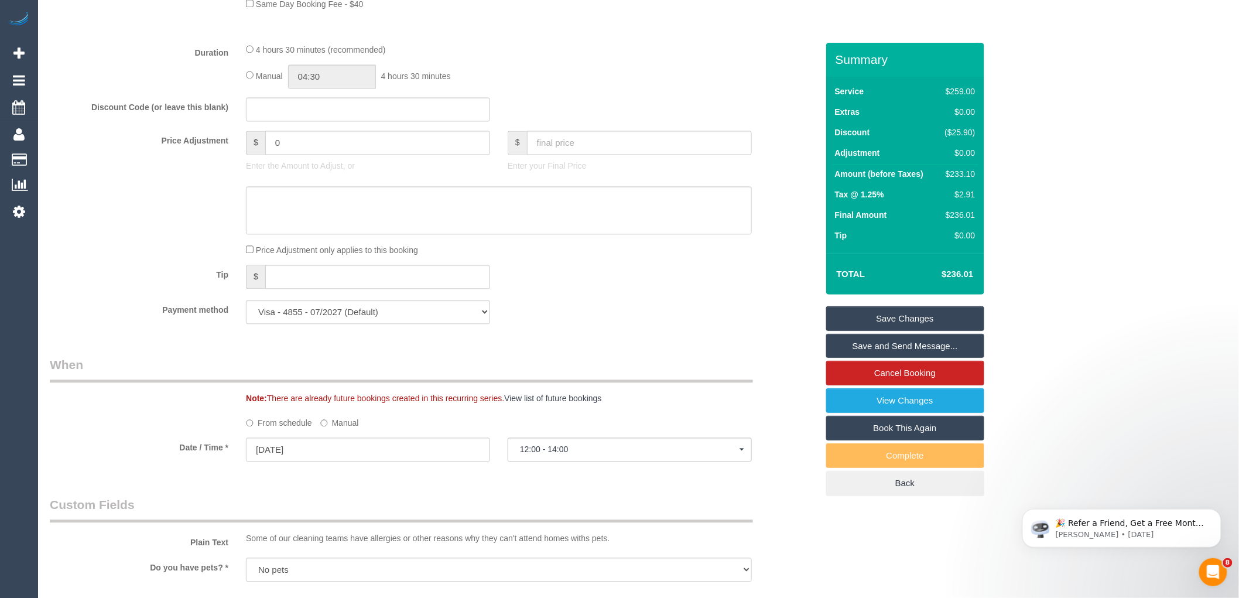
scroll to position [910, 0]
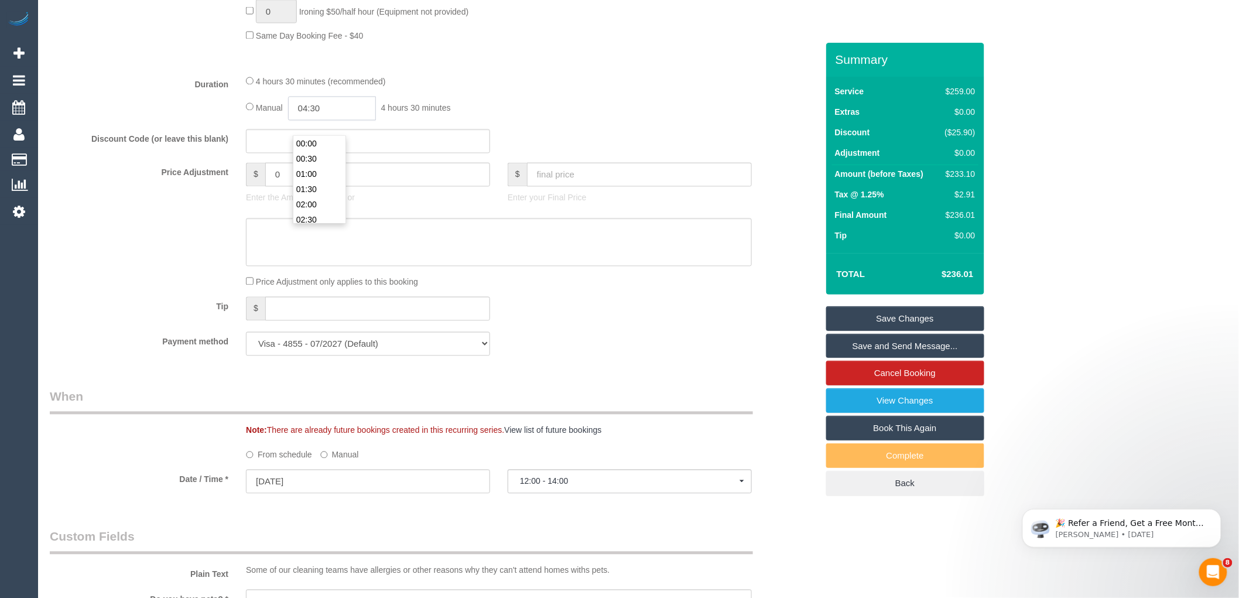
click at [328, 121] on input "04:30" at bounding box center [332, 109] width 88 height 24
type input "02:00"
click at [309, 158] on li "02:00" at bounding box center [319, 161] width 52 height 15
click at [345, 121] on input "02:00" at bounding box center [332, 109] width 88 height 24
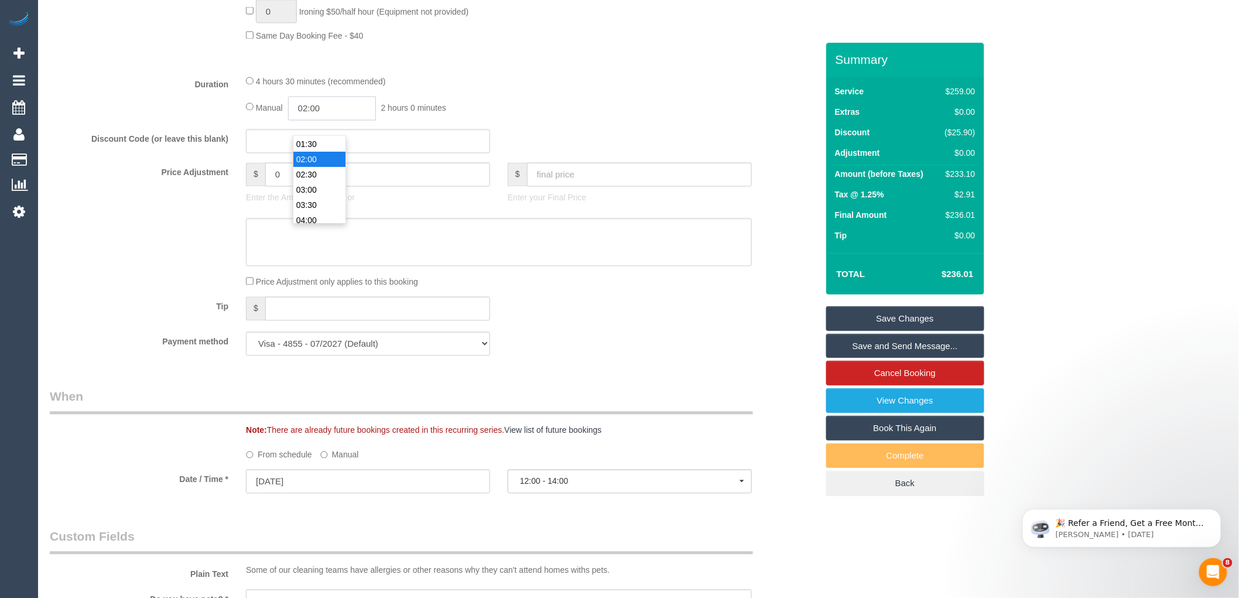
select select "spot21"
type input "02:15"
select select "spot38"
type input "02:15"
click at [700, 349] on div "Payment method Visa - 4855 - 07/2027 (Default) Add Credit Card ─────────────── …" at bounding box center [433, 344] width 785 height 24
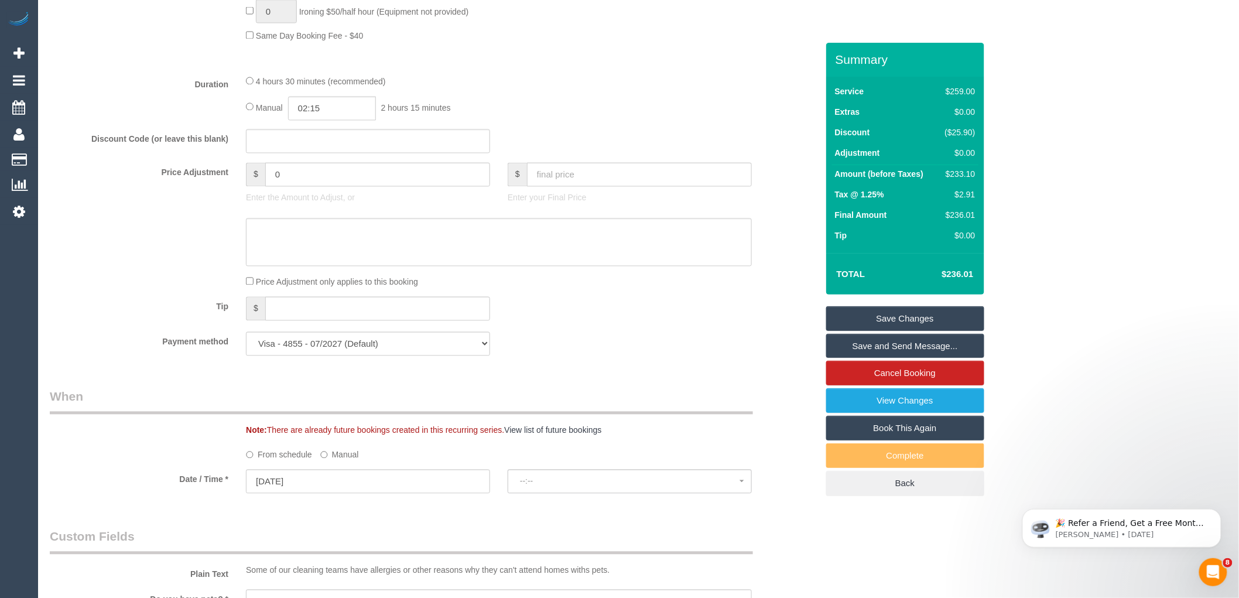
select select "spot55"
click at [939, 316] on link "Save Changes" at bounding box center [905, 318] width 158 height 25
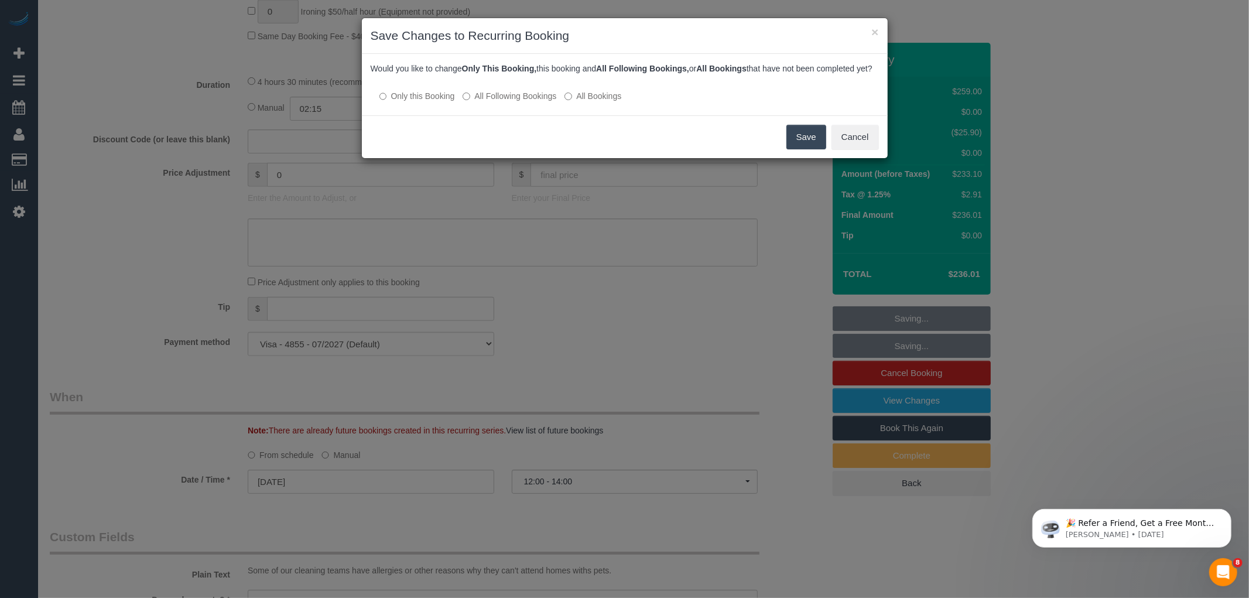
click at [810, 149] on button "Save" at bounding box center [806, 137] width 40 height 25
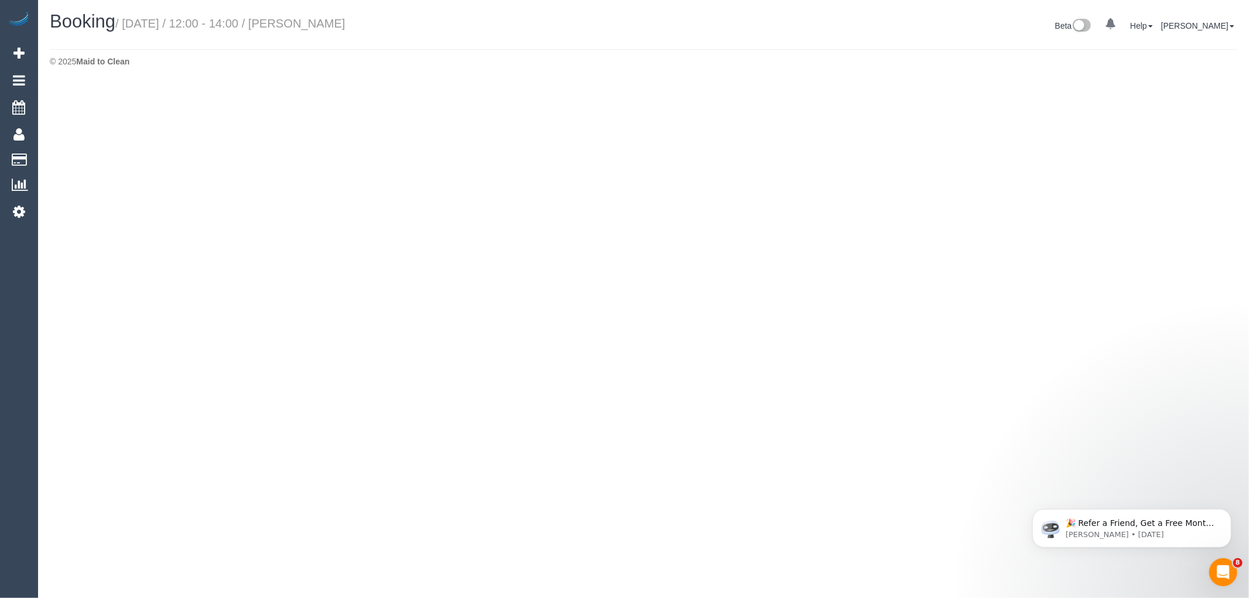
select select "VIC"
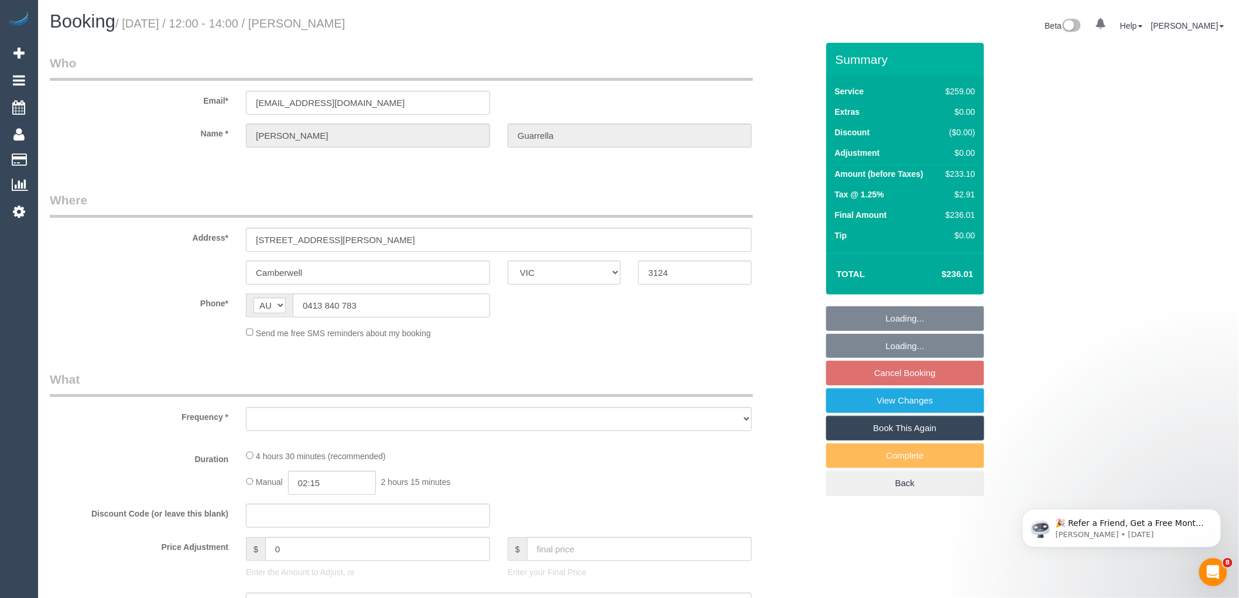
select select "object:4425"
select select "string:stripe-pm_1SF6WA2GScqysDRVbZouTRDM"
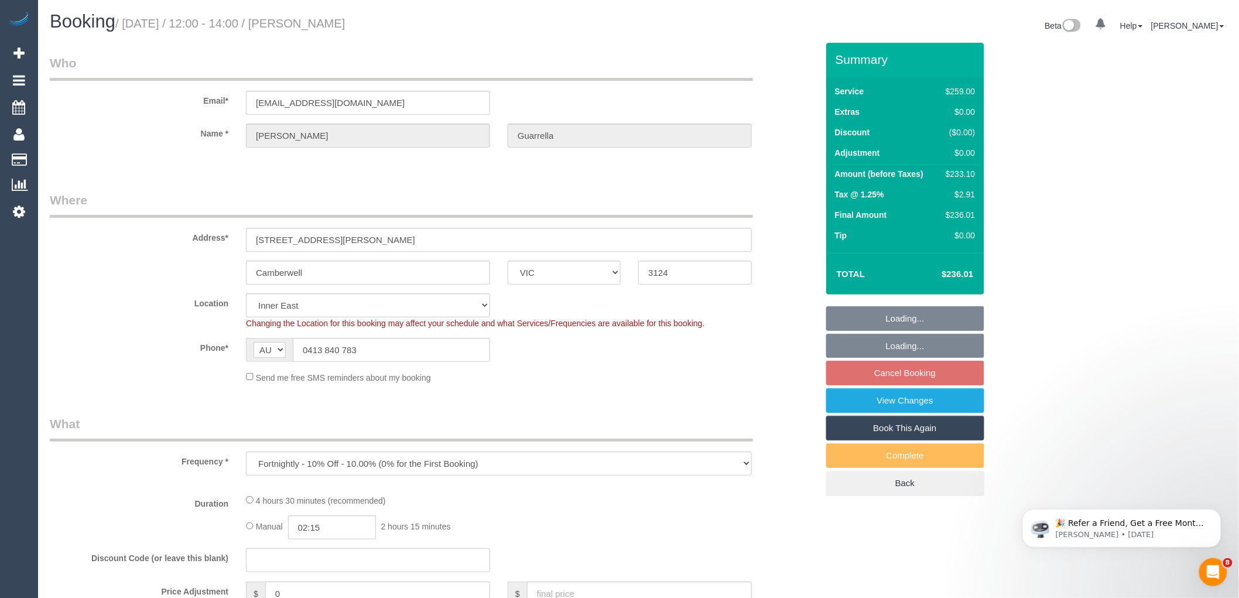
select select "object:4578"
select select "number:28"
select select "number:14"
select select "number:19"
select select "number:23"
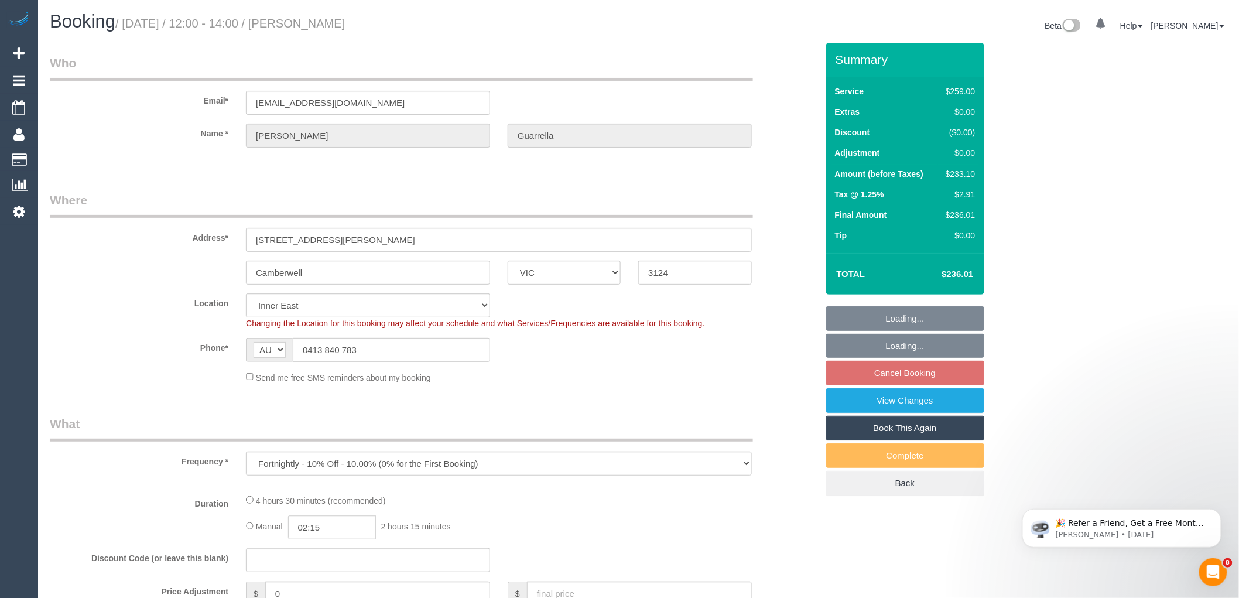
select select "number:34"
select select "number:12"
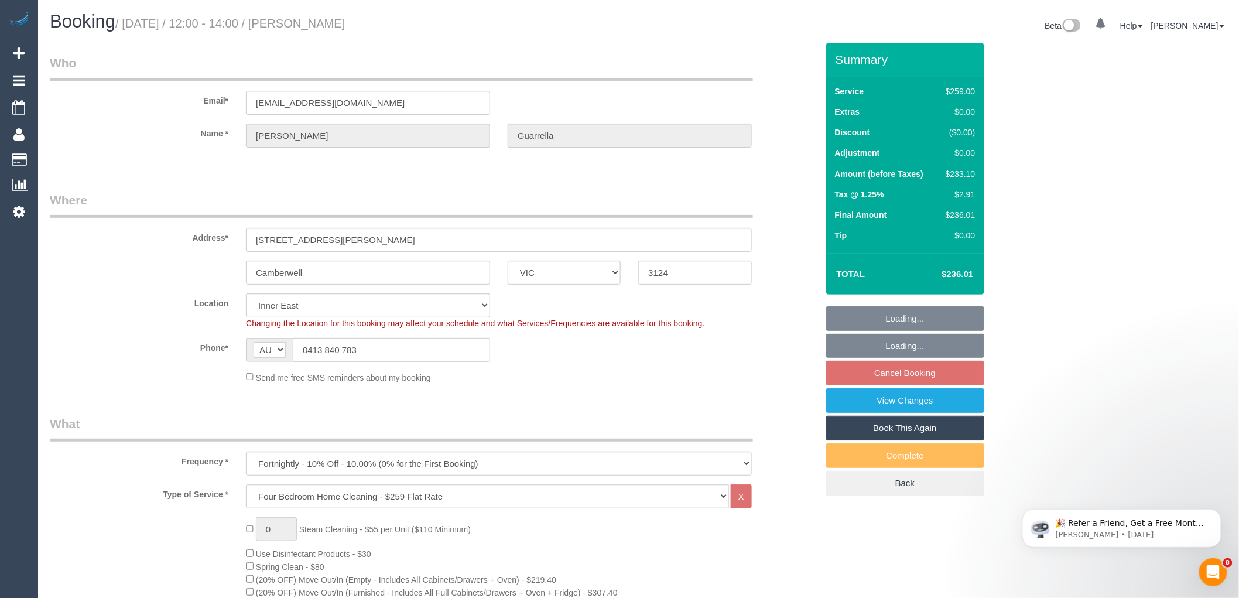
select select "spot72"
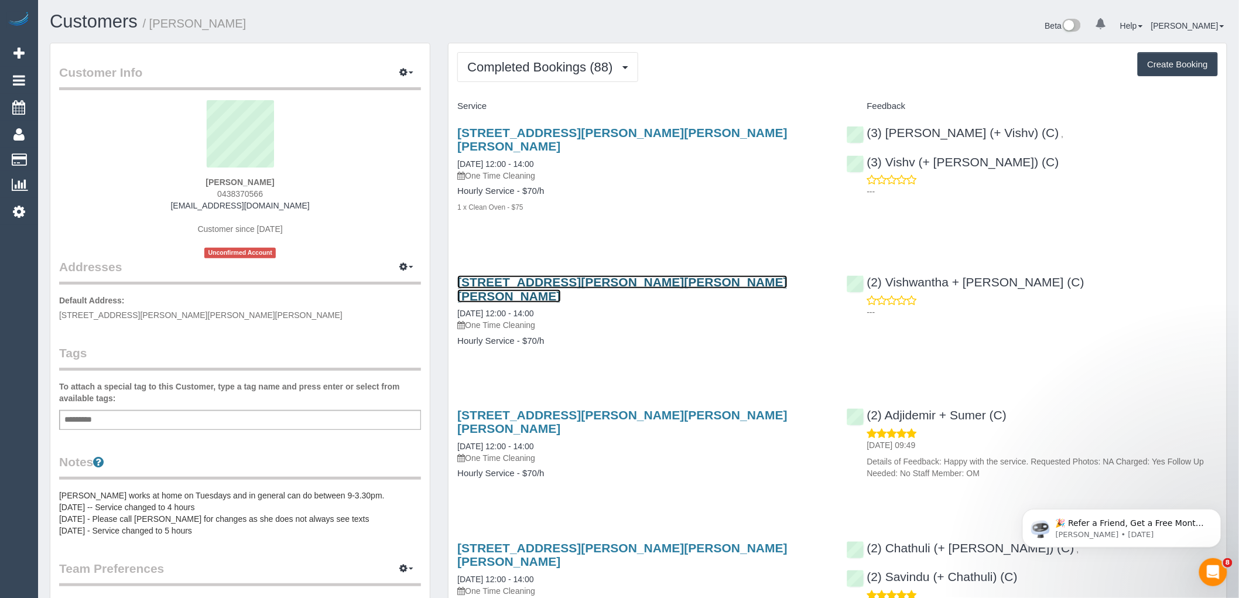
click at [570, 275] on link "[STREET_ADDRESS][PERSON_NAME][PERSON_NAME][PERSON_NAME]" at bounding box center [622, 288] width 330 height 27
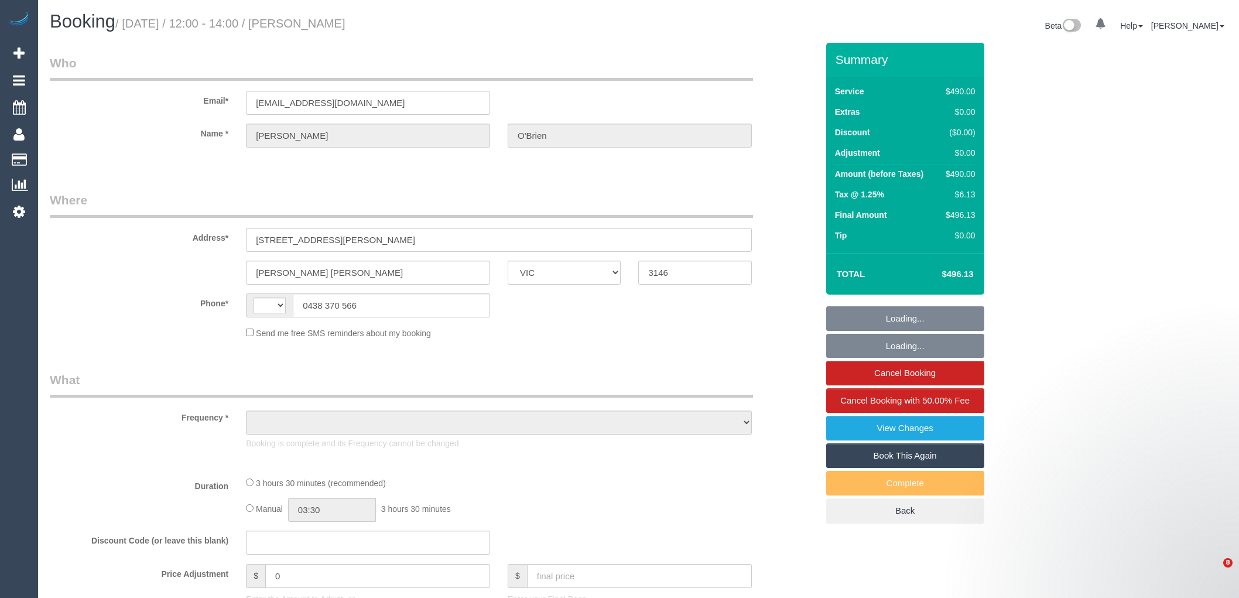
select select "VIC"
select select "string:AU"
select select "2"
select select "210"
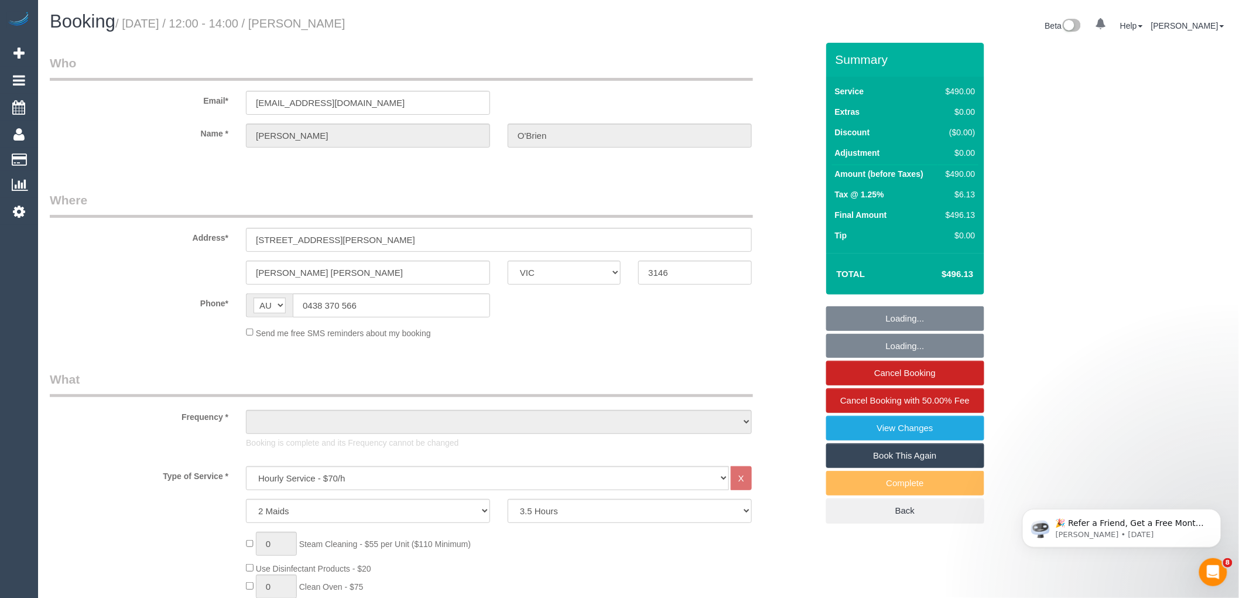
select select "object:713"
select select "number:27"
select select "number:14"
select select "number:19"
select select "number:25"
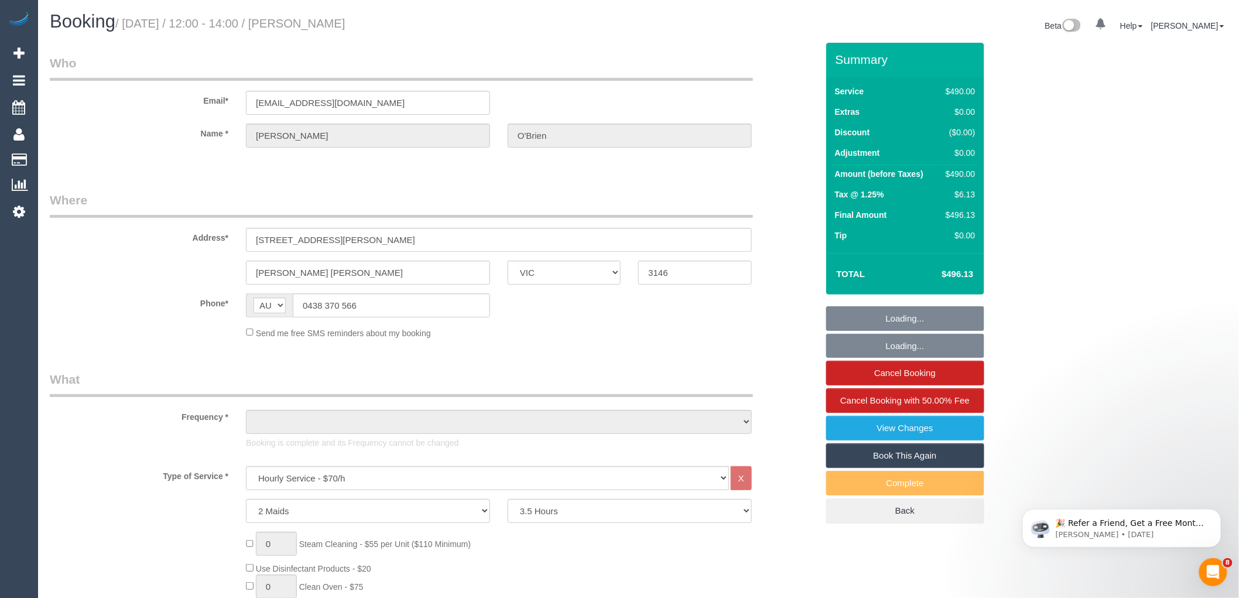
select select "number:13"
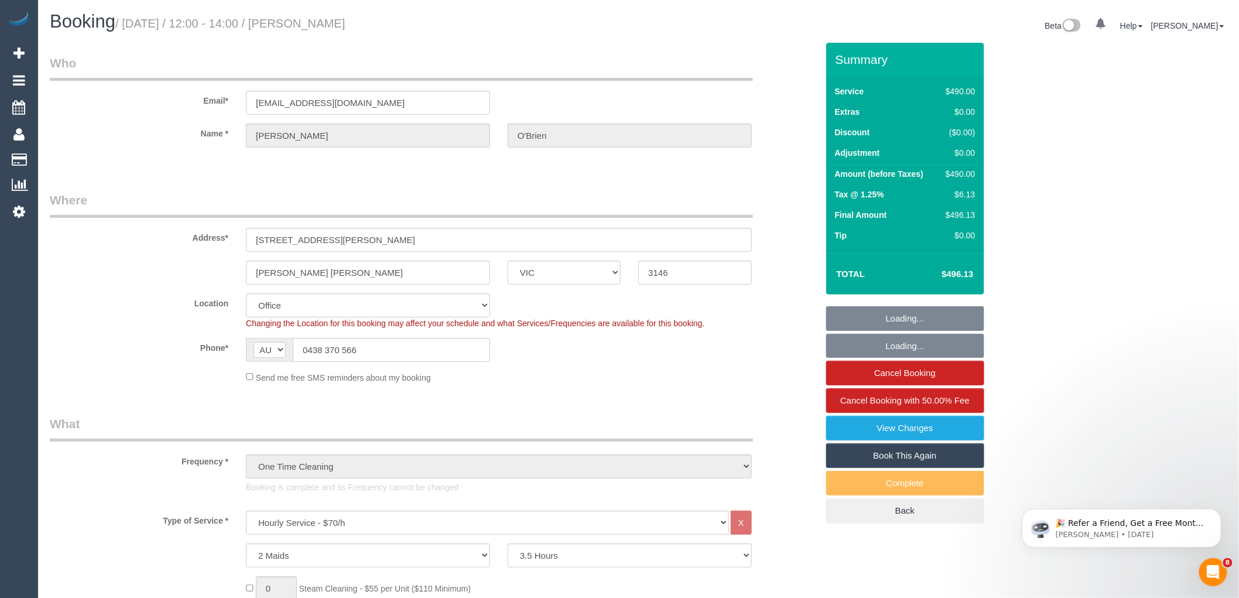
select select "string:stripe-pm_1RohQ32GScqysDRVgrQxguHj"
select select "object:2217"
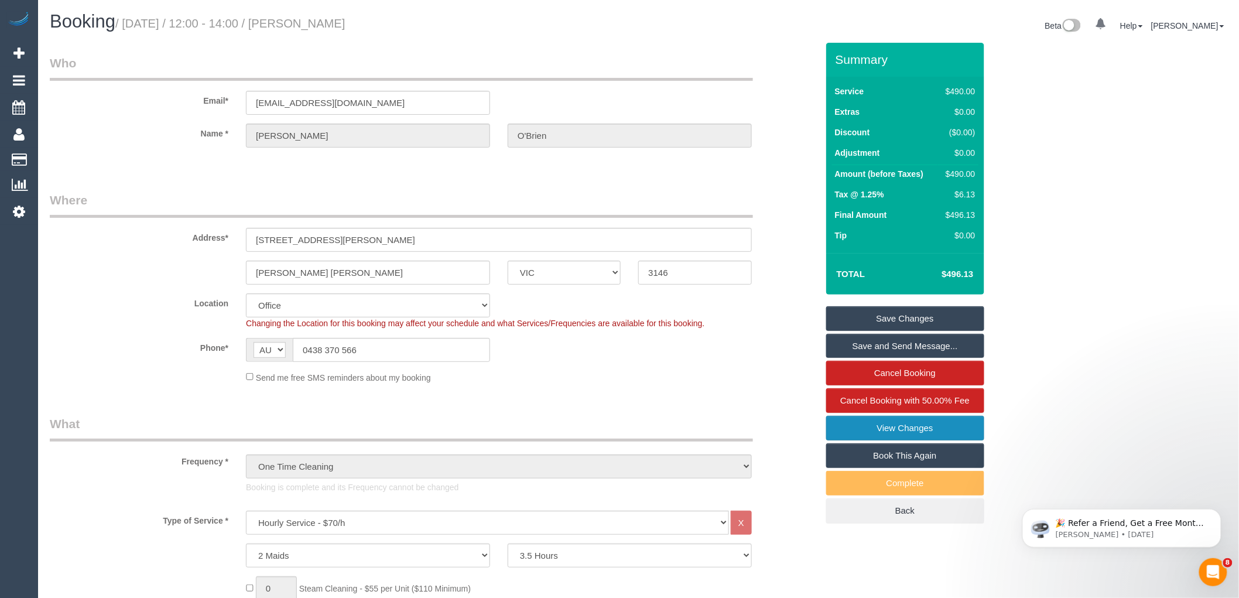
click at [894, 425] on link "View Changes" at bounding box center [905, 428] width 158 height 25
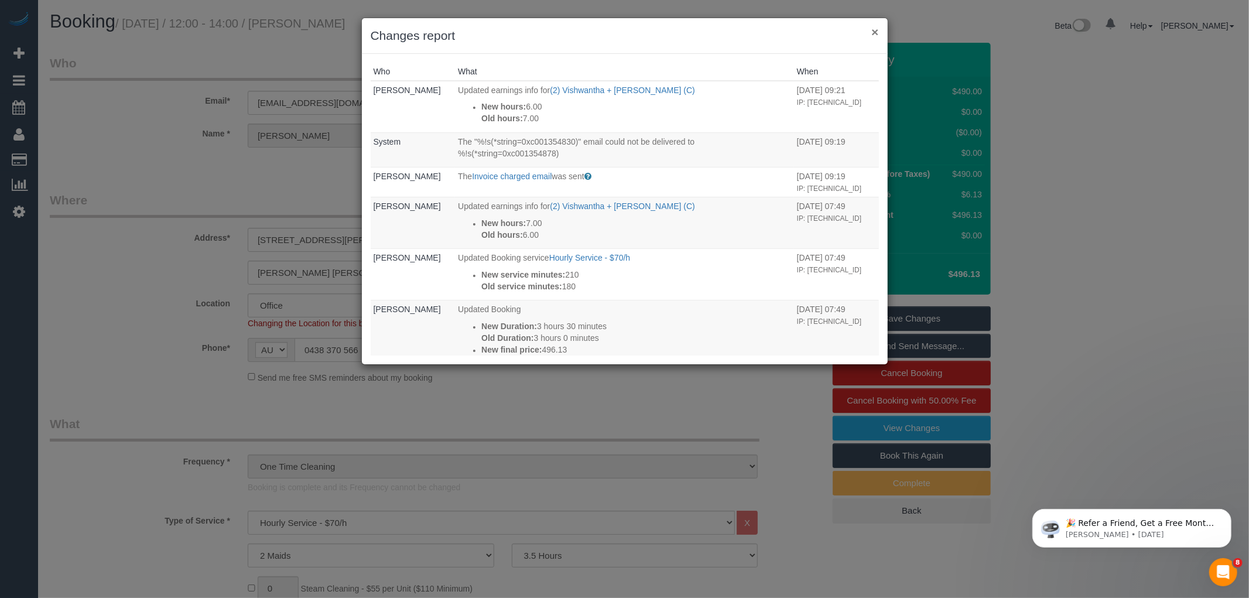
click at [873, 32] on button "×" at bounding box center [874, 32] width 7 height 12
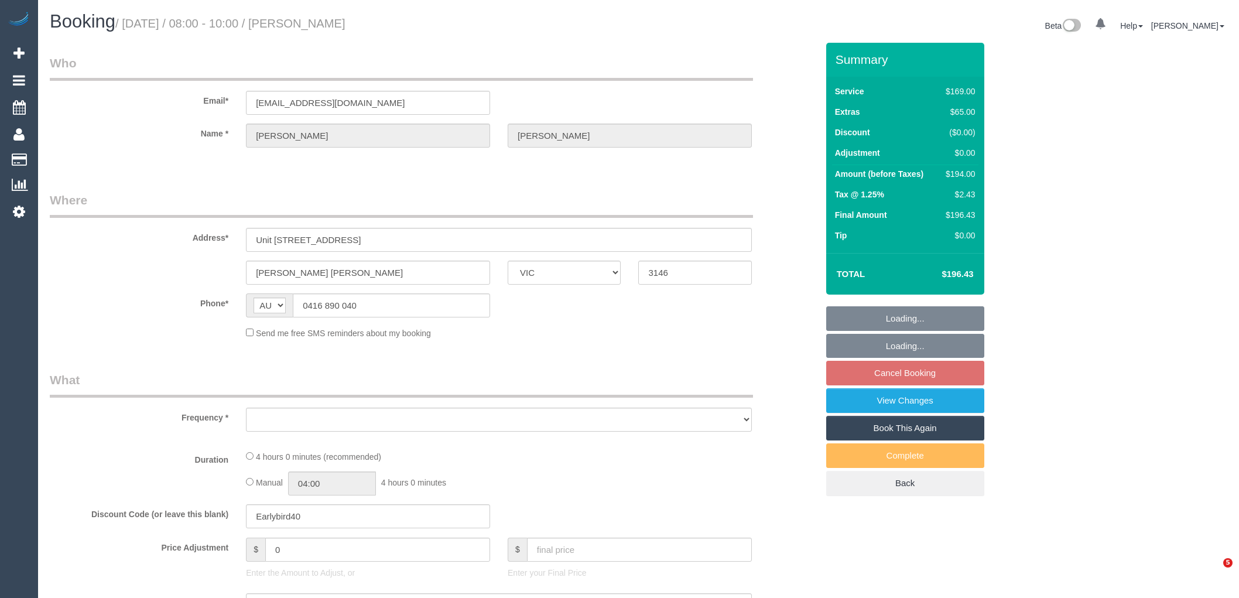
select select "VIC"
select select "string:stripe-pm_1SHXkR2GScqysDRVj6x3IwQA"
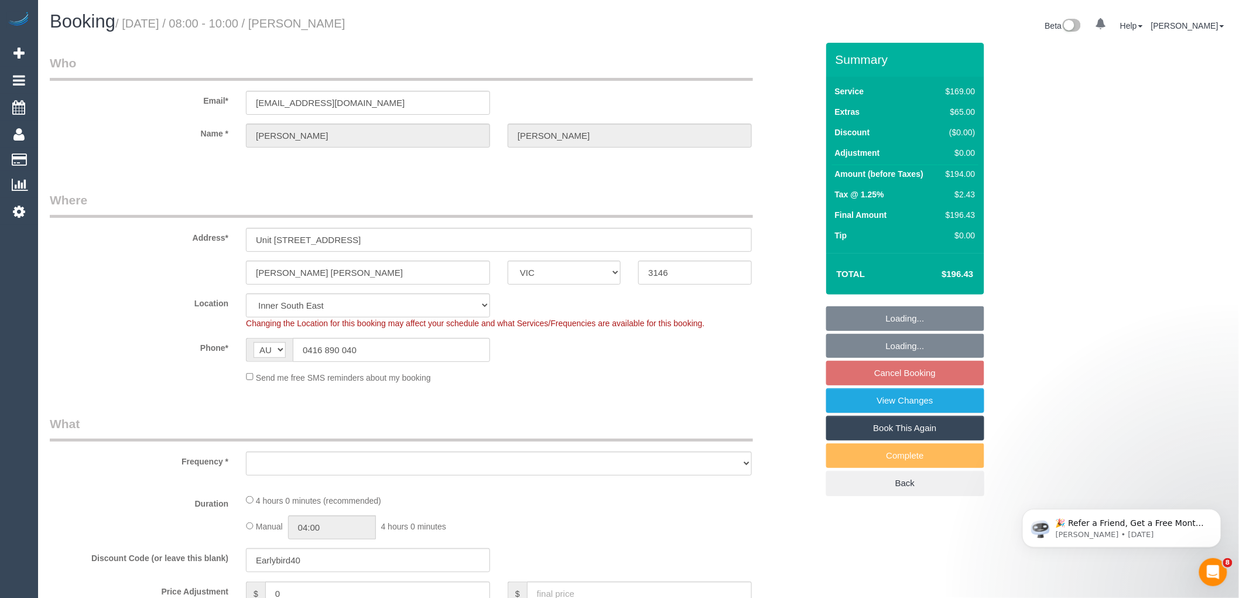
select select "number:27"
select select "number:14"
select select "number:19"
select select "number:25"
select select "number:35"
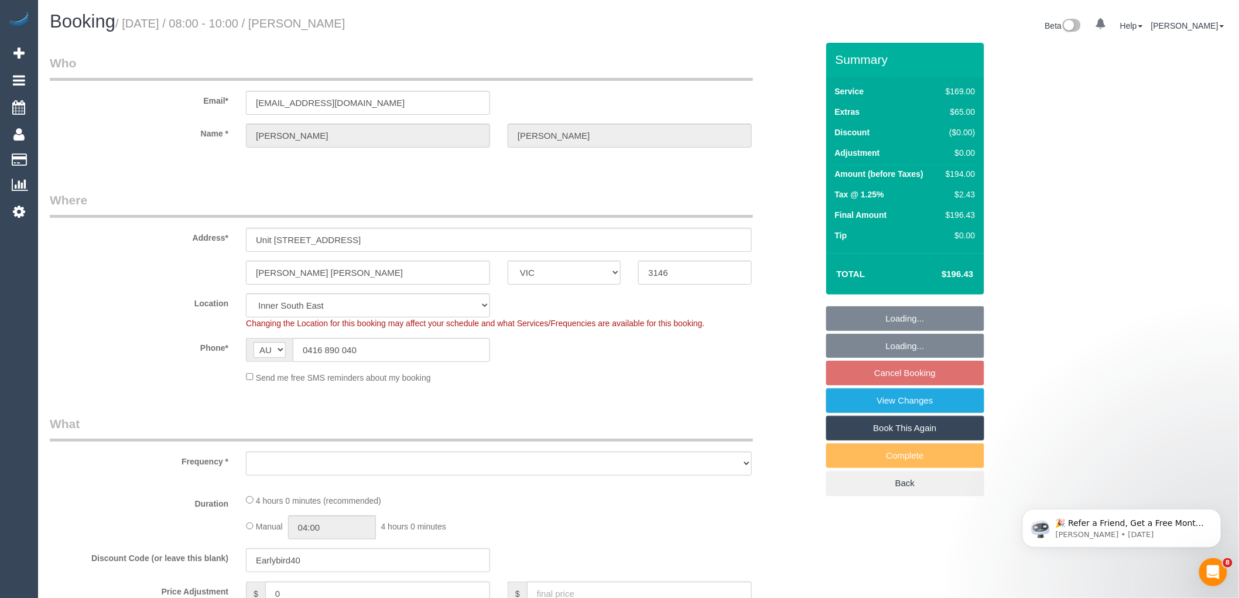
select select "number:26"
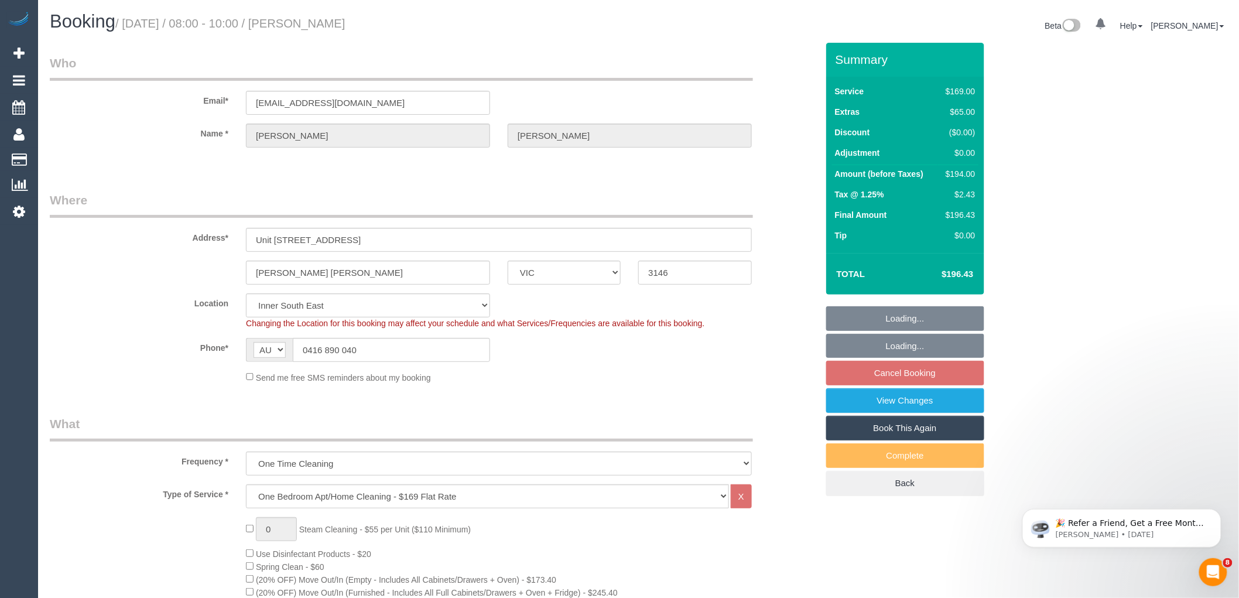
select select "object:1398"
select select "spot2"
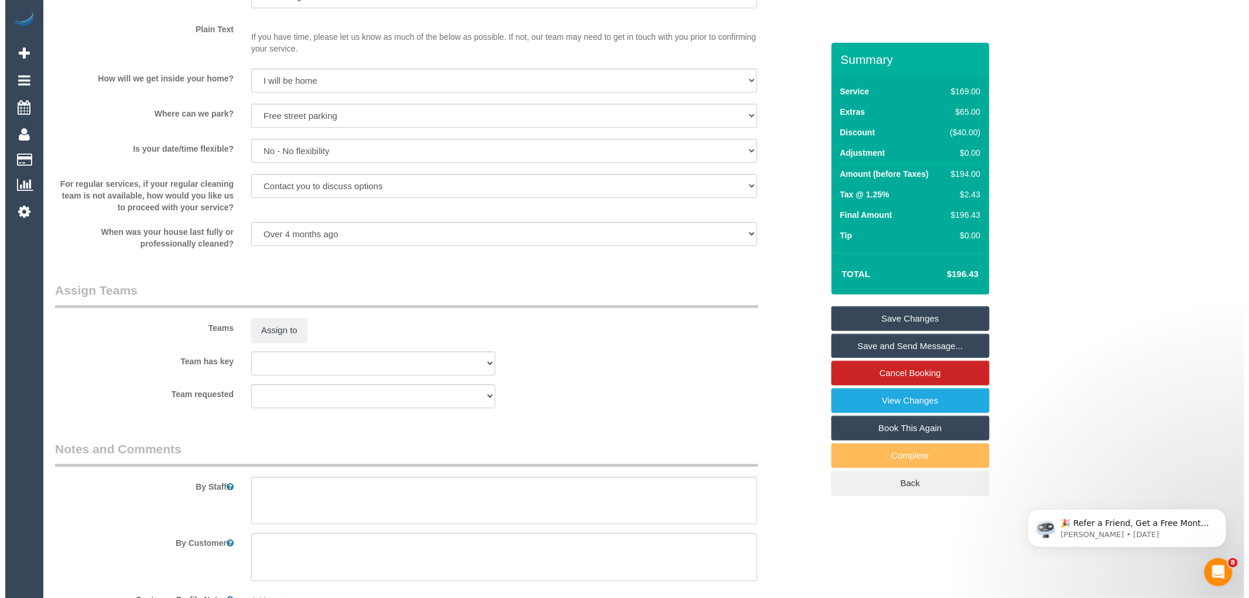
scroll to position [1506, 0]
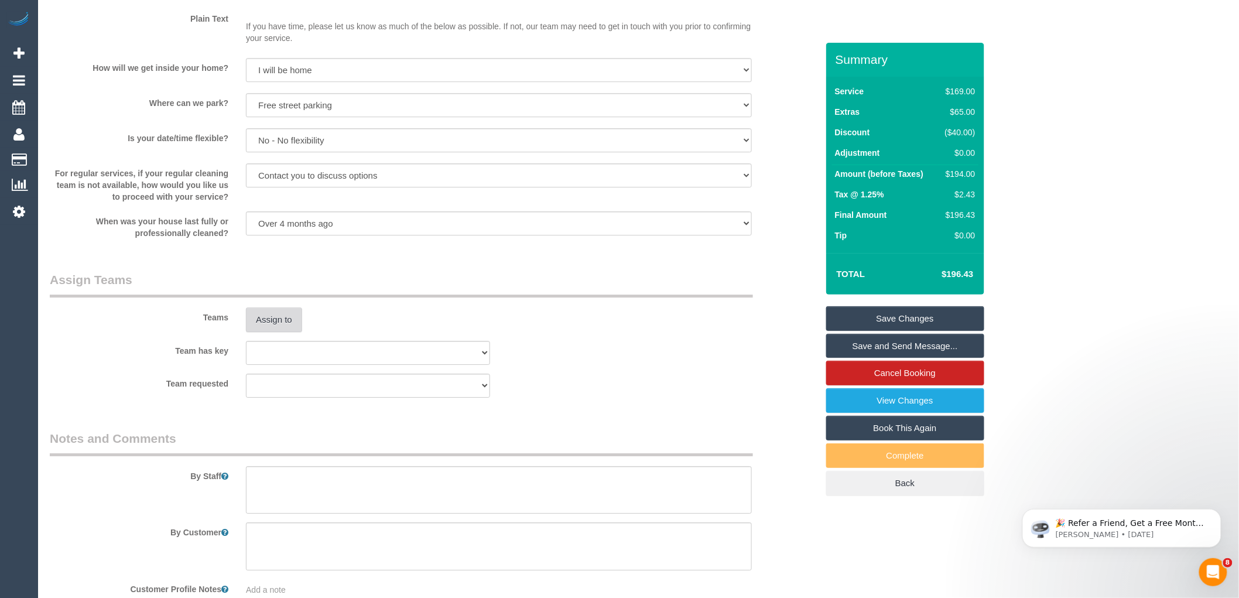
click at [279, 332] on button "Assign to" at bounding box center [274, 319] width 56 height 25
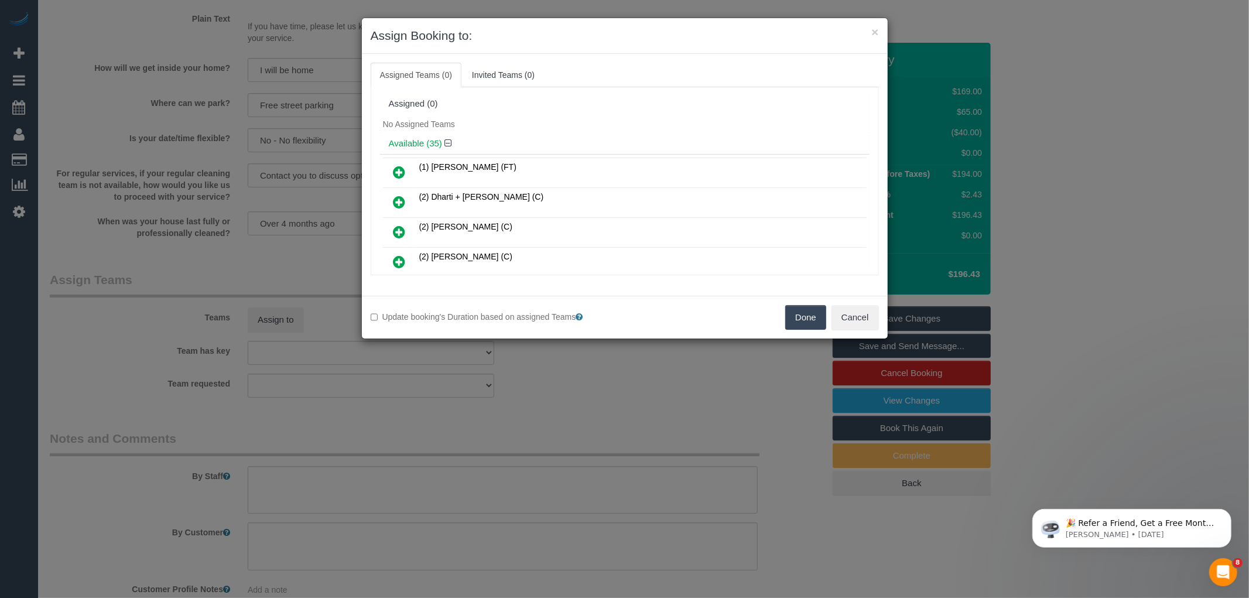
scroll to position [897, 0]
click at [396, 196] on icon at bounding box center [399, 203] width 12 height 14
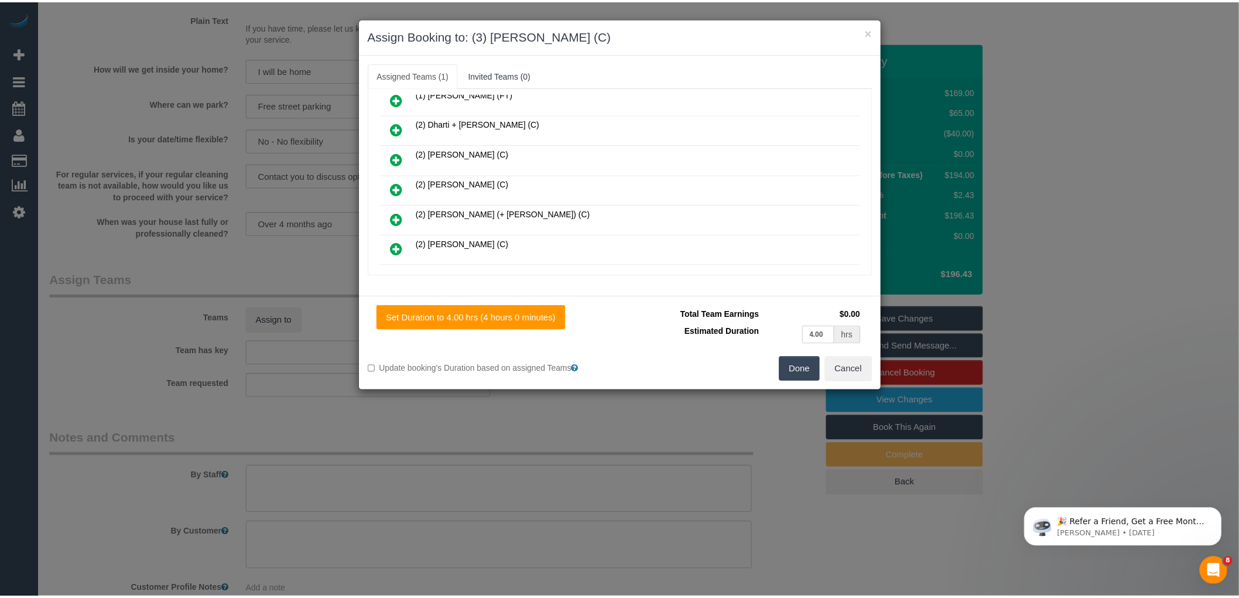
scroll to position [78, 0]
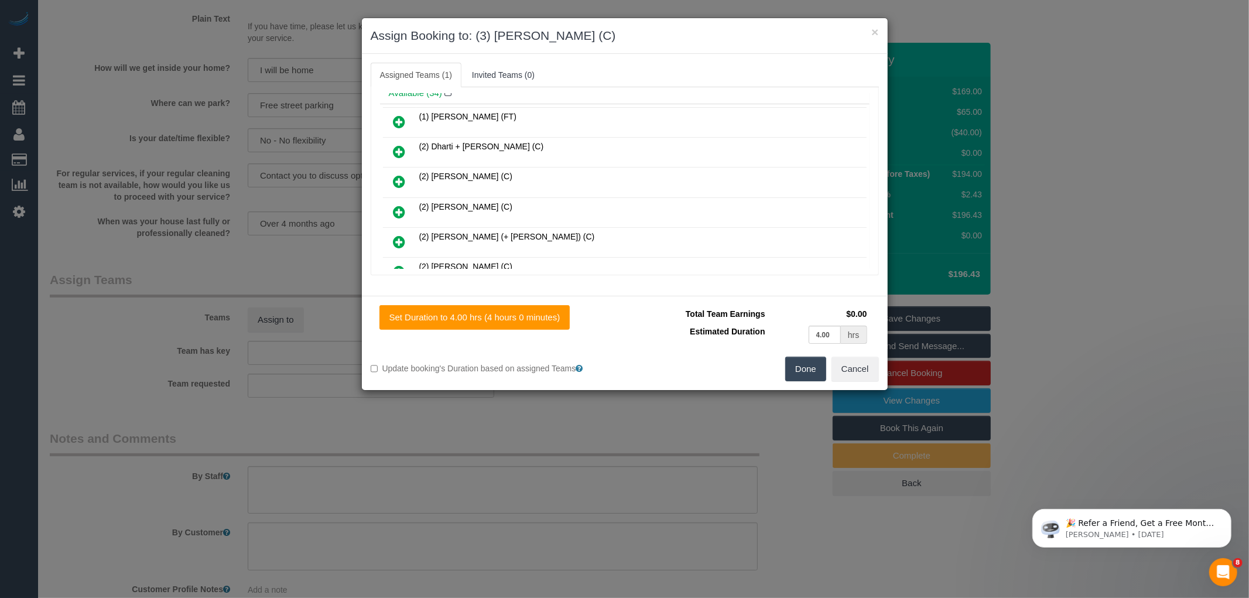
click at [787, 365] on button "Done" at bounding box center [805, 369] width 41 height 25
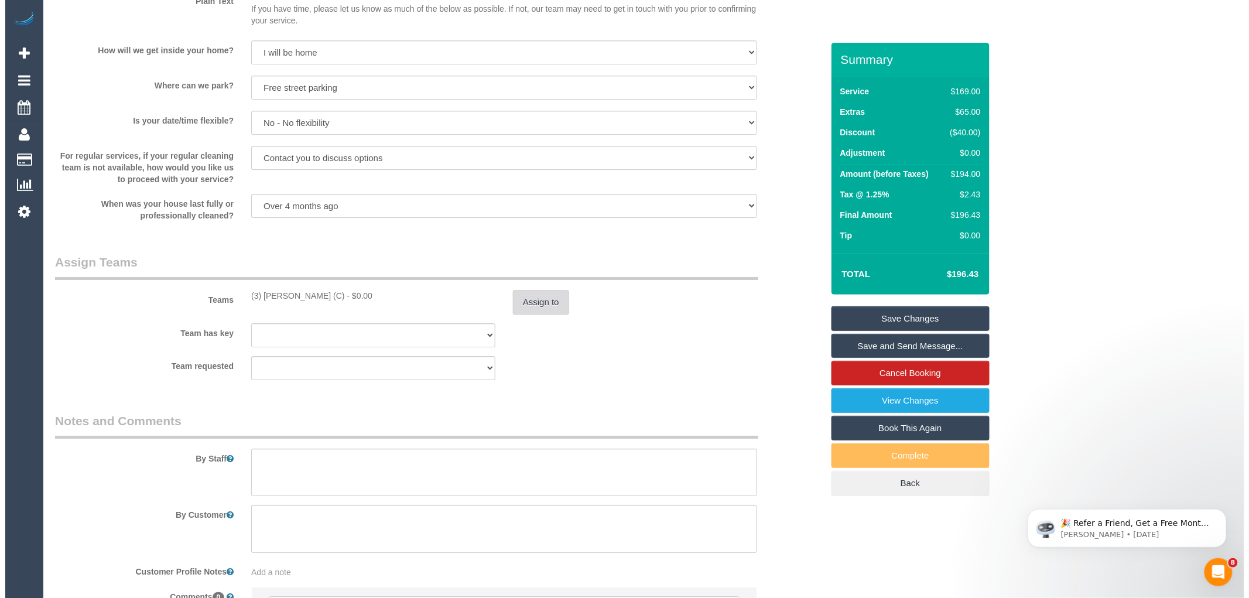
scroll to position [1561, 0]
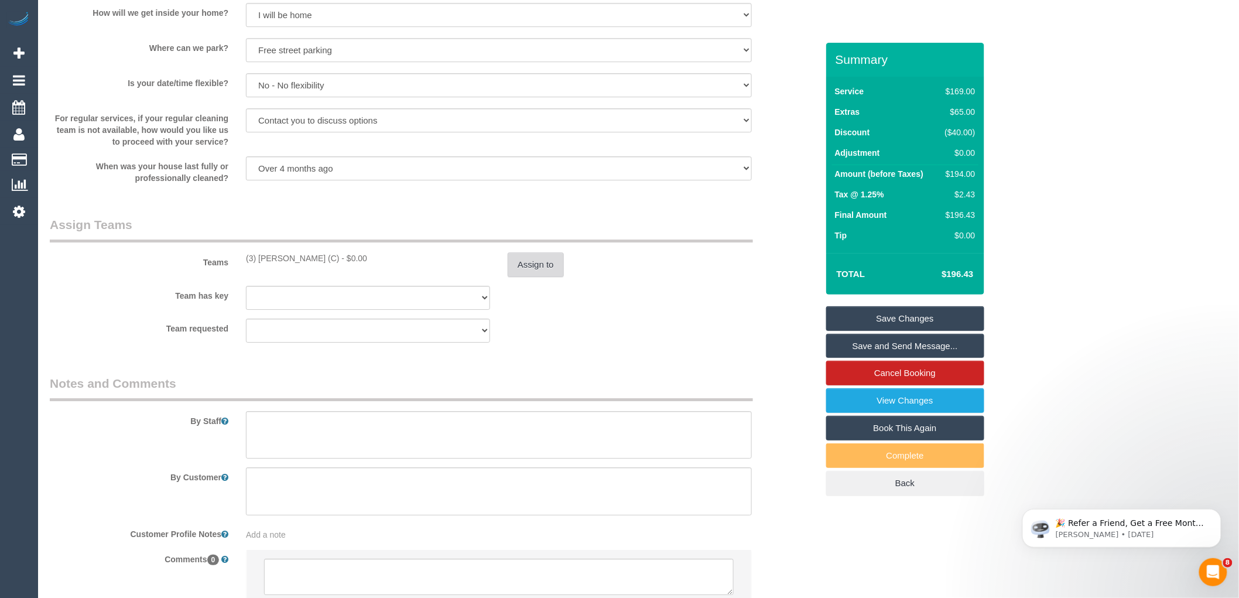
click at [528, 277] on button "Assign to" at bounding box center [536, 264] width 56 height 25
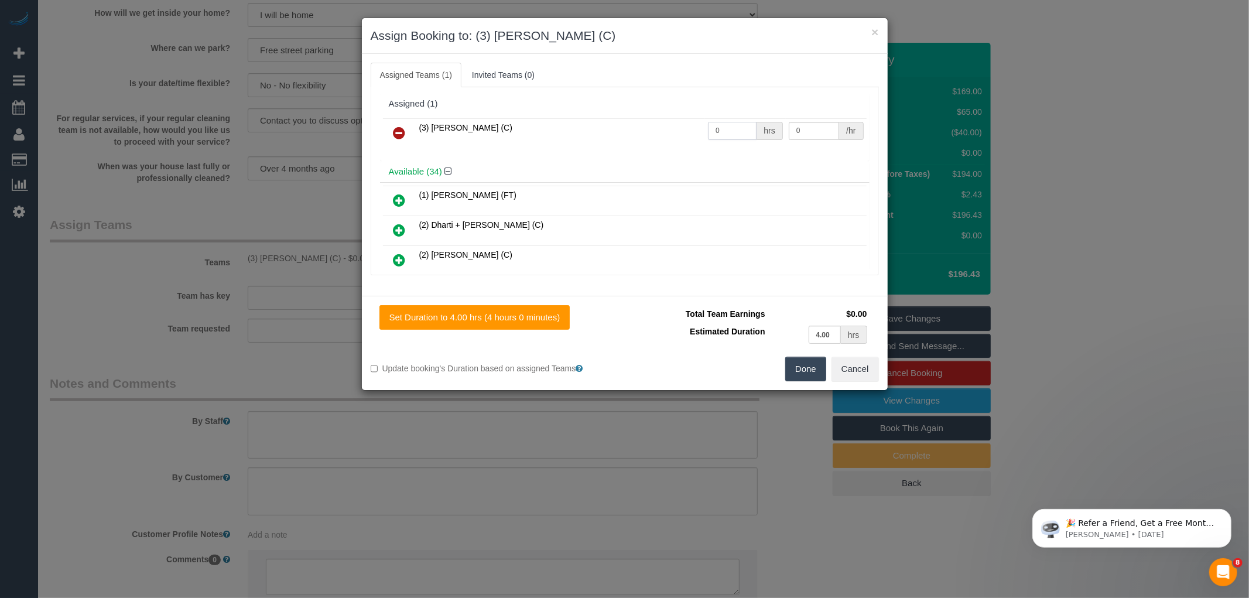
click at [720, 124] on input "0" at bounding box center [732, 131] width 49 height 18
type input "1"
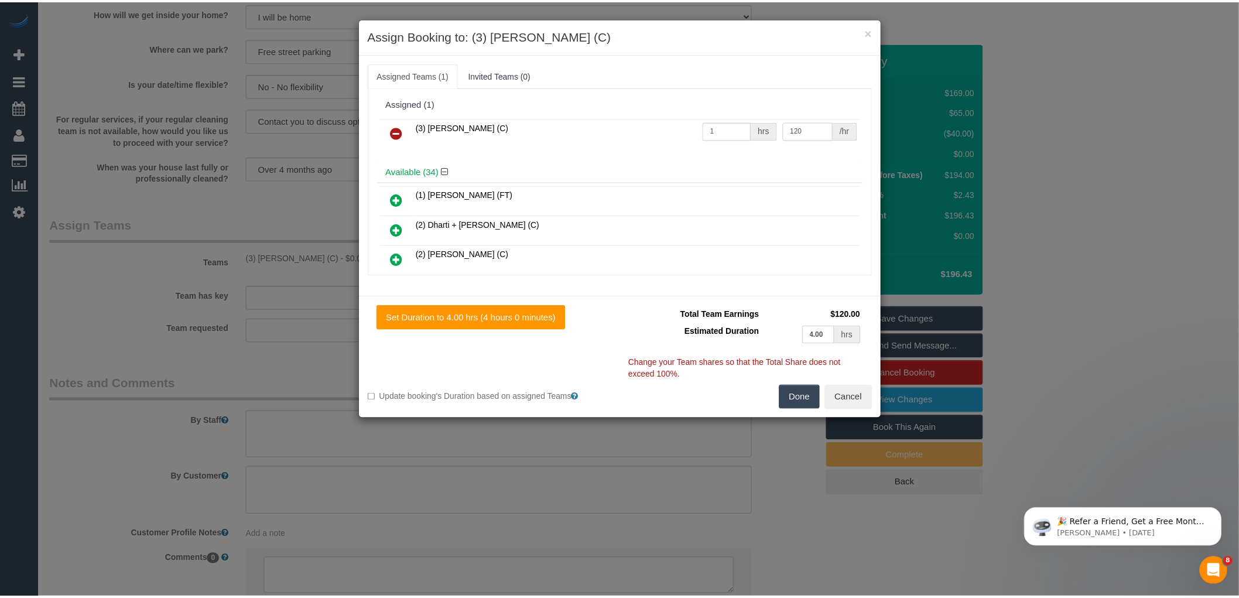
scroll to position [0, 0]
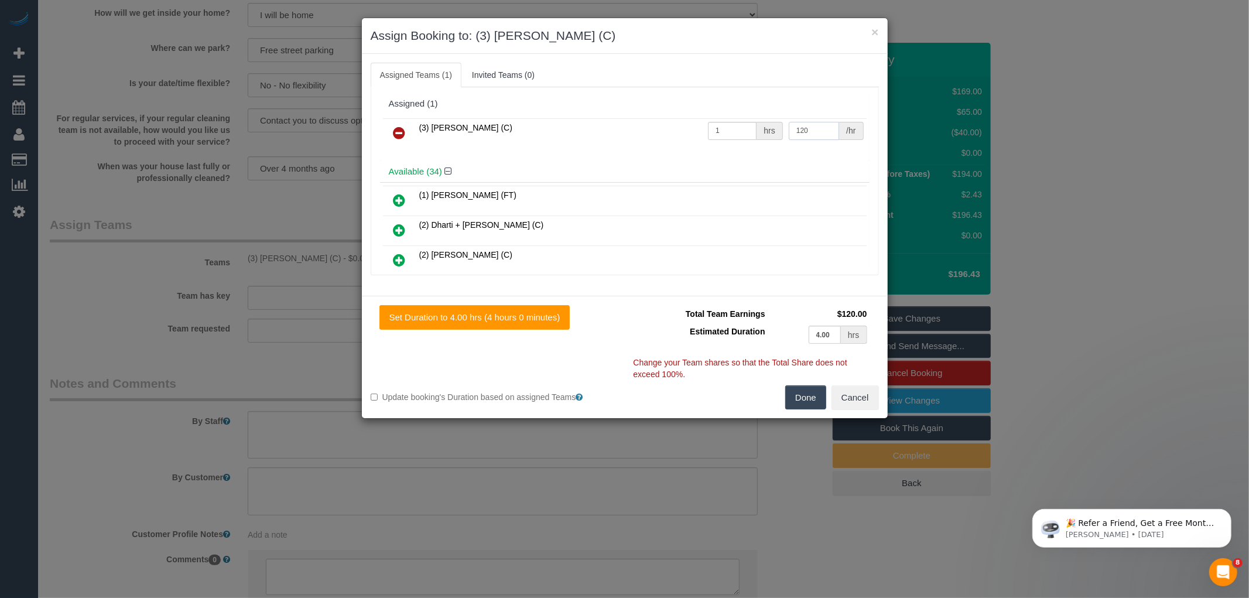
type input "120"
click at [803, 395] on button "Done" at bounding box center [805, 397] width 41 height 25
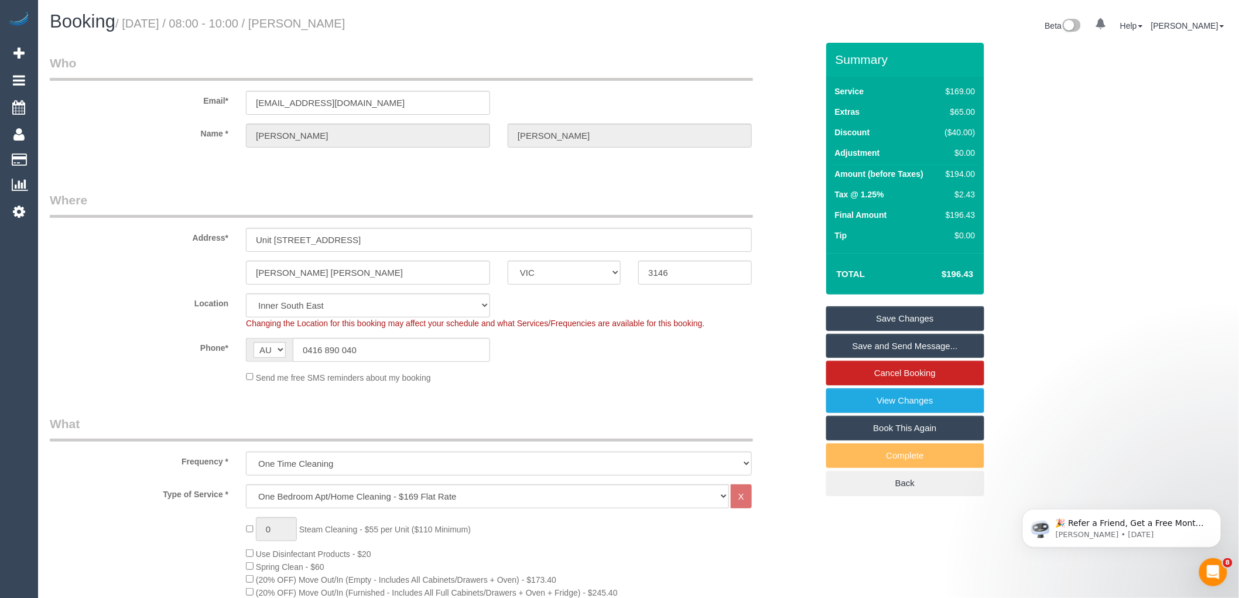
drag, startPoint x: 309, startPoint y: 22, endPoint x: 406, endPoint y: 27, distance: 97.9
click at [406, 27] on h1 "Booking / October 21, 2025 / 08:00 - 10:00 / Namit Jagtiani" at bounding box center [340, 22] width 580 height 20
copy small "Namit Jagtiani"
click at [906, 348] on link "Save and Send Message..." at bounding box center [905, 346] width 158 height 25
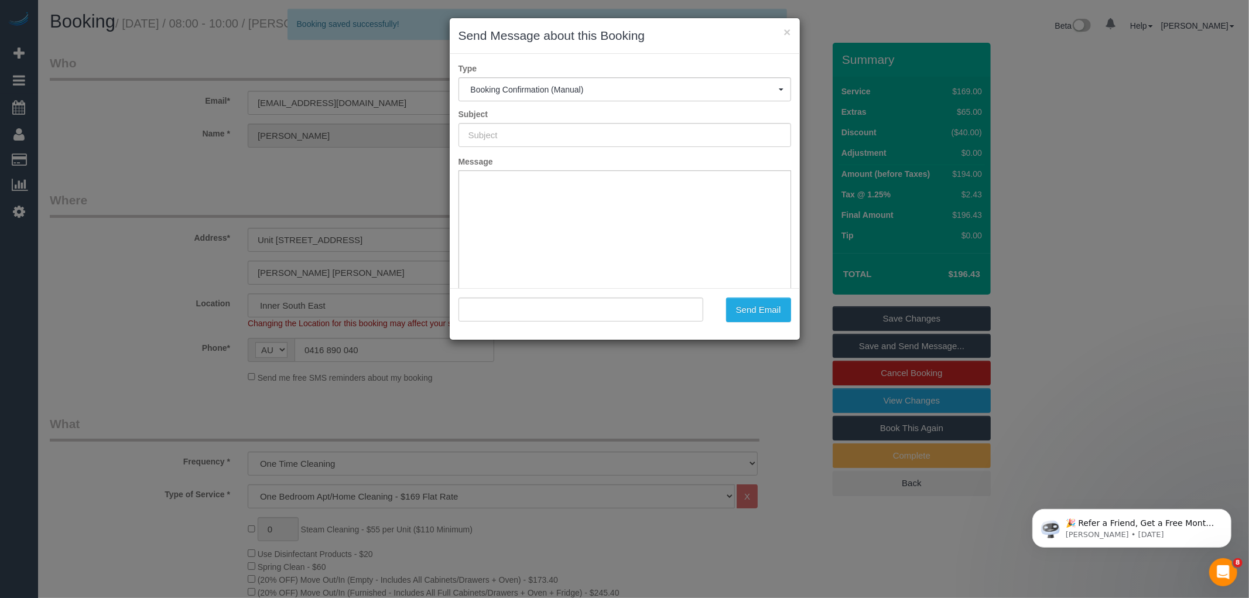
type input "Booking Confirmed"
type input ""Namit Jagtiani" <namit_jagtiani@yahoo.com>"
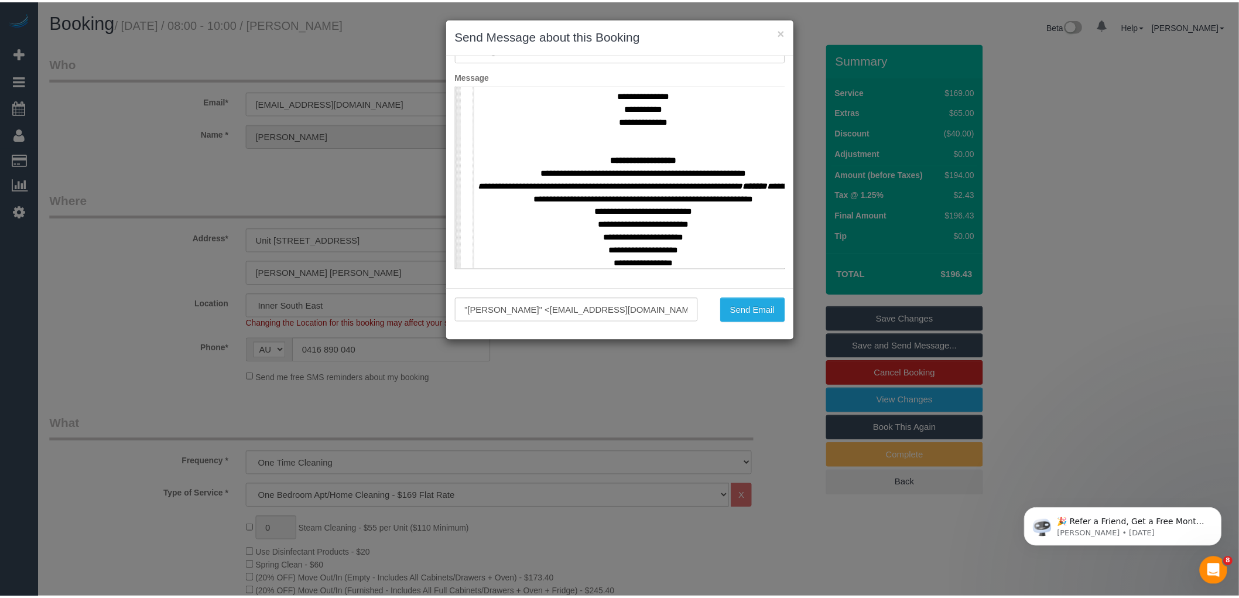
scroll to position [520, 0]
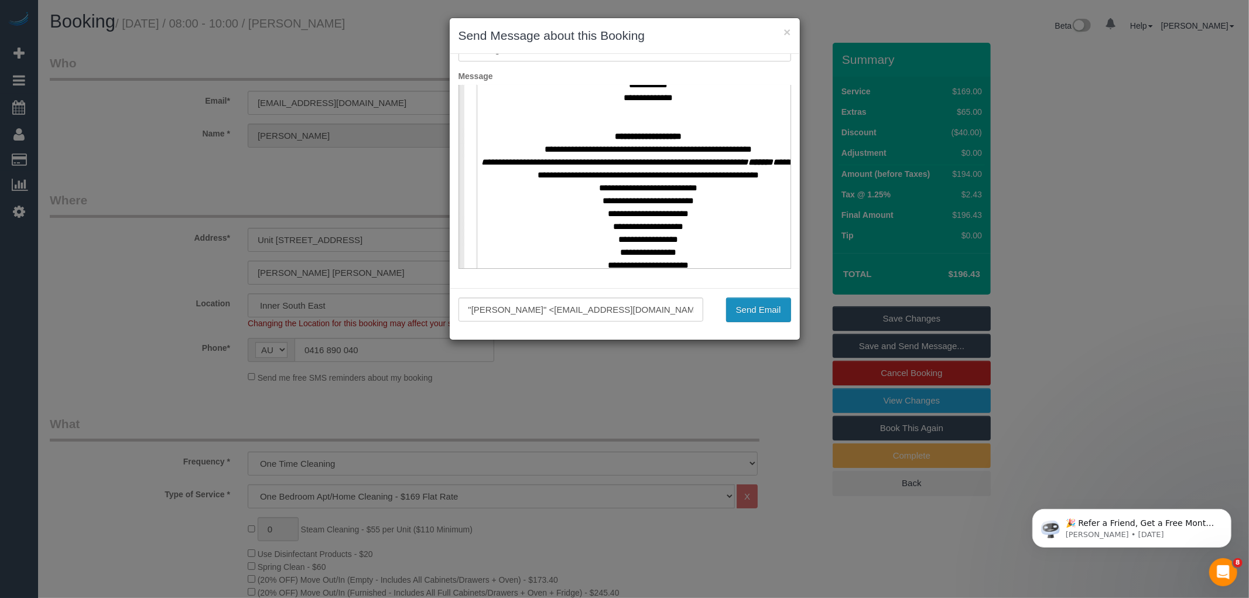
click at [756, 312] on button "Send Email" at bounding box center [758, 309] width 65 height 25
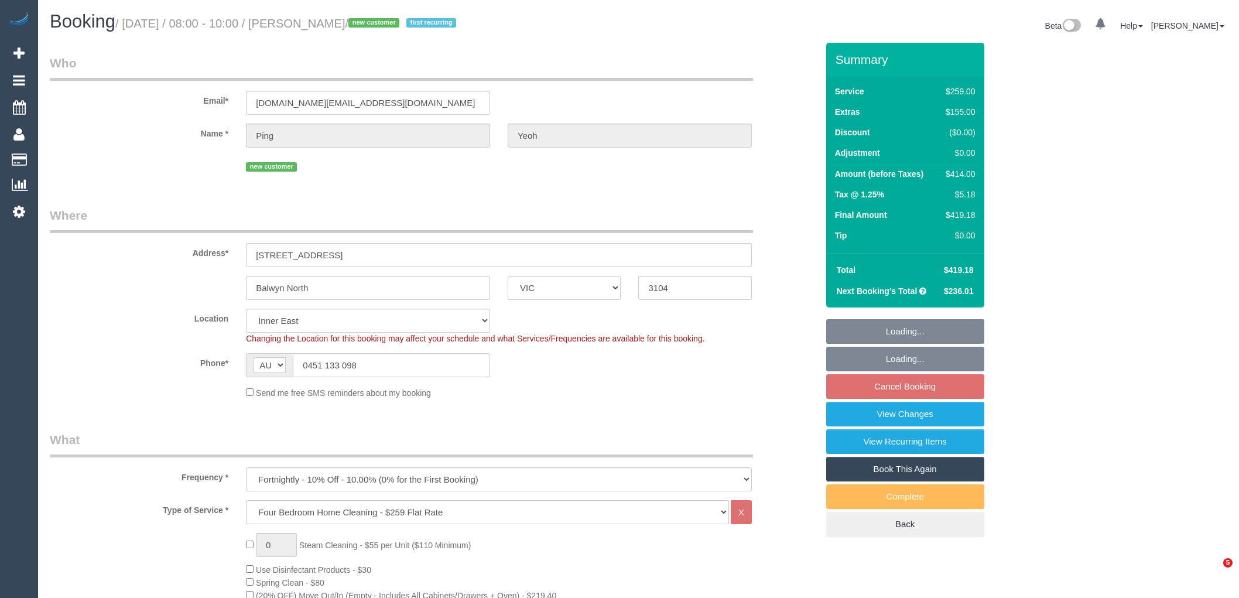
select select "VIC"
select select "number:27"
select select "number:14"
select select "number:19"
select select "number:22"
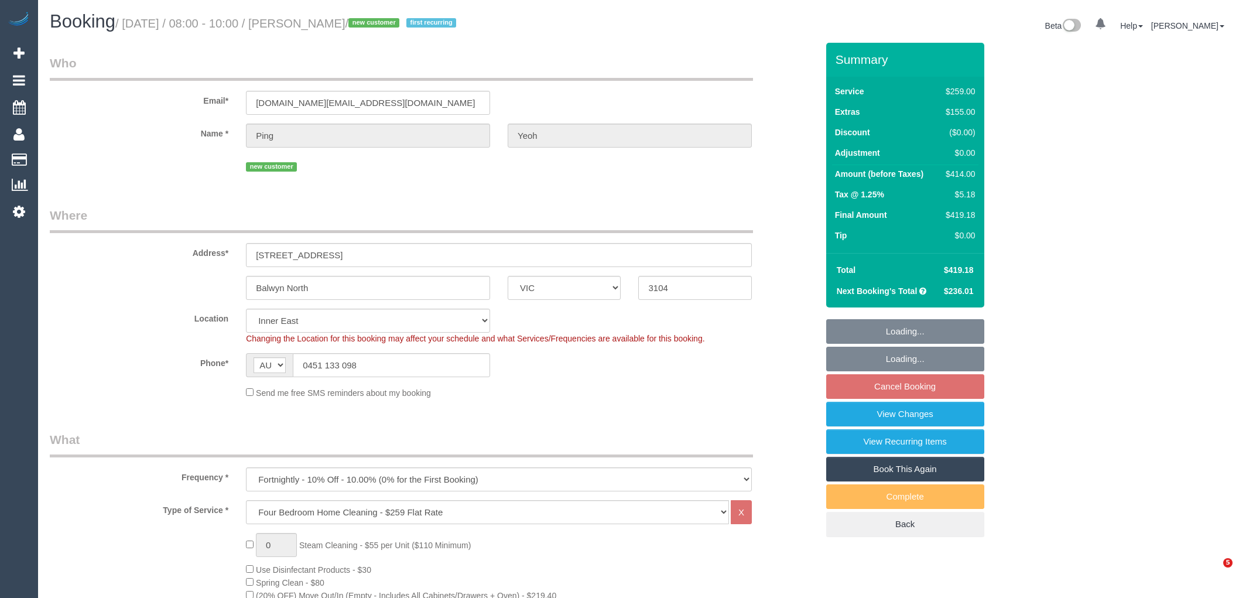
select select "number:35"
select select "number:13"
select select "spot2"
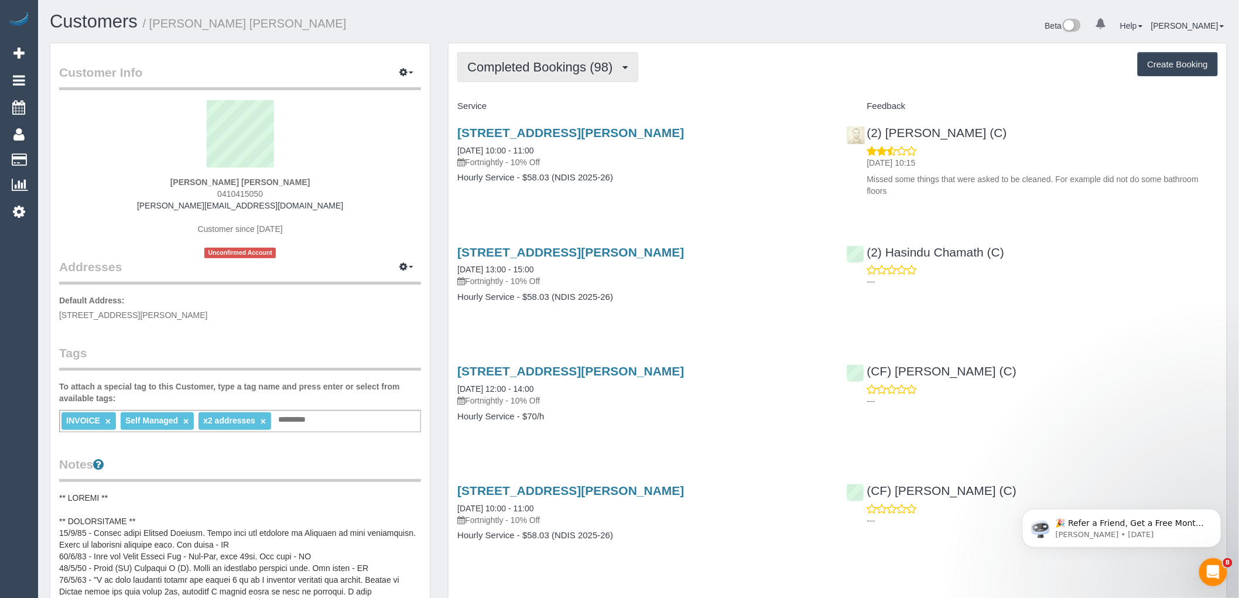
click at [563, 63] on span "Completed Bookings (98)" at bounding box center [542, 67] width 151 height 15
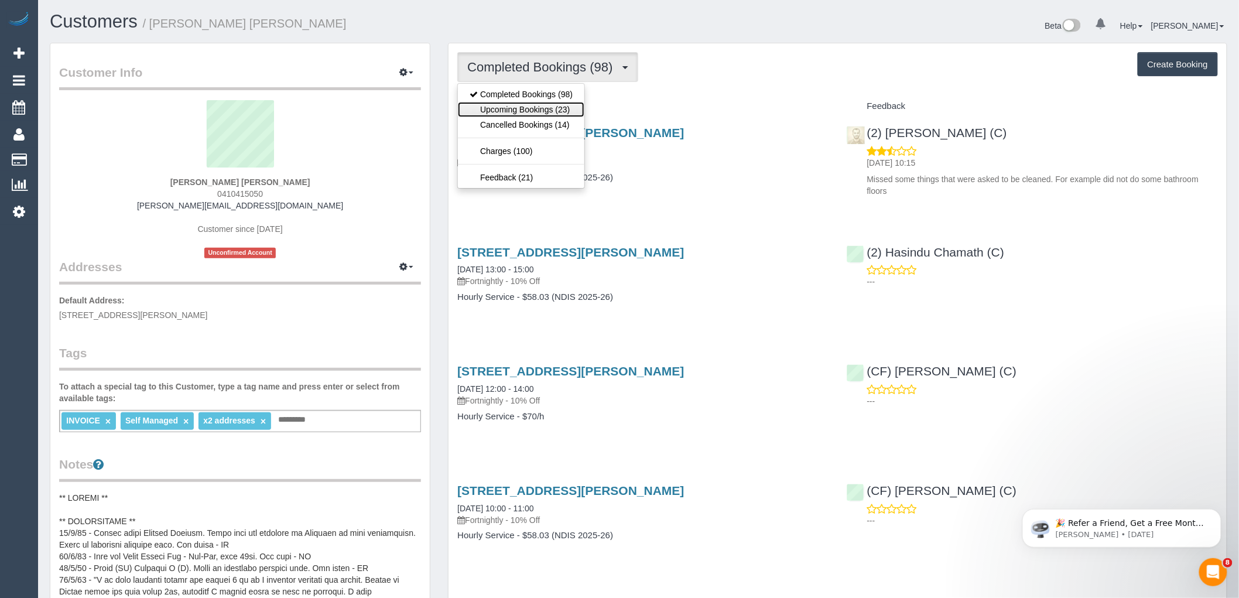
click at [557, 108] on link "Upcoming Bookings (23)" at bounding box center [521, 109] width 126 height 15
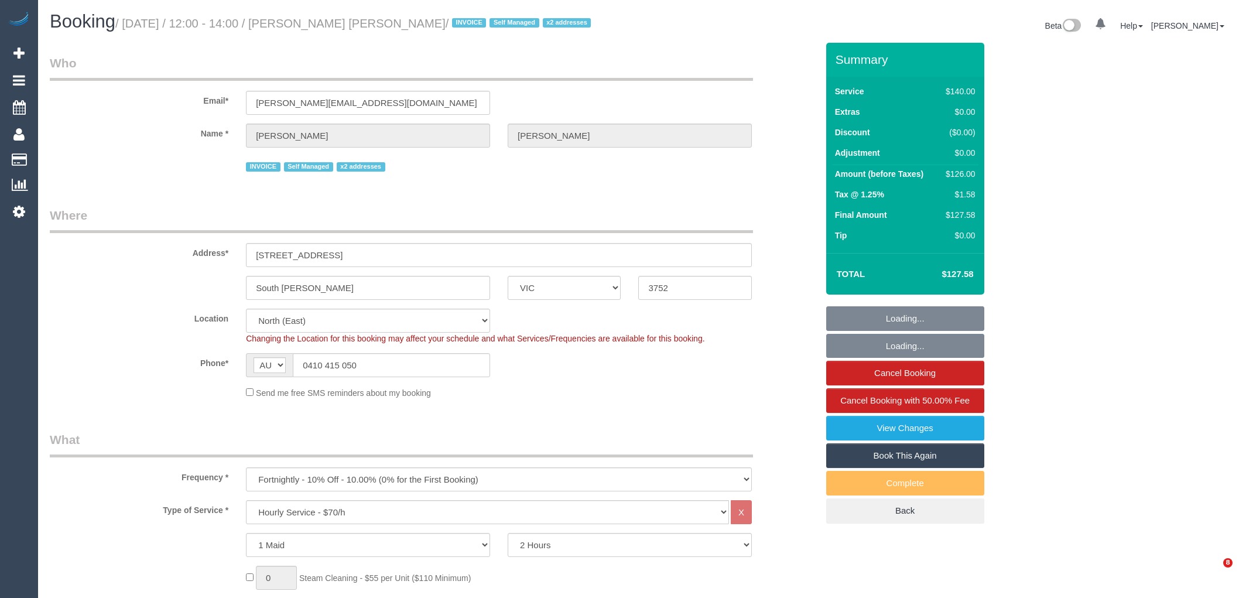
select select "VIC"
select select "string:check"
select select "number:27"
select select "number:14"
select select "number:19"
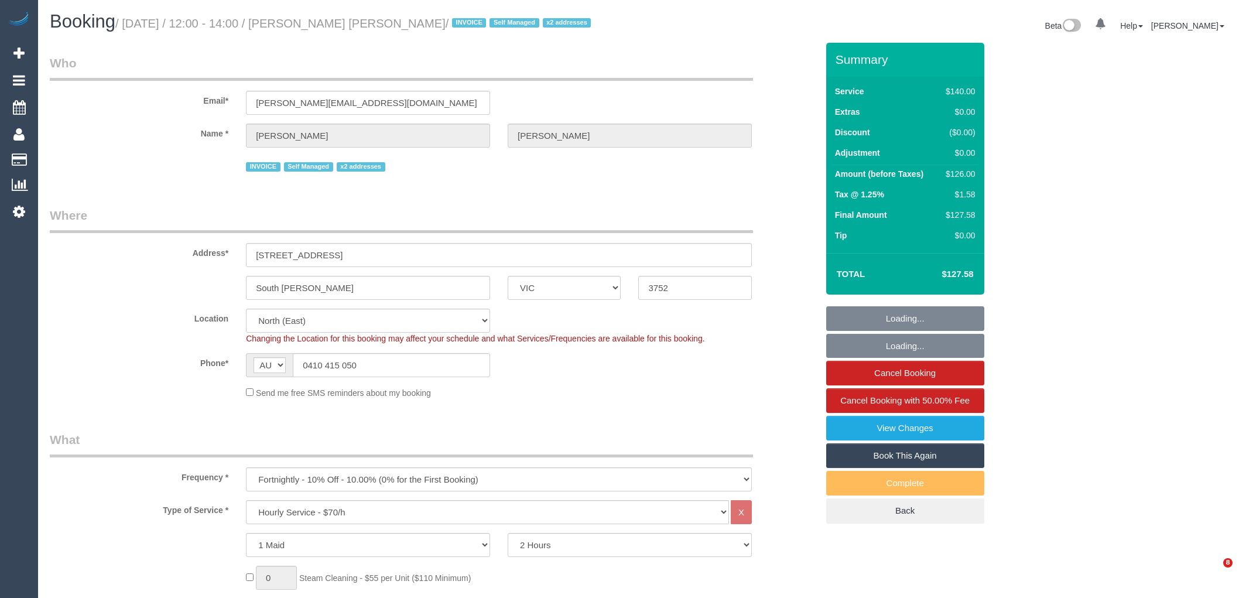
select select "number:36"
select select "number:33"
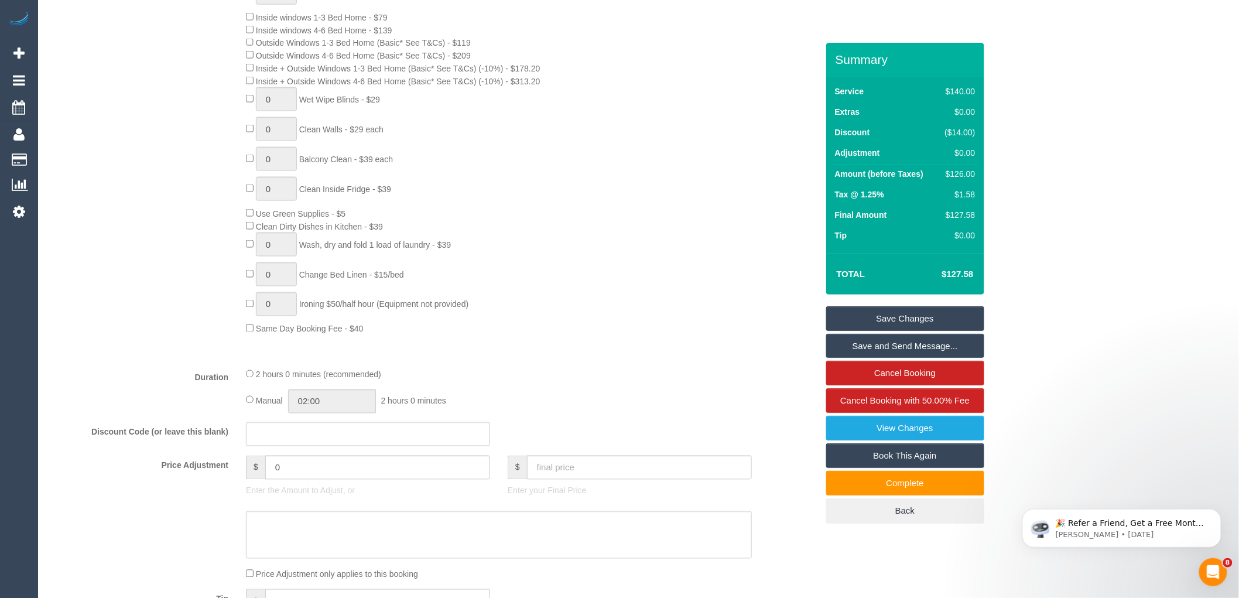
scroll to position [650, 0]
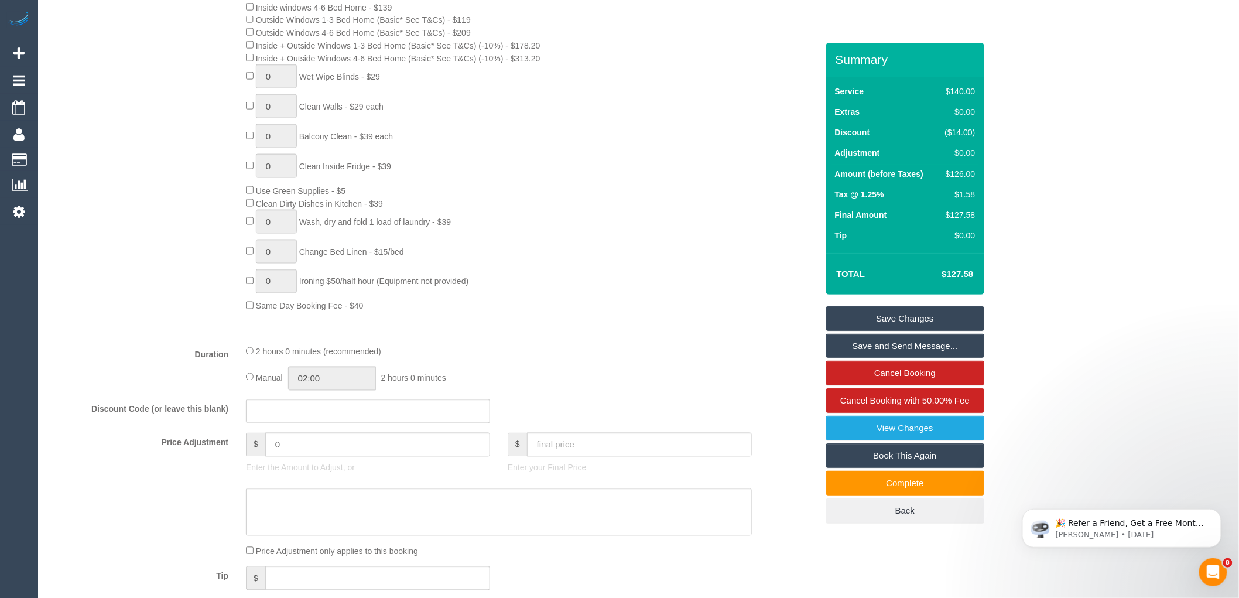
click at [612, 186] on div "0 Steam Cleaning - $55 per Unit ($110 Minimum) Use Disinfectant Products - $20 …" at bounding box center [531, 113] width 588 height 397
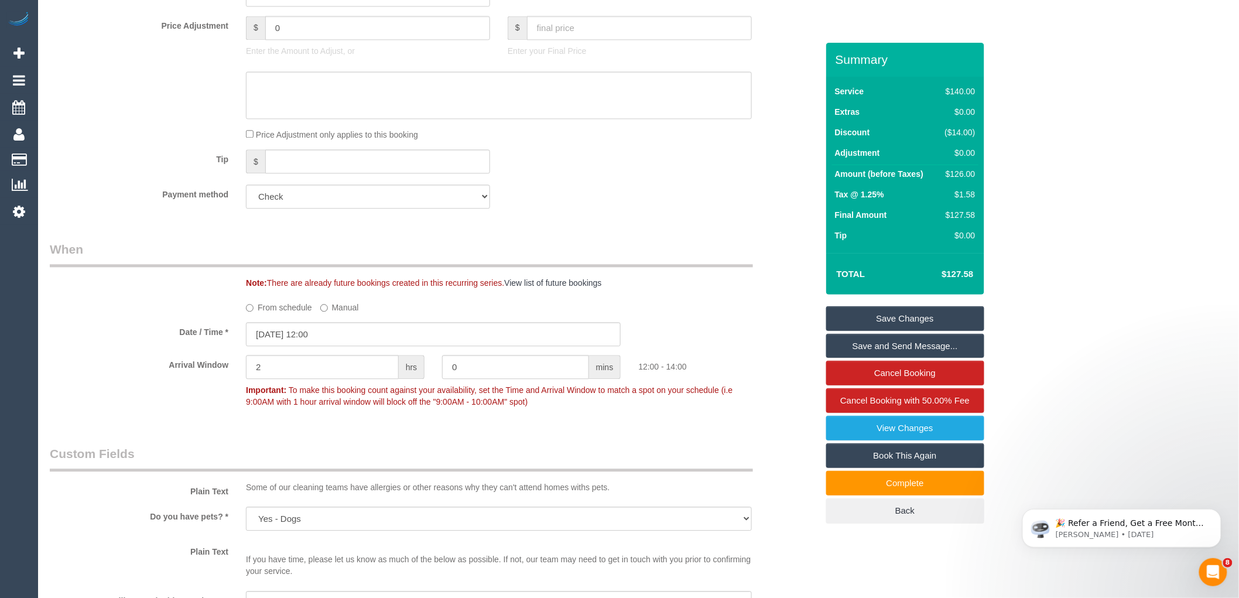
scroll to position [1105, 0]
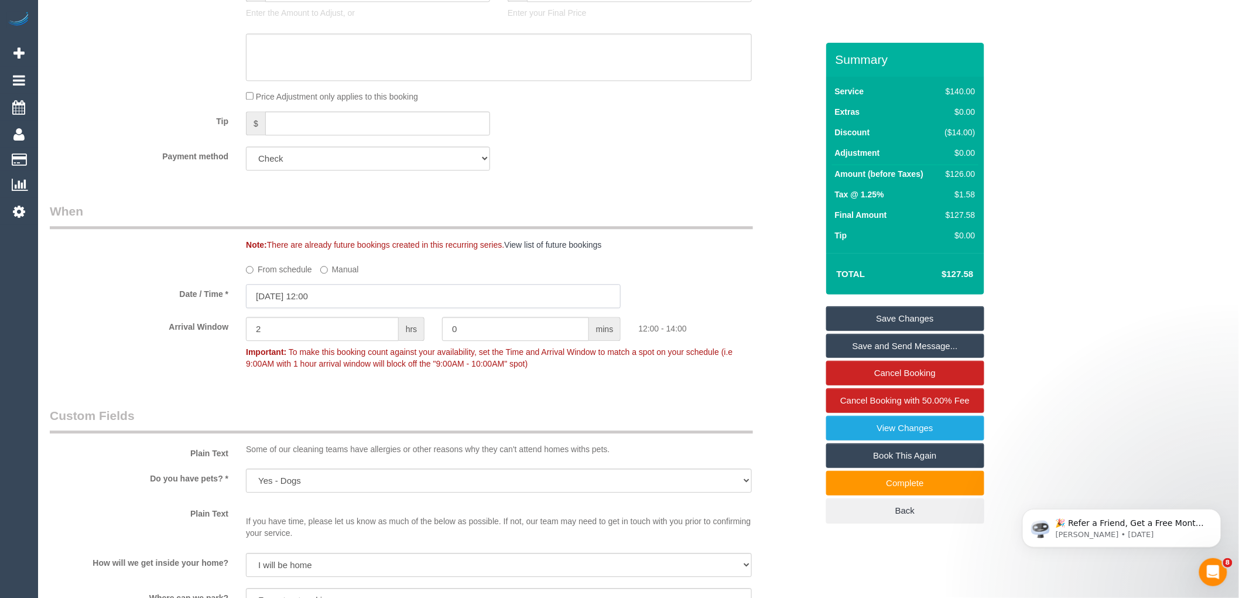
click at [323, 308] on input "15/10/2025 12:00" at bounding box center [433, 296] width 375 height 24
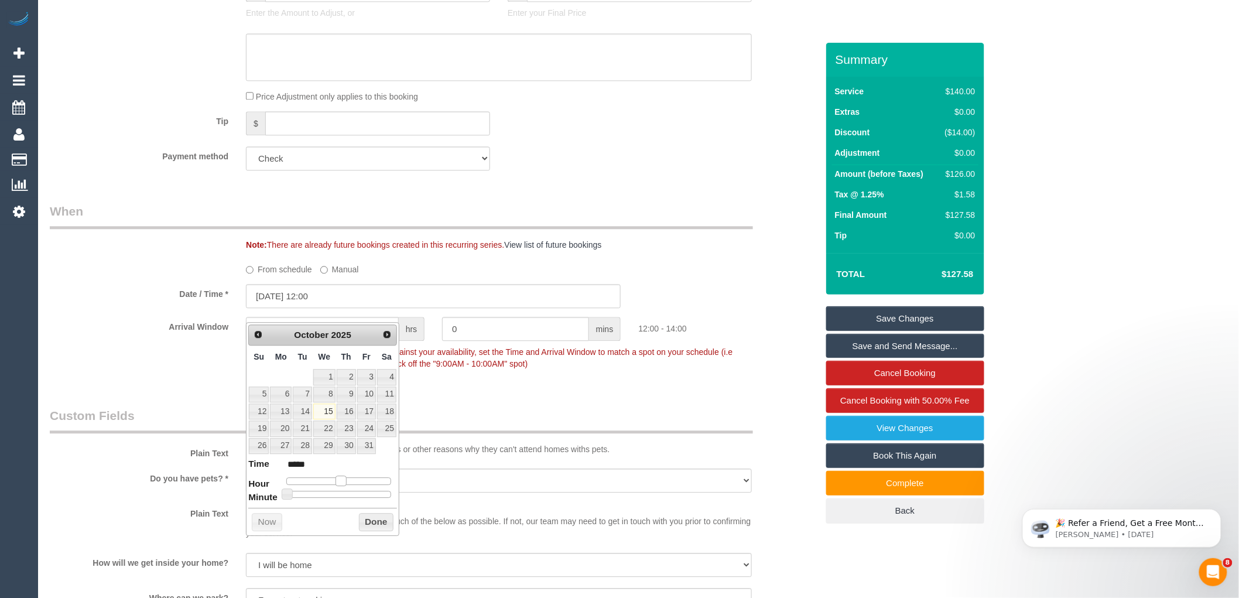
type input "15/10/2025 11:00"
type input "*****"
type input "15/10/2025 10:00"
type input "*****"
type input "15/10/2025 09:00"
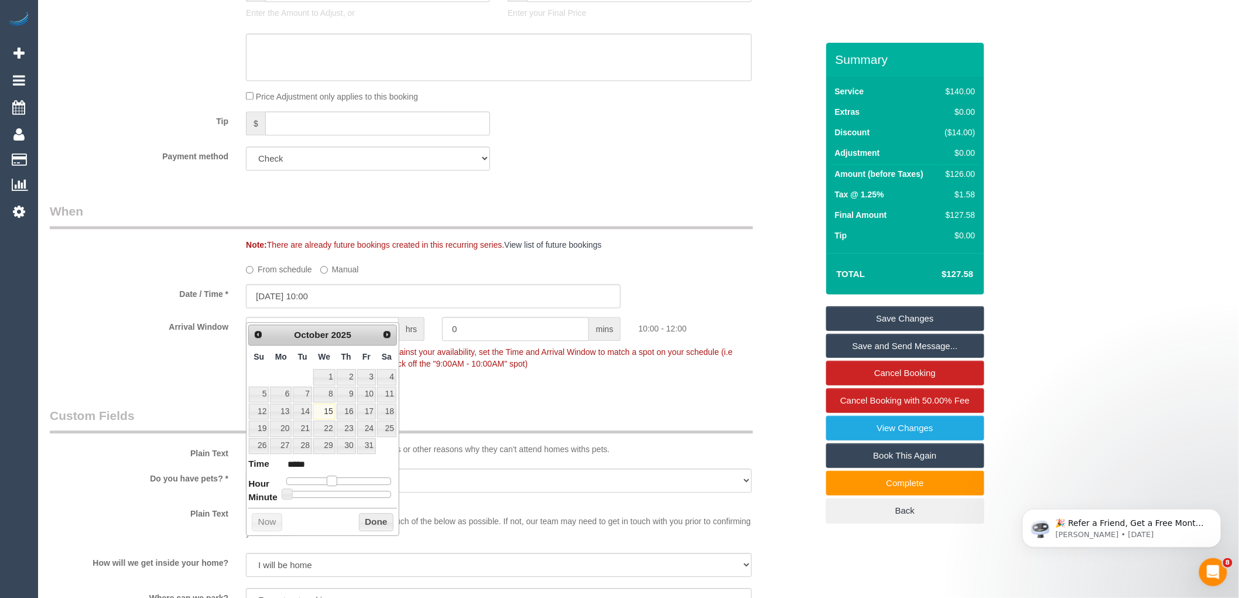
type input "*****"
drag, startPoint x: 343, startPoint y: 484, endPoint x: 319, endPoint y: 447, distance: 43.2
click at [330, 477] on span at bounding box center [327, 480] width 11 height 11
click at [325, 428] on link "22" at bounding box center [324, 428] width 22 height 16
type input "22/10/2025 10:00"
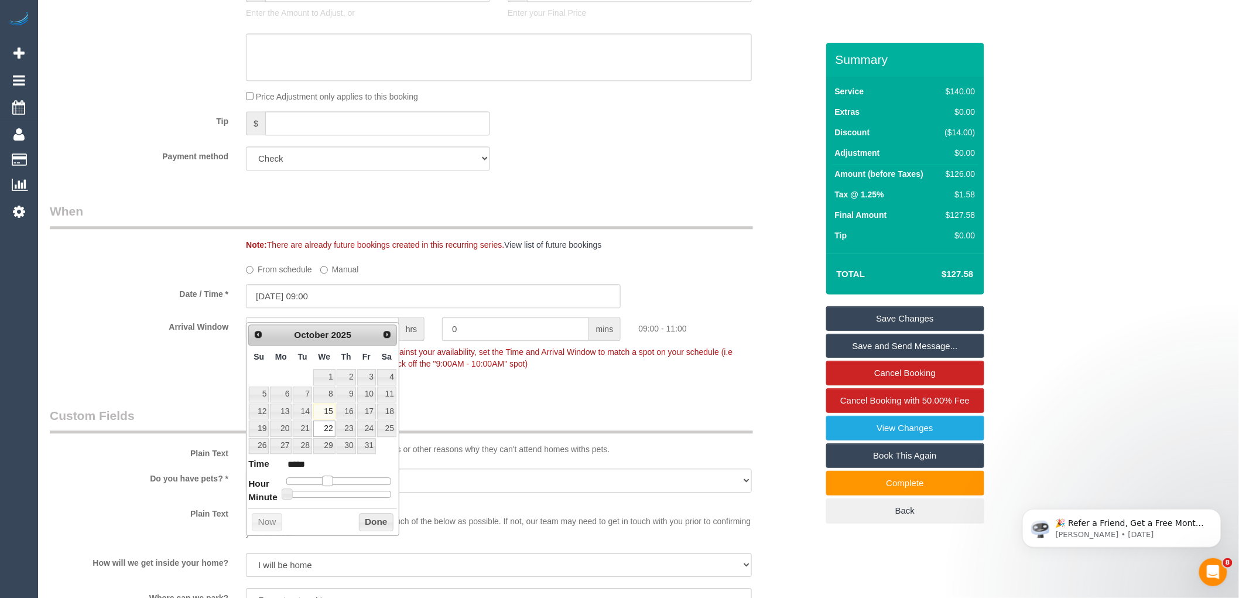
type input "*****"
click at [327, 479] on span at bounding box center [332, 480] width 11 height 11
click at [363, 520] on button "Done" at bounding box center [376, 522] width 35 height 19
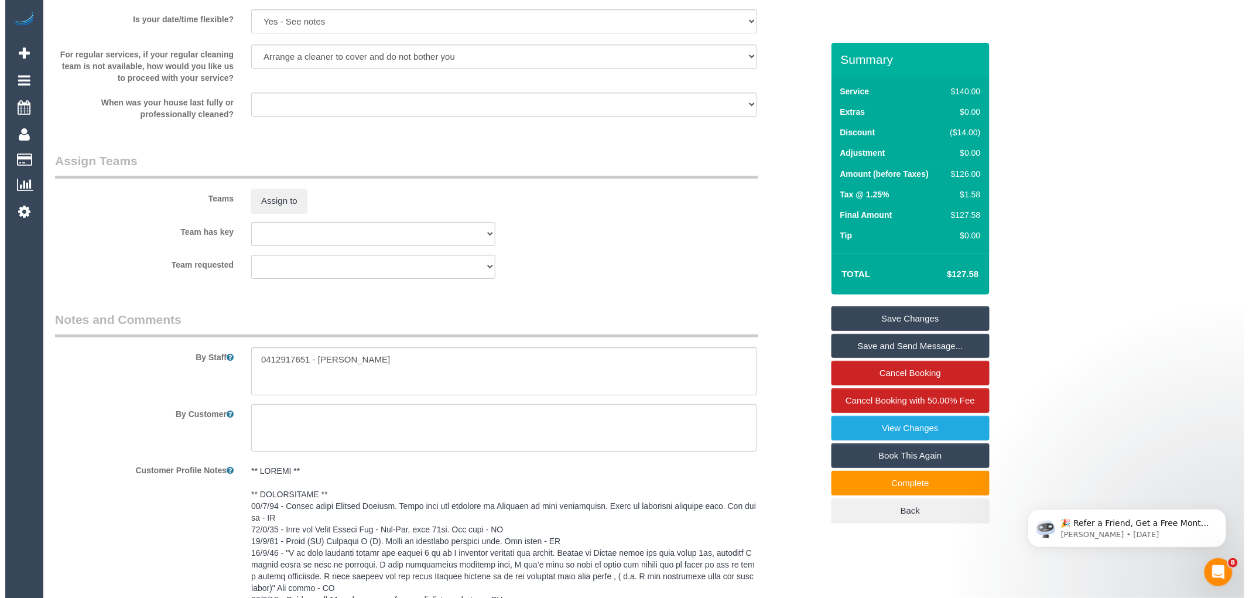
scroll to position [1756, 0]
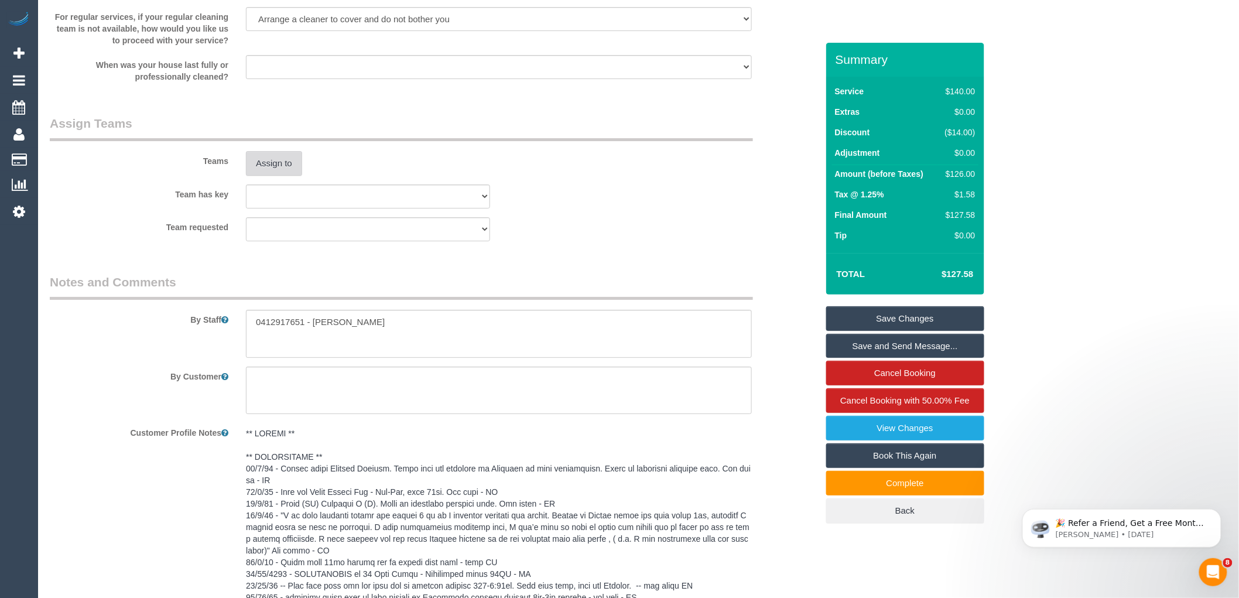
click at [283, 176] on button "Assign to" at bounding box center [274, 163] width 56 height 25
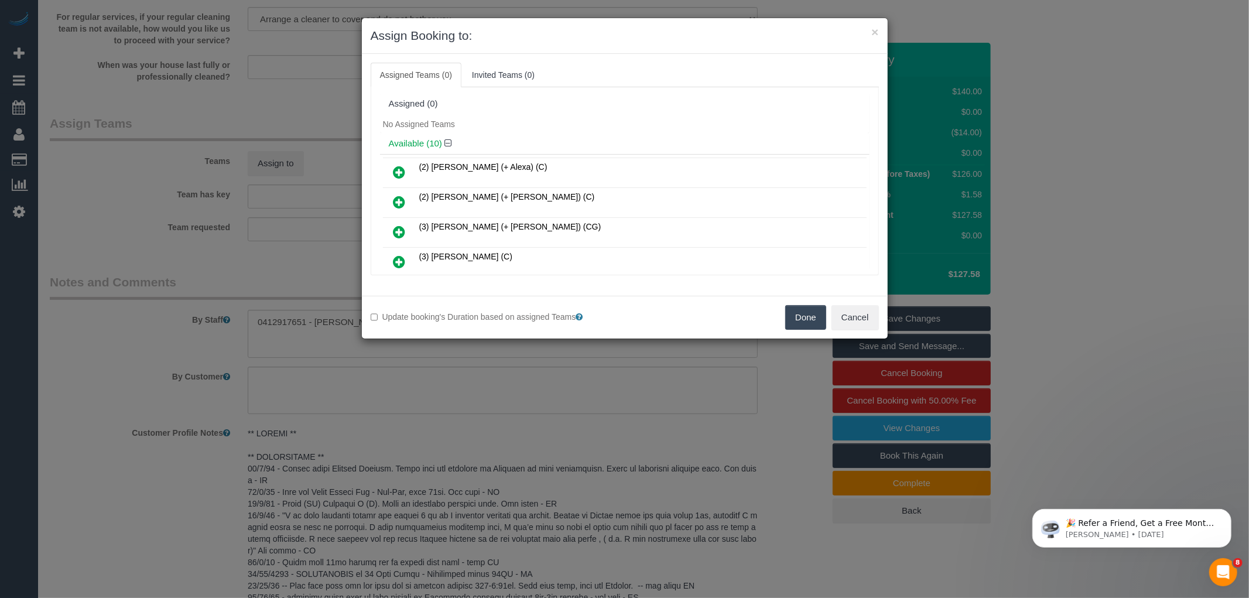
scroll to position [162, 0]
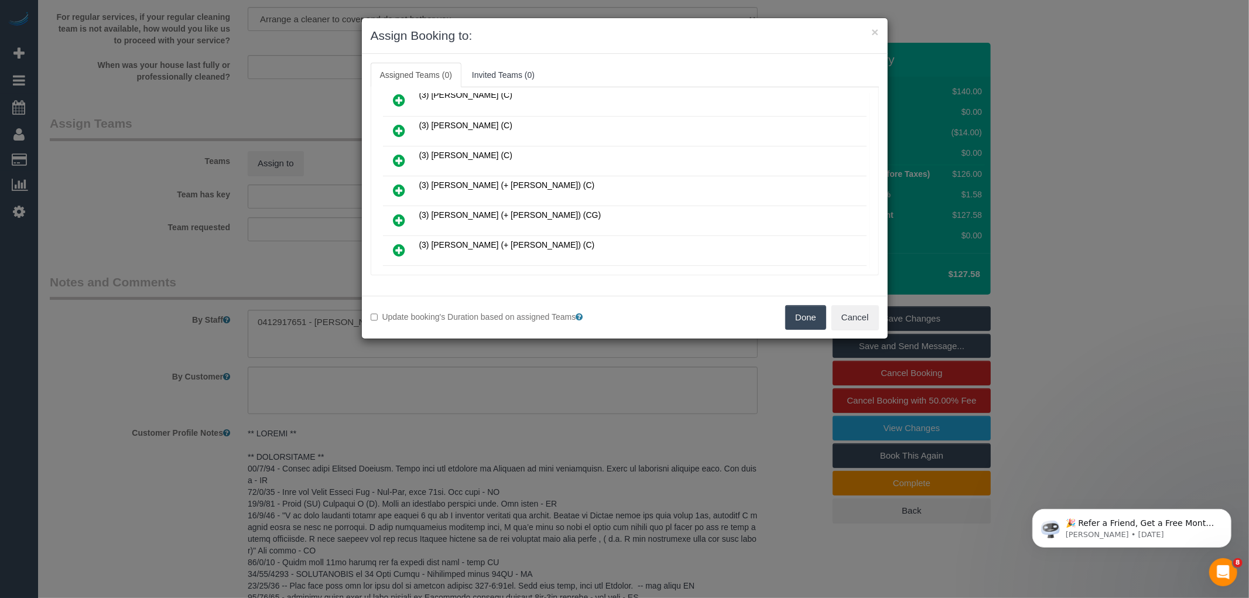
click at [400, 183] on icon at bounding box center [399, 190] width 12 height 14
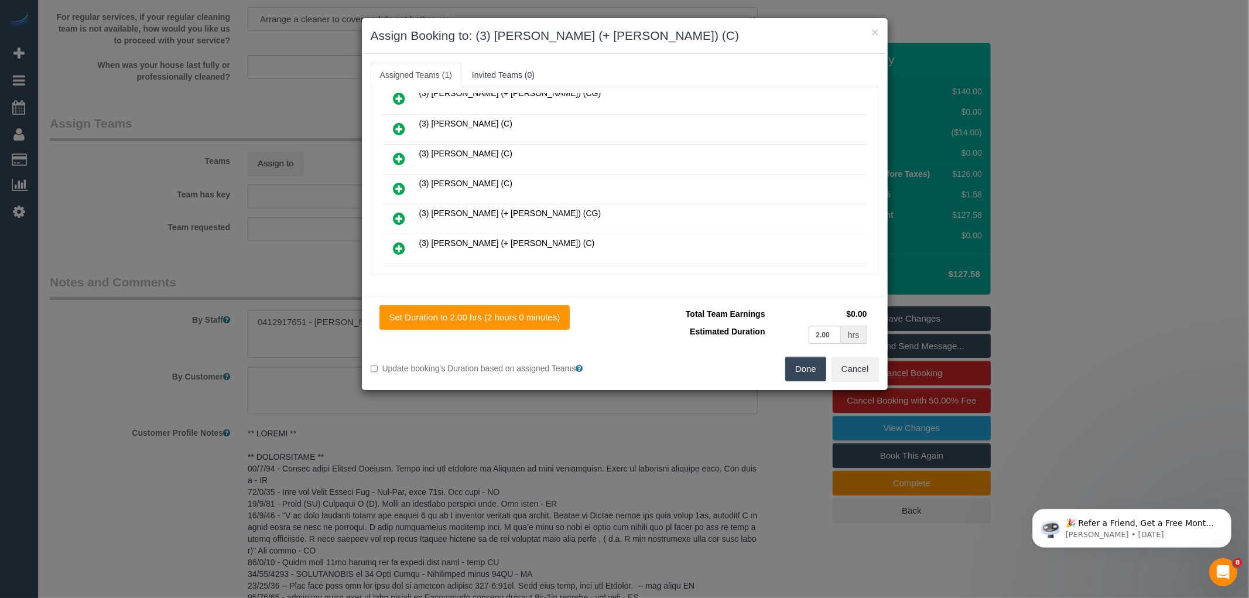
scroll to position [189, 0]
click at [398, 220] on icon at bounding box center [399, 221] width 12 height 14
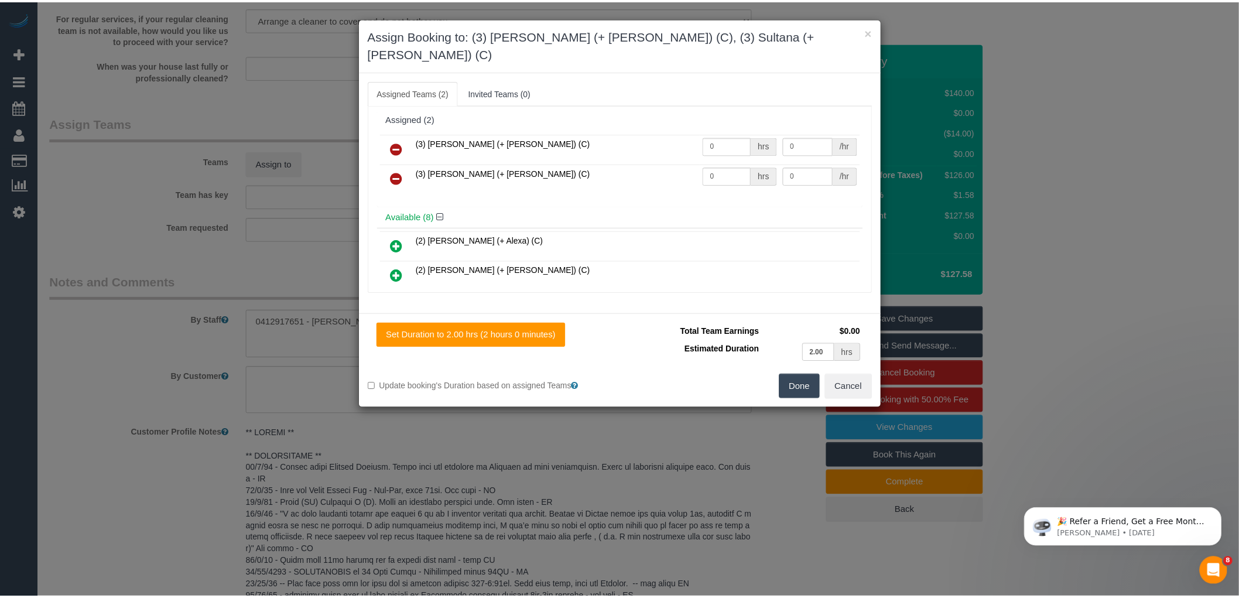
scroll to position [0, 0]
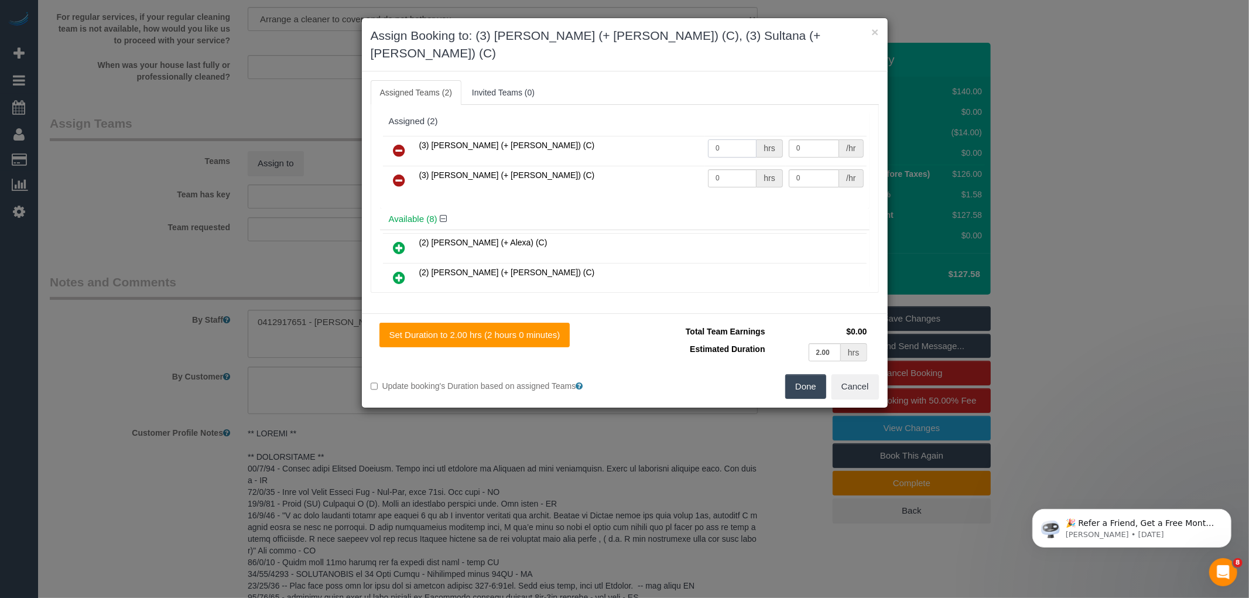
click at [735, 139] on input "0" at bounding box center [732, 148] width 49 height 18
type input "1"
type input "35"
click at [719, 169] on input "0" at bounding box center [732, 178] width 49 height 18
type input "1"
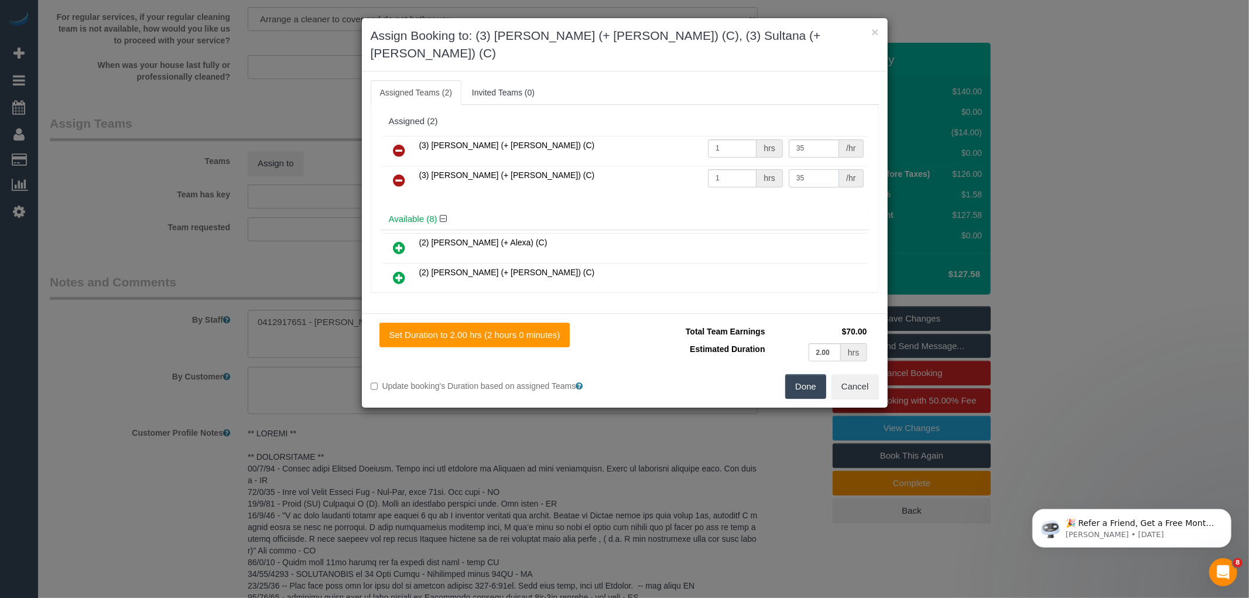
type input "35"
click at [799, 374] on button "Done" at bounding box center [805, 386] width 41 height 25
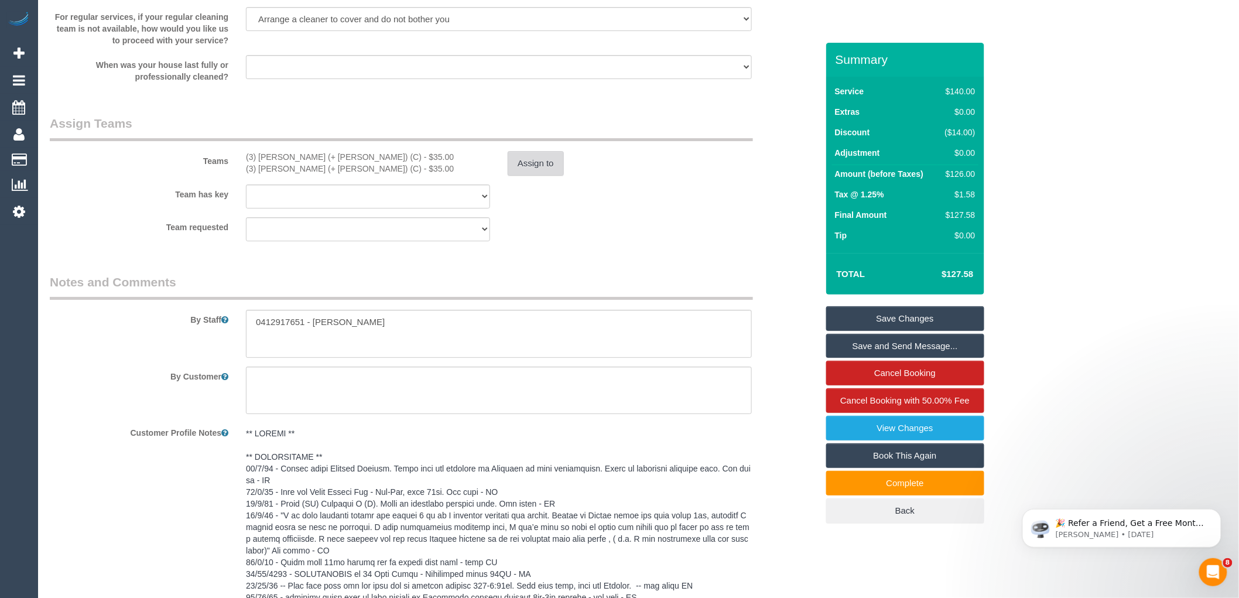
scroll to position [2508, 0]
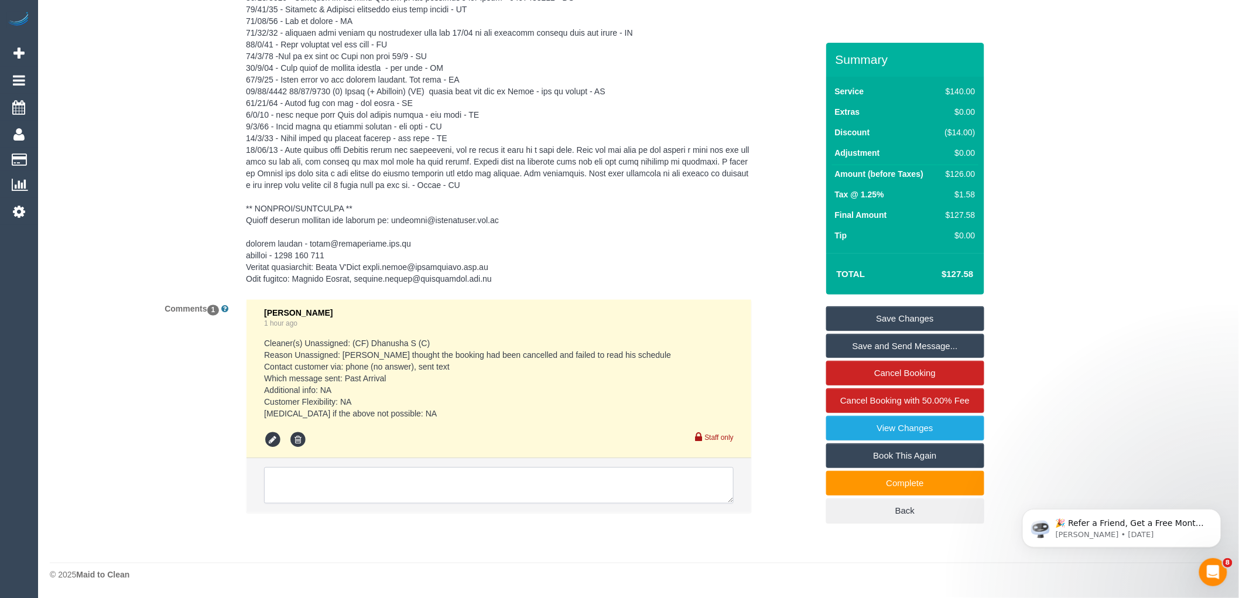
click at [428, 472] on textarea at bounding box center [499, 485] width 470 height 36
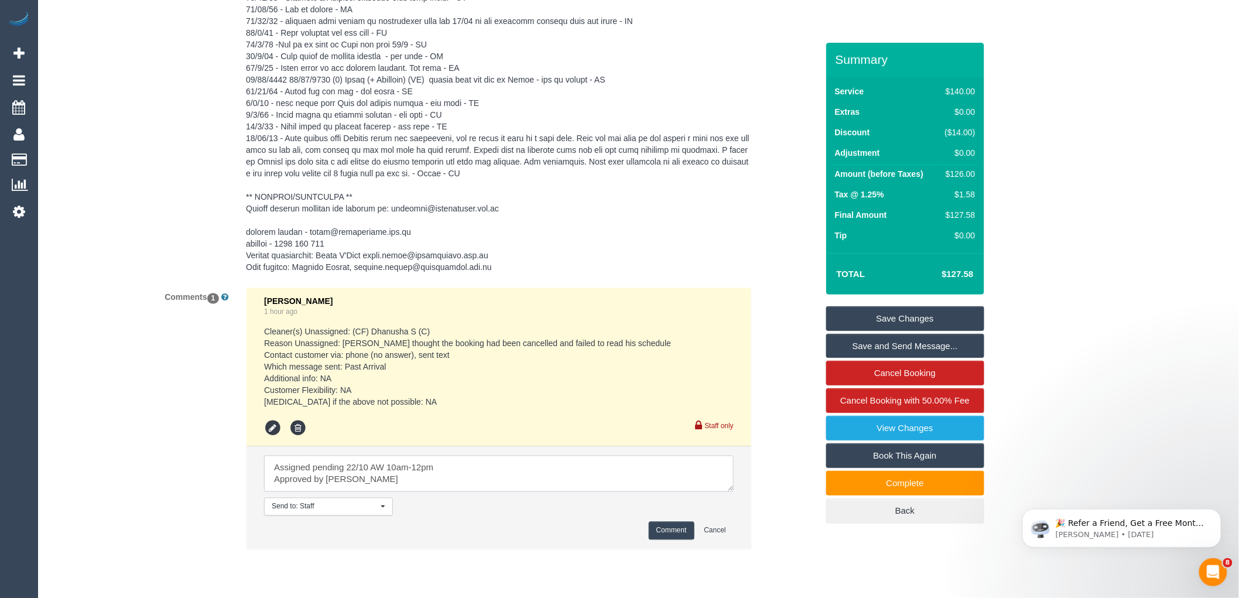
type textarea "Assigned pending 22/10 AW 10am-12pm Approved by Laura"
click at [666, 535] on button "Comment" at bounding box center [672, 531] width 46 height 18
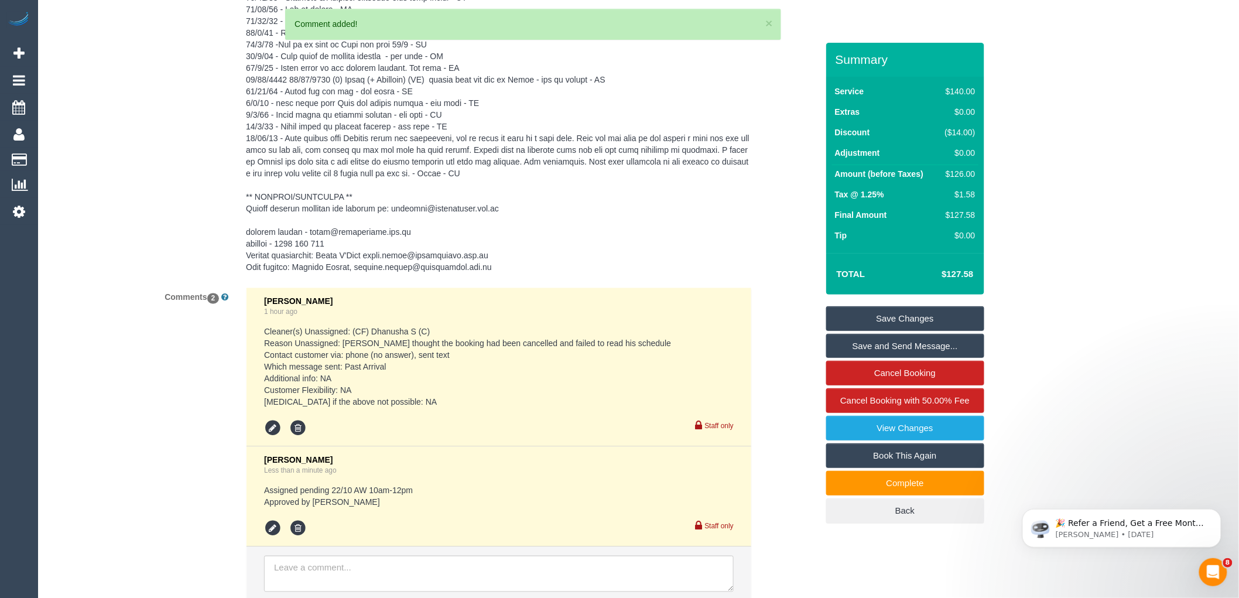
click at [885, 320] on link "Save Changes" at bounding box center [905, 318] width 158 height 25
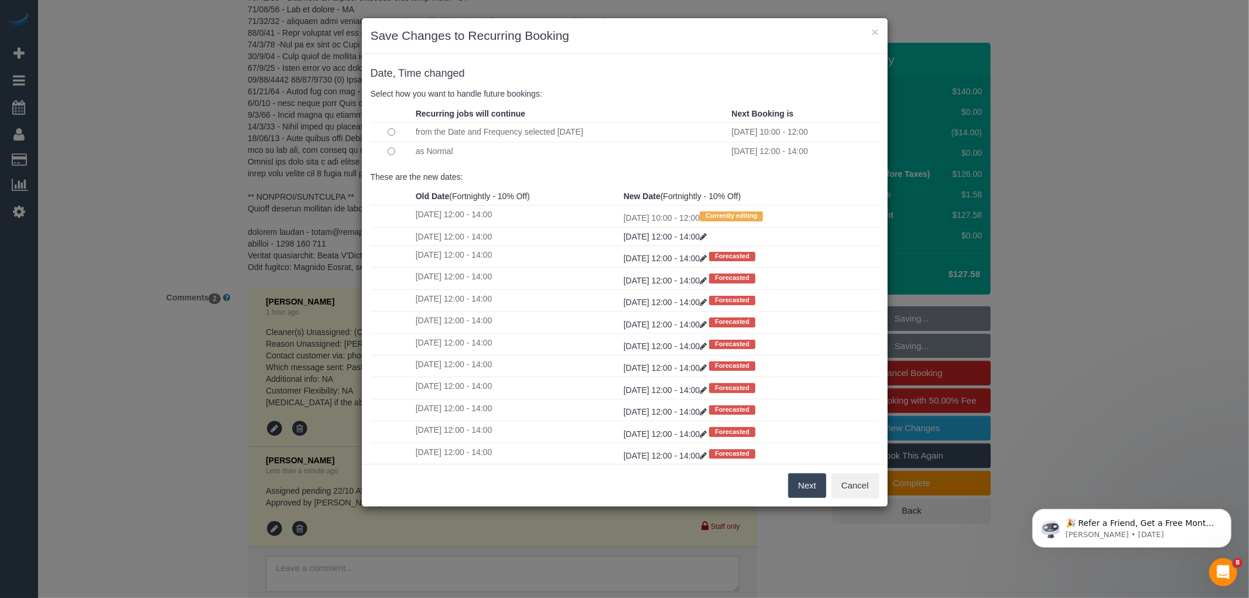
click at [813, 481] on button "Next" at bounding box center [807, 485] width 38 height 25
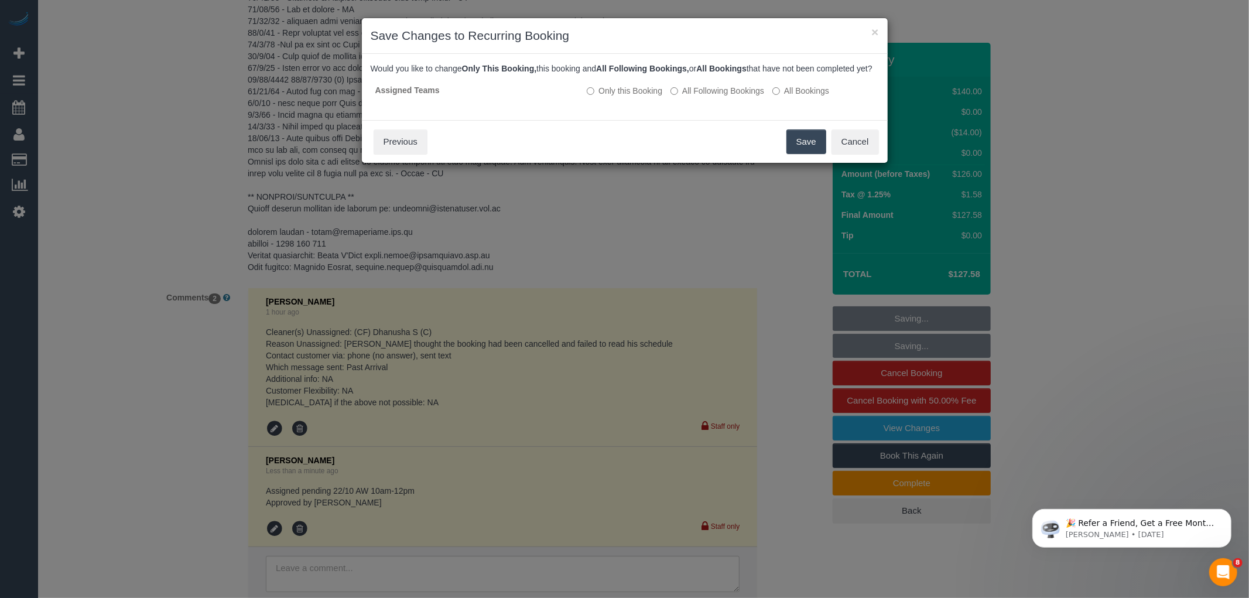
click at [792, 154] on button "Save" at bounding box center [806, 141] width 40 height 25
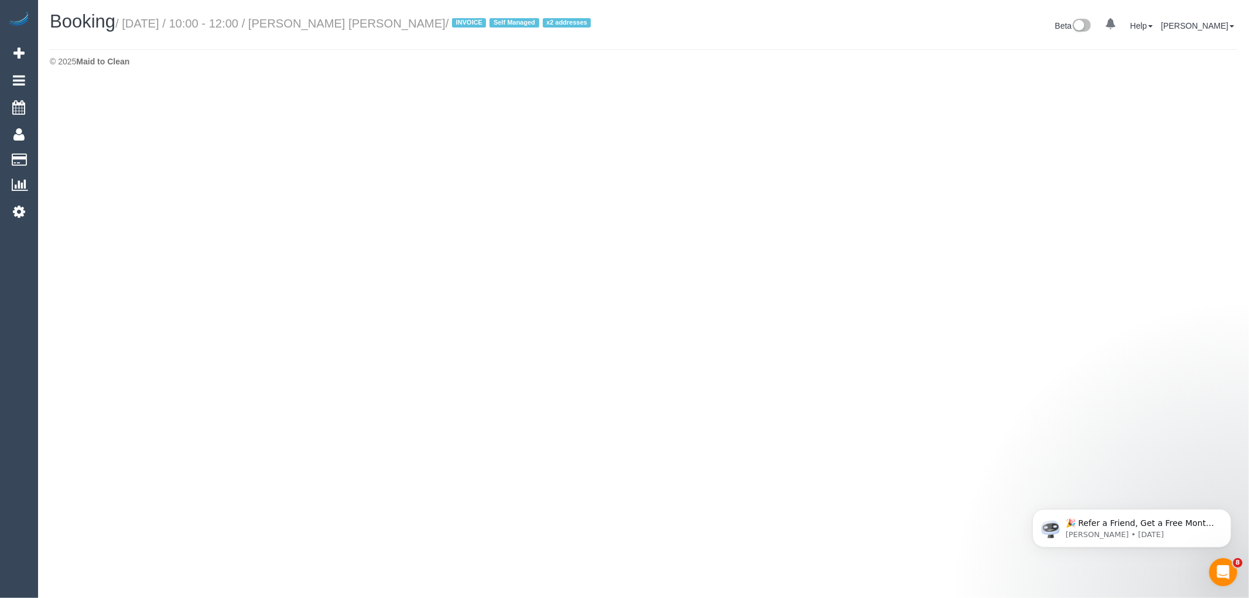
select select "VIC"
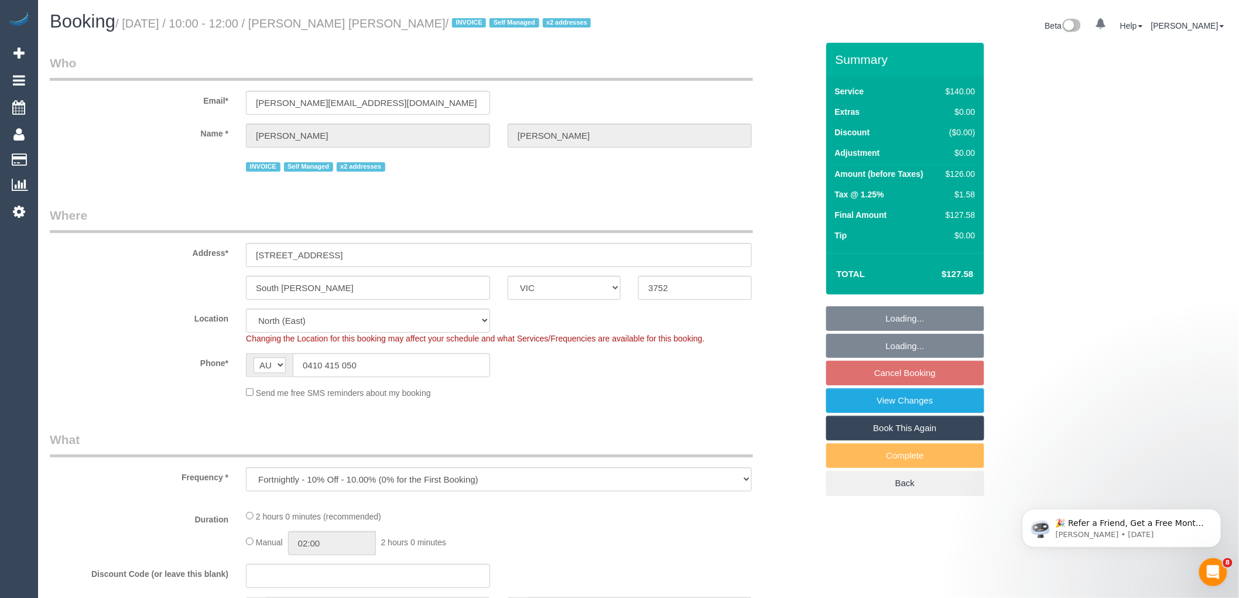
select select "object:7026"
select select "number:27"
select select "number:14"
select select "number:19"
select select "number:36"
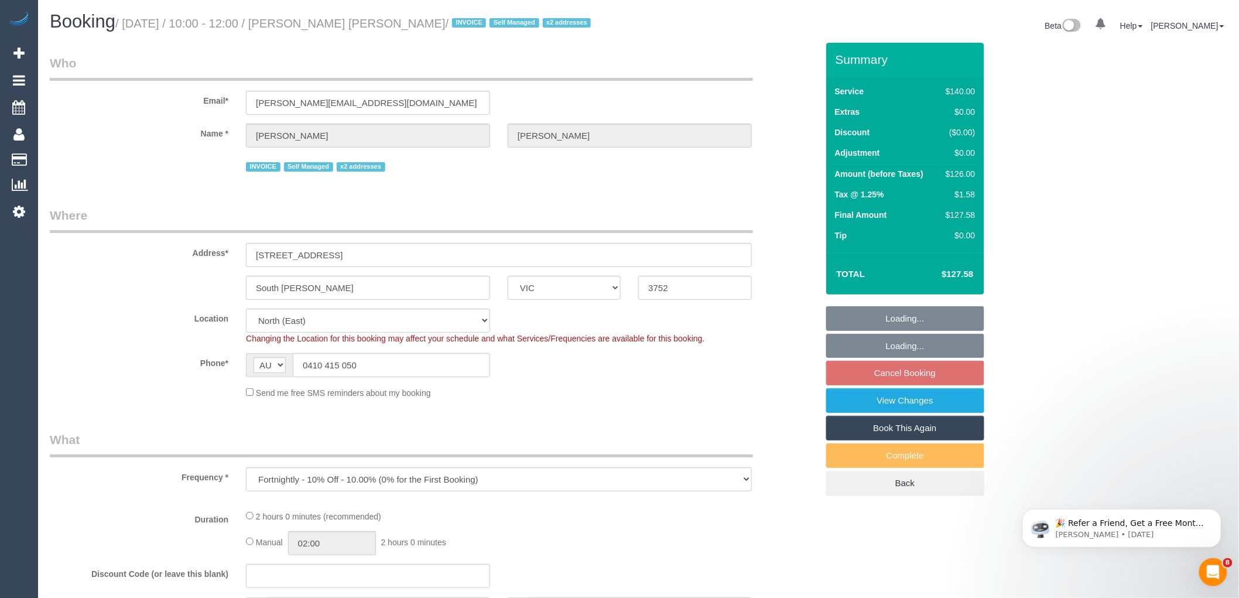
select select "number:33"
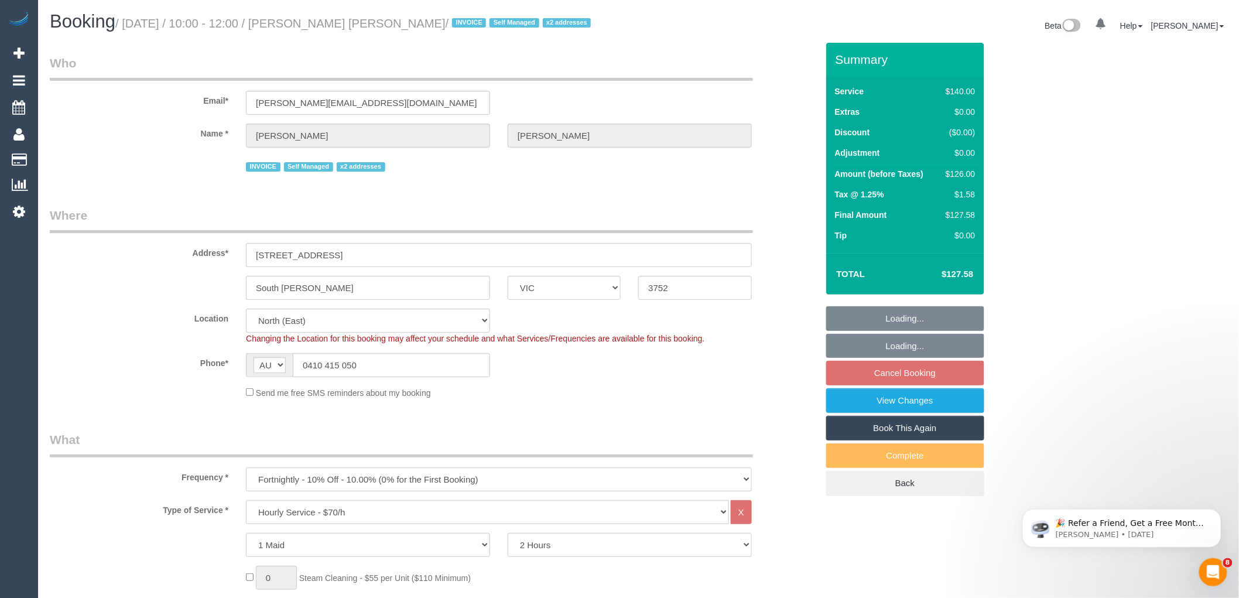
drag, startPoint x: 307, startPoint y: 25, endPoint x: 417, endPoint y: 18, distance: 109.7
click at [424, 20] on small "/ October 22, 2025 / 10:00 - 12:00 / Deborah Jan Harrison / INVOICE Self Manage…" at bounding box center [354, 23] width 479 height 13
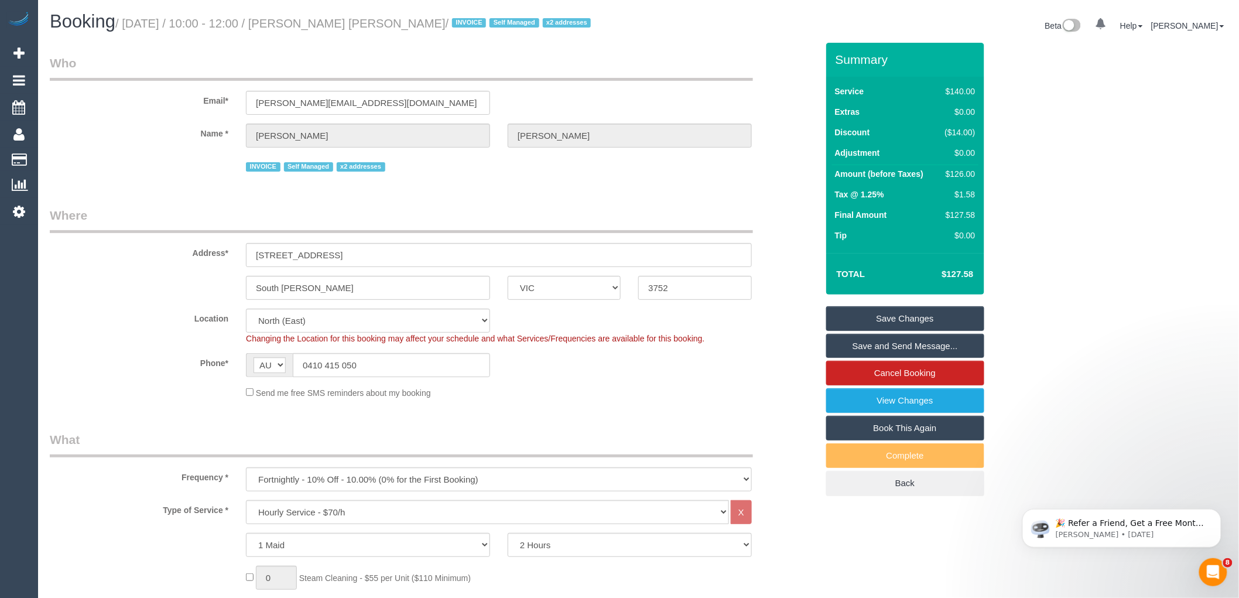
copy small "[PERSON_NAME] [PERSON_NAME]"
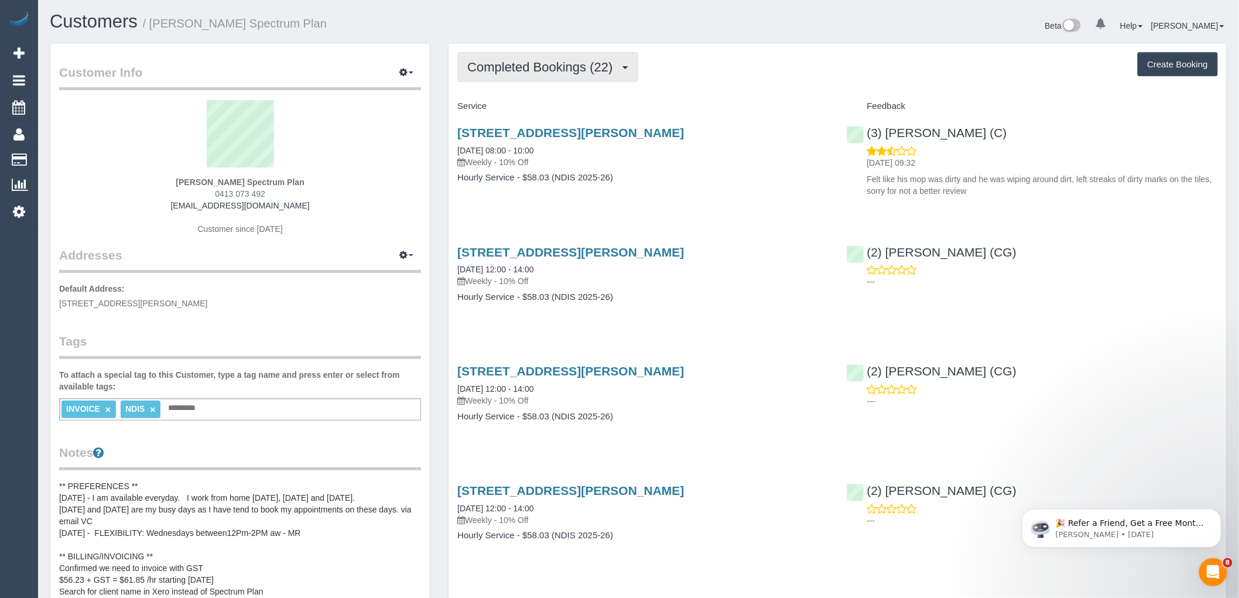
click at [536, 80] on button "Completed Bookings (22)" at bounding box center [547, 67] width 180 height 30
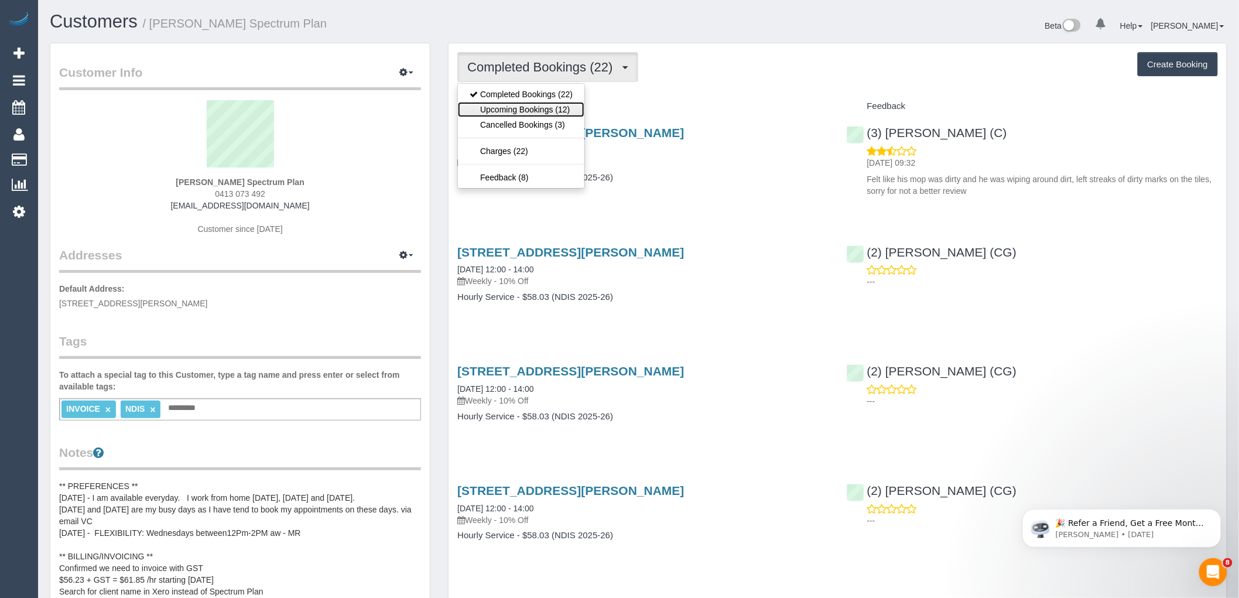
click at [518, 107] on link "Upcoming Bookings (12)" at bounding box center [521, 109] width 126 height 15
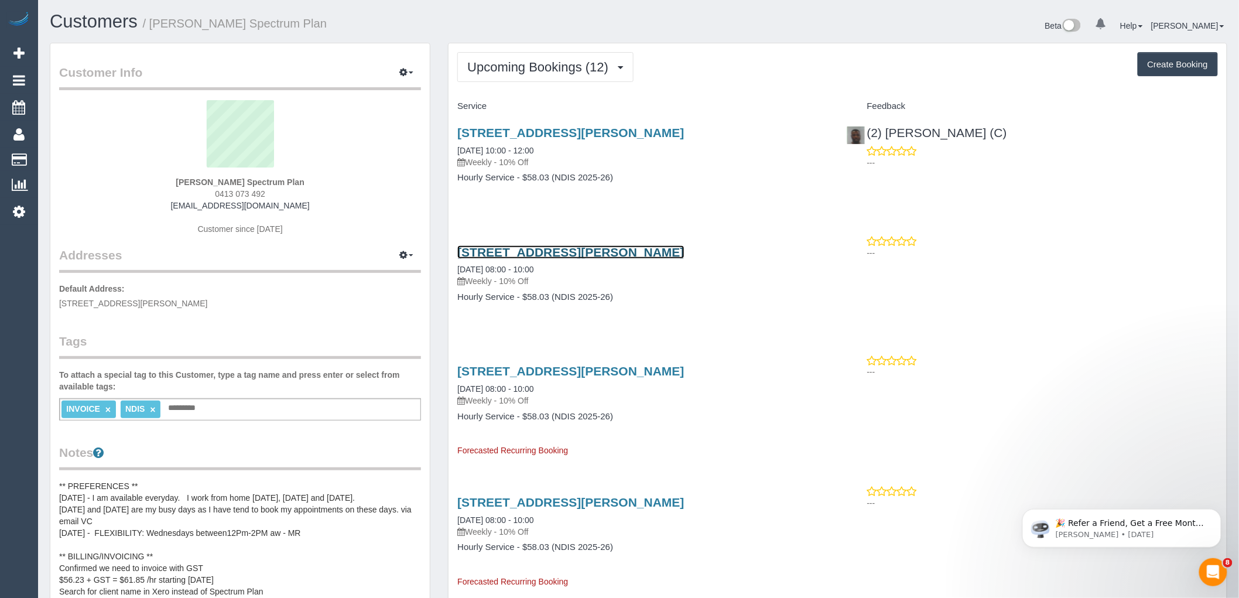
click at [527, 248] on link "[STREET_ADDRESS][PERSON_NAME]" at bounding box center [570, 251] width 227 height 13
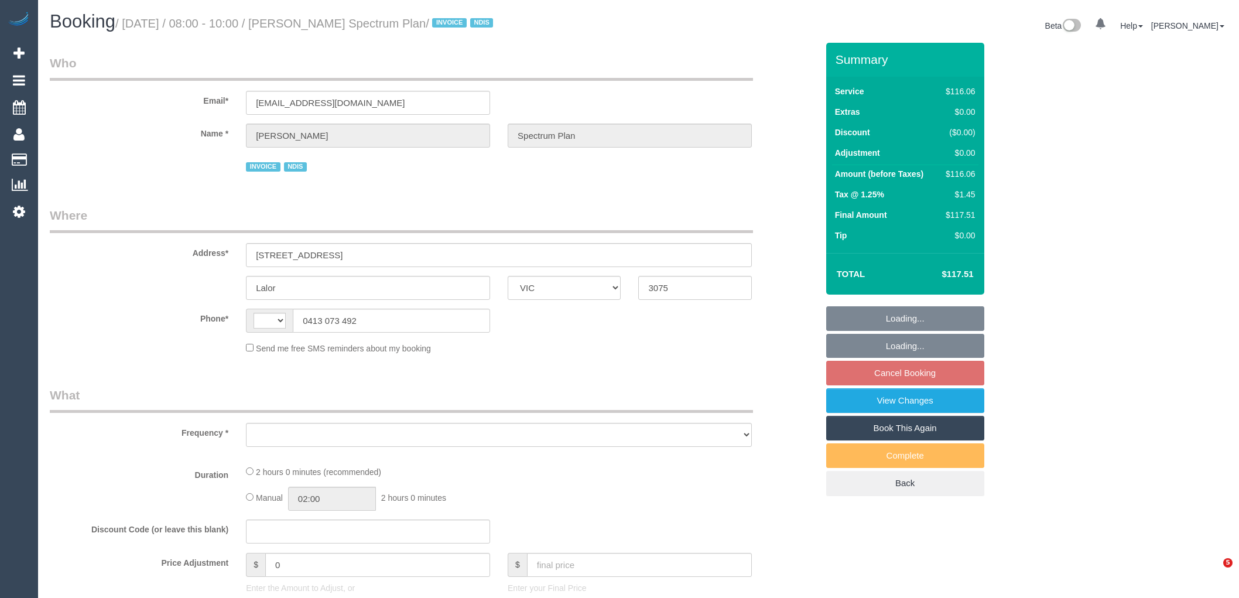
select select "VIC"
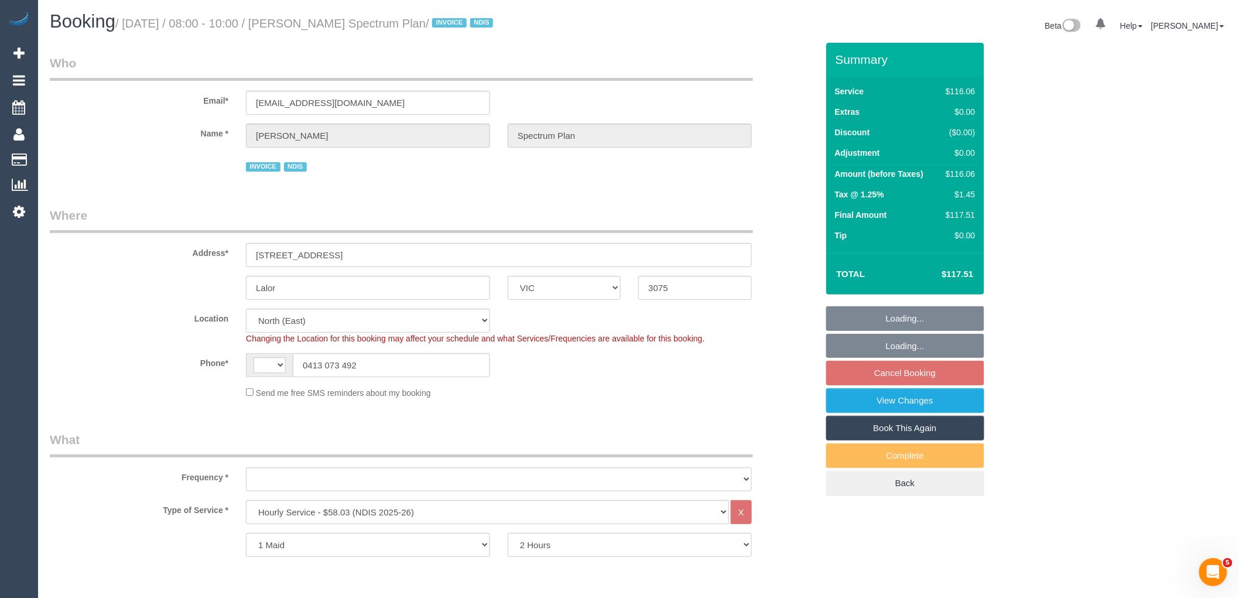
select select "string:AU"
select select "object:747"
select select "number:28"
select select "number:14"
select select "number:19"
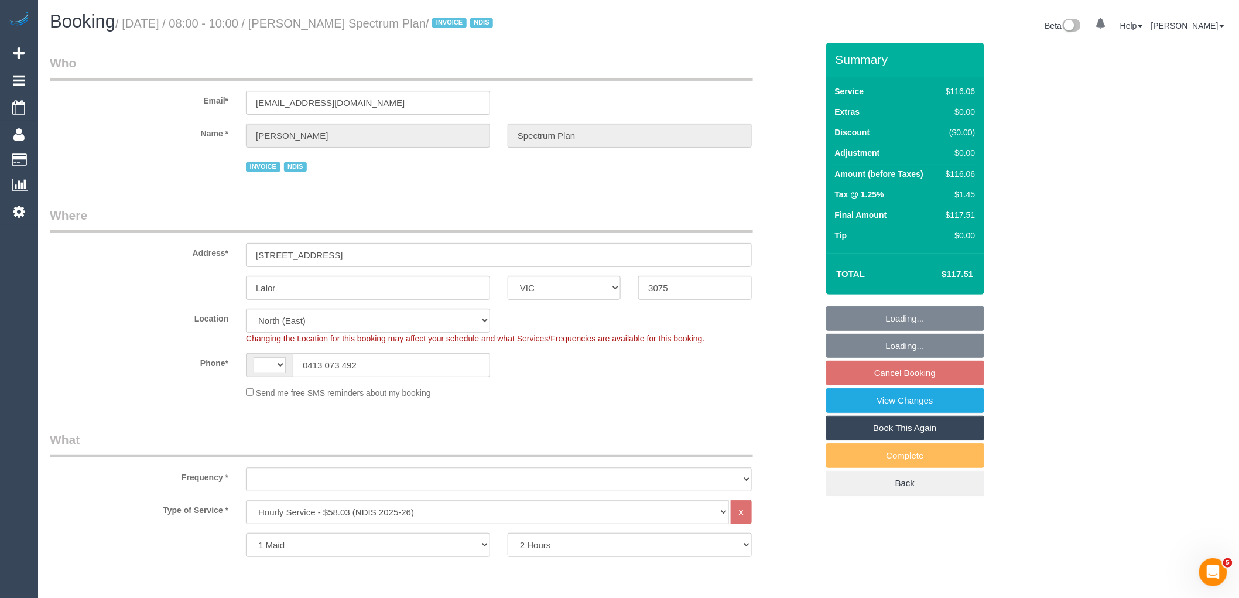
select select "number:22"
select select "number:34"
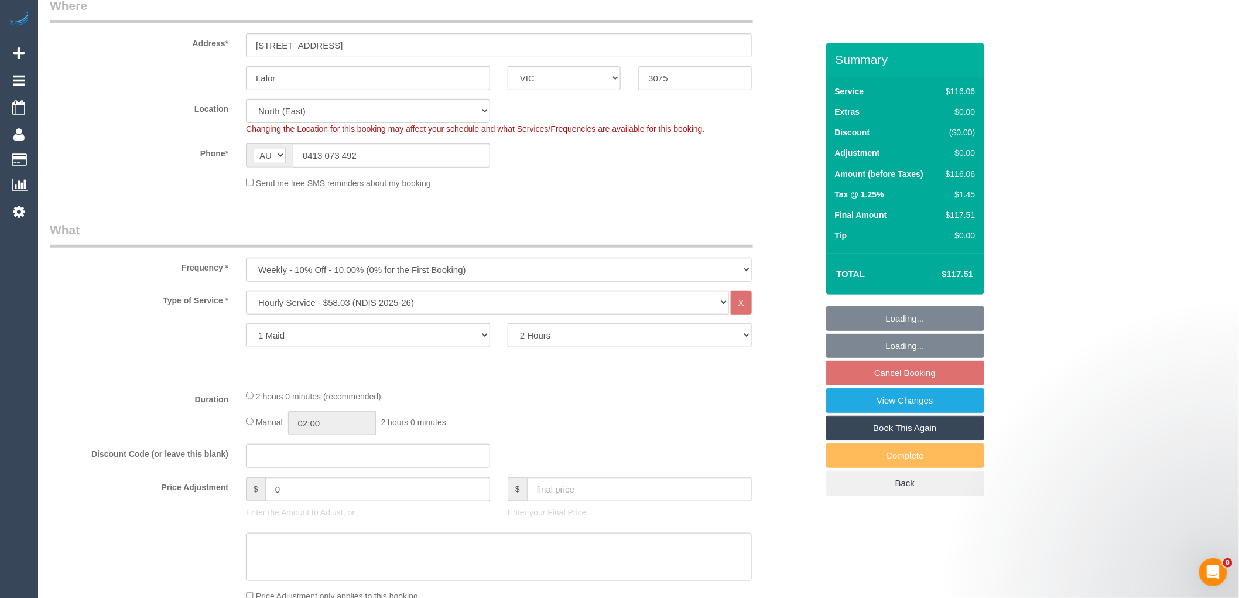
select select "object:1303"
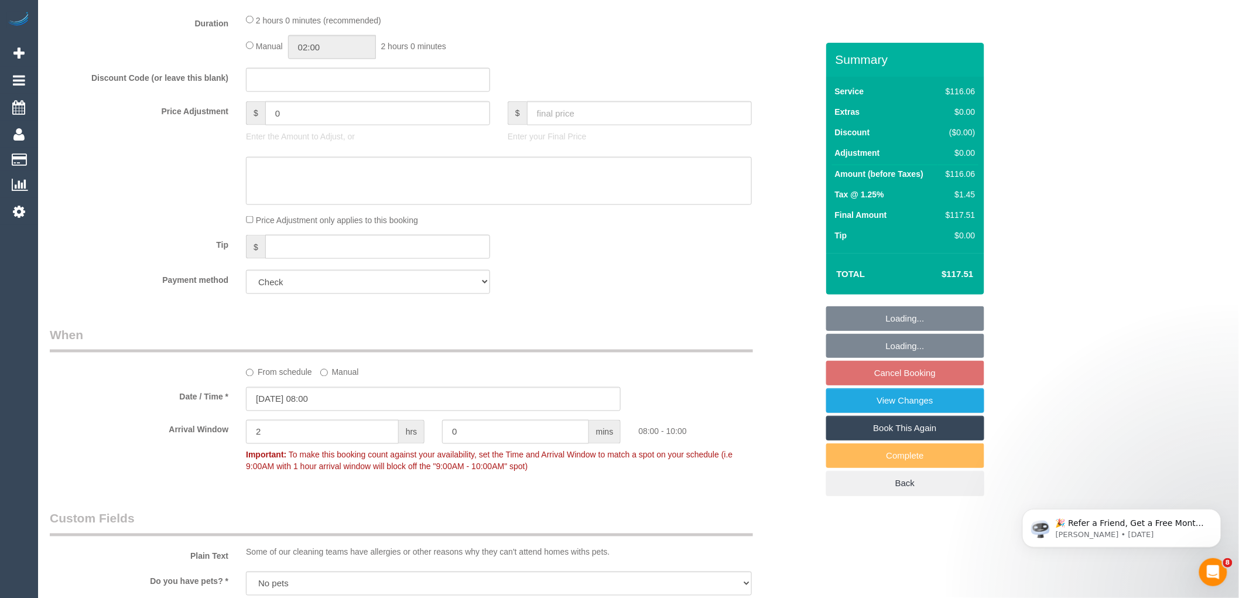
scroll to position [715, 0]
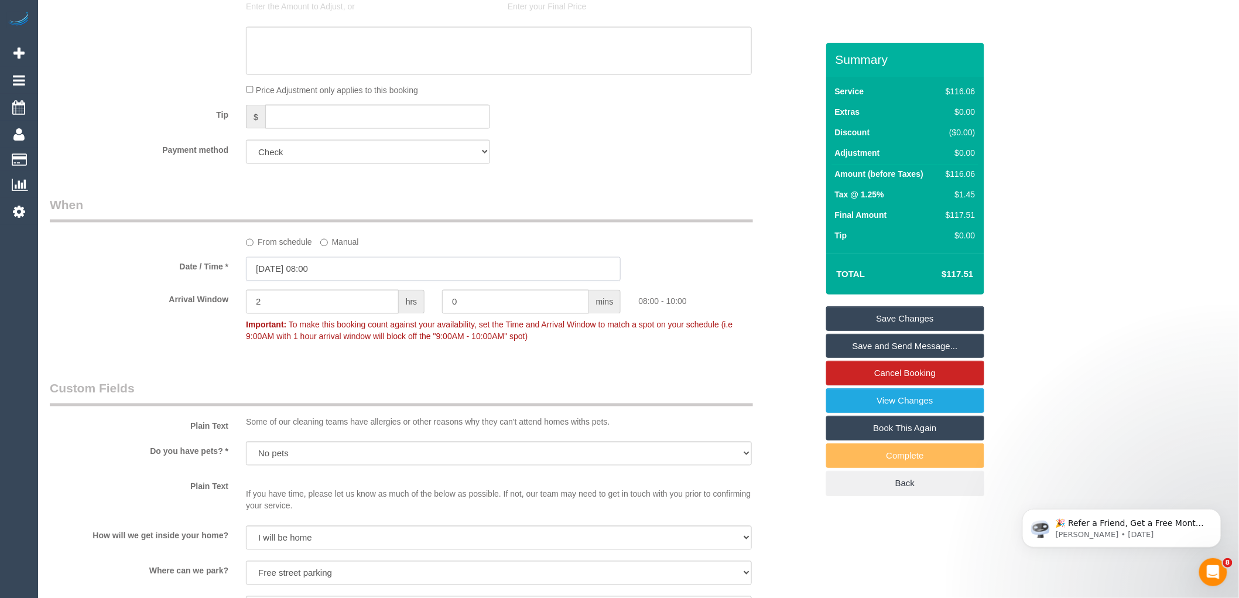
click at [292, 276] on input "22/10/2025 08:00" at bounding box center [433, 269] width 375 height 24
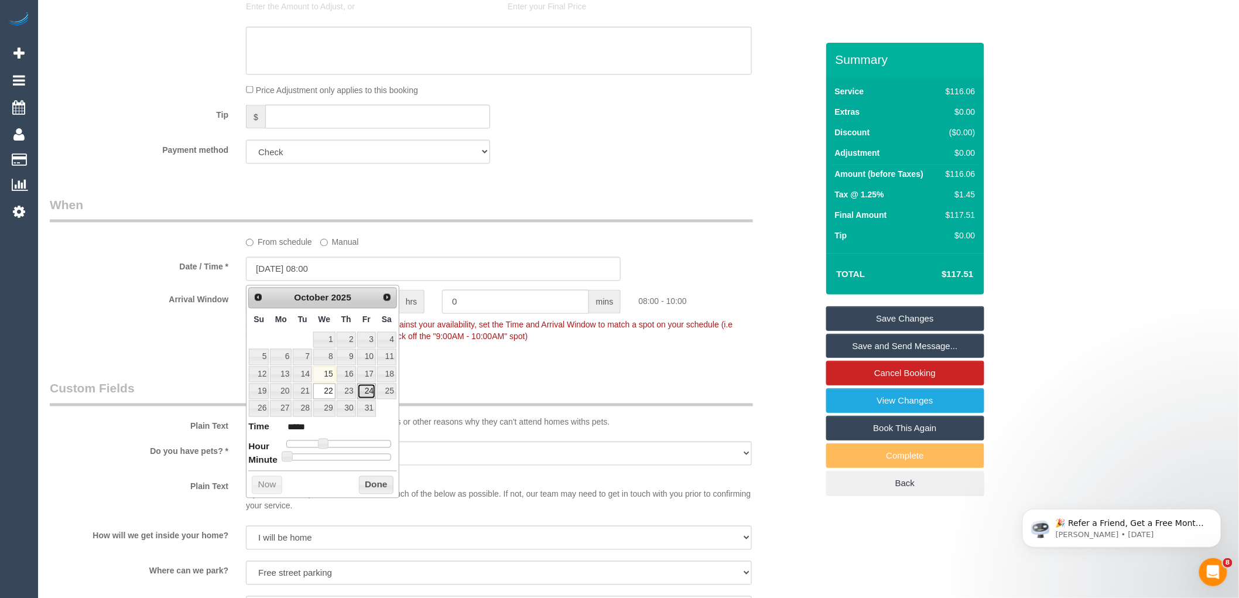
click at [367, 391] on link "24" at bounding box center [366, 391] width 19 height 16
type input "24/10/2025 07:00"
type input "*****"
click at [319, 441] on span at bounding box center [318, 444] width 11 height 11
click at [365, 484] on button "Done" at bounding box center [376, 485] width 35 height 19
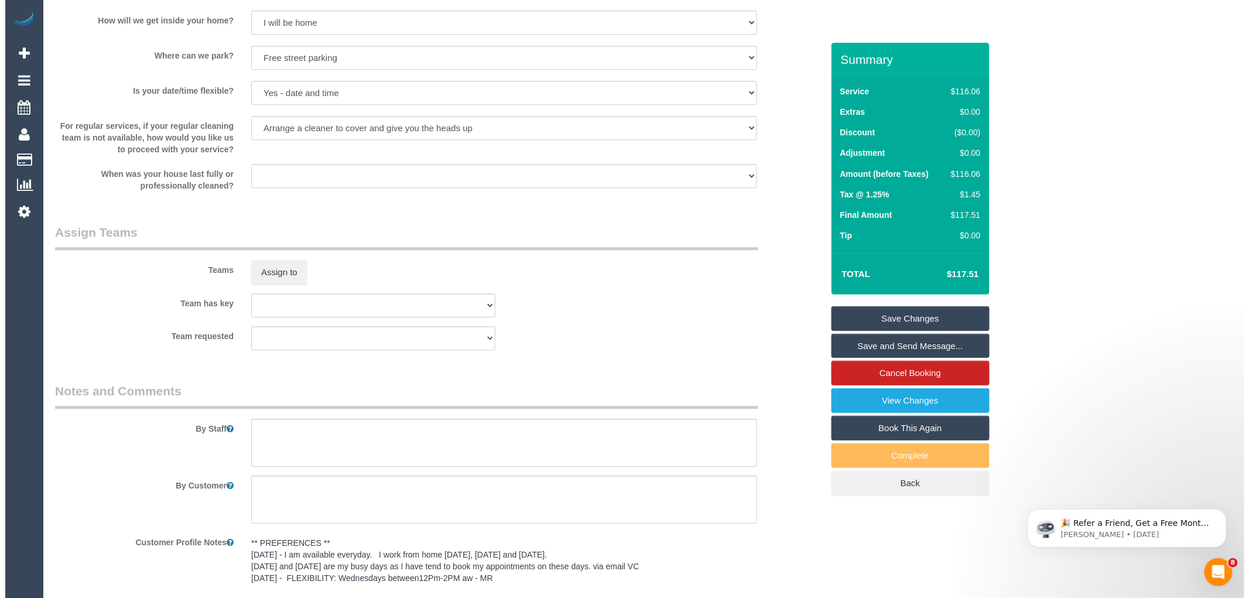
scroll to position [1236, 0]
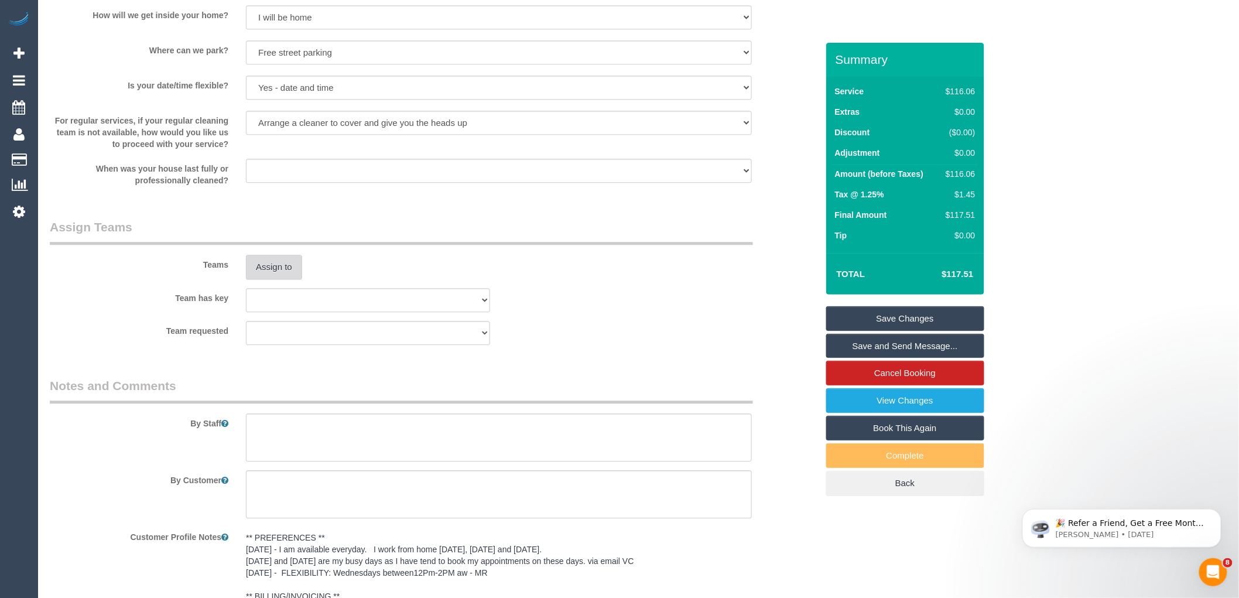
click at [272, 269] on button "Assign to" at bounding box center [274, 267] width 56 height 25
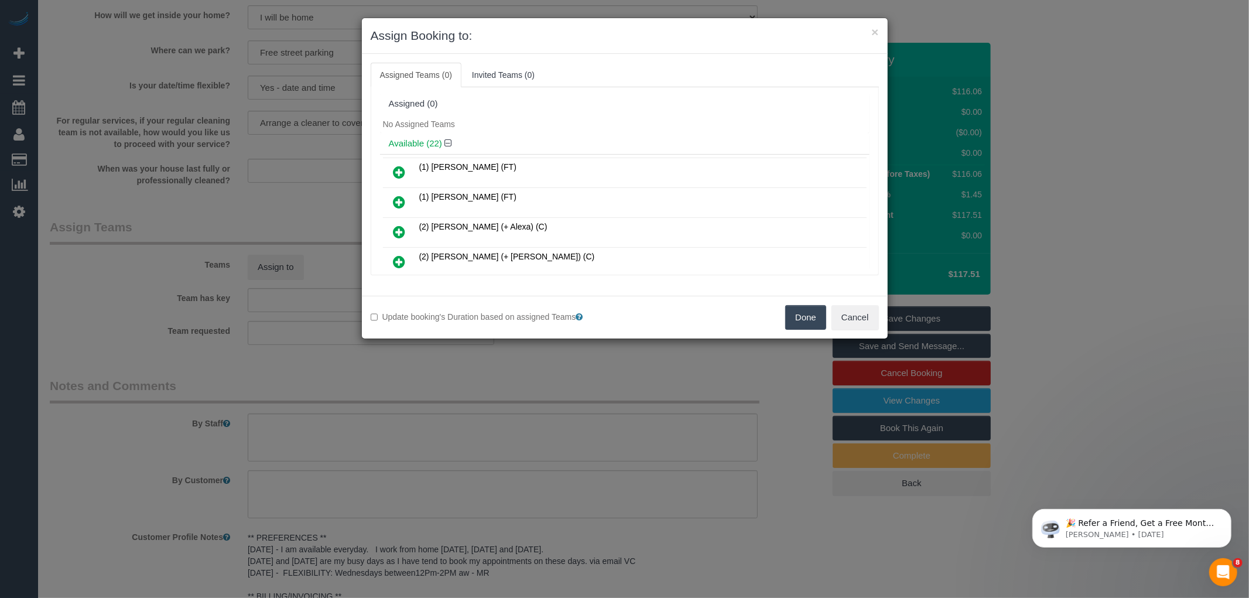
scroll to position [220, 0]
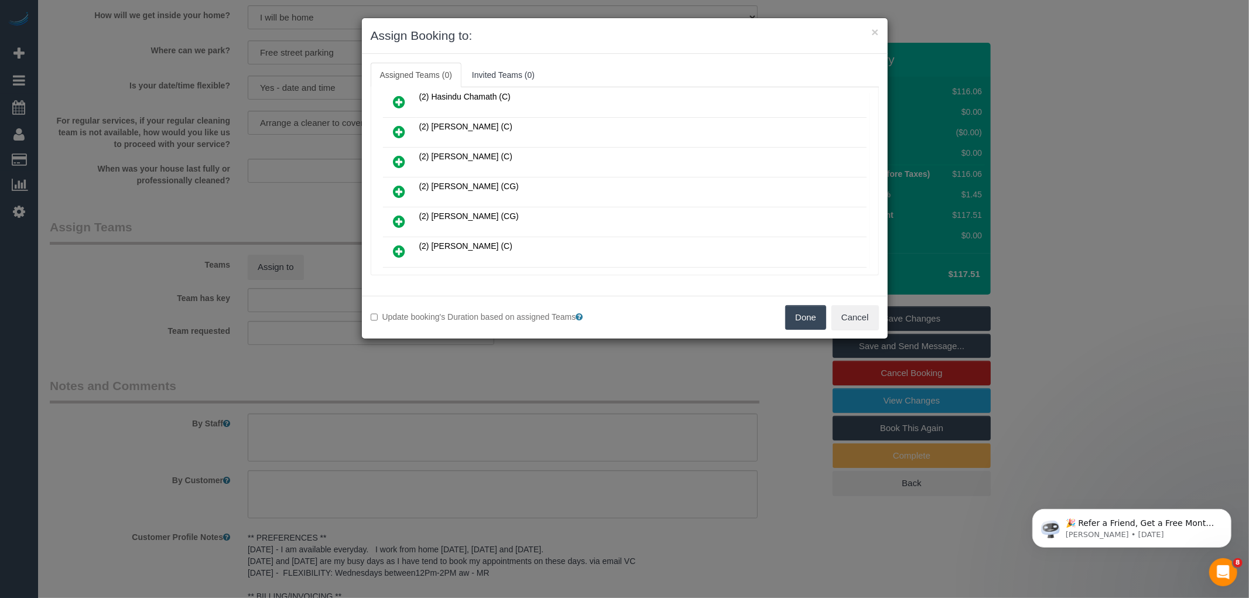
click at [397, 187] on icon at bounding box center [399, 191] width 12 height 14
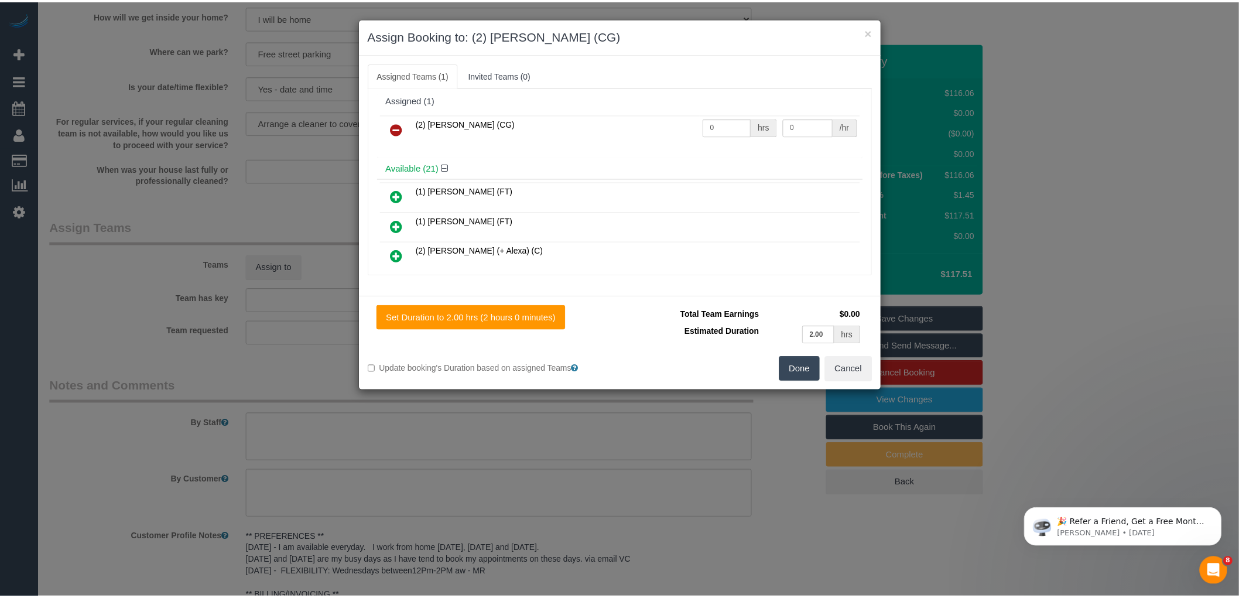
scroll to position [0, 0]
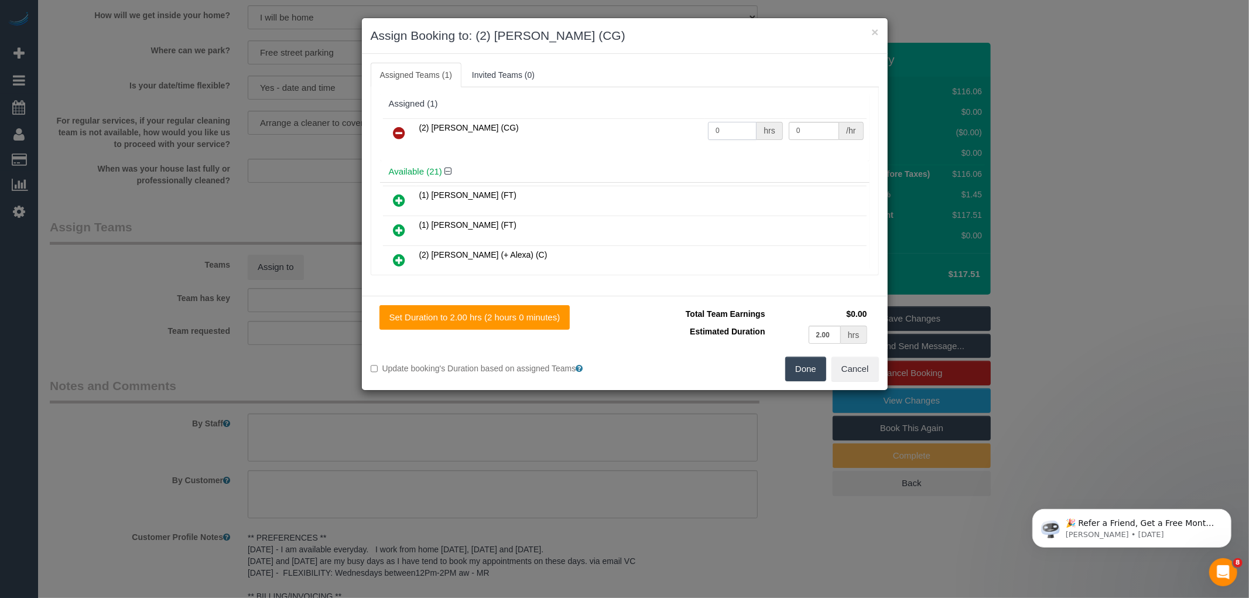
click at [719, 129] on input "0" at bounding box center [732, 131] width 49 height 18
type input "2"
drag, startPoint x: 814, startPoint y: 133, endPoint x: 783, endPoint y: 121, distance: 33.2
click at [789, 122] on input "0" at bounding box center [814, 131] width 50 height 18
type input "41.25"
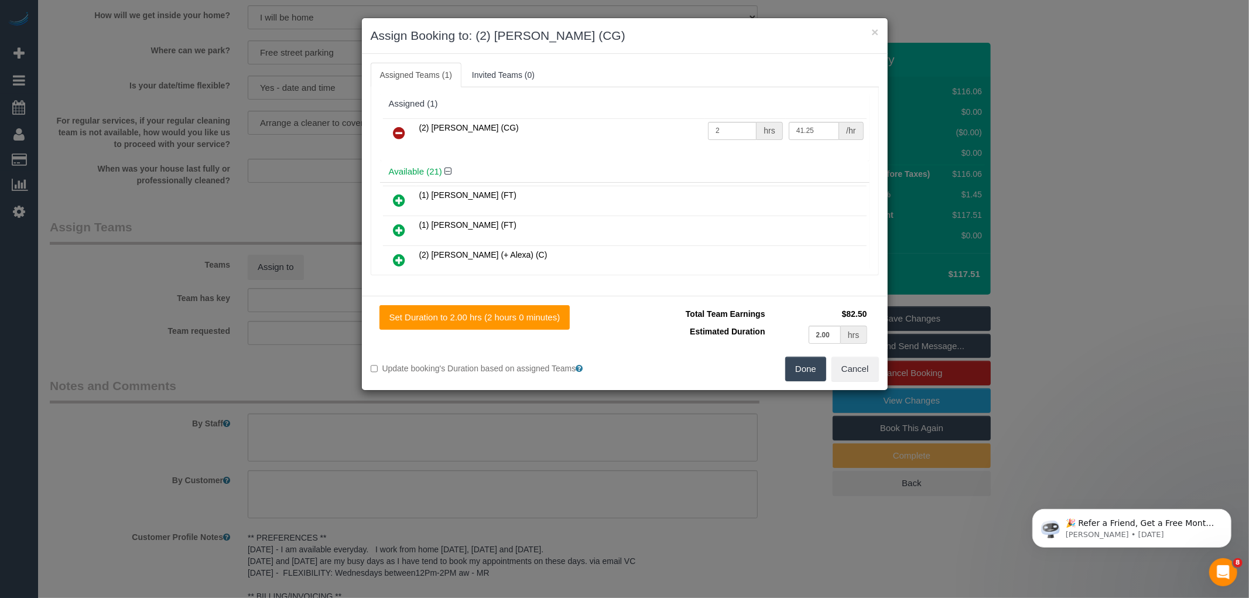
click at [797, 366] on button "Done" at bounding box center [805, 369] width 41 height 25
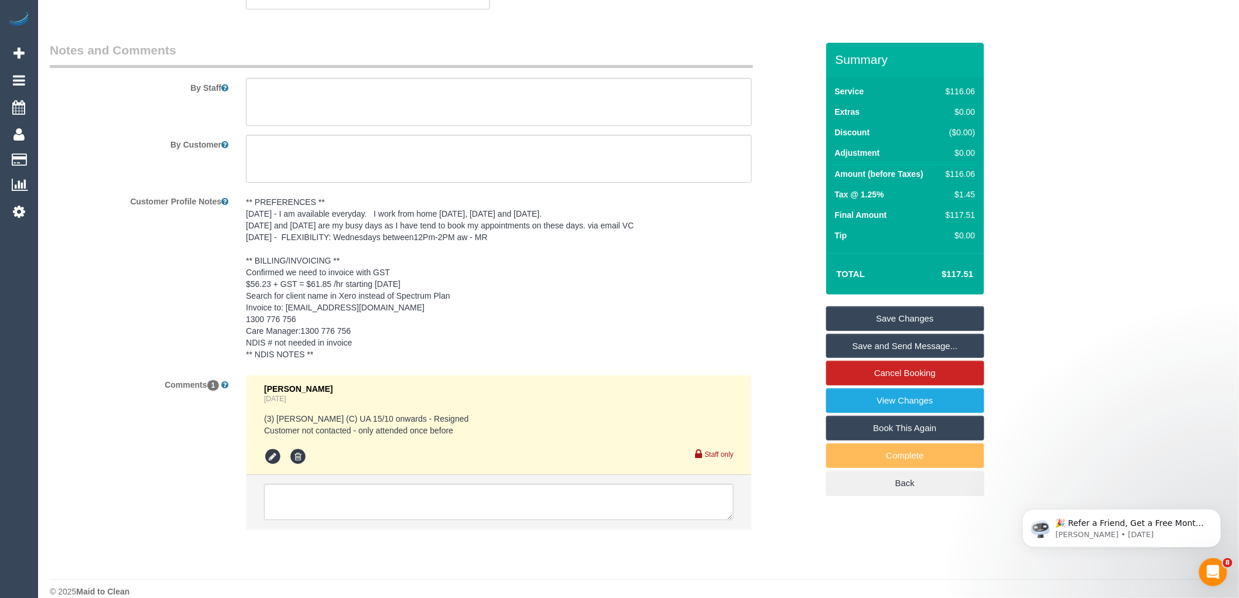
scroll to position [1590, 0]
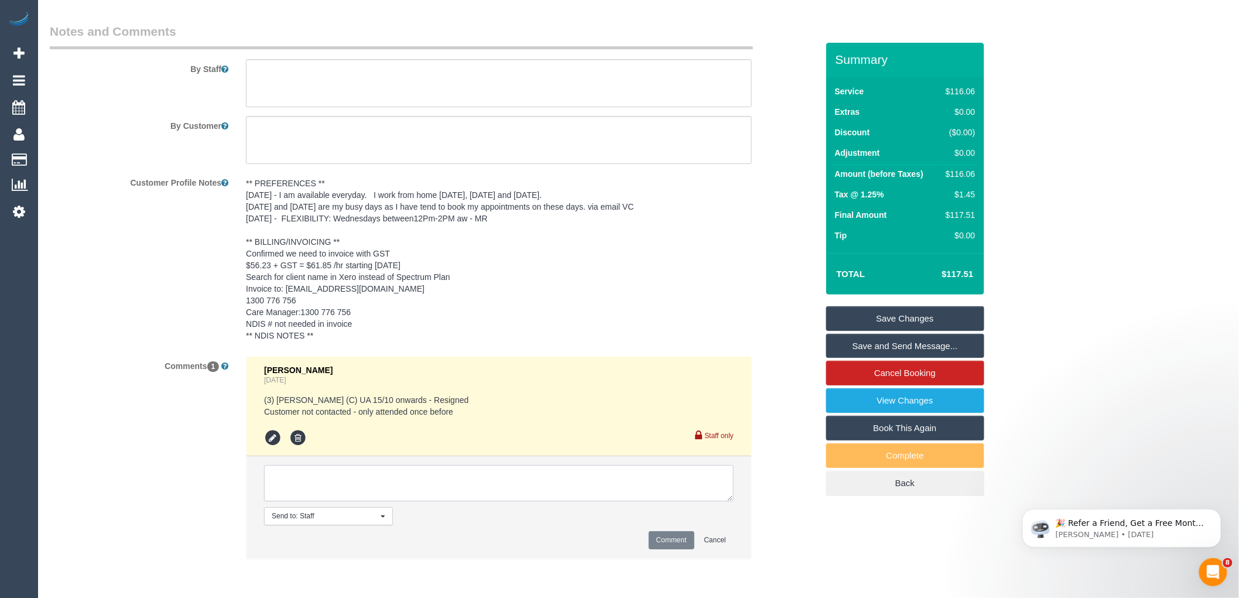
drag, startPoint x: 426, startPoint y: 478, endPoint x: 470, endPoint y: 487, distance: 44.1
click at [426, 479] on textarea at bounding box center [499, 483] width 470 height 36
paste textarea "Mohd has been named as ongoing cleaner"
type textarea "Mohd has been named as ongoing cleaner"
click at [664, 539] on button "Comment" at bounding box center [672, 540] width 46 height 18
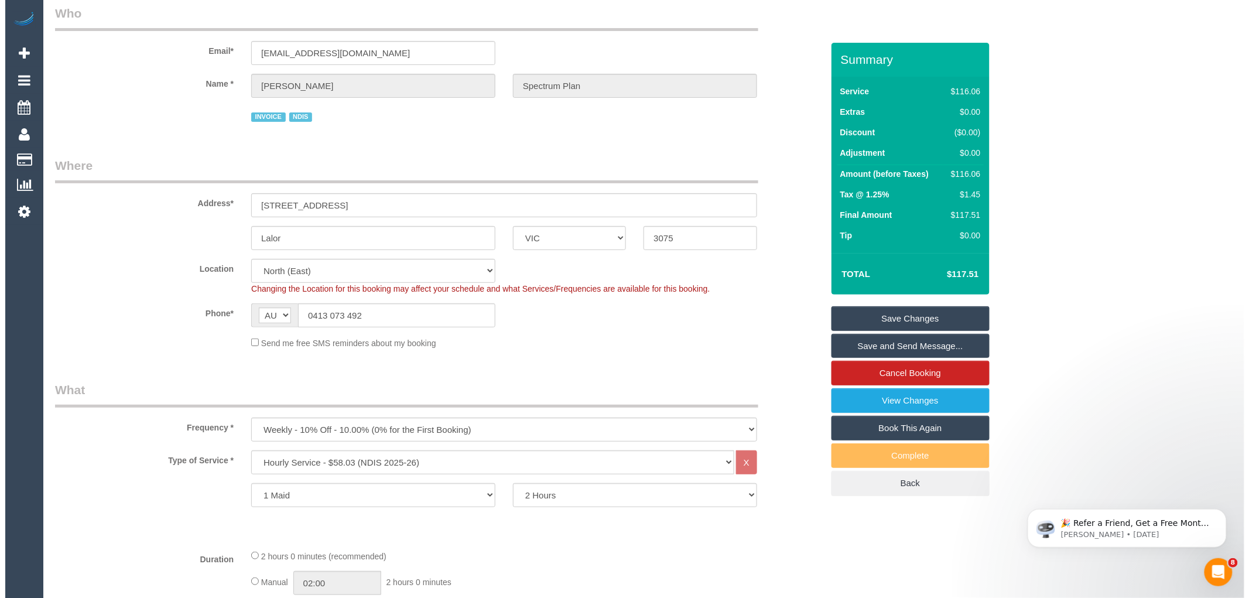
scroll to position [0, 0]
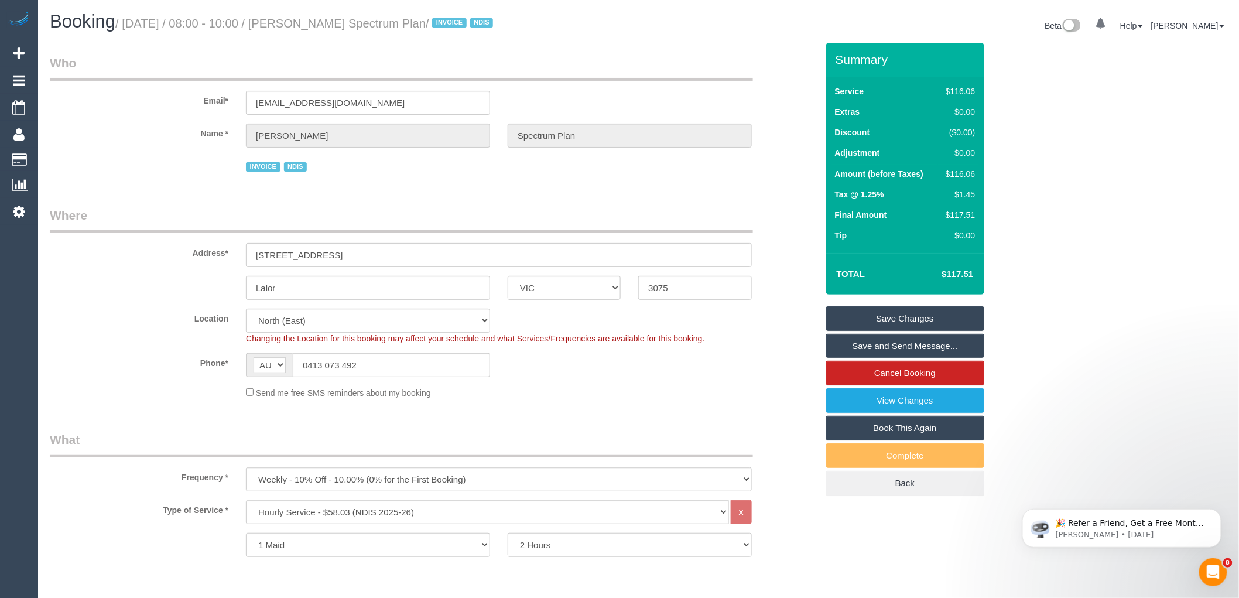
drag, startPoint x: 307, startPoint y: 22, endPoint x: 464, endPoint y: 19, distance: 156.4
click at [464, 19] on small "/ October 22, 2025 / 08:00 - 10:00 / Lisanna Burnie Spectrum Plan / INVOICE NDIS" at bounding box center [305, 23] width 381 height 13
copy small "Lisanna Burnie Spectrum Plan"
click at [910, 345] on link "Save and Send Message..." at bounding box center [905, 346] width 158 height 25
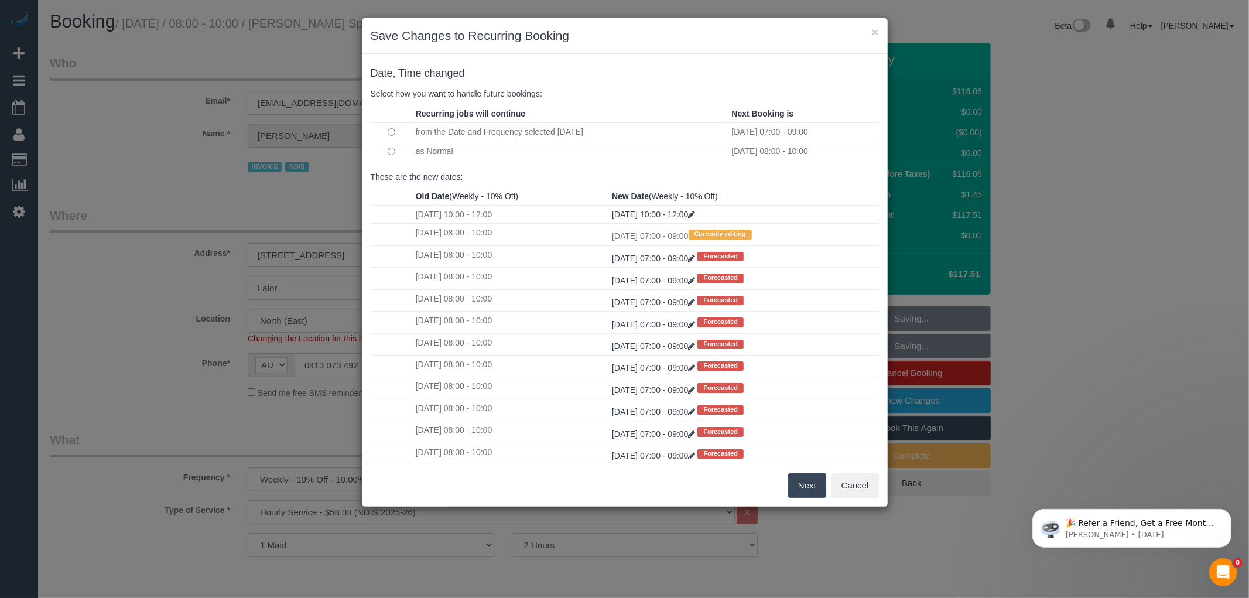
click at [805, 484] on button "Next" at bounding box center [807, 485] width 38 height 25
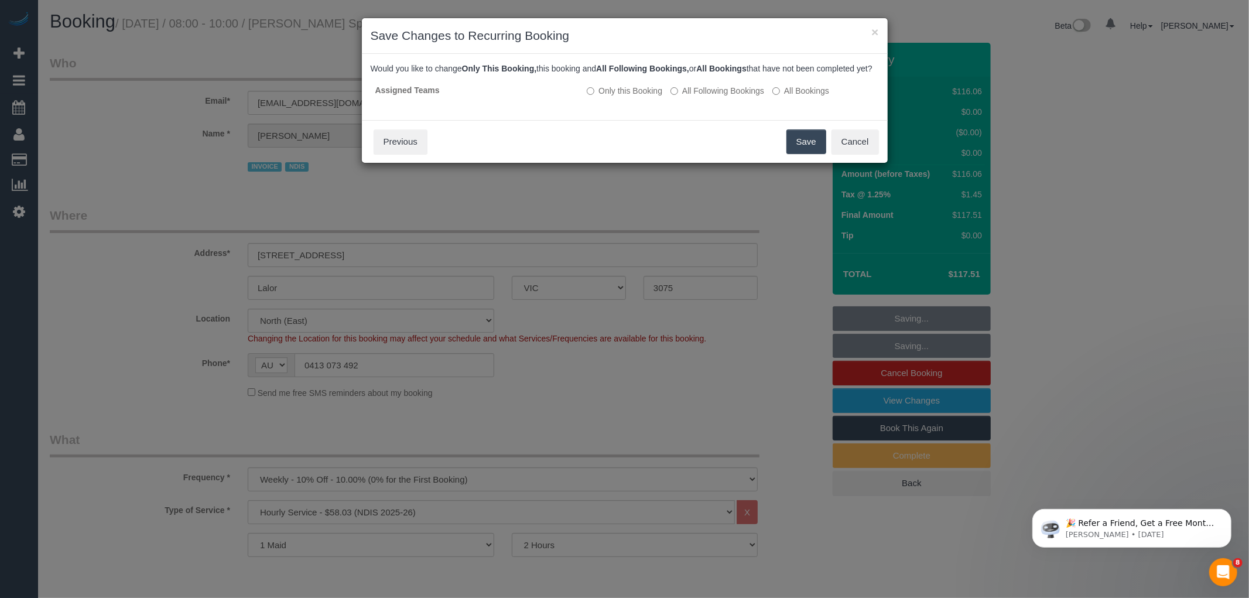
click at [799, 154] on button "Save" at bounding box center [806, 141] width 40 height 25
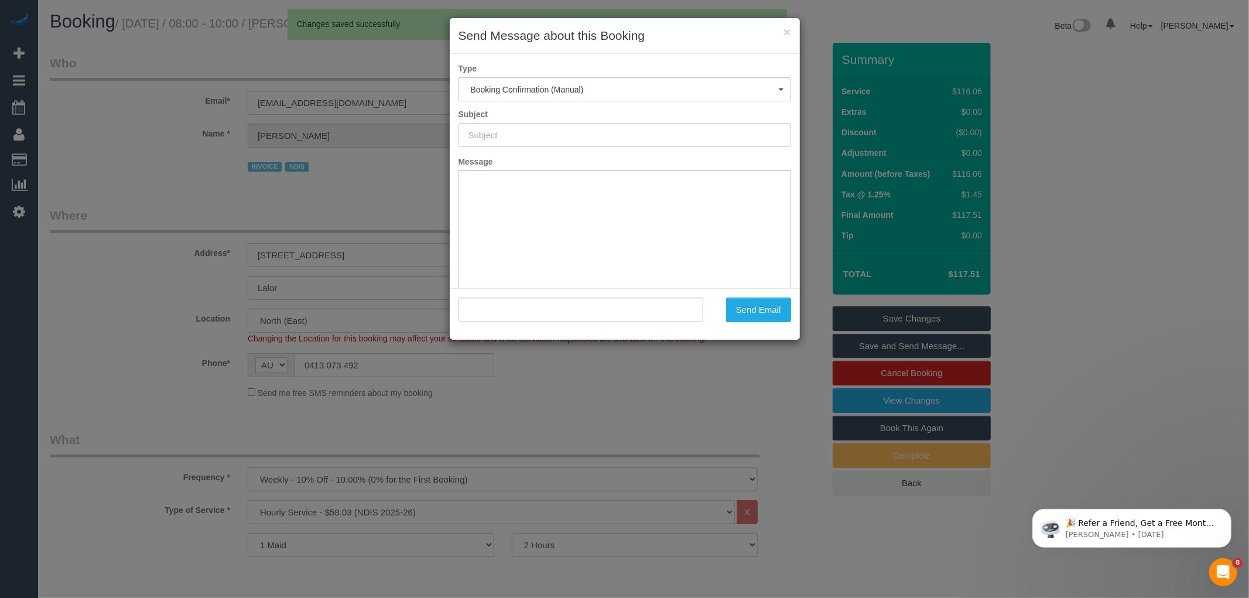
type input "Booking Confirmed"
type input ""Lisanna Burnie Spectrum Plan" <list147@bigpond.com>"
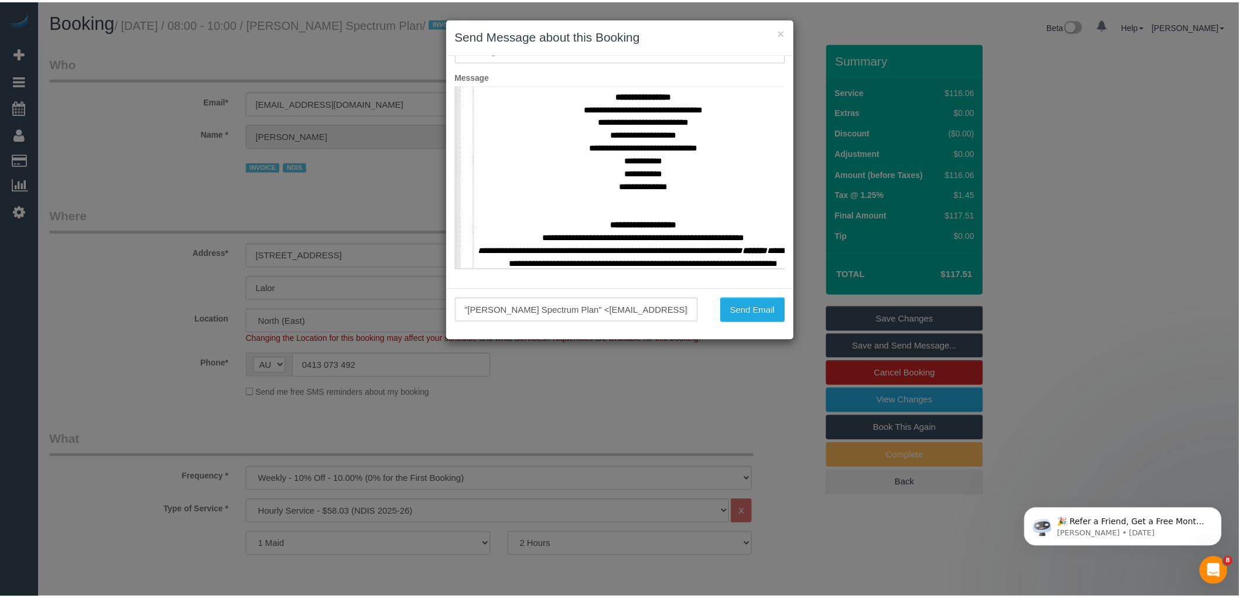
scroll to position [455, 0]
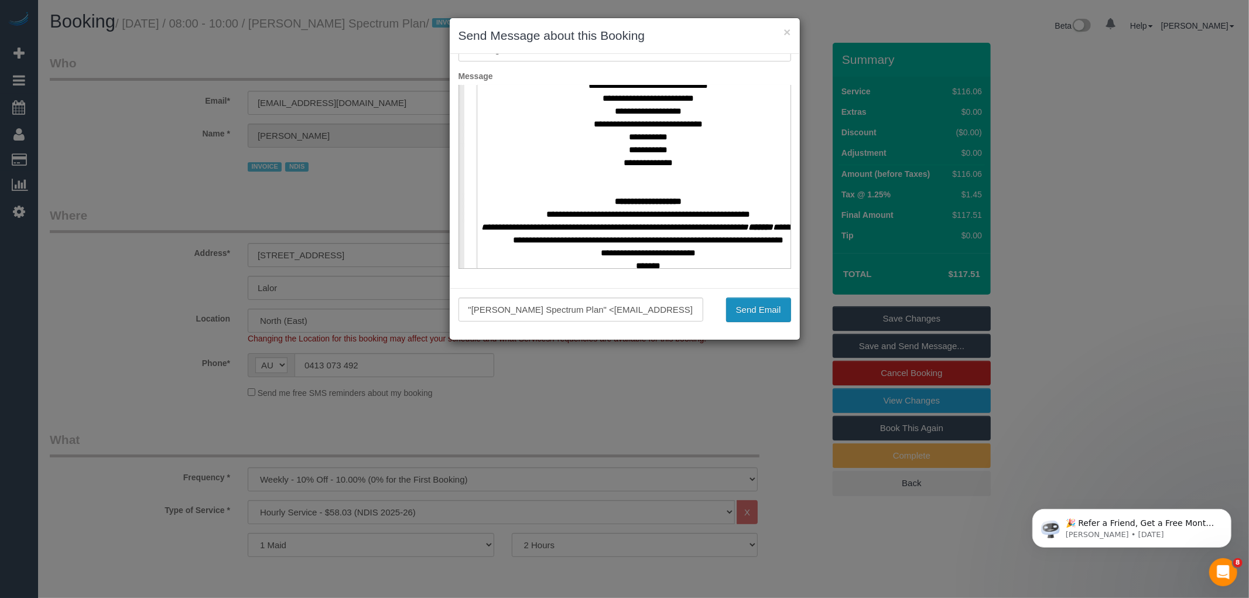
click at [751, 304] on button "Send Email" at bounding box center [758, 309] width 65 height 25
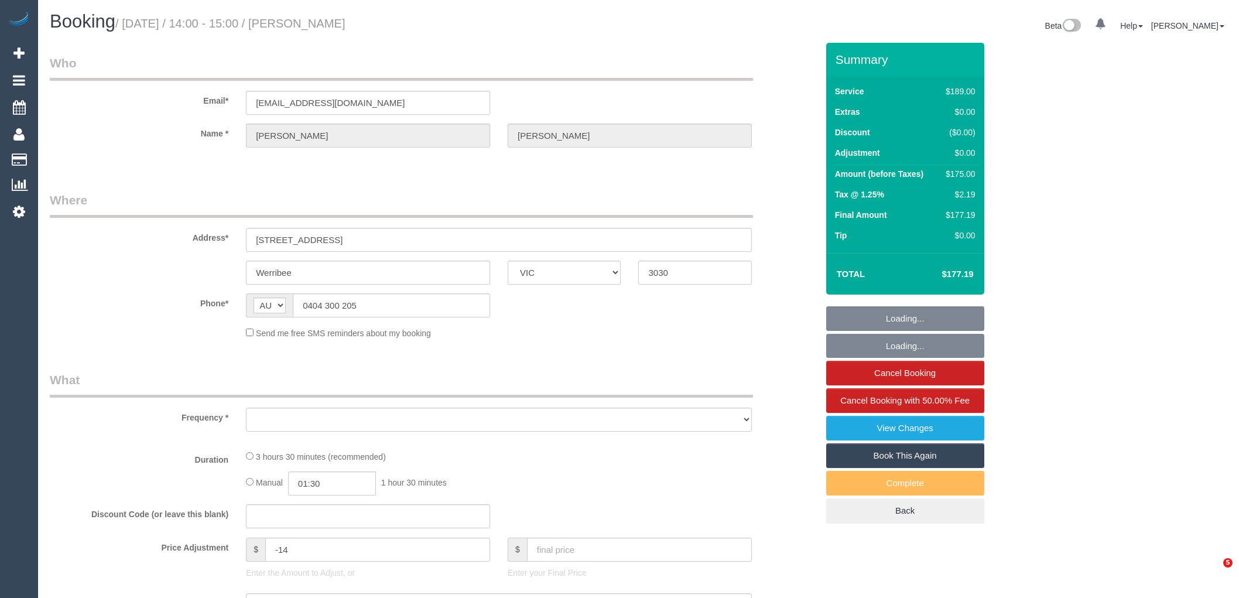
select select "VIC"
select select "string:stripe-pm_1Qz4Kv2GScqysDRVWCzsC0w2"
select select "number:32"
select select "number:14"
select select "number:18"
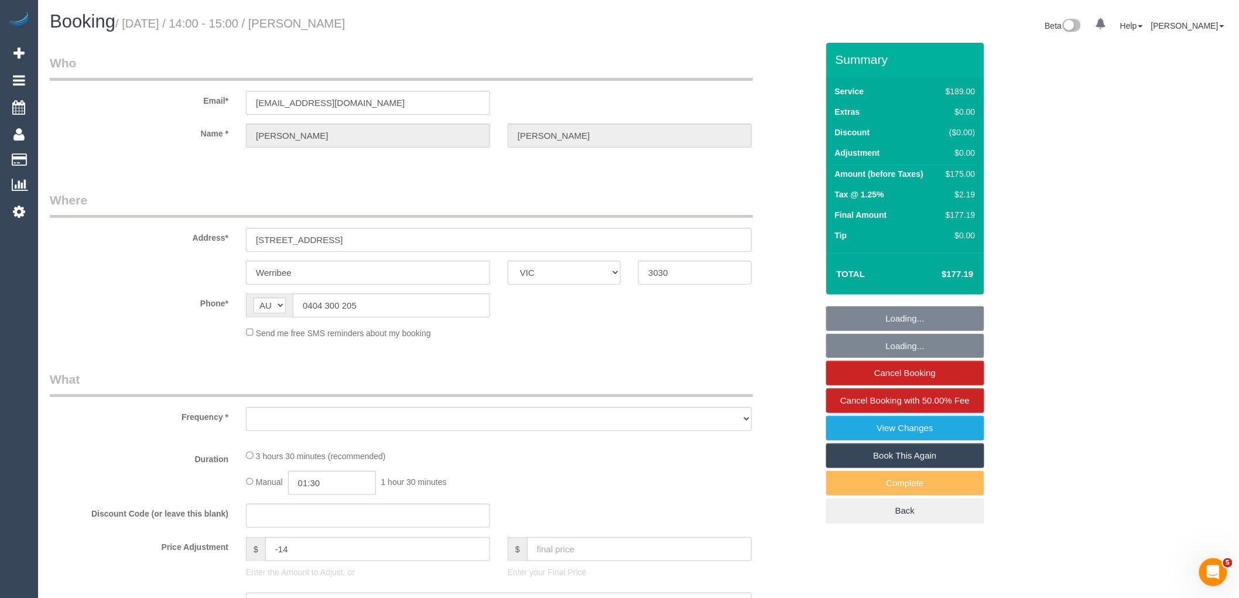
select select "number:25"
select select "number:35"
select select "number:12"
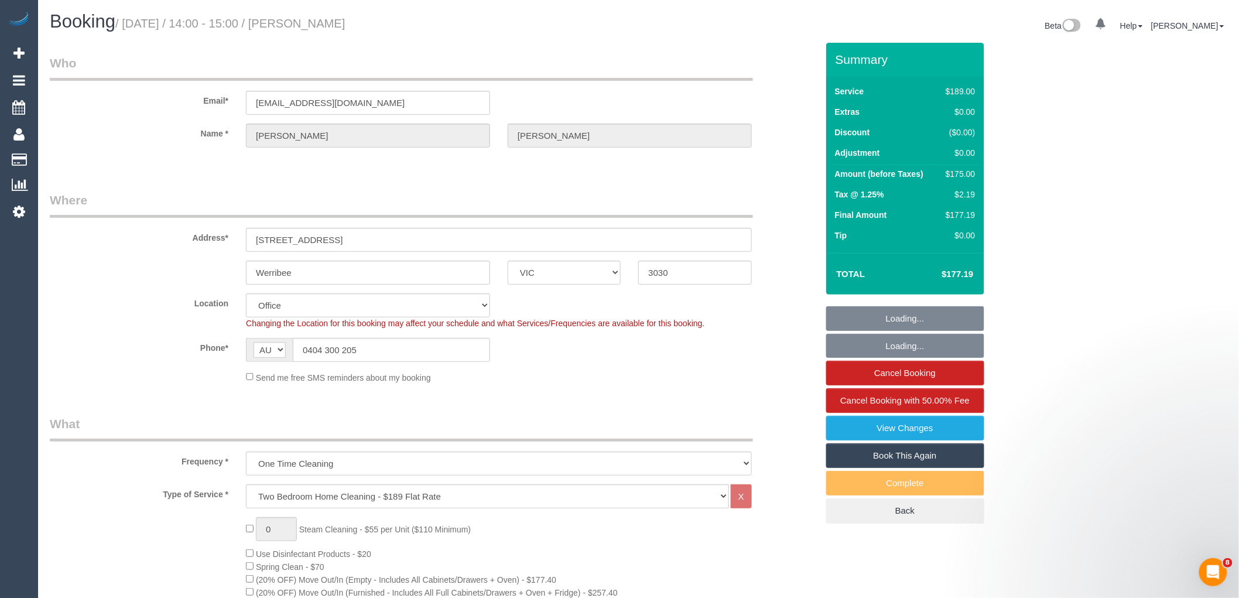
select select "object:2147"
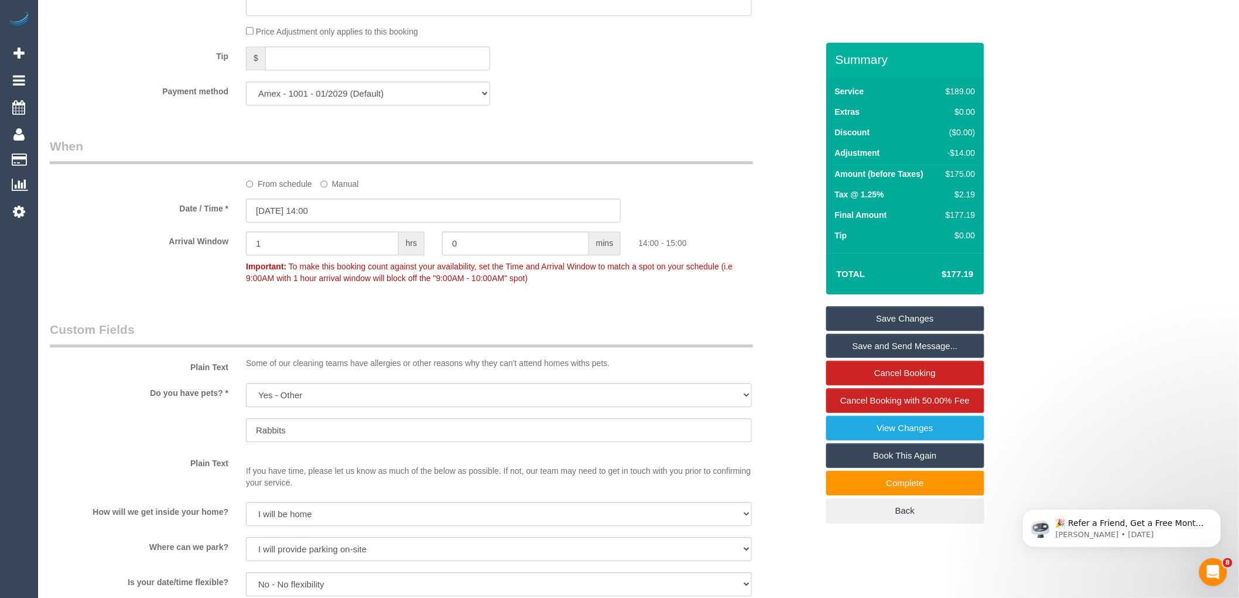
scroll to position [1171, 0]
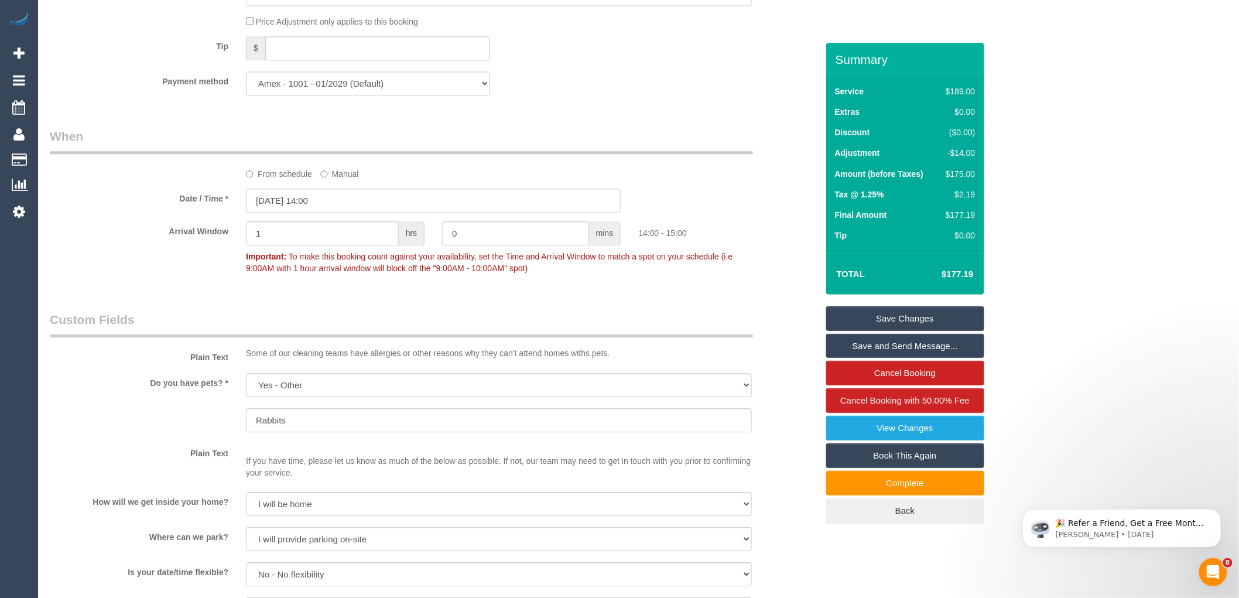
click at [331, 198] on sui-booking-spot "From schedule Manual Date / Time * 15/10/2025 14:00 Arrival Window 1 hrs 0 mins…" at bounding box center [434, 204] width 768 height 152
click at [324, 213] on input "15/10/2025 14:00" at bounding box center [433, 201] width 375 height 24
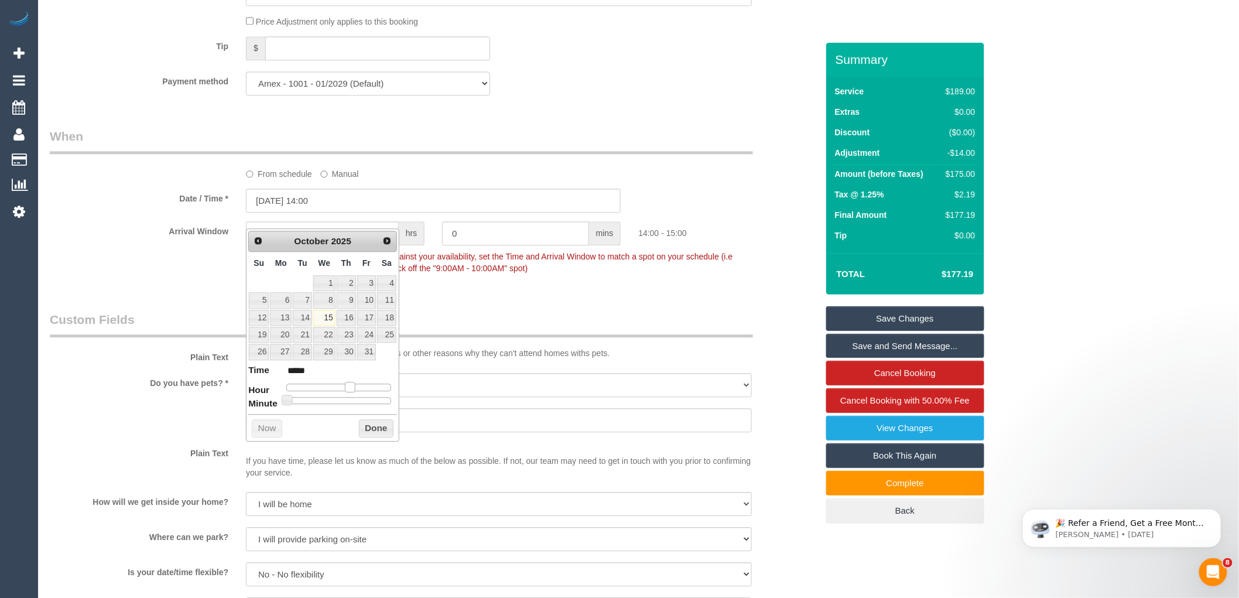
type input "15/10/2025 13:00"
type input "*****"
type input "15/10/2025 12:00"
type input "*****"
type input "15/10/2025 11:00"
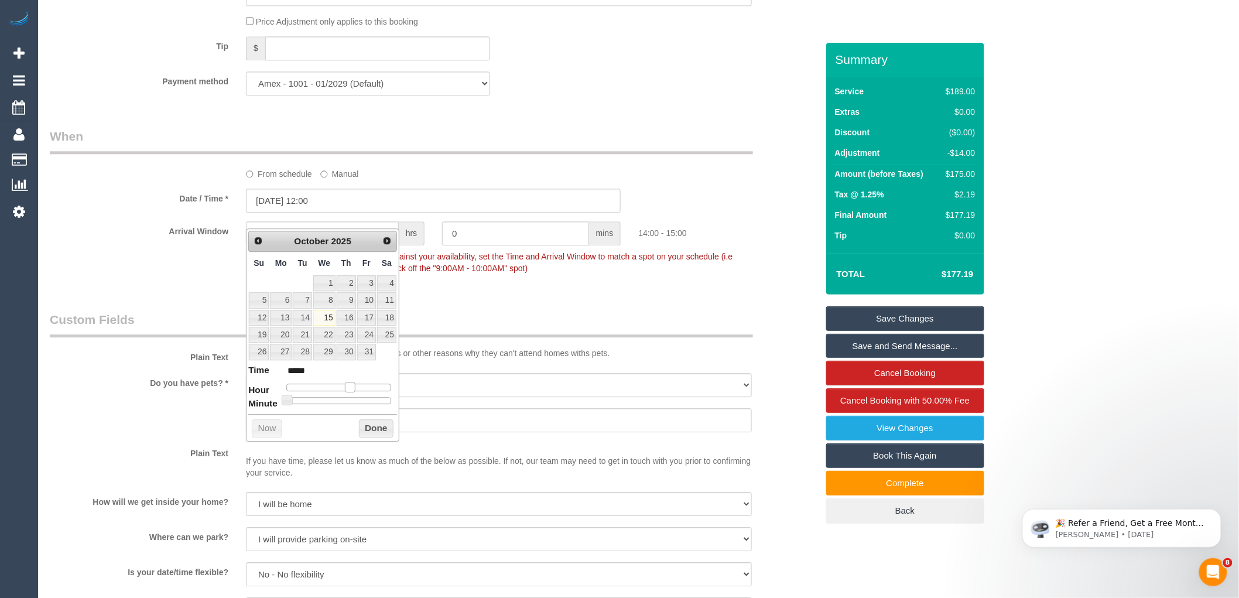
type input "*****"
type input "15/10/2025 12:00"
type input "*****"
type input "15/10/2025 13:00"
type input "*****"
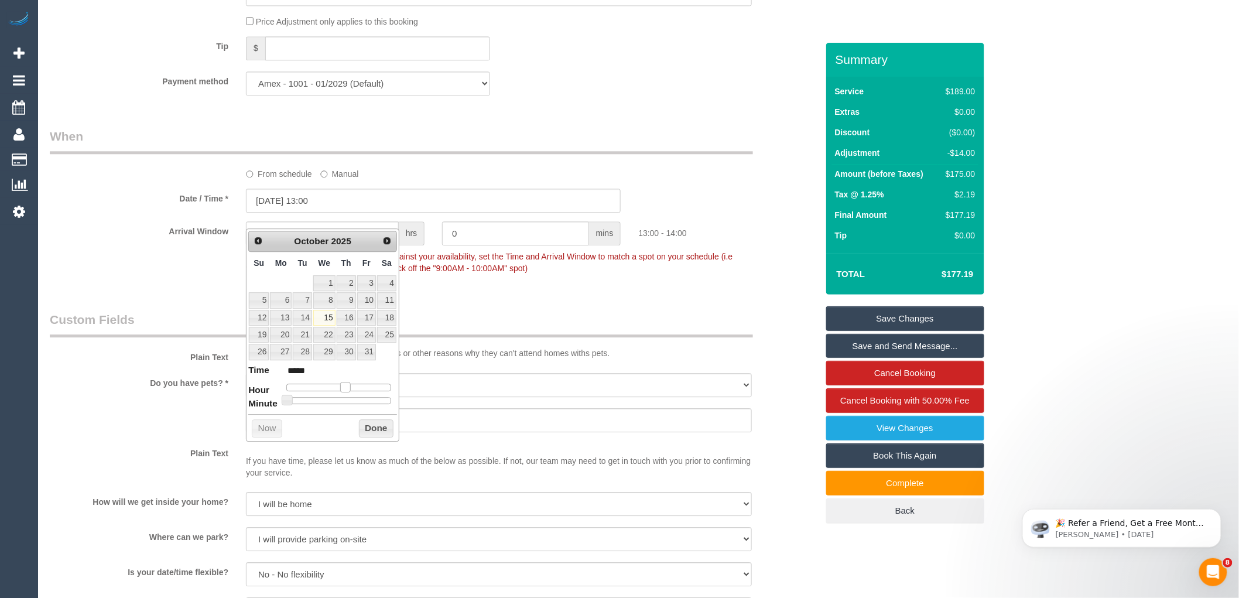
click at [344, 387] on span at bounding box center [345, 387] width 11 height 11
click at [352, 313] on link "16" at bounding box center [346, 318] width 19 height 16
type input "16/10/2025 13:00"
click at [375, 426] on button "Done" at bounding box center [376, 428] width 35 height 19
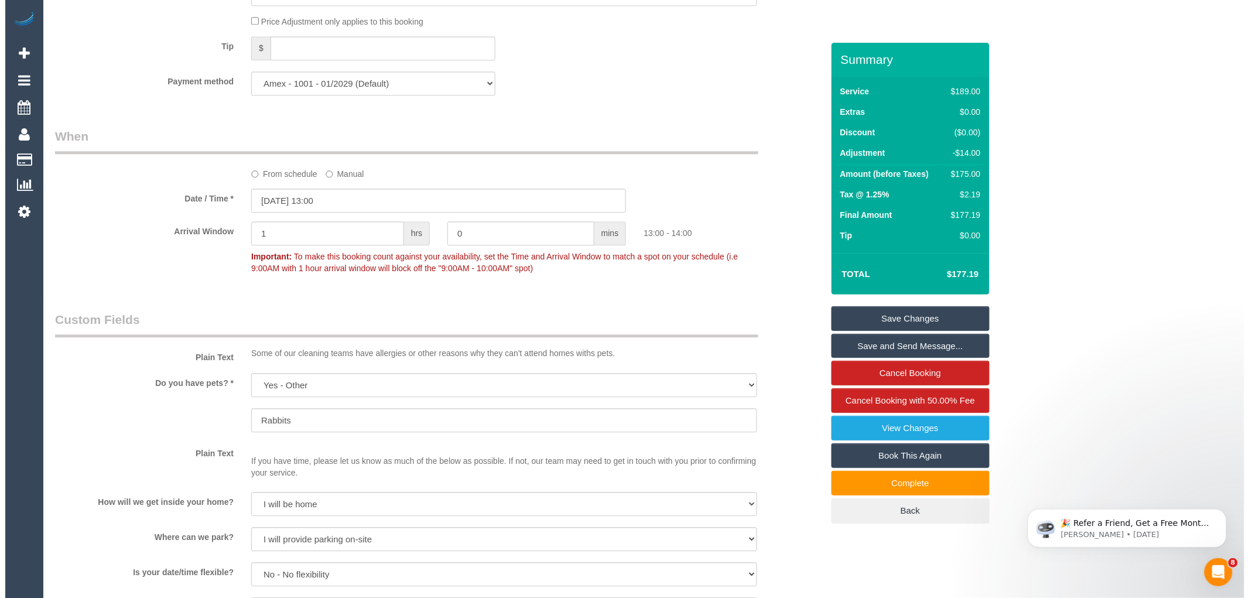
scroll to position [1691, 0]
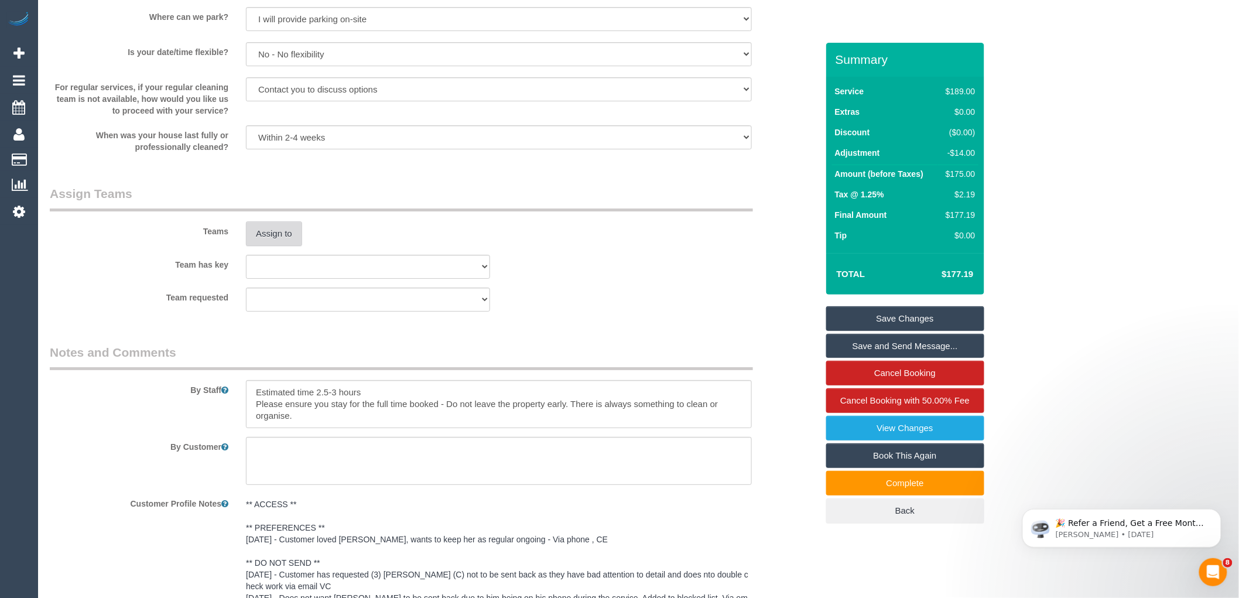
click at [284, 246] on button "Assign to" at bounding box center [274, 233] width 56 height 25
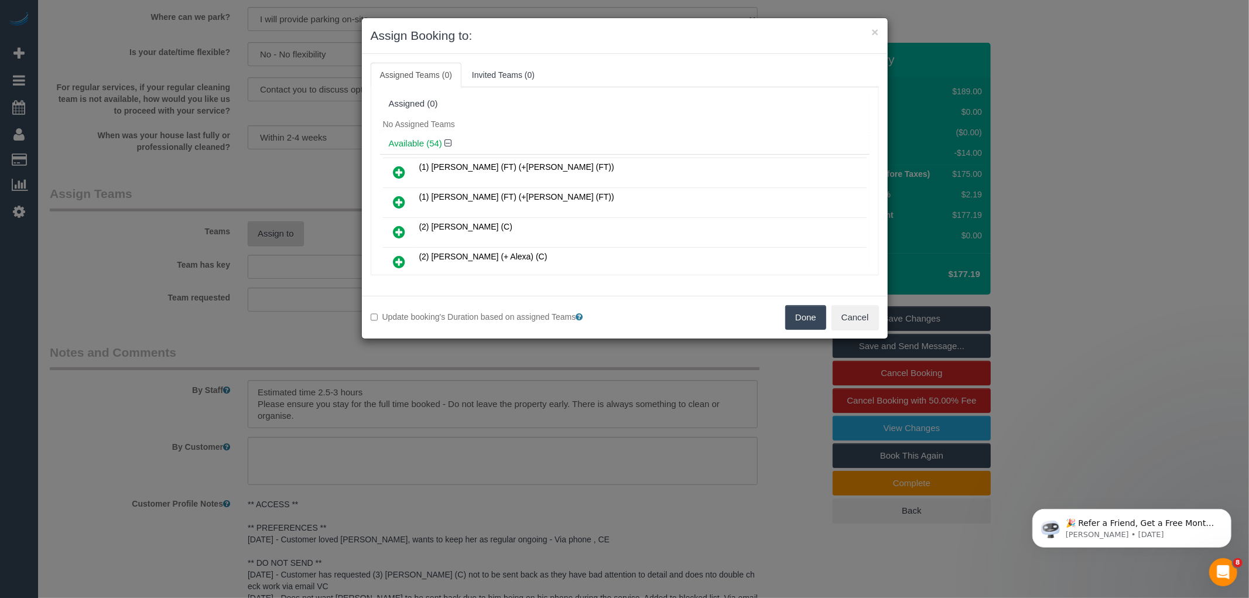
scroll to position [309, 0]
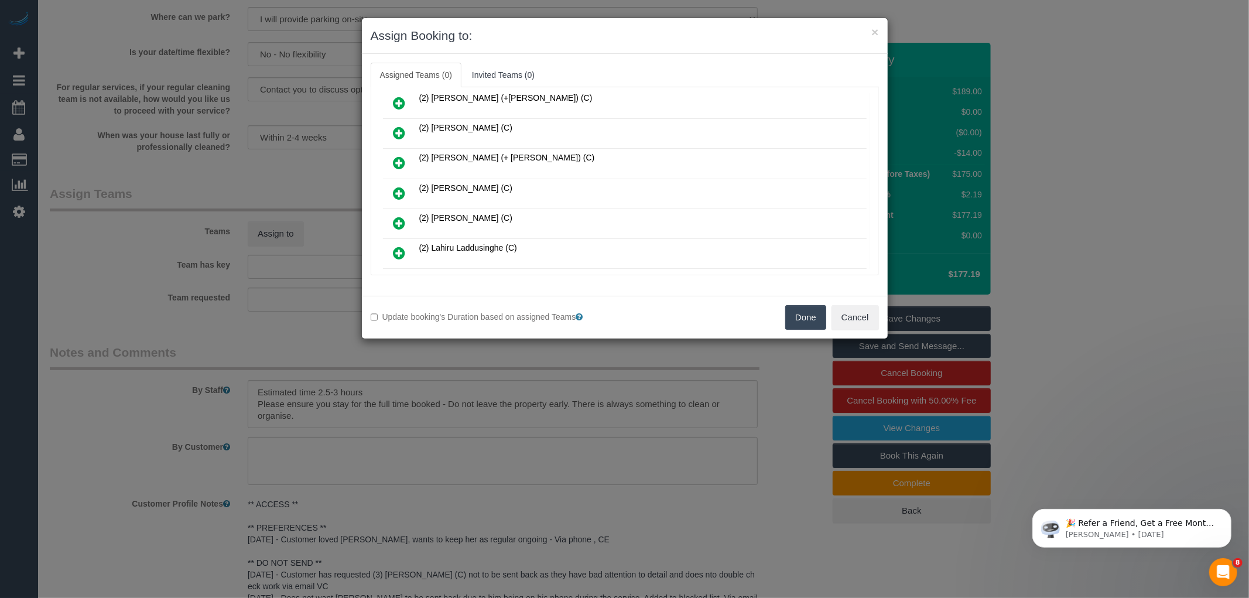
click at [401, 187] on icon at bounding box center [399, 193] width 12 height 14
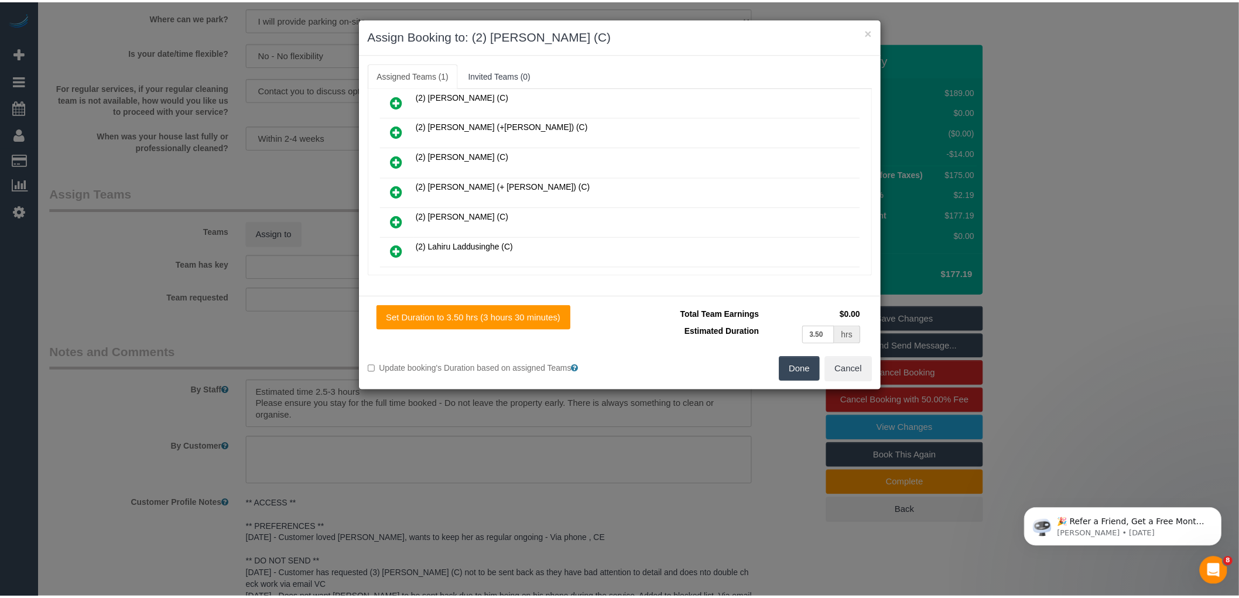
scroll to position [336, 0]
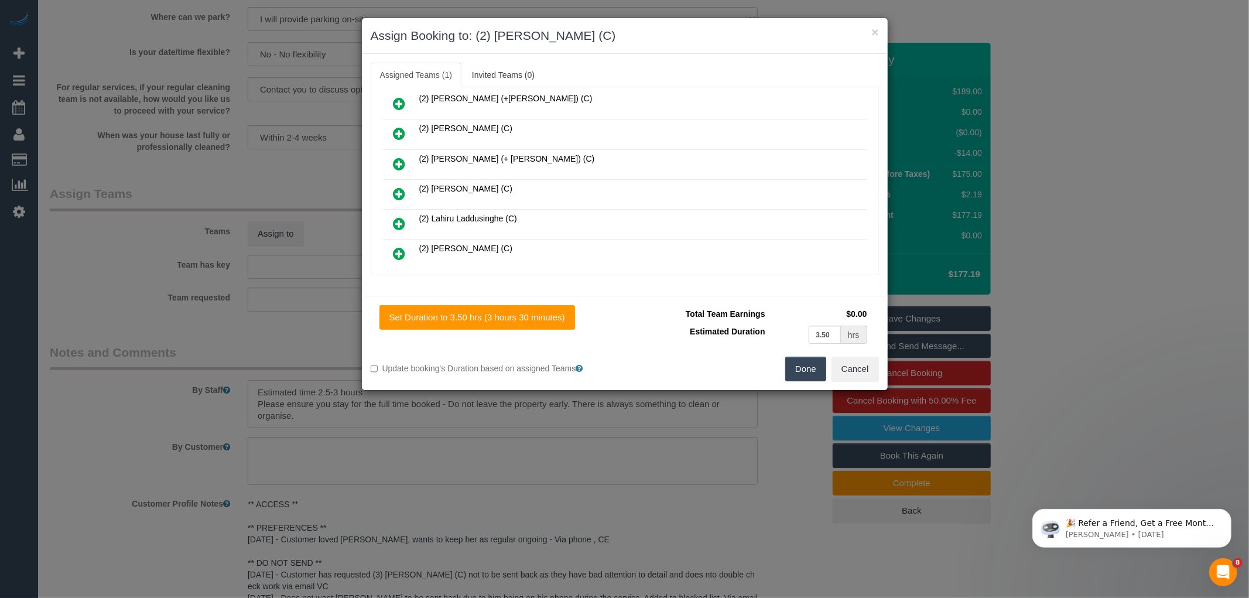
click at [803, 370] on button "Done" at bounding box center [805, 369] width 41 height 25
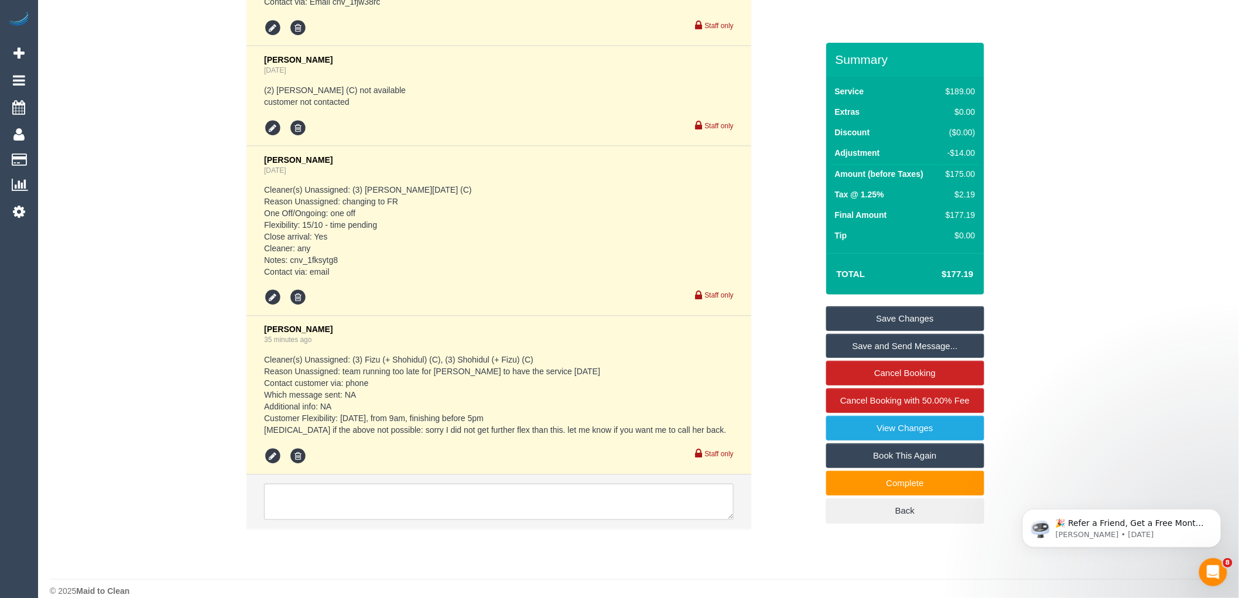
scroll to position [2521, 0]
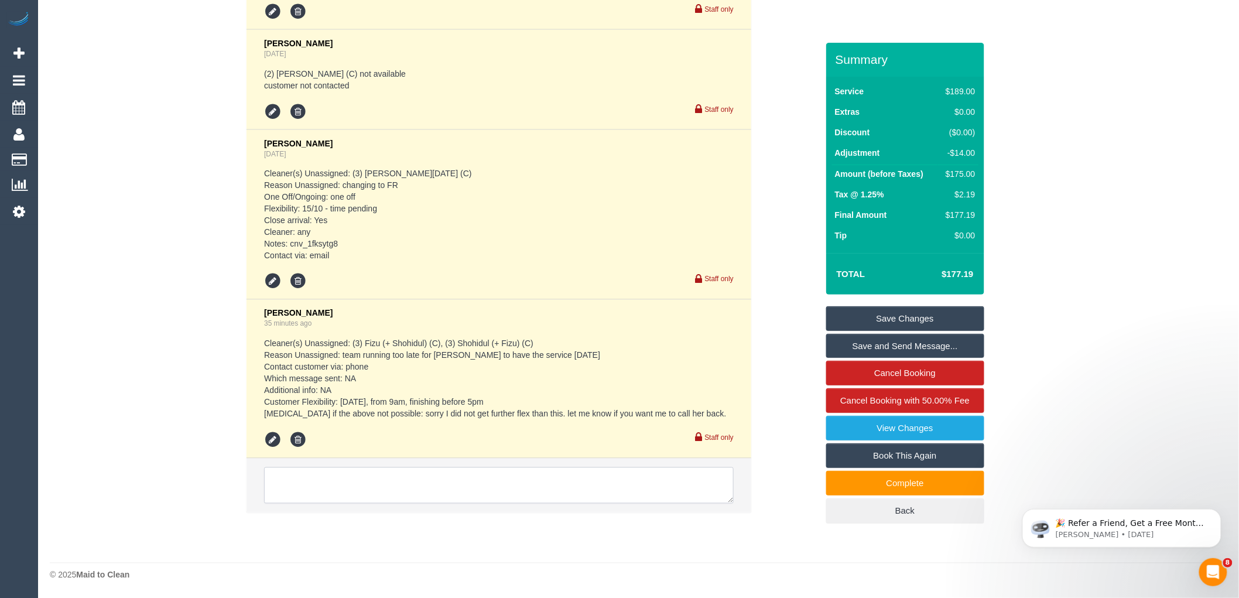
click at [362, 481] on textarea at bounding box center [499, 485] width 470 height 36
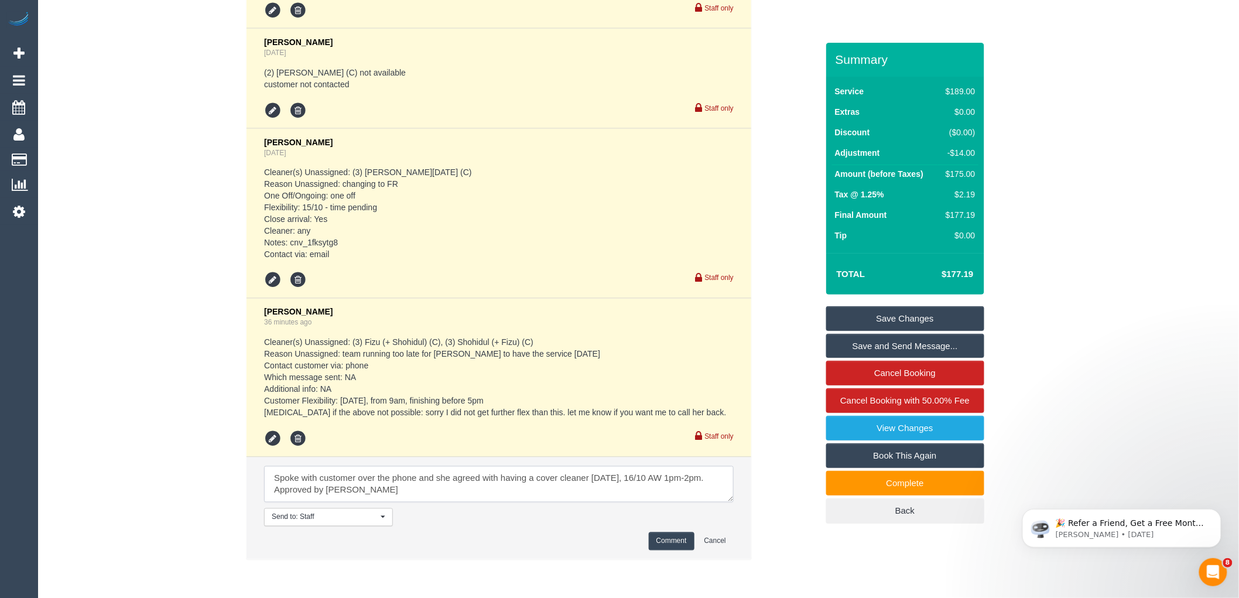
type textarea "Spoke with customer over the phone and she agreed with having a cover cleaner t…"
click at [674, 539] on button "Comment" at bounding box center [672, 541] width 46 height 18
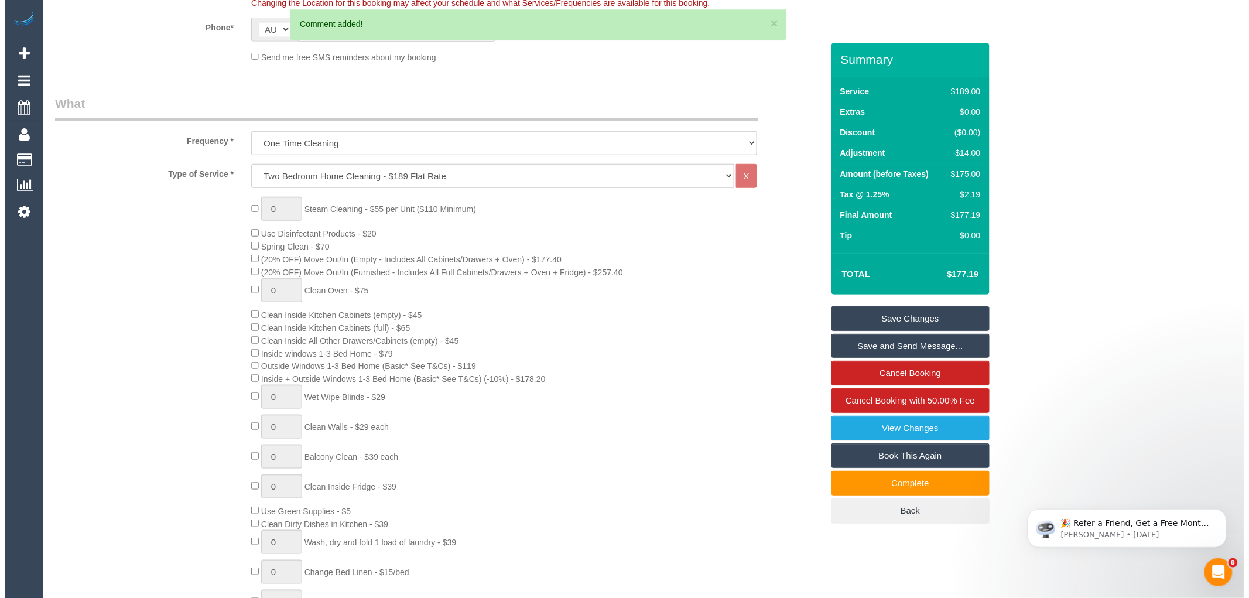
scroll to position [0, 0]
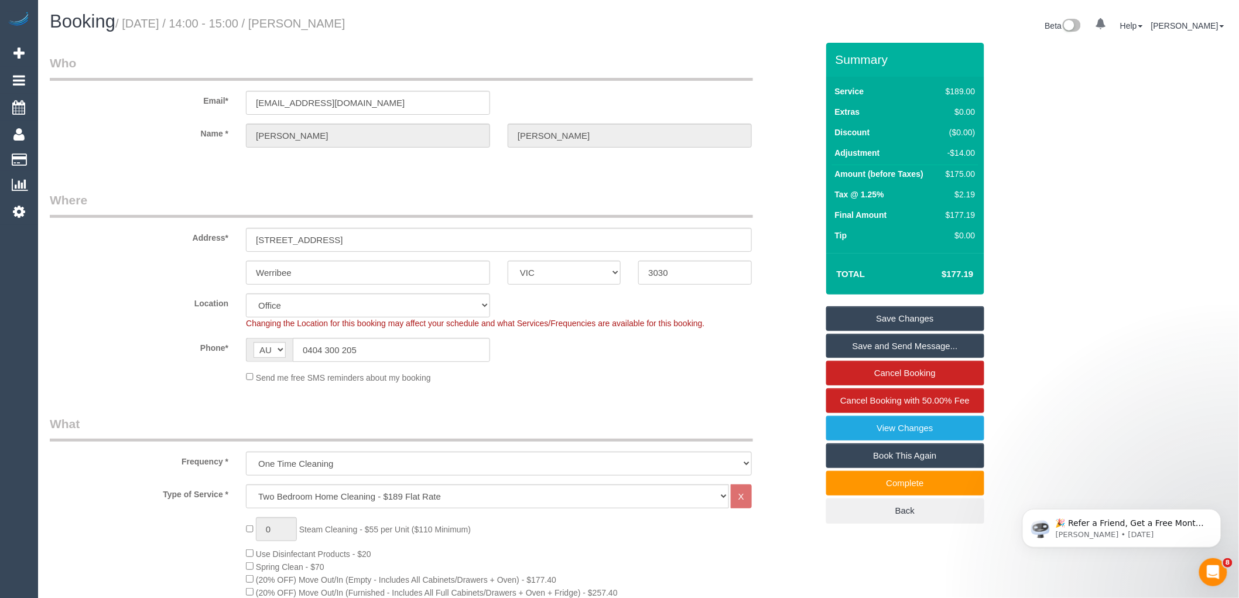
drag, startPoint x: 307, startPoint y: 21, endPoint x: 376, endPoint y: 30, distance: 69.6
click at [376, 30] on h1 "Booking / October 15, 2025 / 14:00 - 15:00 / Anjie Lin" at bounding box center [340, 22] width 580 height 20
copy small "Anjie Lin"
click at [896, 340] on link "Save and Send Message..." at bounding box center [905, 346] width 158 height 25
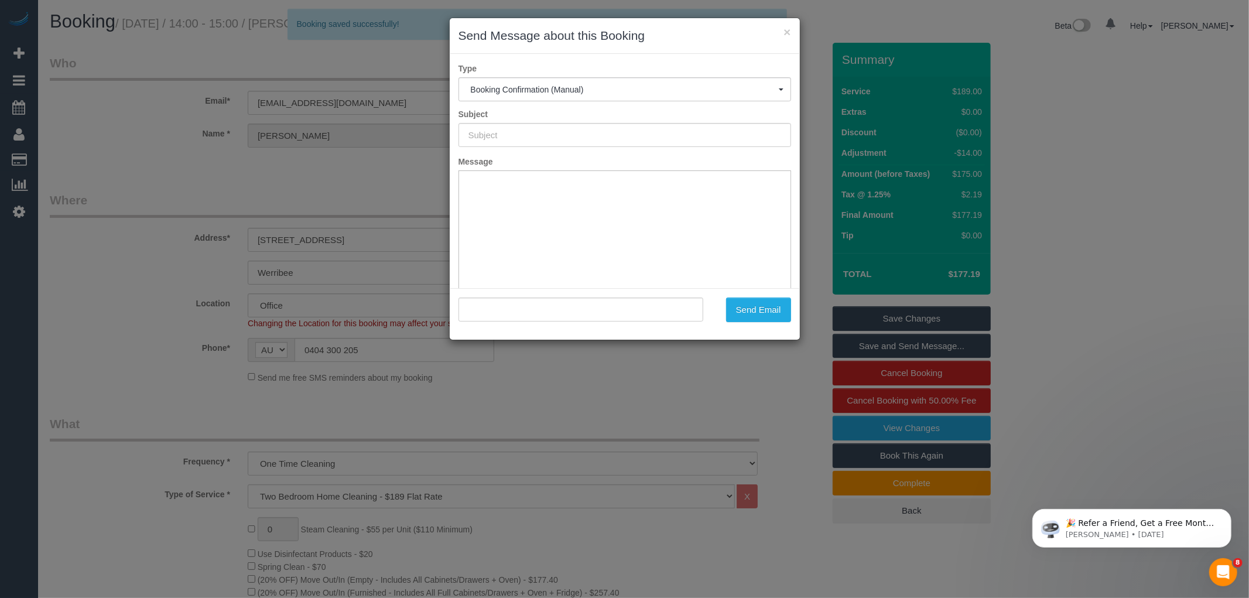
type input "Booking Confirmed"
type input ""Anjie Lin" <anjiebebe@gmail.com>"
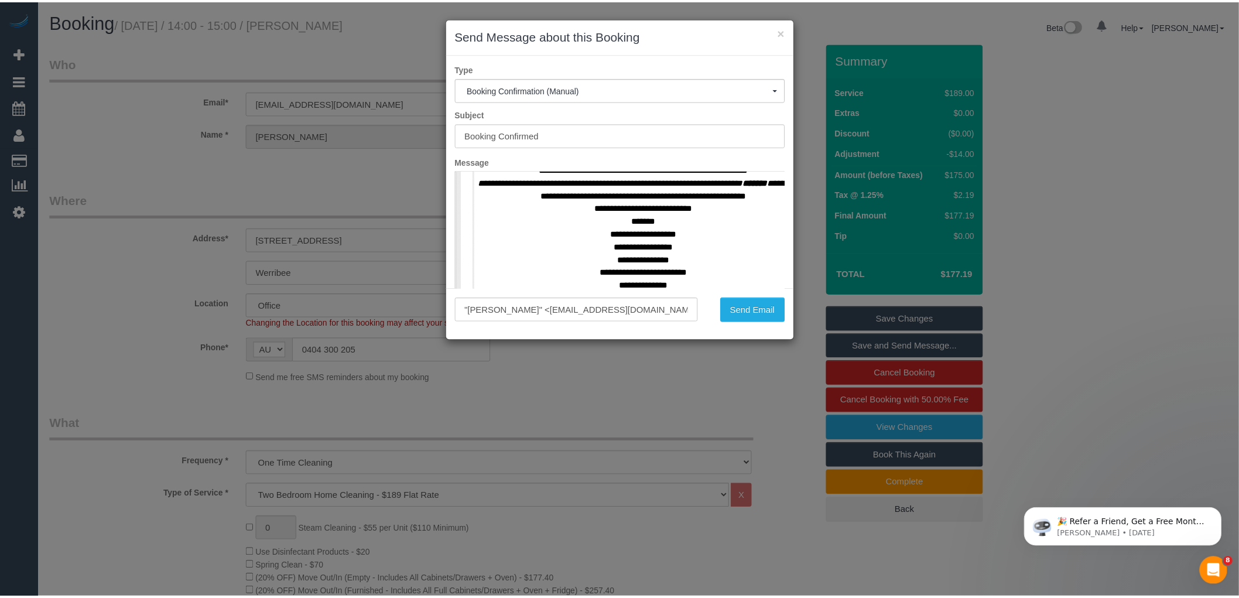
scroll to position [520, 0]
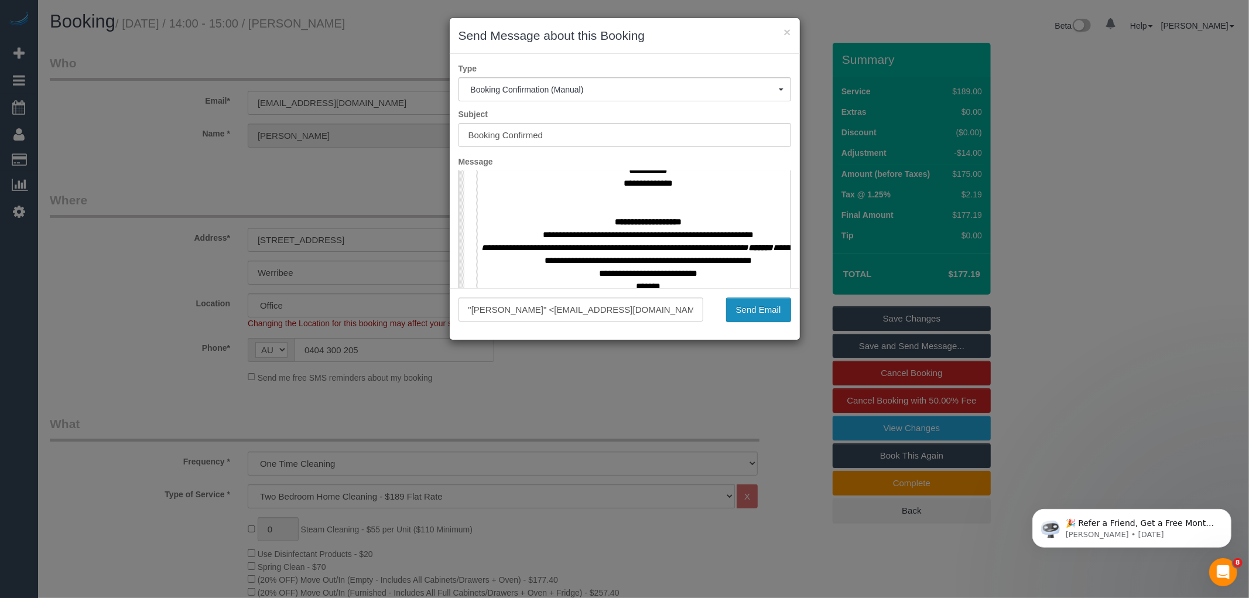
click at [762, 306] on button "Send Email" at bounding box center [758, 309] width 65 height 25
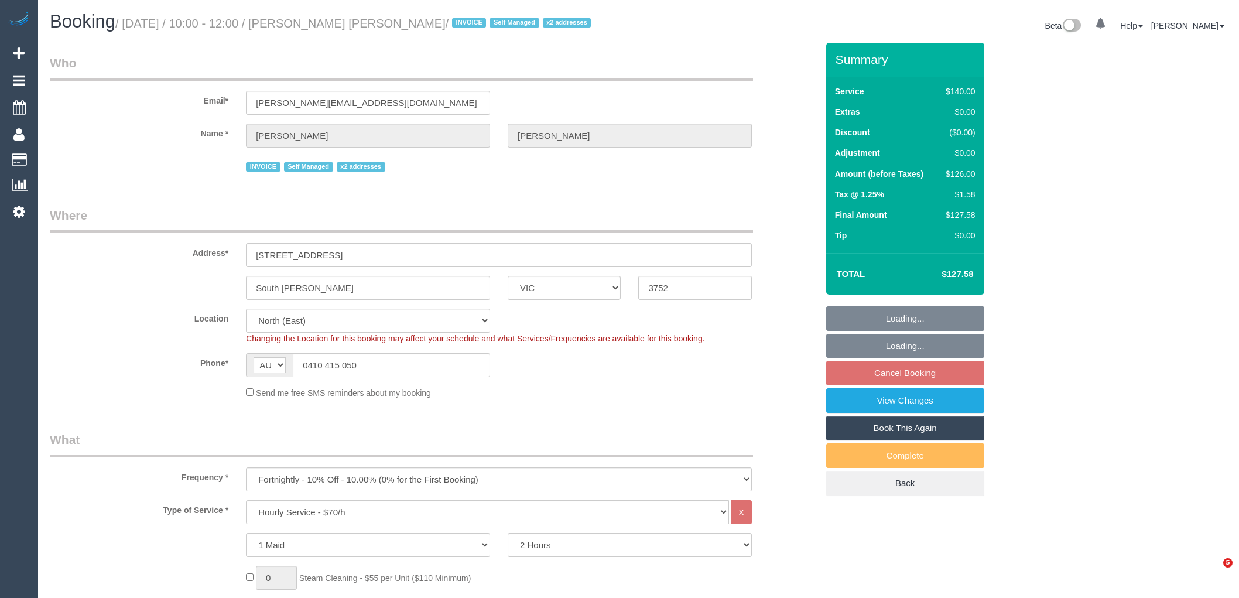
select select "VIC"
select select "string:check"
select select "number:27"
select select "number:14"
select select "number:19"
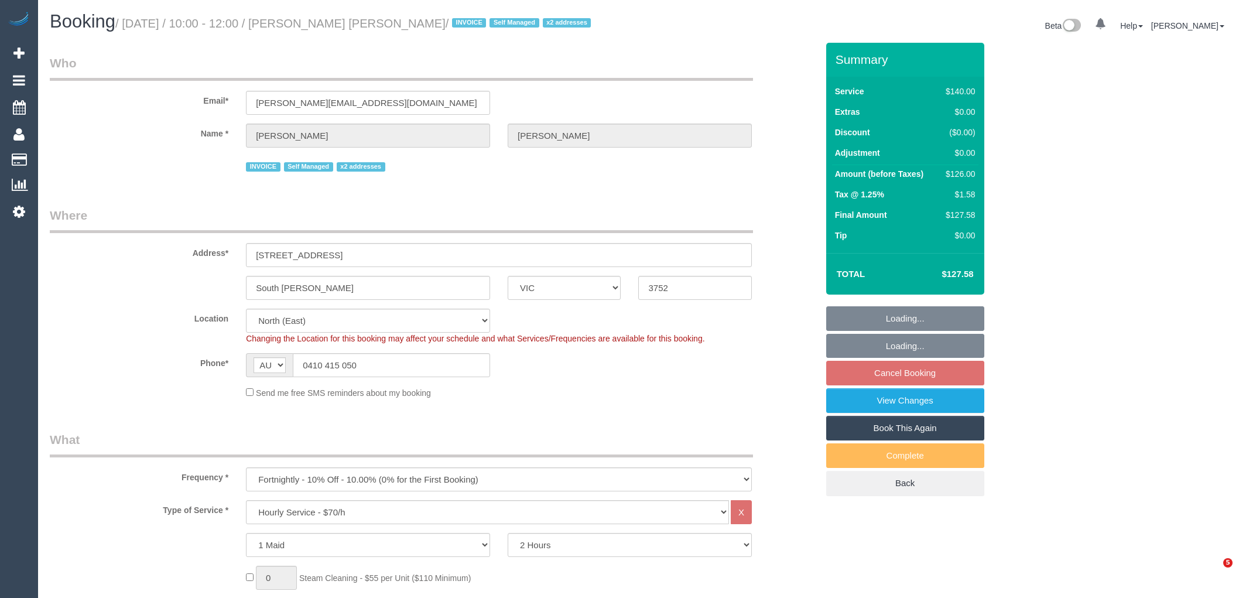
select select "number:36"
select select "number:33"
